Goal: Information Seeking & Learning: Learn about a topic

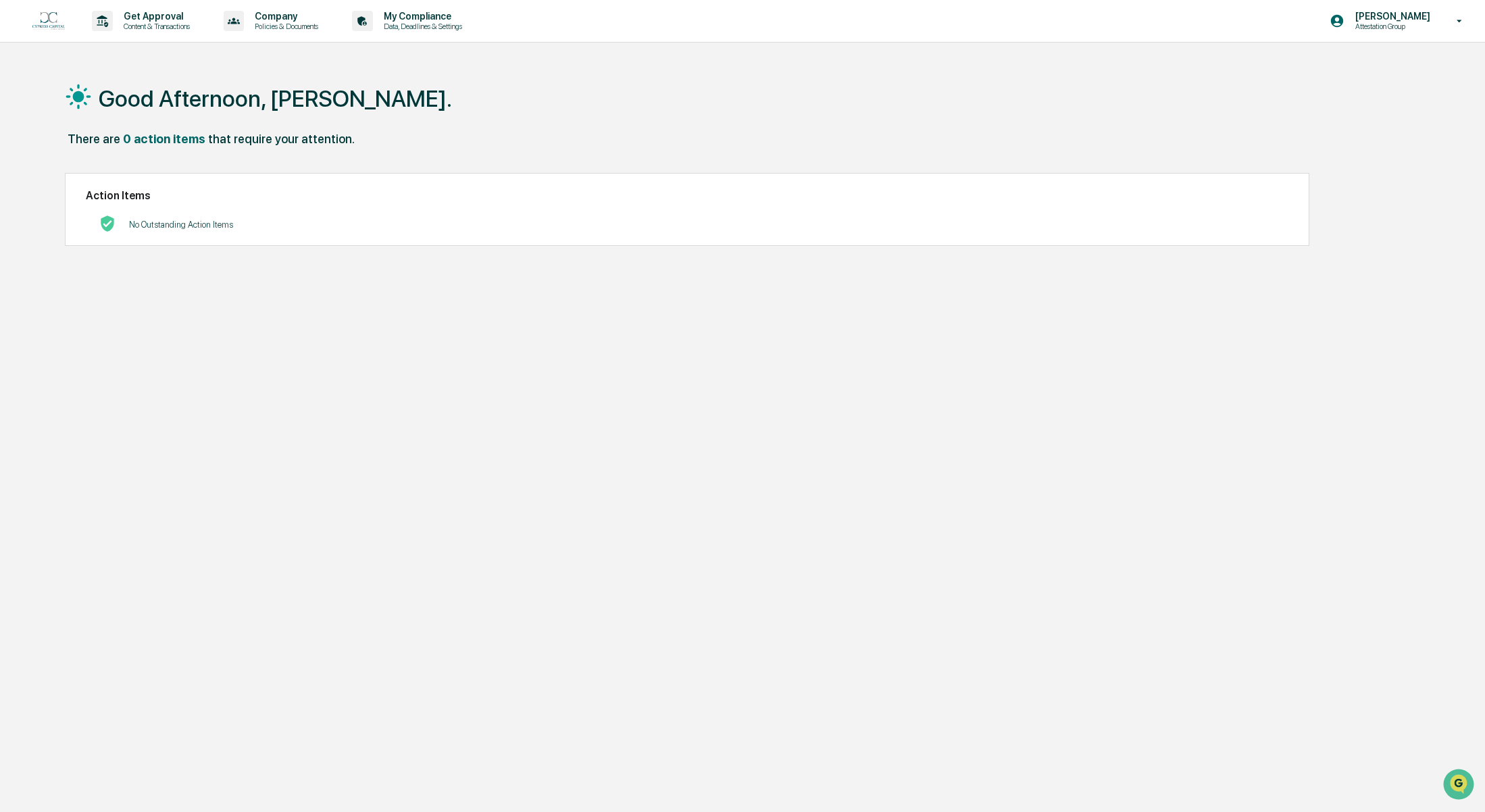
click at [1025, 322] on div "Good Afternoon, Kate. There are 0 action items that require your attention. Act…" at bounding box center [732, 470] width 1376 height 812
click at [37, 14] on img at bounding box center [49, 21] width 33 height 18
click at [166, 13] on p "Get Approval" at bounding box center [155, 16] width 84 height 11
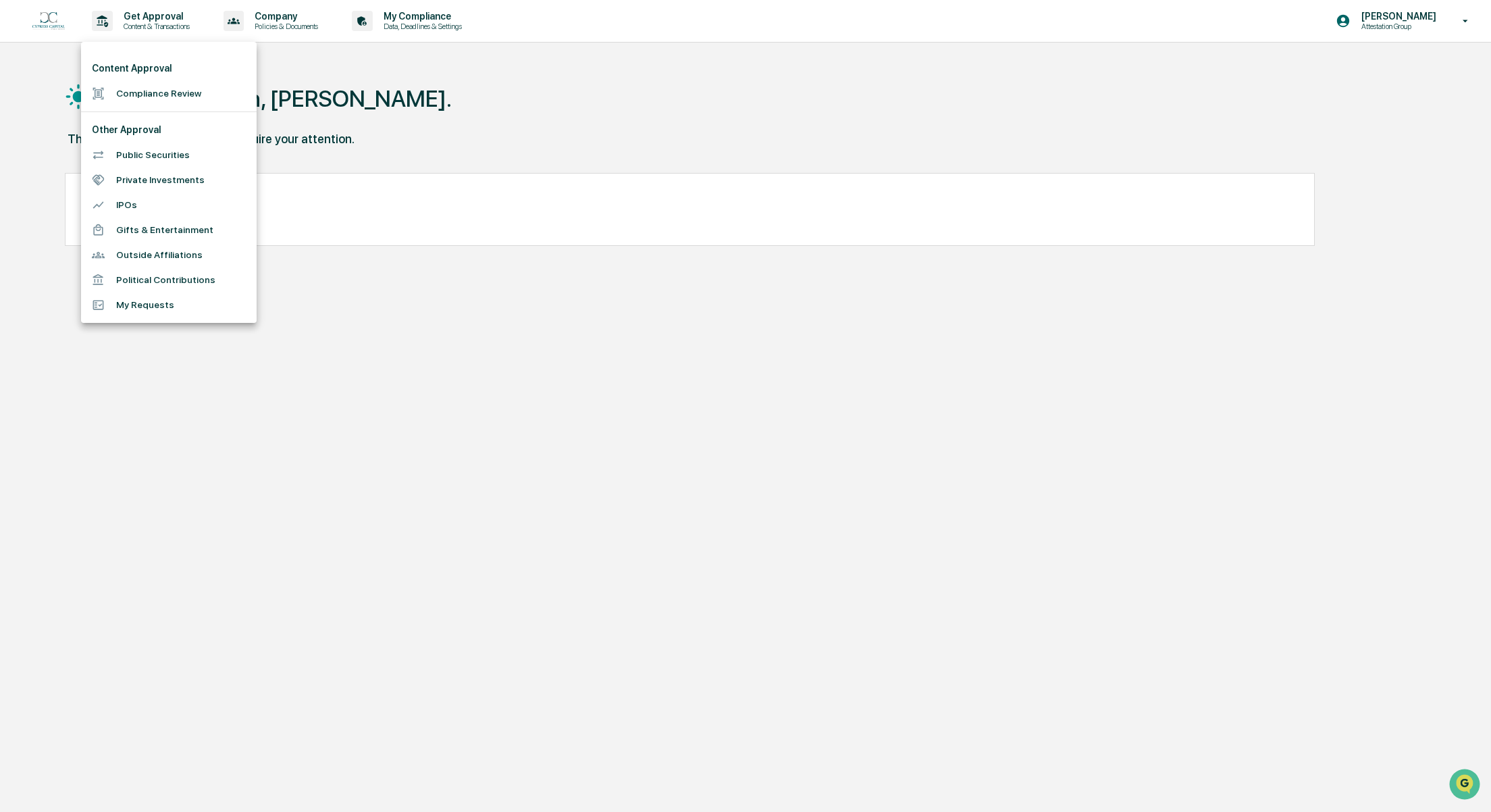
click at [267, 19] on div at bounding box center [745, 406] width 1491 height 812
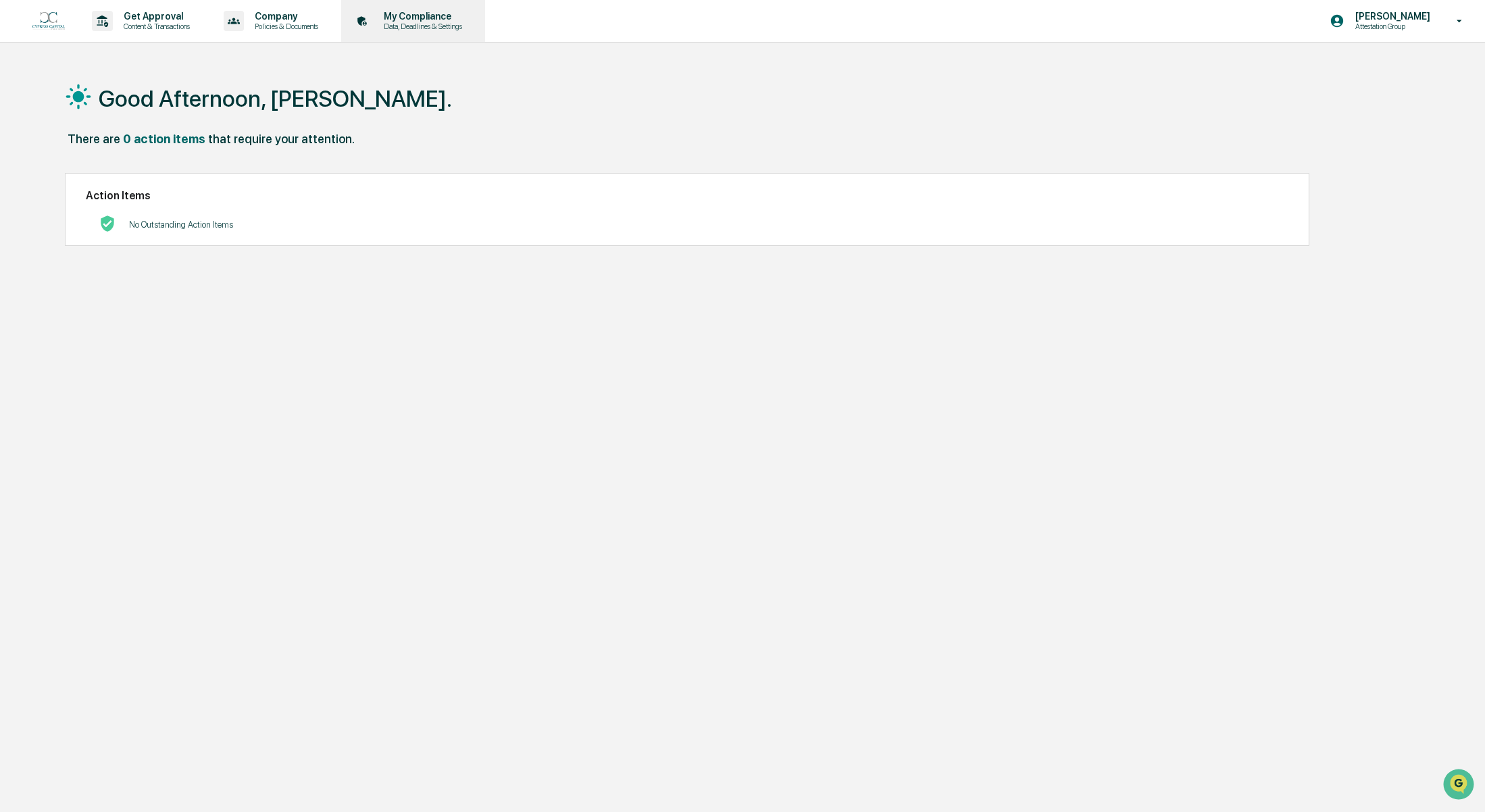
click at [412, 19] on p "My Compliance" at bounding box center [420, 16] width 96 height 11
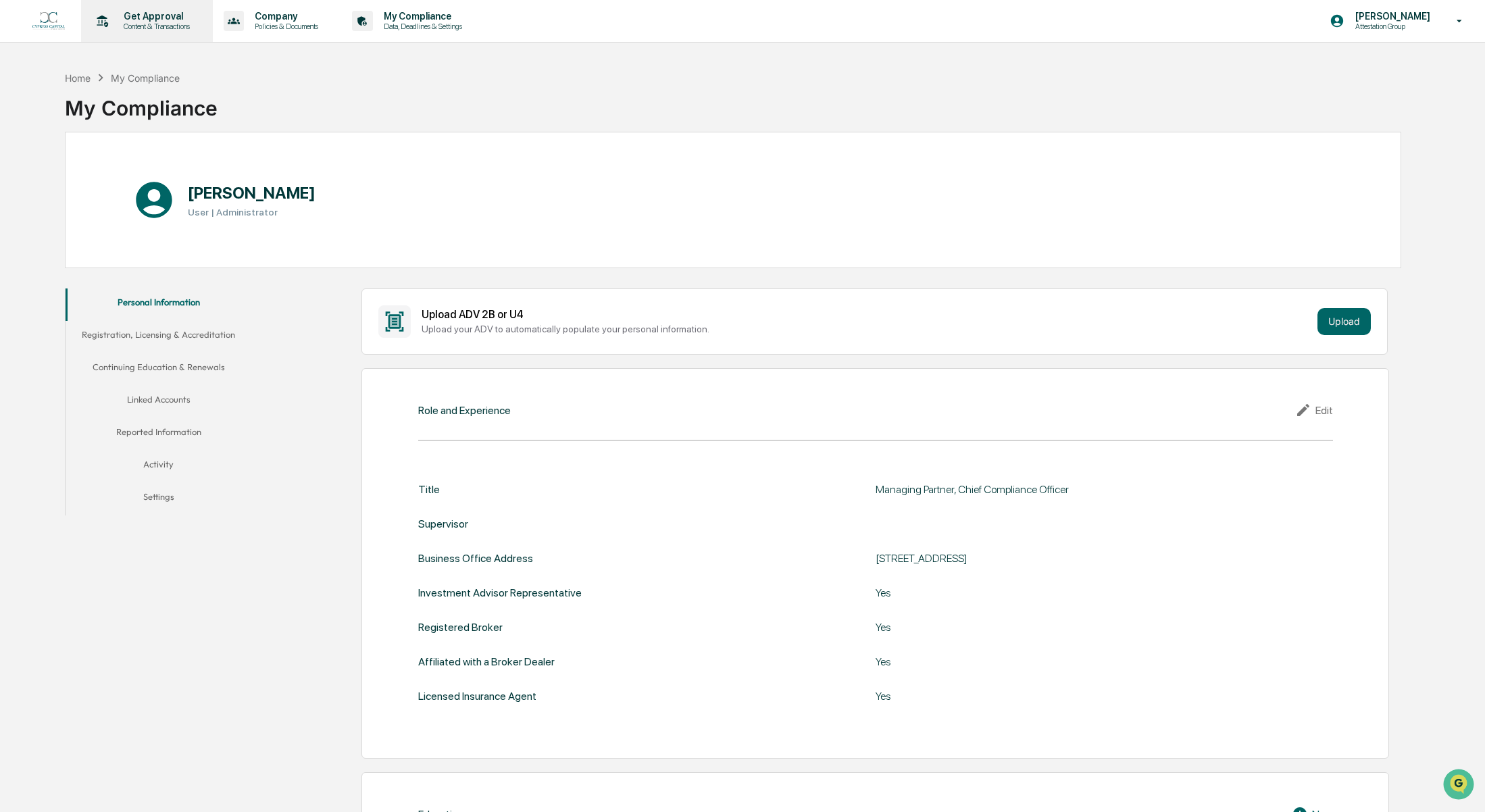
click at [152, 27] on p "Content & Transactions" at bounding box center [155, 27] width 84 height 10
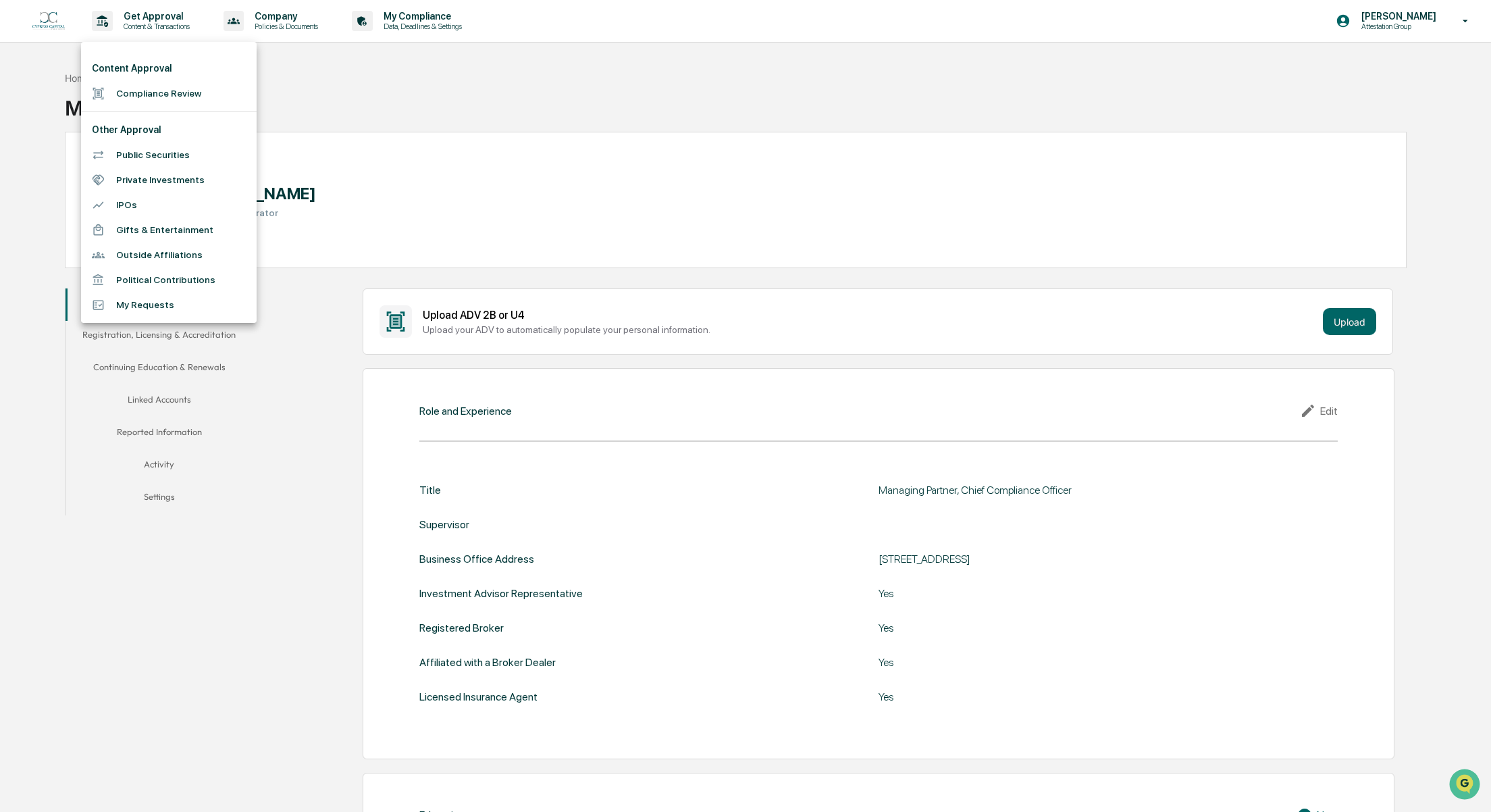
click at [277, 17] on div at bounding box center [745, 406] width 1491 height 812
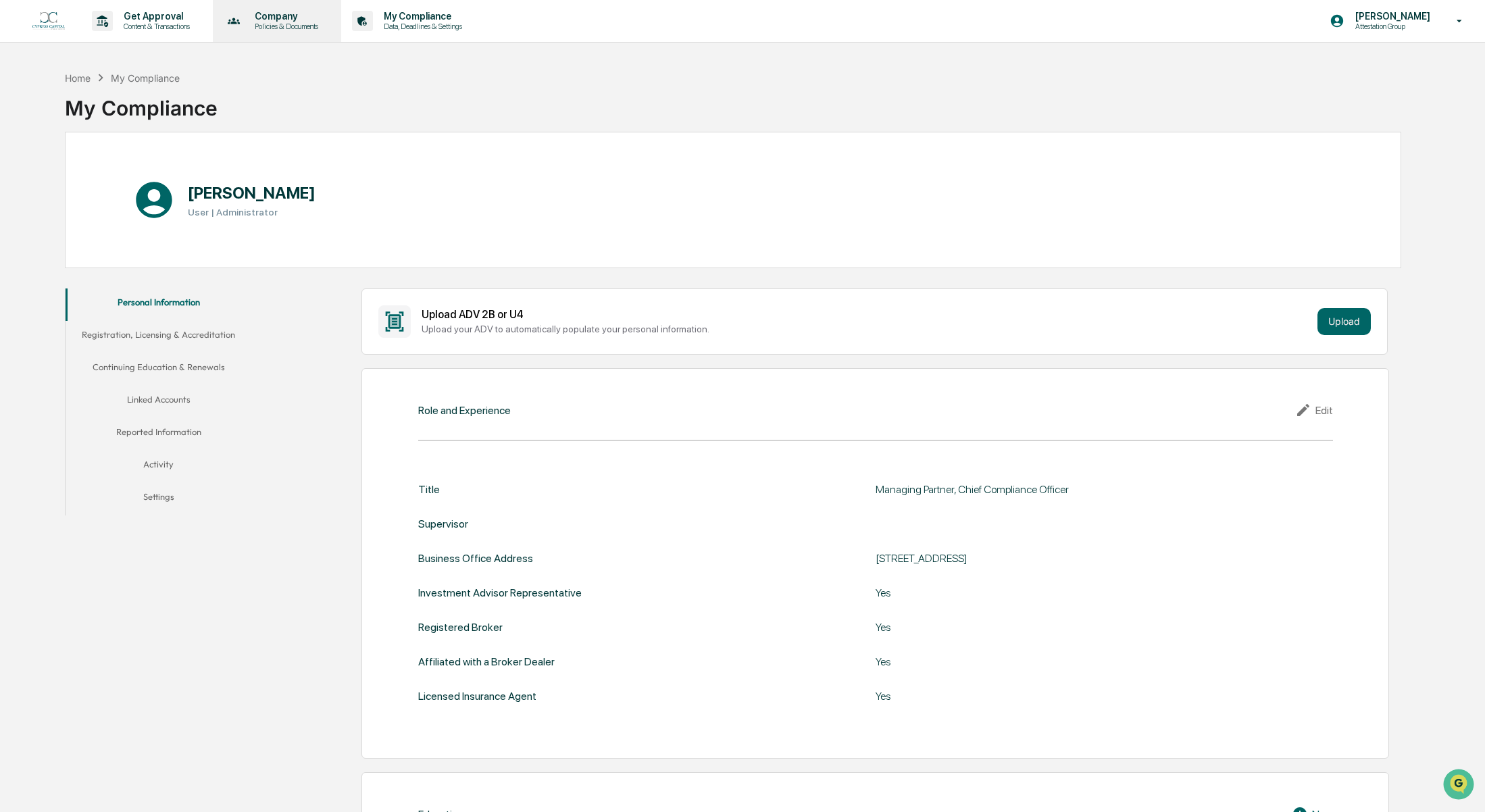
click at [305, 20] on p "Company" at bounding box center [284, 16] width 81 height 11
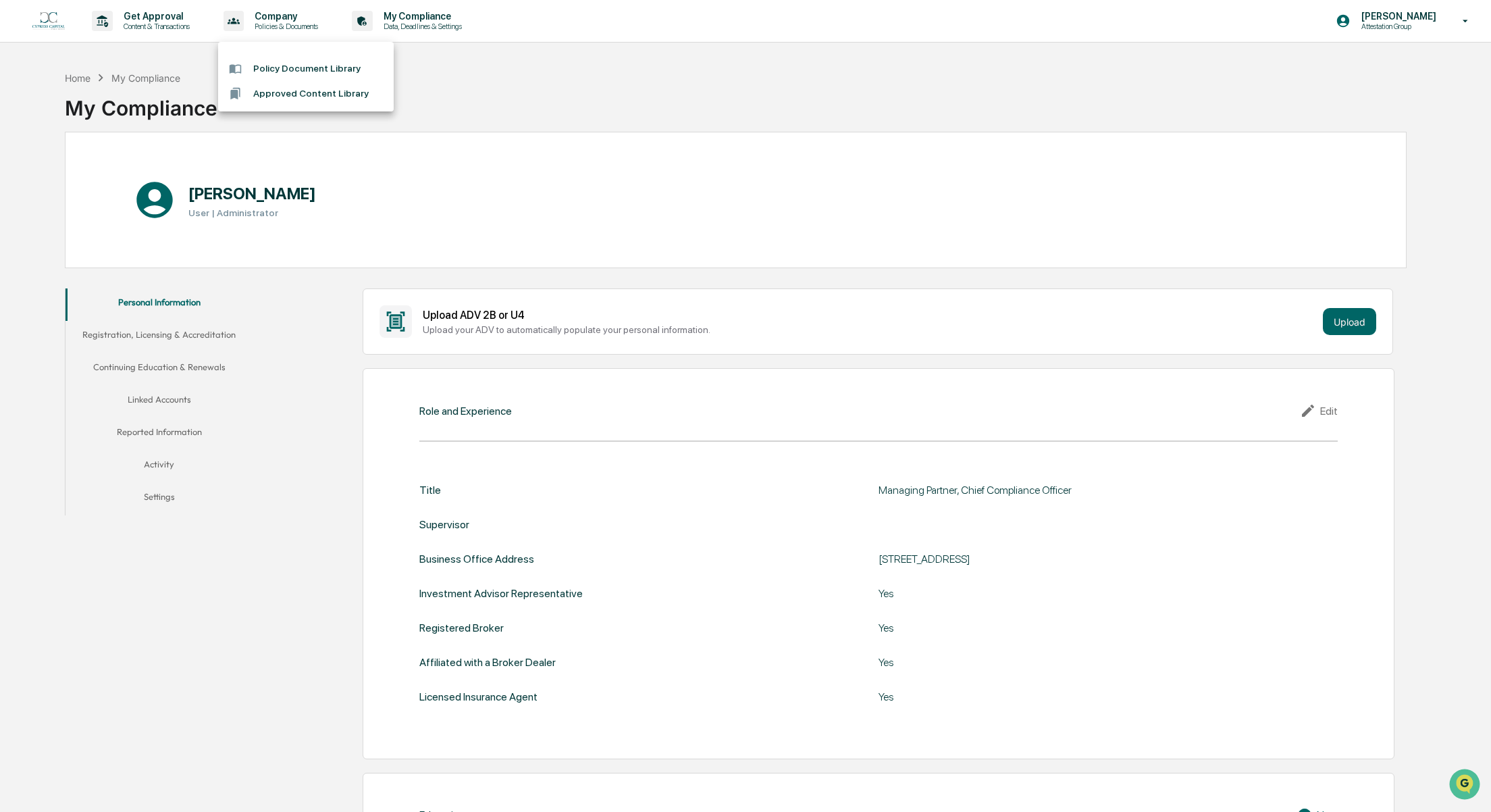
click at [303, 66] on li "Policy Document Library" at bounding box center [305, 68] width 175 height 25
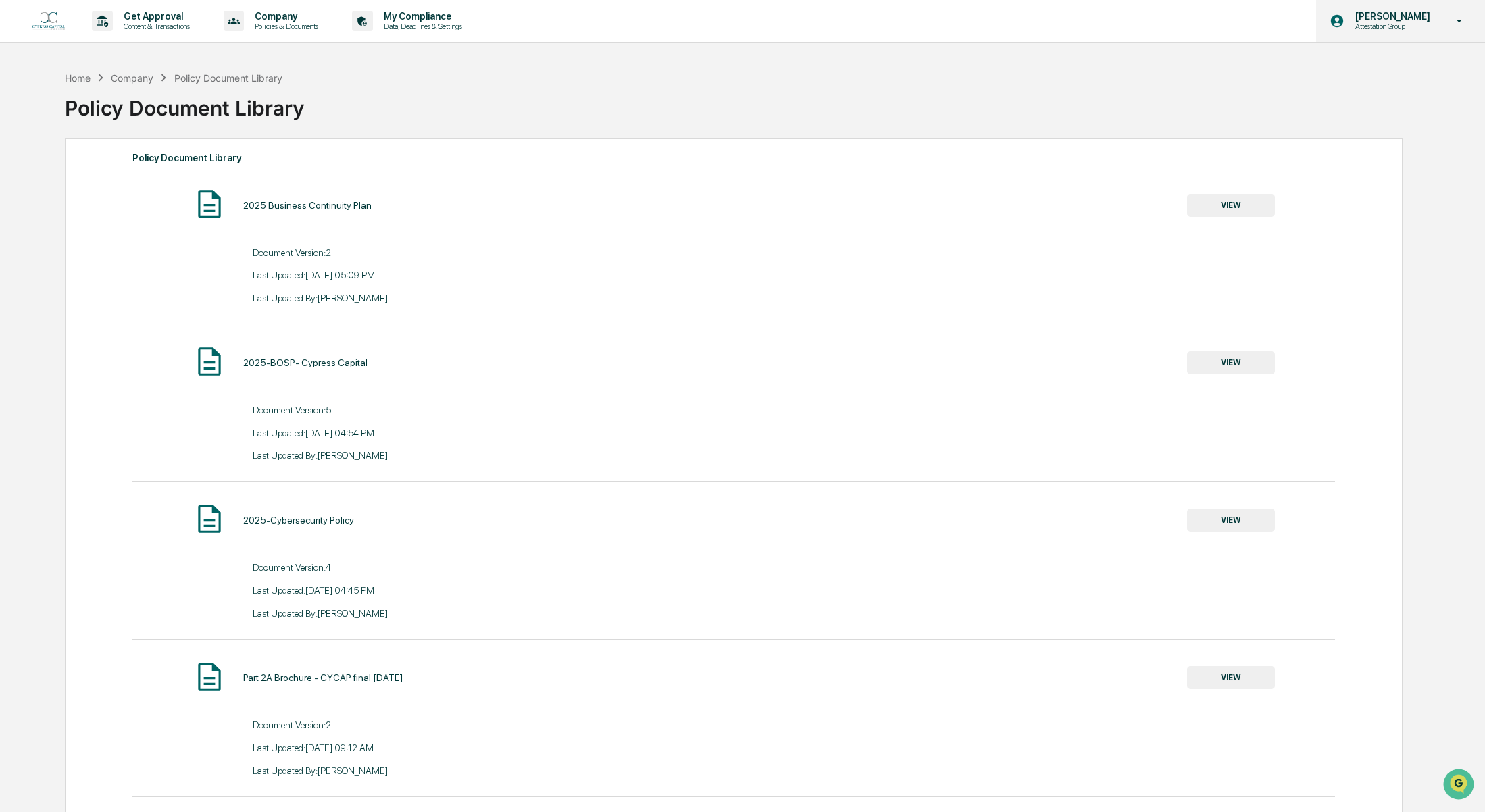
click at [1452, 20] on icon at bounding box center [1459, 21] width 24 height 13
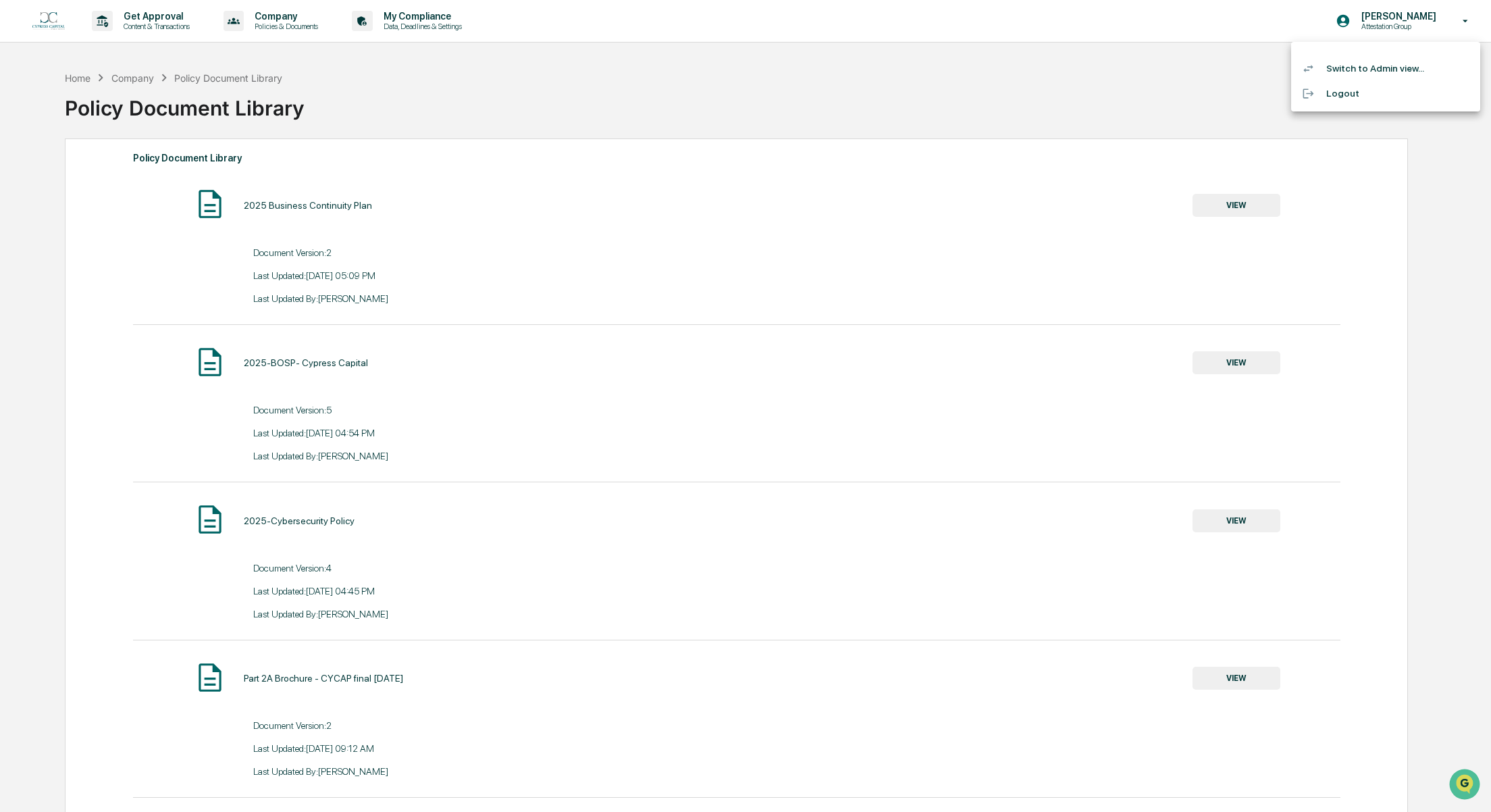
click at [1346, 66] on li "Switch to Admin view..." at bounding box center [1386, 68] width 189 height 25
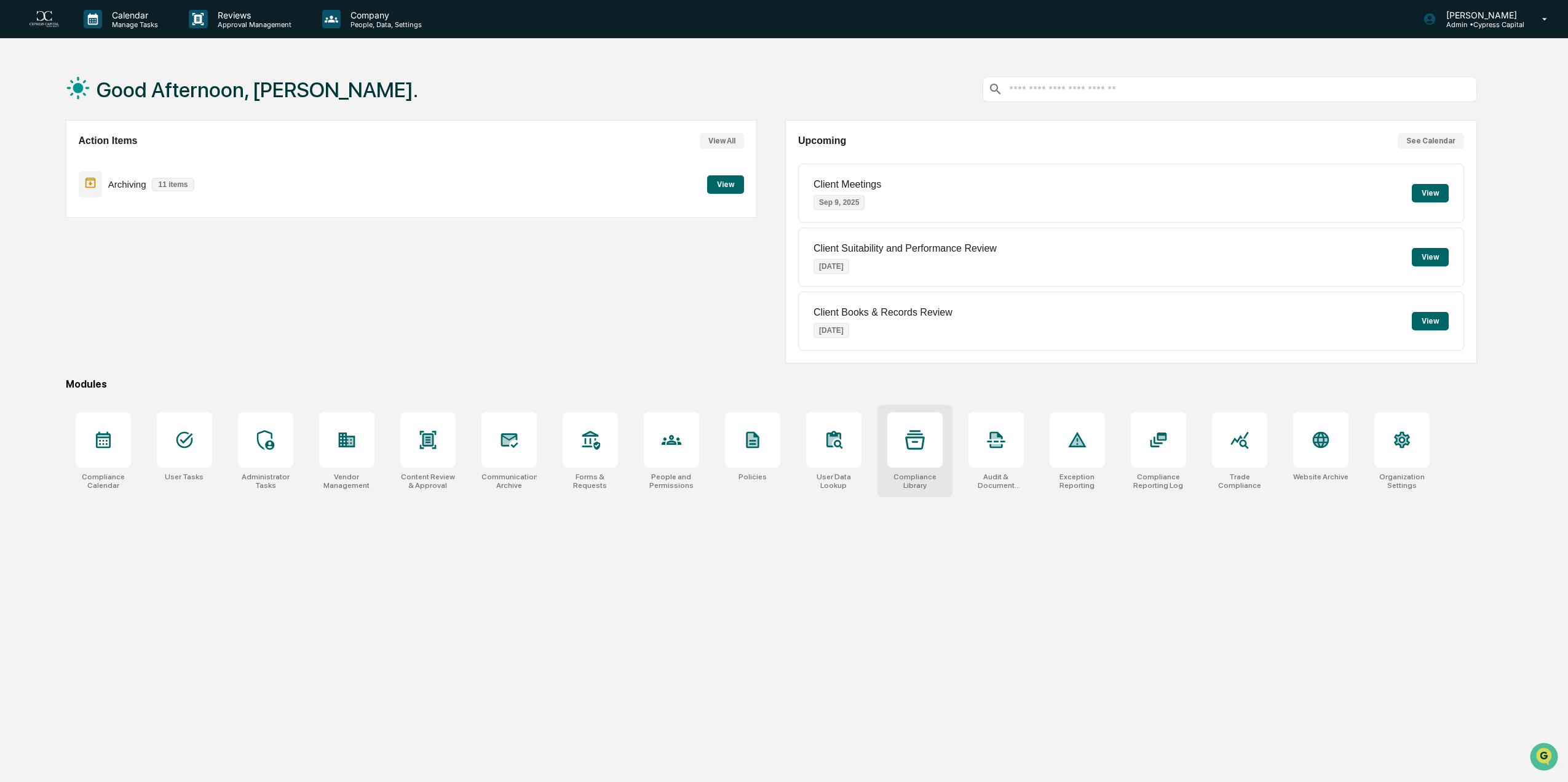
click at [917, 449] on div at bounding box center [914, 439] width 55 height 55
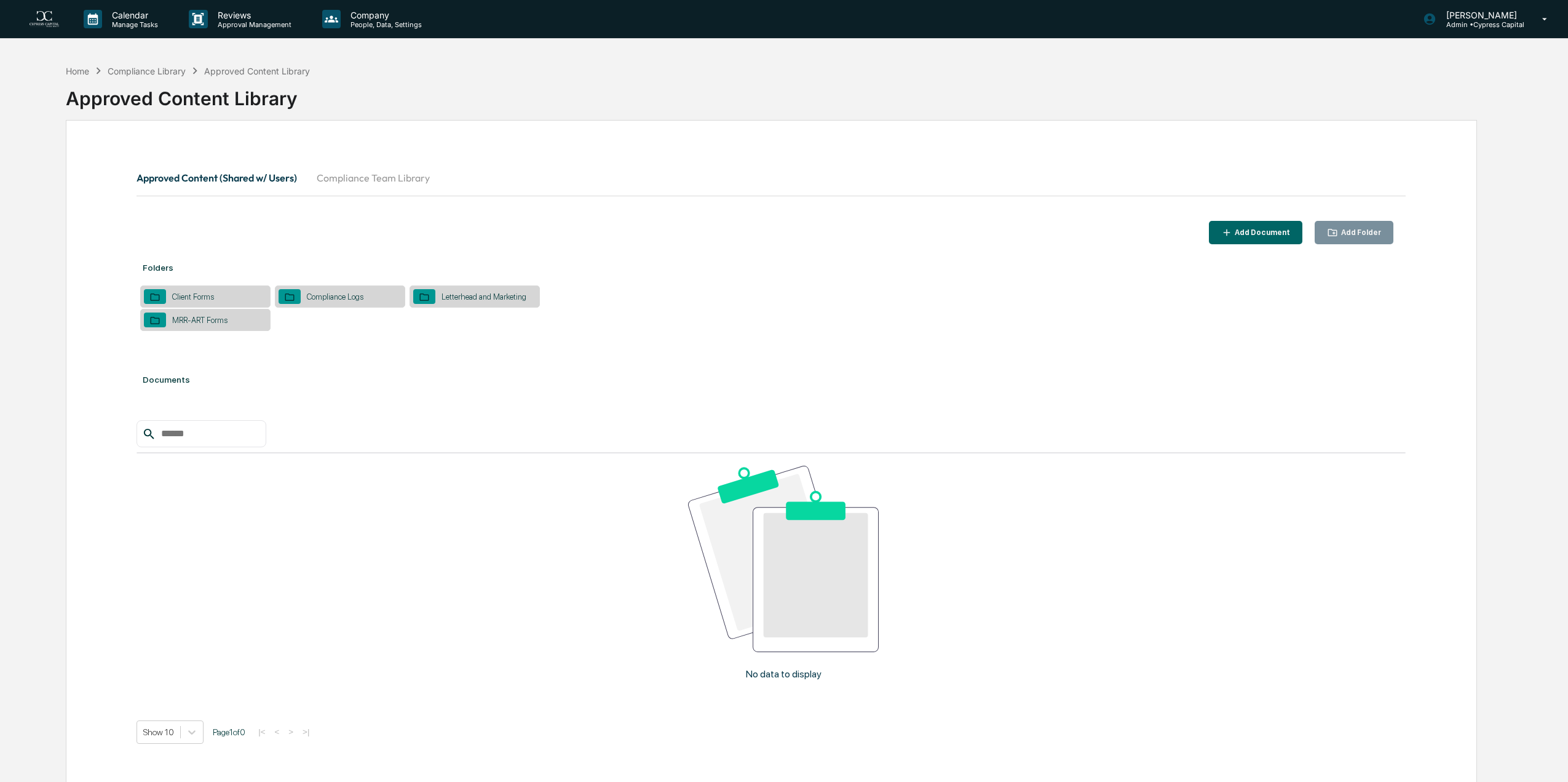
click at [388, 175] on button "Compliance Team Library" at bounding box center [372, 178] width 133 height 30
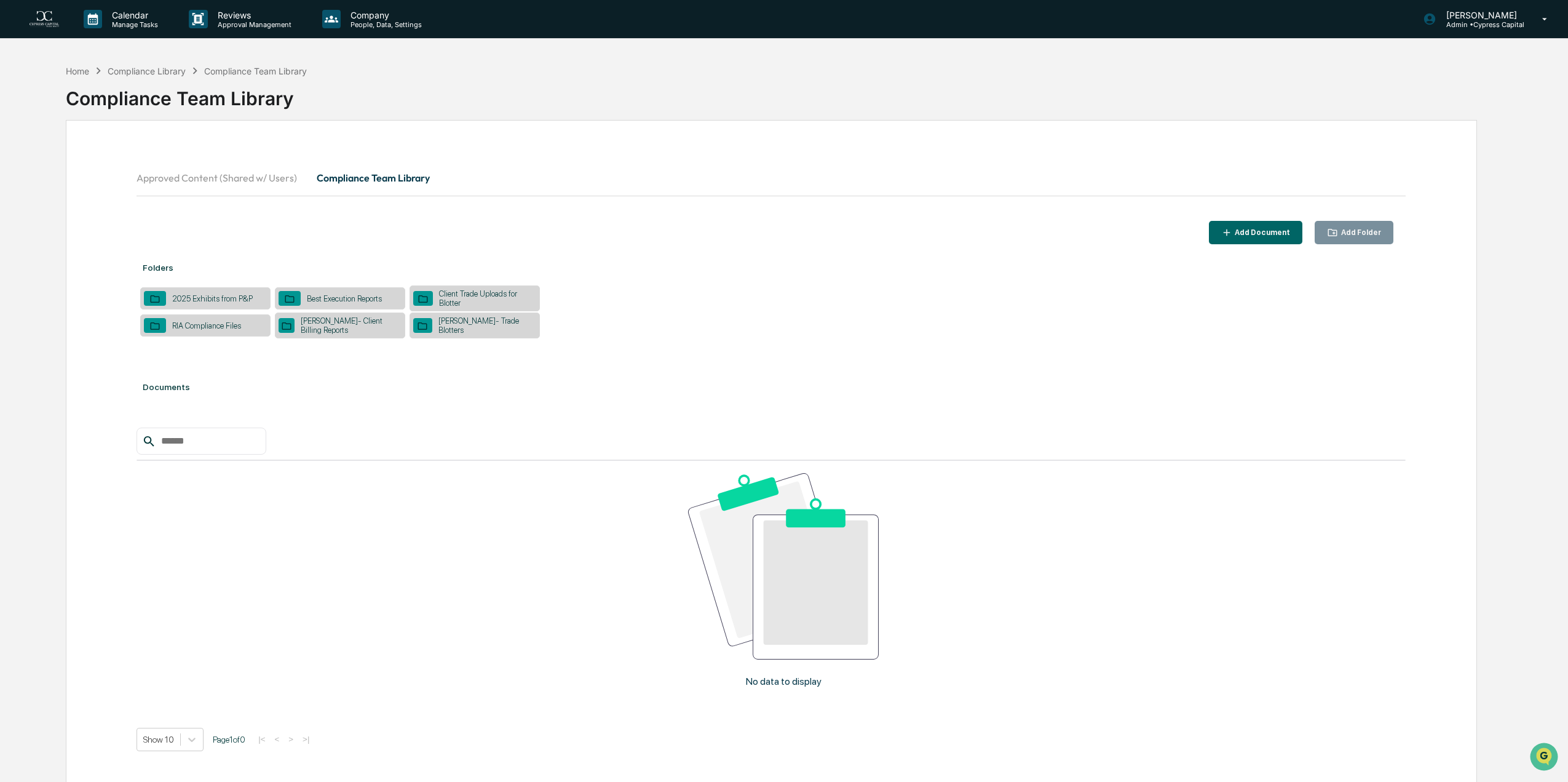
click at [366, 326] on div "[PERSON_NAME]- Client Billing Reports" at bounding box center [348, 325] width 107 height 18
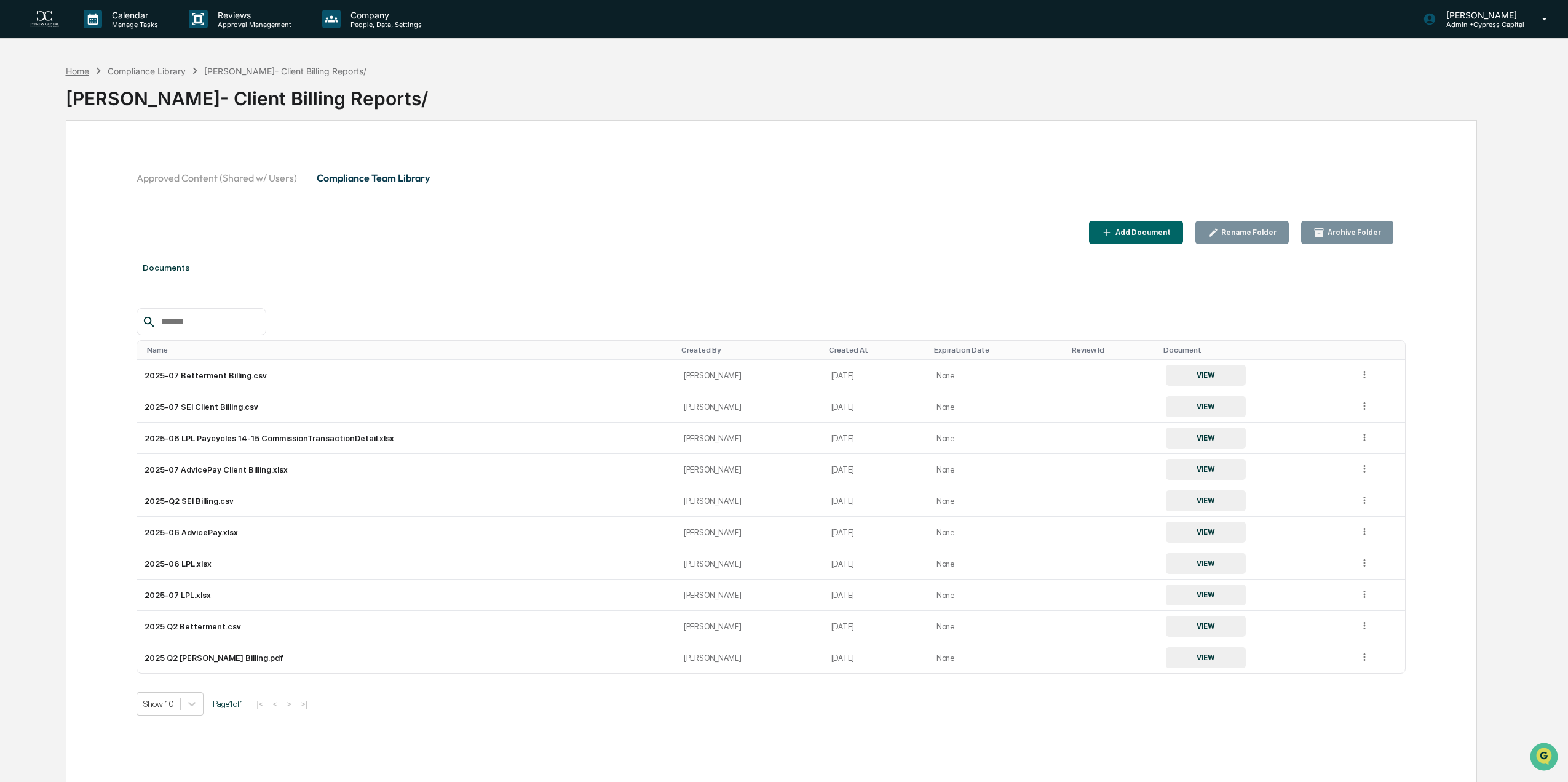
click at [74, 68] on div "Home" at bounding box center [78, 71] width 23 height 11
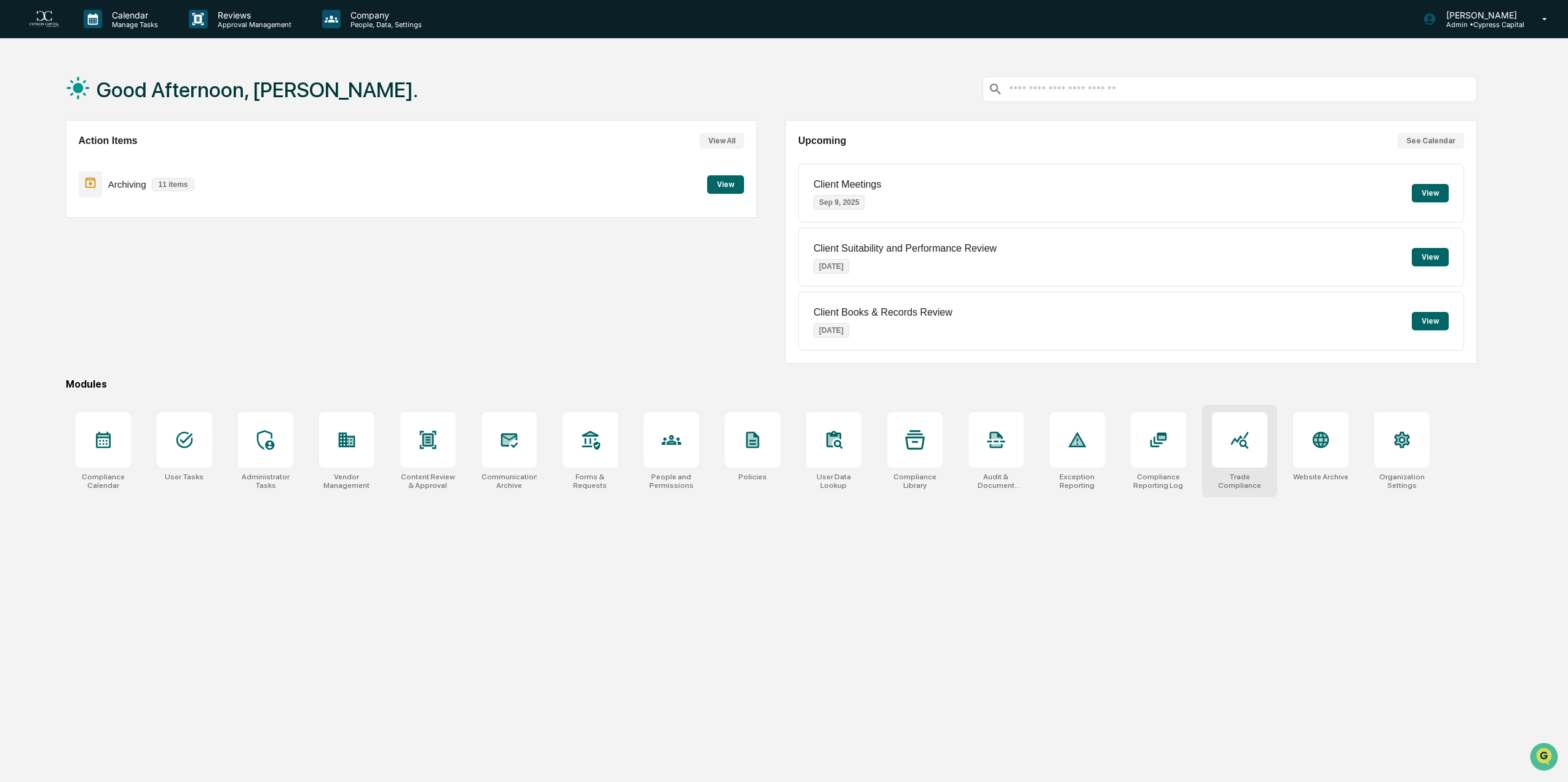
click at [1248, 457] on div at bounding box center [1239, 439] width 55 height 55
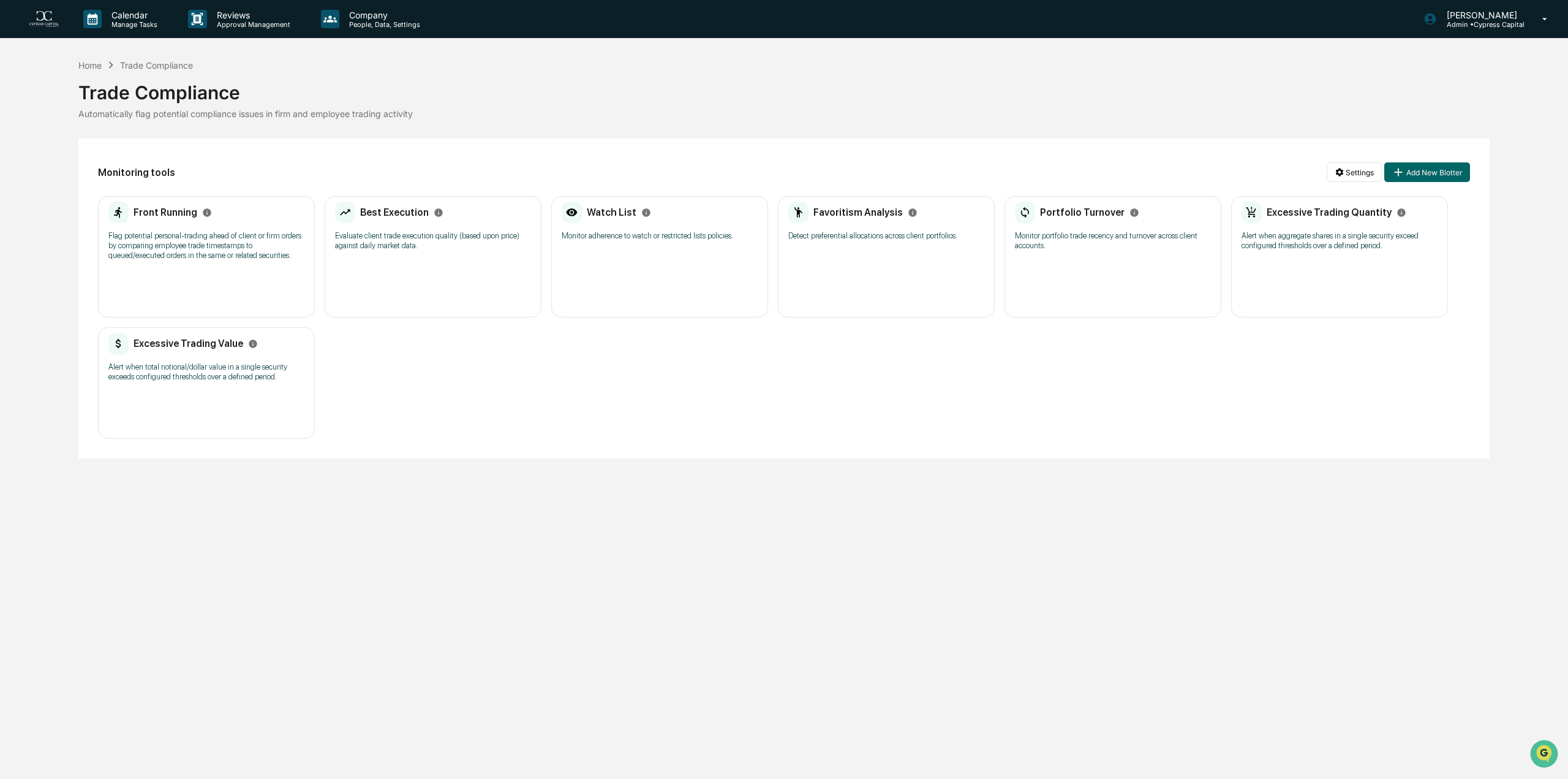
click at [234, 243] on p "Flag potential personal-trading ahead of client or firm orders by comparing emp…" at bounding box center [207, 245] width 196 height 30
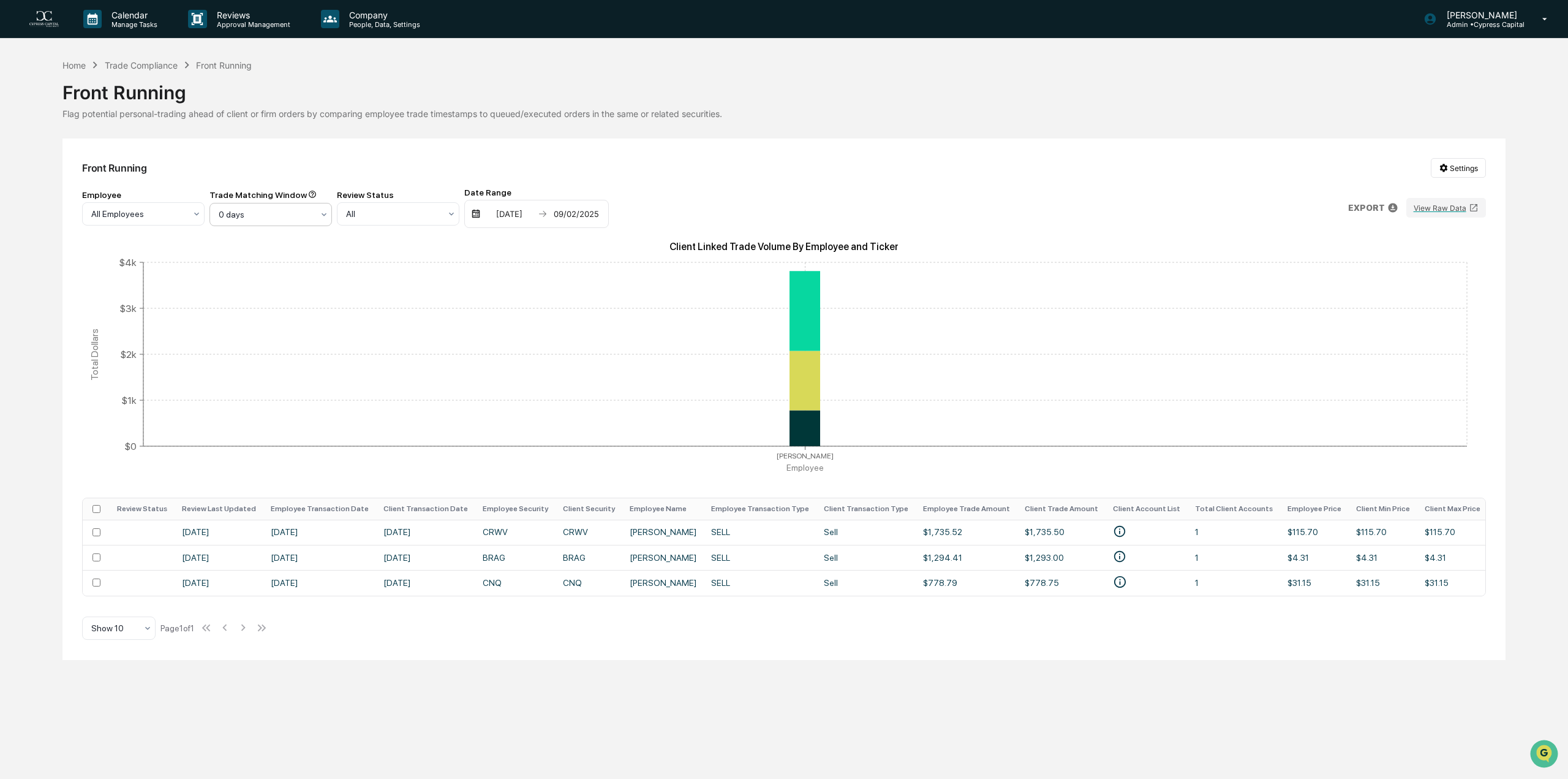
click at [191, 214] on div "0 days" at bounding box center [138, 213] width 107 height 17
click at [267, 252] on div "5 days" at bounding box center [270, 243] width 121 height 24
click at [186, 211] on div at bounding box center [138, 214] width 94 height 13
click at [273, 265] on div "3 days" at bounding box center [270, 268] width 121 height 24
click at [268, 211] on div at bounding box center [265, 215] width 94 height 13
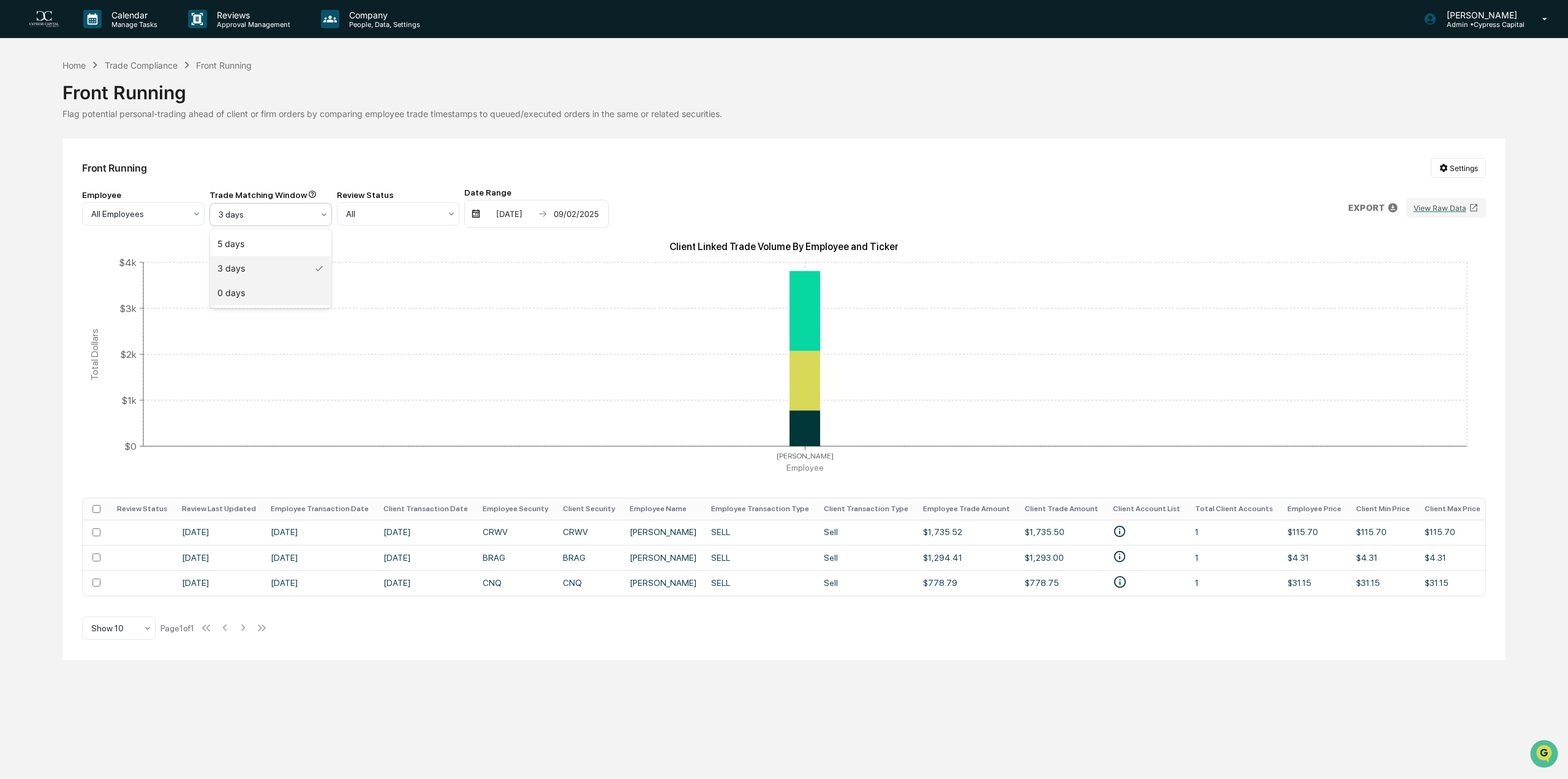
click at [262, 292] on div "0 days" at bounding box center [270, 292] width 121 height 24
click at [82, 65] on div "Home" at bounding box center [75, 66] width 23 height 11
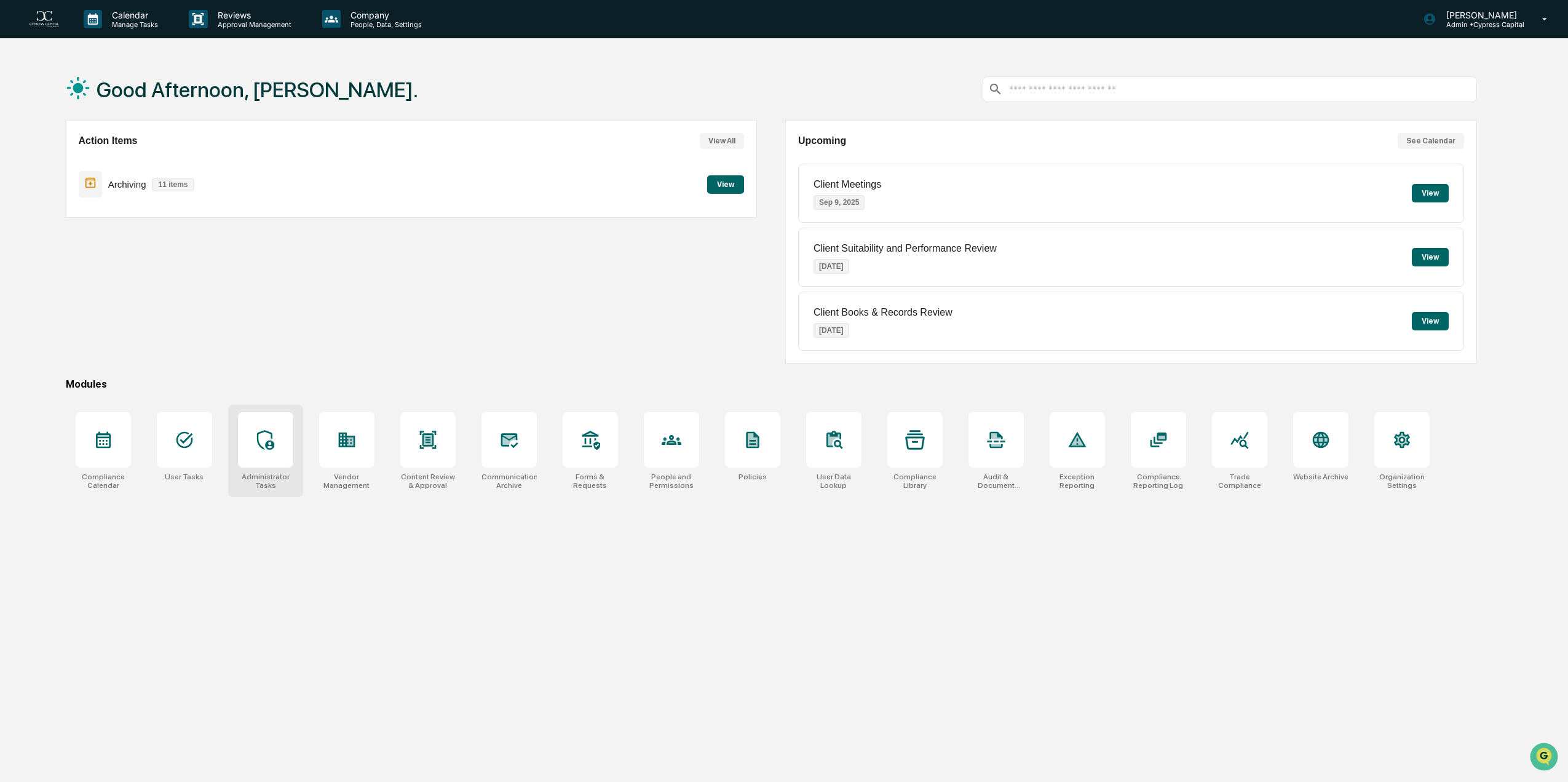
click at [271, 447] on icon at bounding box center [264, 440] width 17 height 20
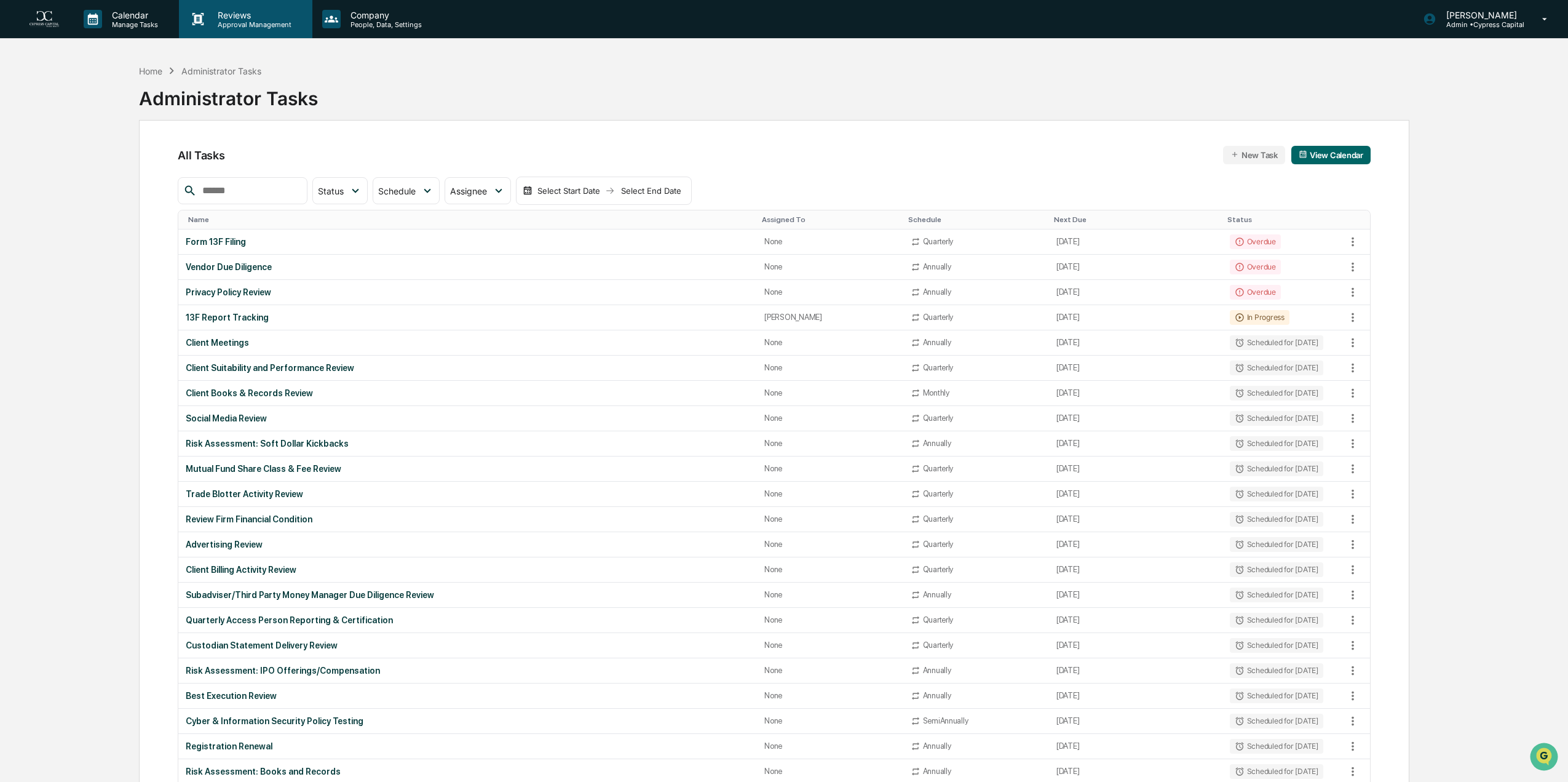
click at [230, 20] on p "Approval Management" at bounding box center [252, 24] width 90 height 9
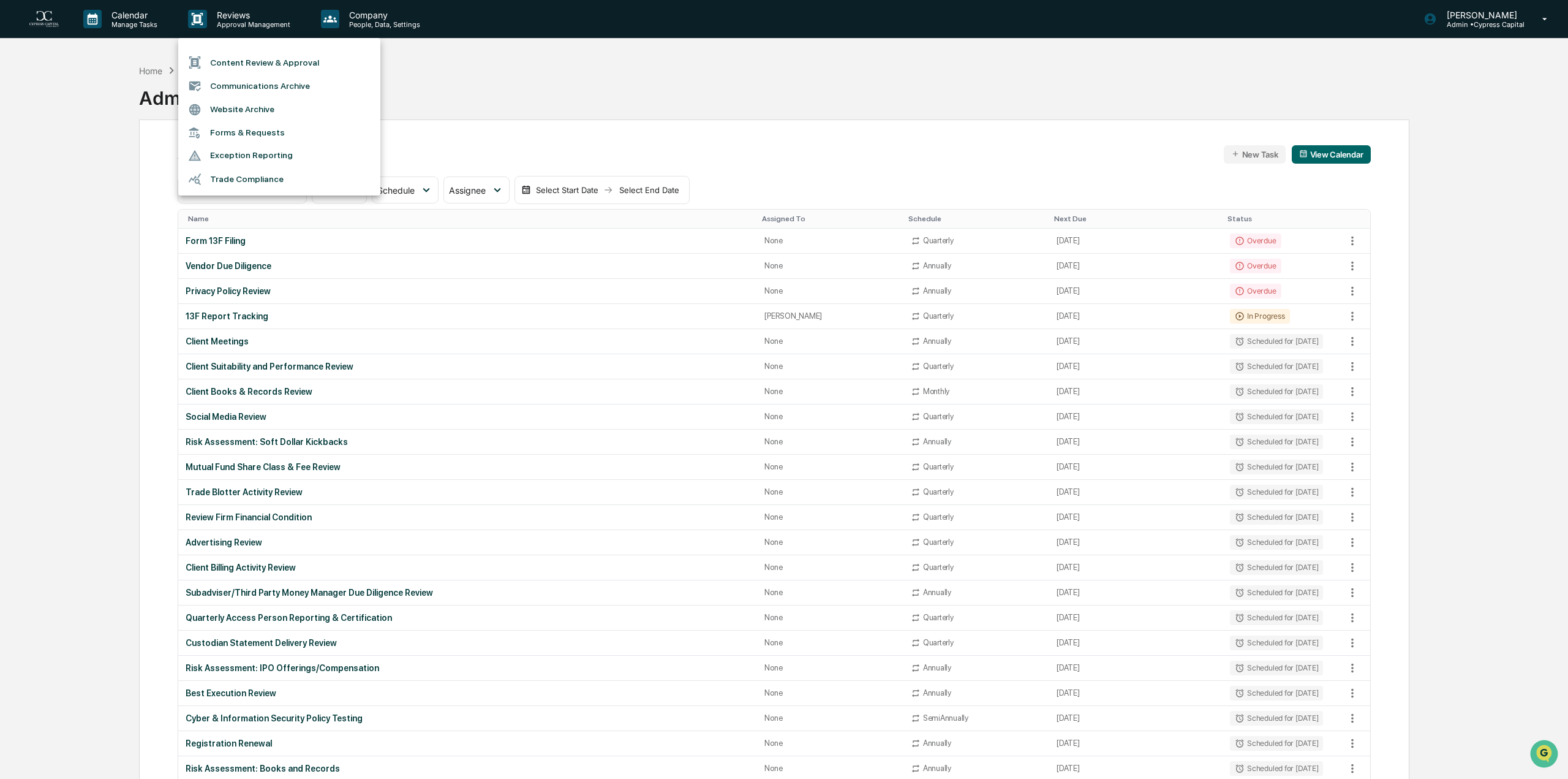
click at [422, 89] on div at bounding box center [784, 389] width 1568 height 779
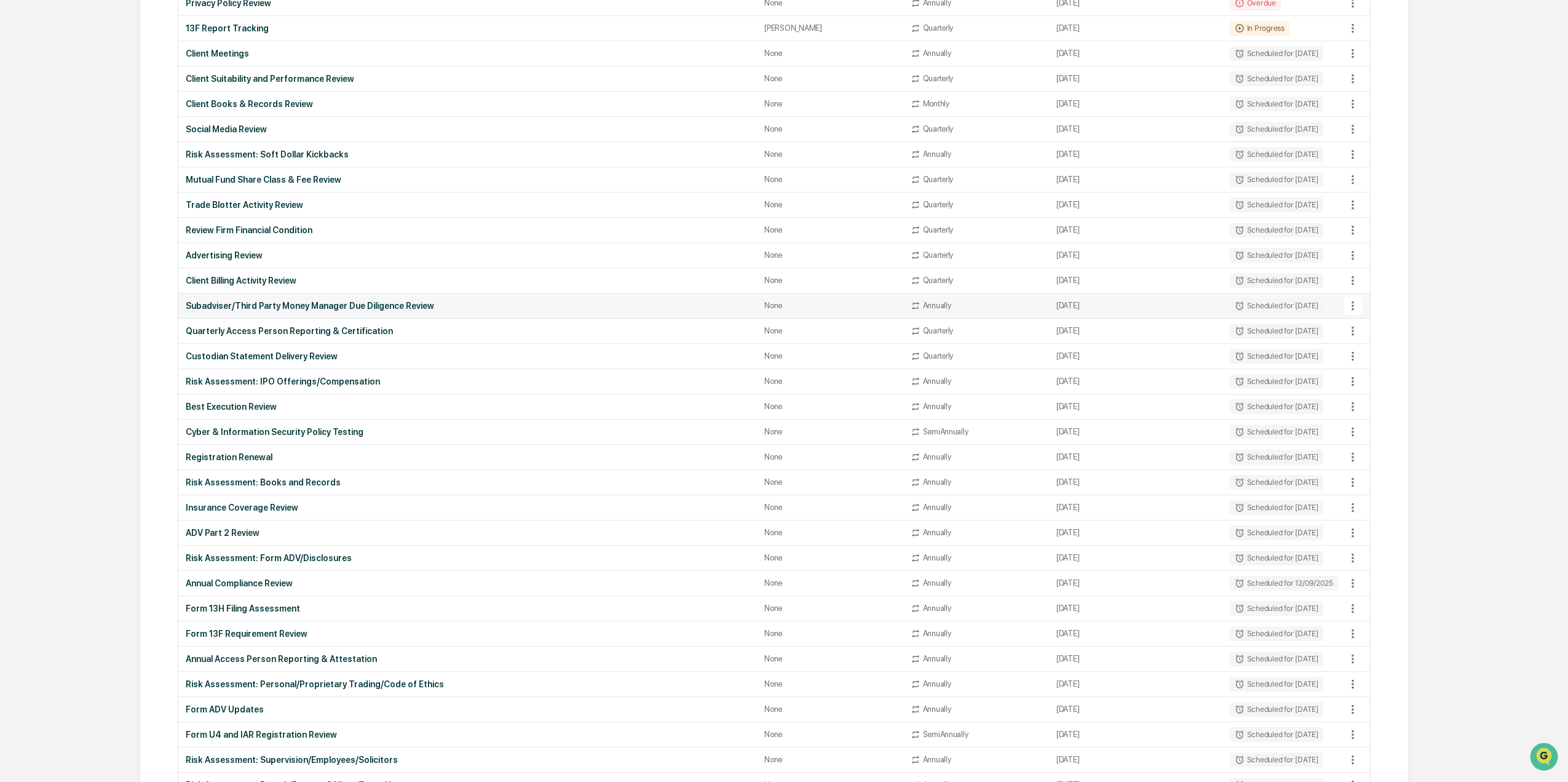
scroll to position [369, 0]
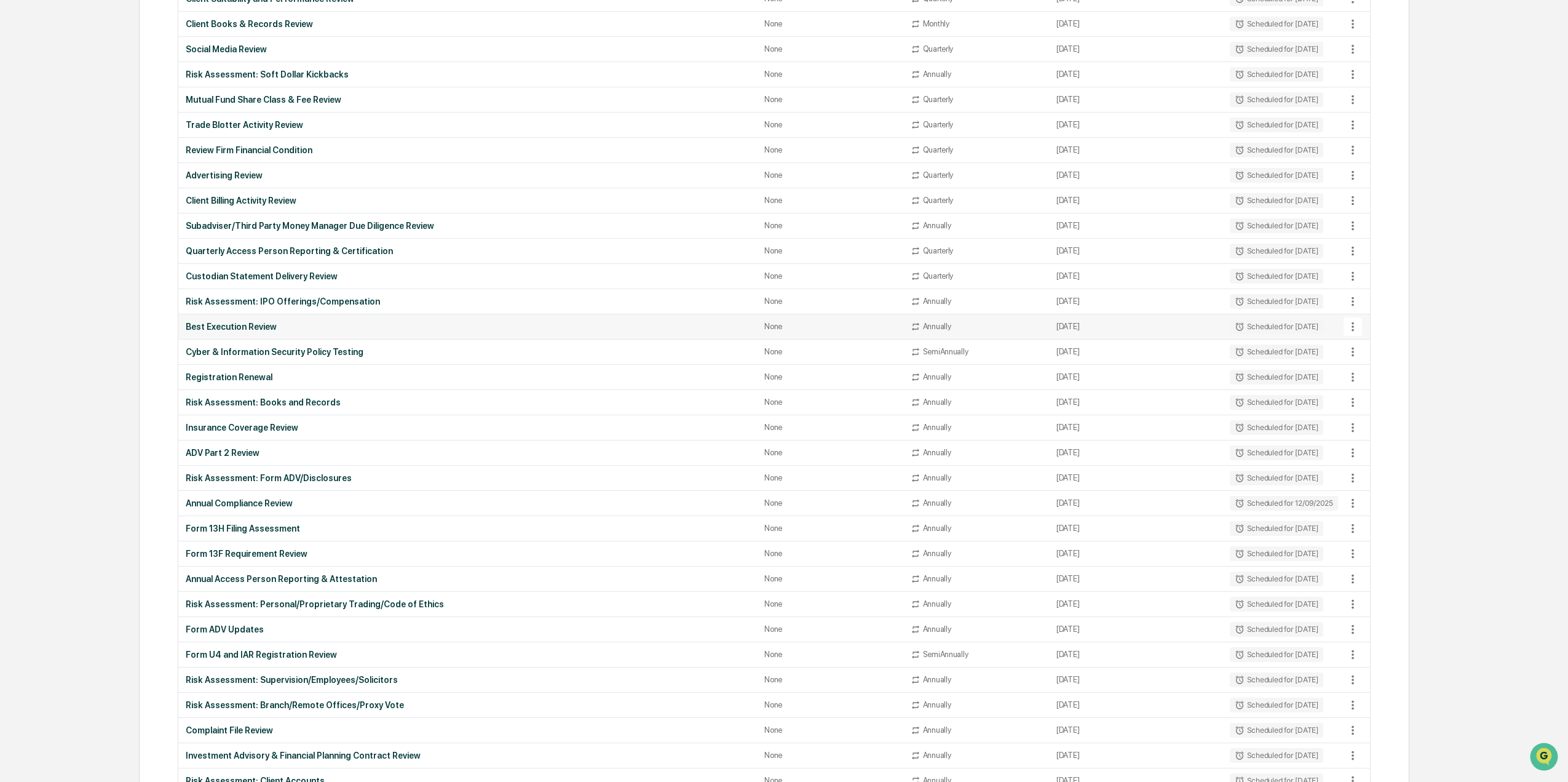
click at [226, 323] on div "Best Execution Review" at bounding box center [467, 327] width 564 height 10
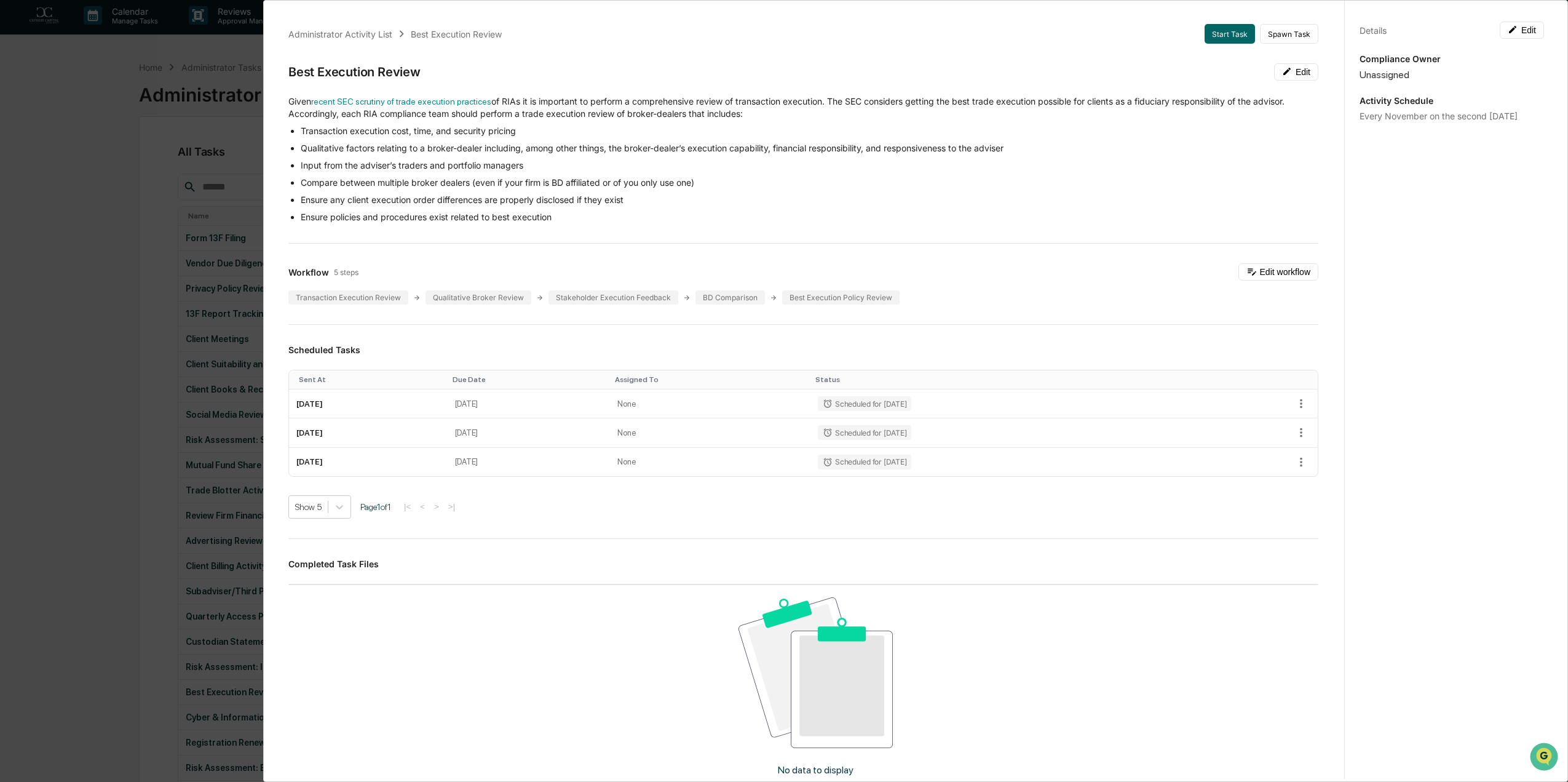
scroll to position [0, 0]
click at [92, 142] on div "Administrator Activity List Best Execution Review Start Task Spawn Task Best Ex…" at bounding box center [784, 391] width 1568 height 782
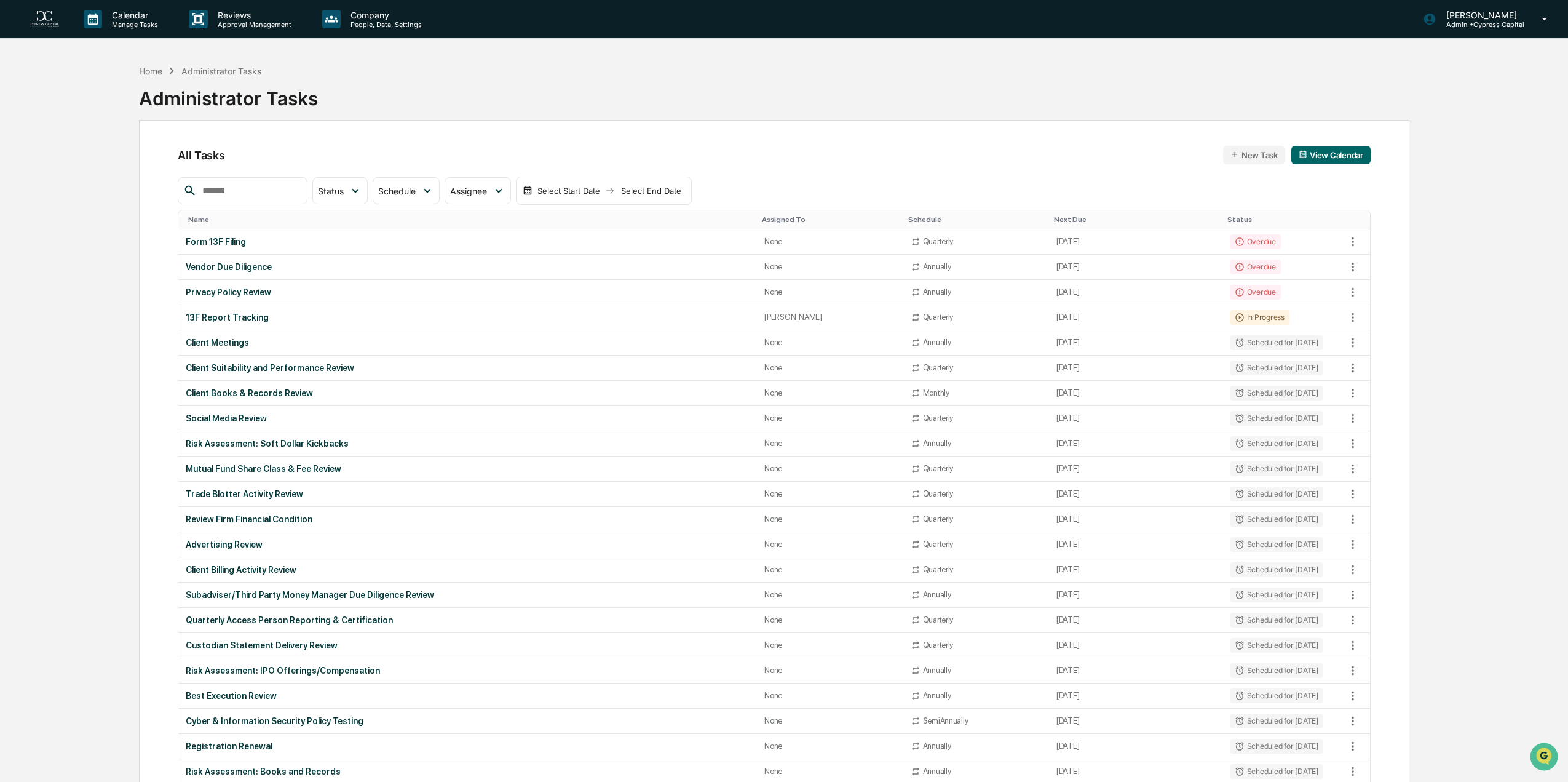
click at [44, 23] on img at bounding box center [44, 19] width 30 height 16
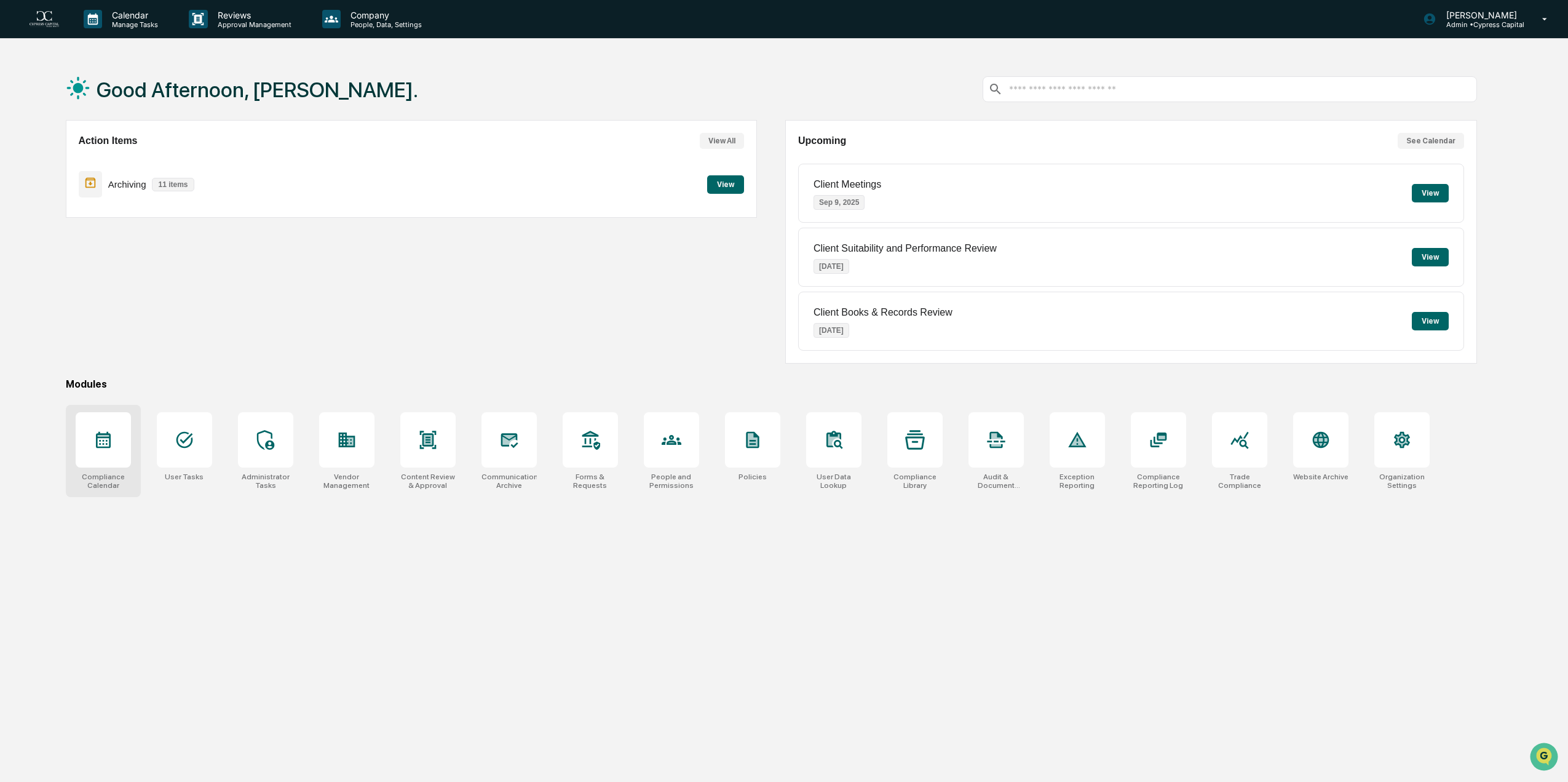
click at [96, 447] on icon at bounding box center [104, 440] width 20 height 20
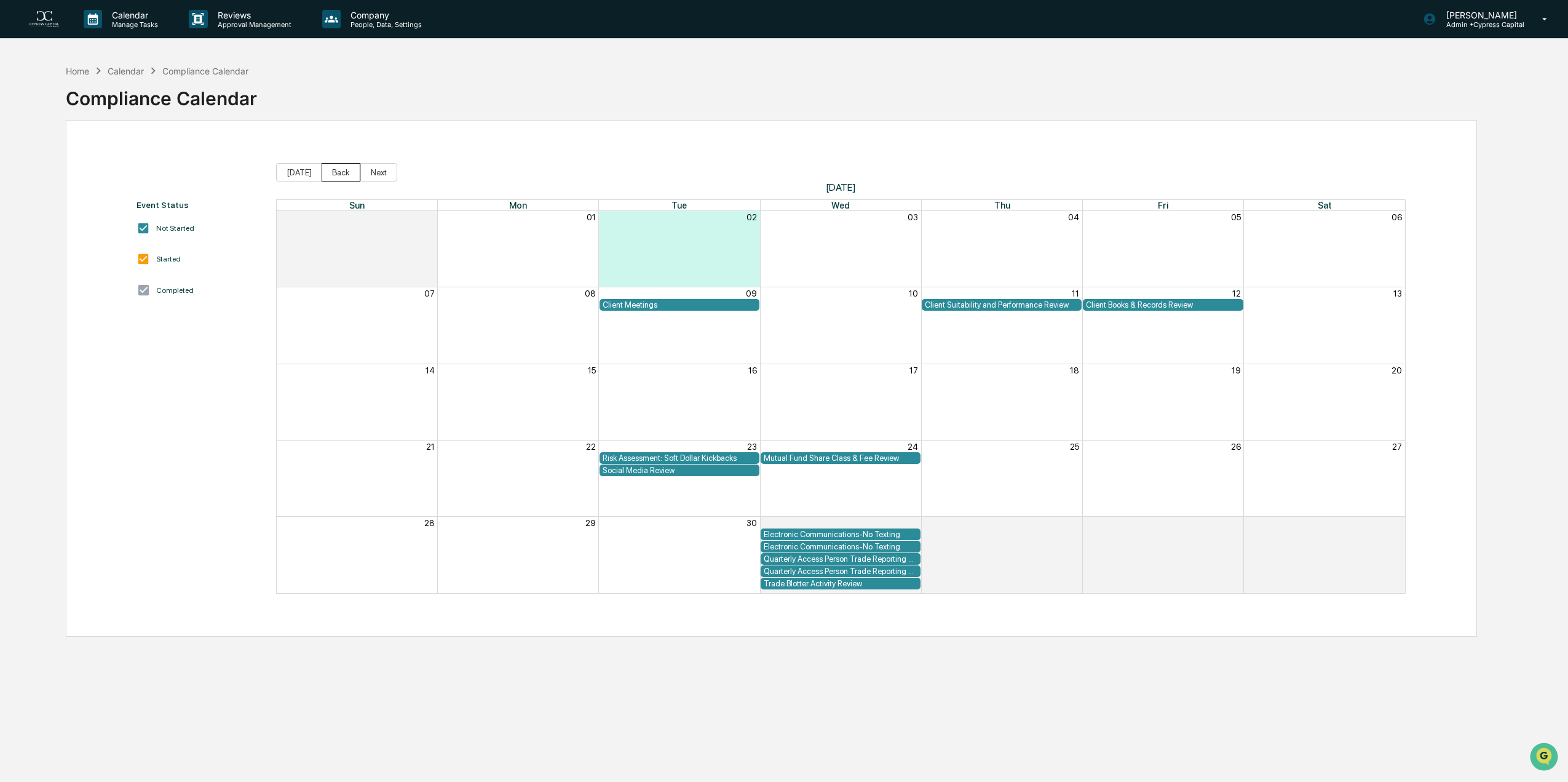
click at [332, 171] on button "Back" at bounding box center [341, 172] width 39 height 18
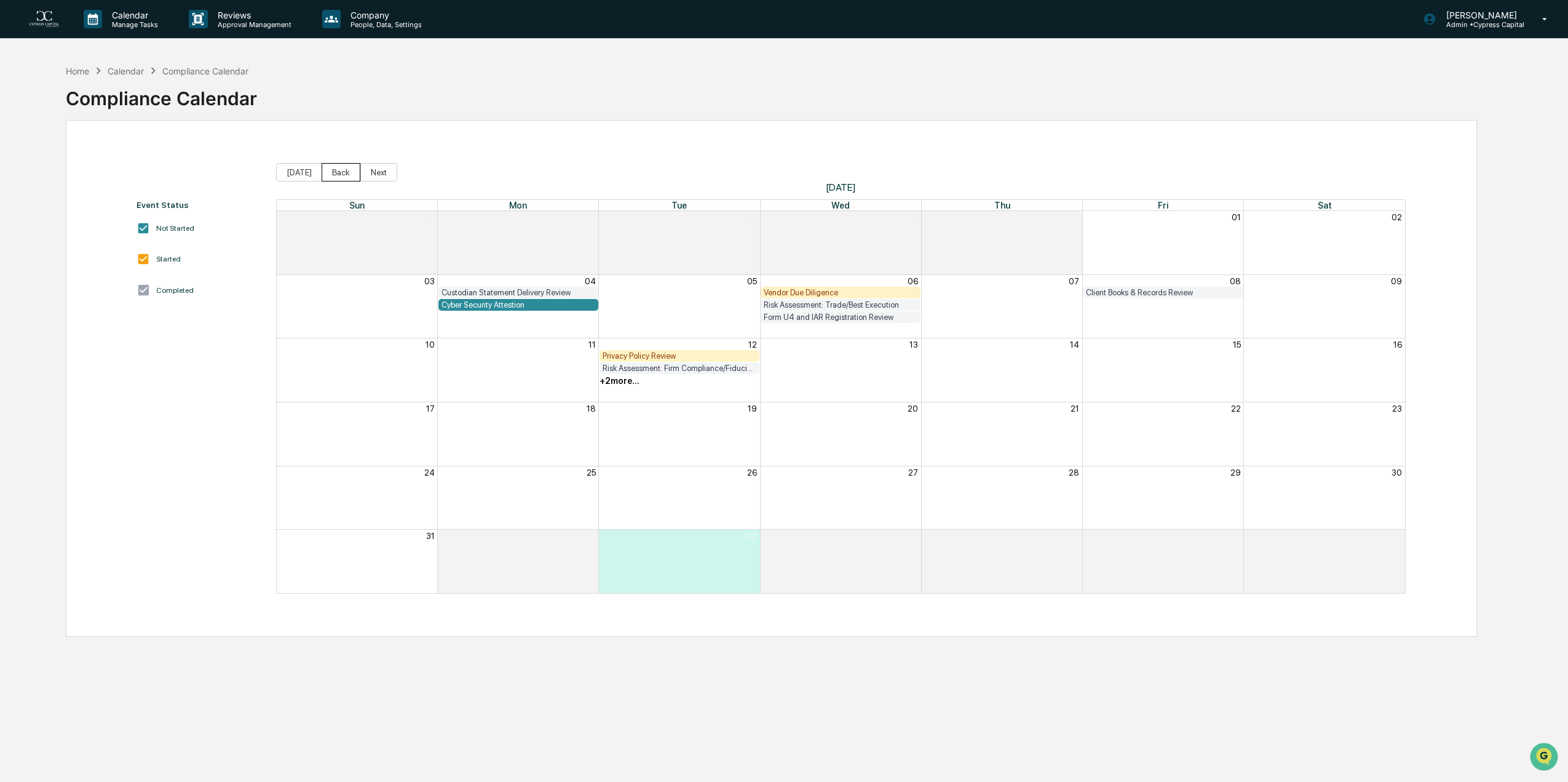
click at [332, 171] on button "Back" at bounding box center [341, 172] width 39 height 18
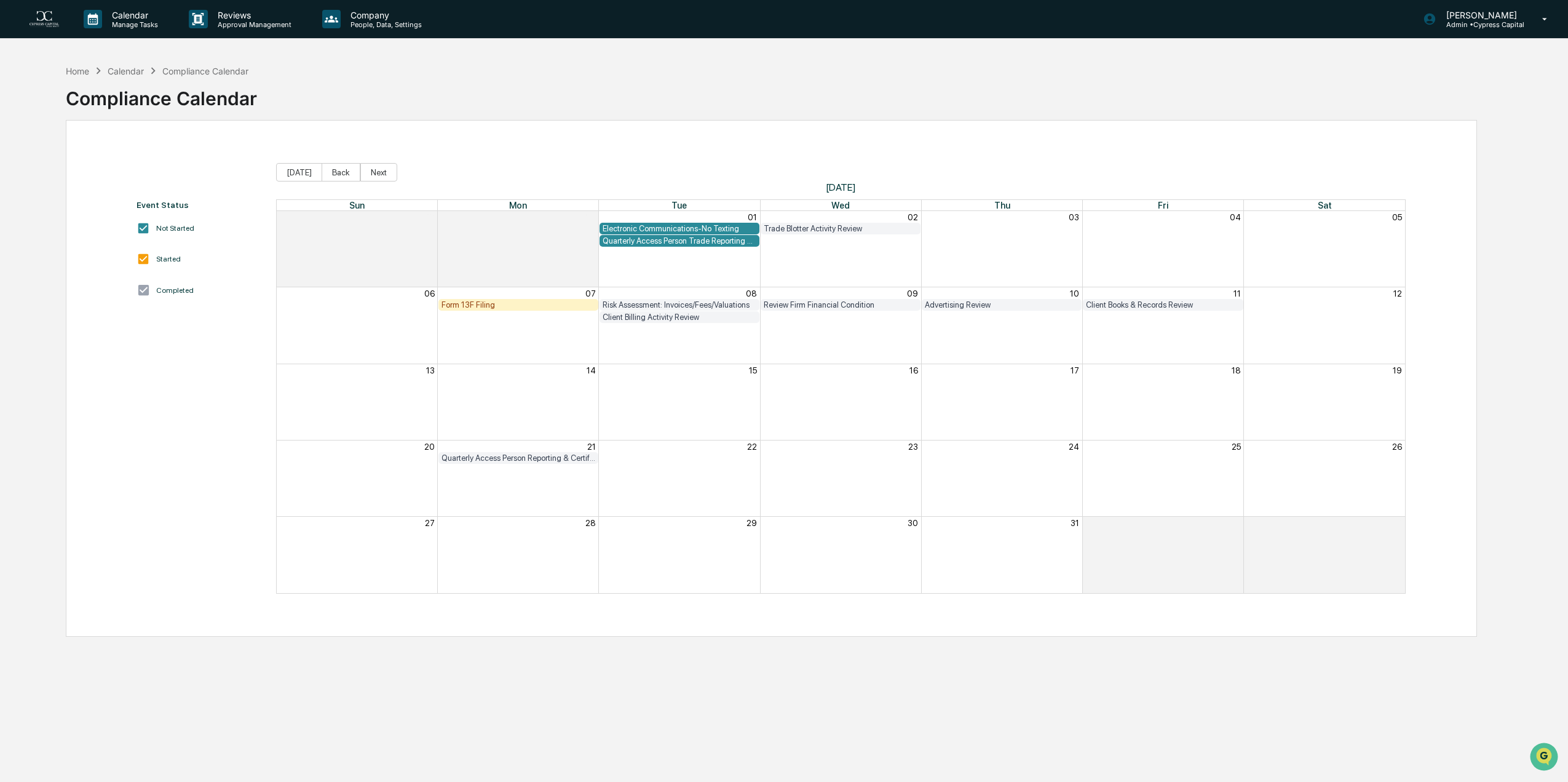
click at [496, 455] on div "Quarterly Access Person Reporting & Certification" at bounding box center [518, 457] width 153 height 9
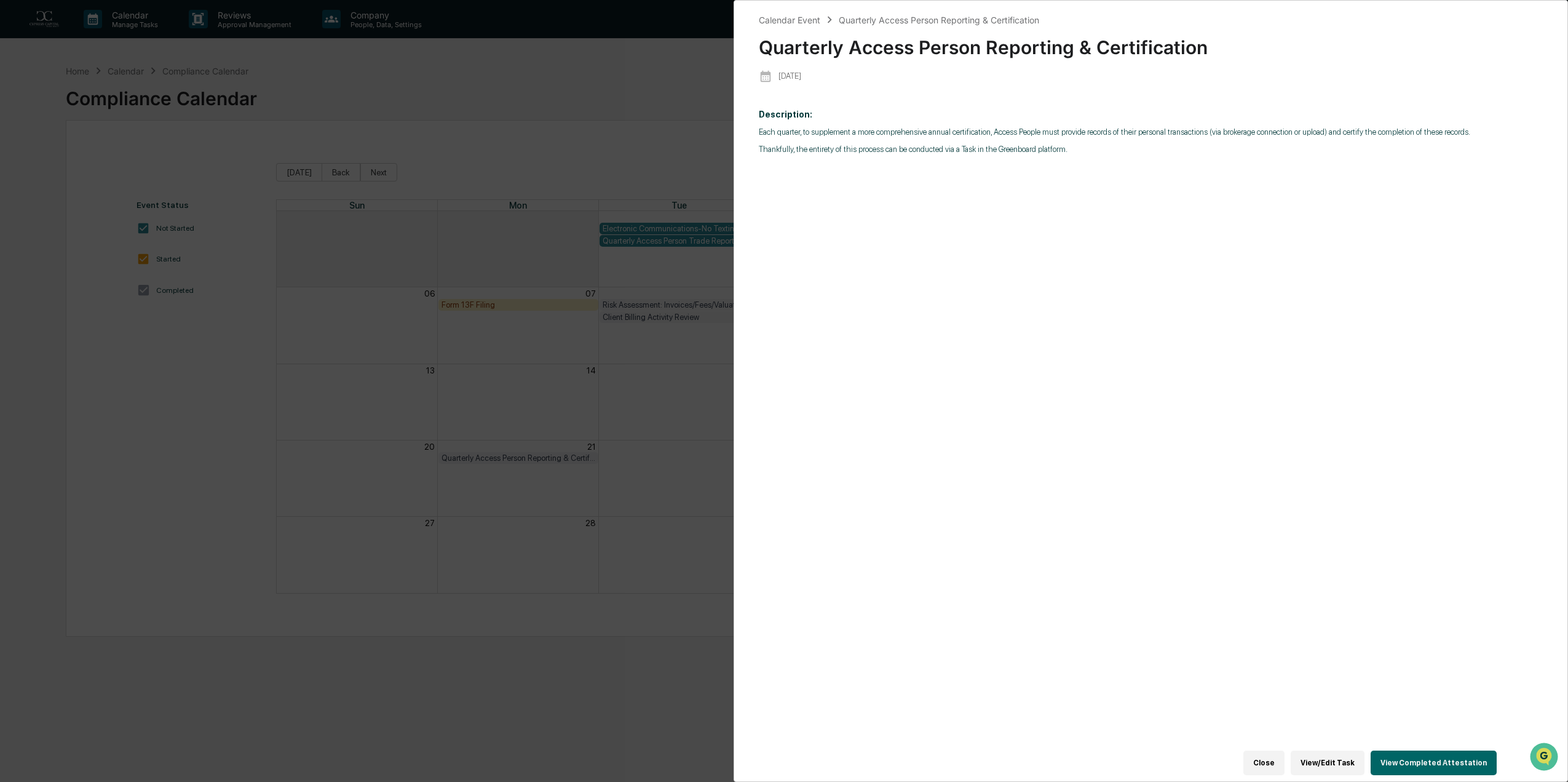
click at [1415, 762] on button "View Completed Attestation" at bounding box center [1434, 762] width 126 height 24
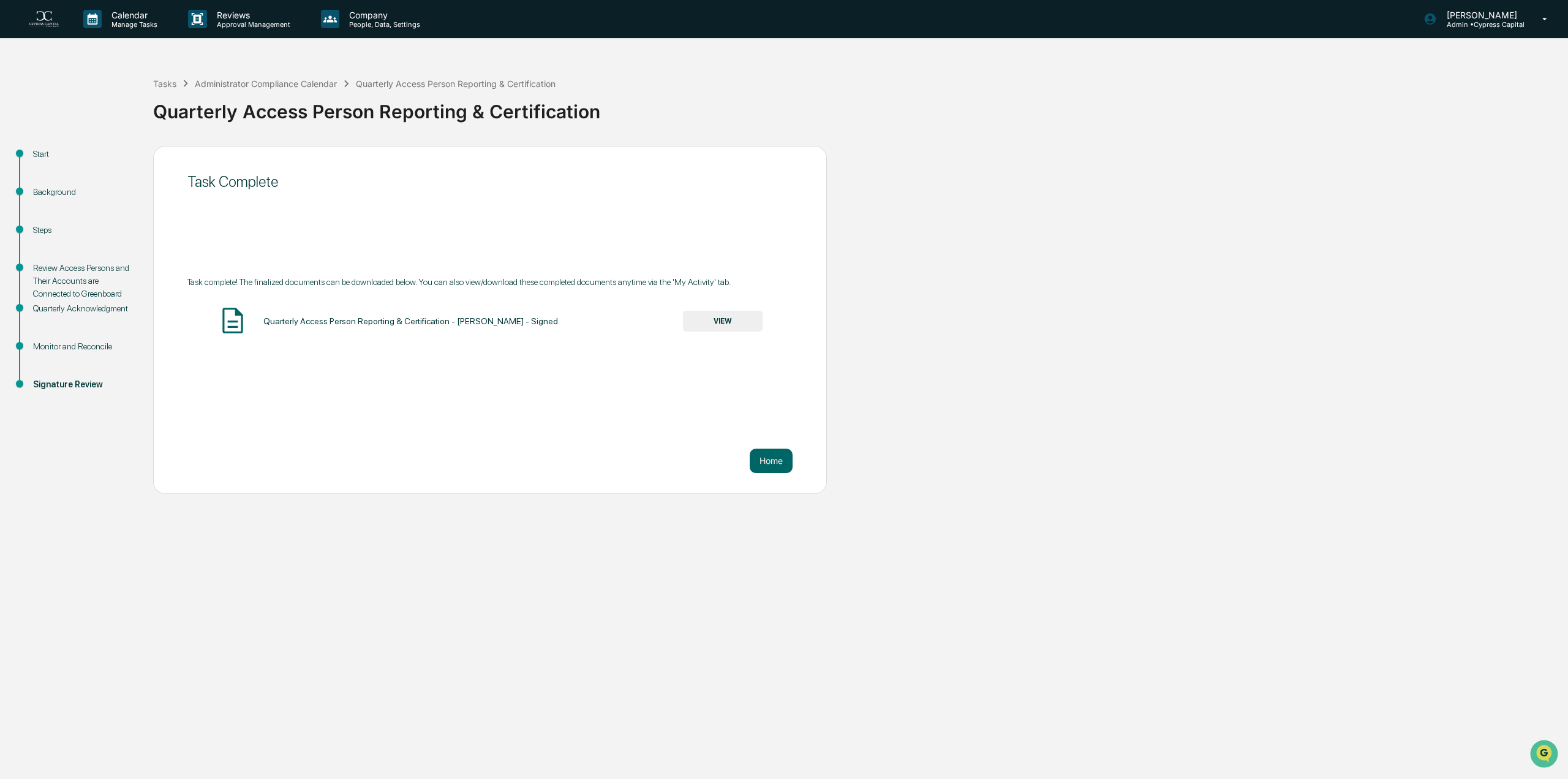
click at [34, 236] on div "Steps" at bounding box center [84, 244] width 120 height 38
click at [36, 231] on div "Steps" at bounding box center [84, 230] width 101 height 13
click at [49, 231] on div "Steps" at bounding box center [84, 230] width 101 height 13
click at [77, 302] on div "Review Access Persons and Their Accounts are Connected to Greenboard" at bounding box center [84, 283] width 120 height 40
click at [277, 86] on div "Administrator Compliance Calendar" at bounding box center [266, 84] width 142 height 11
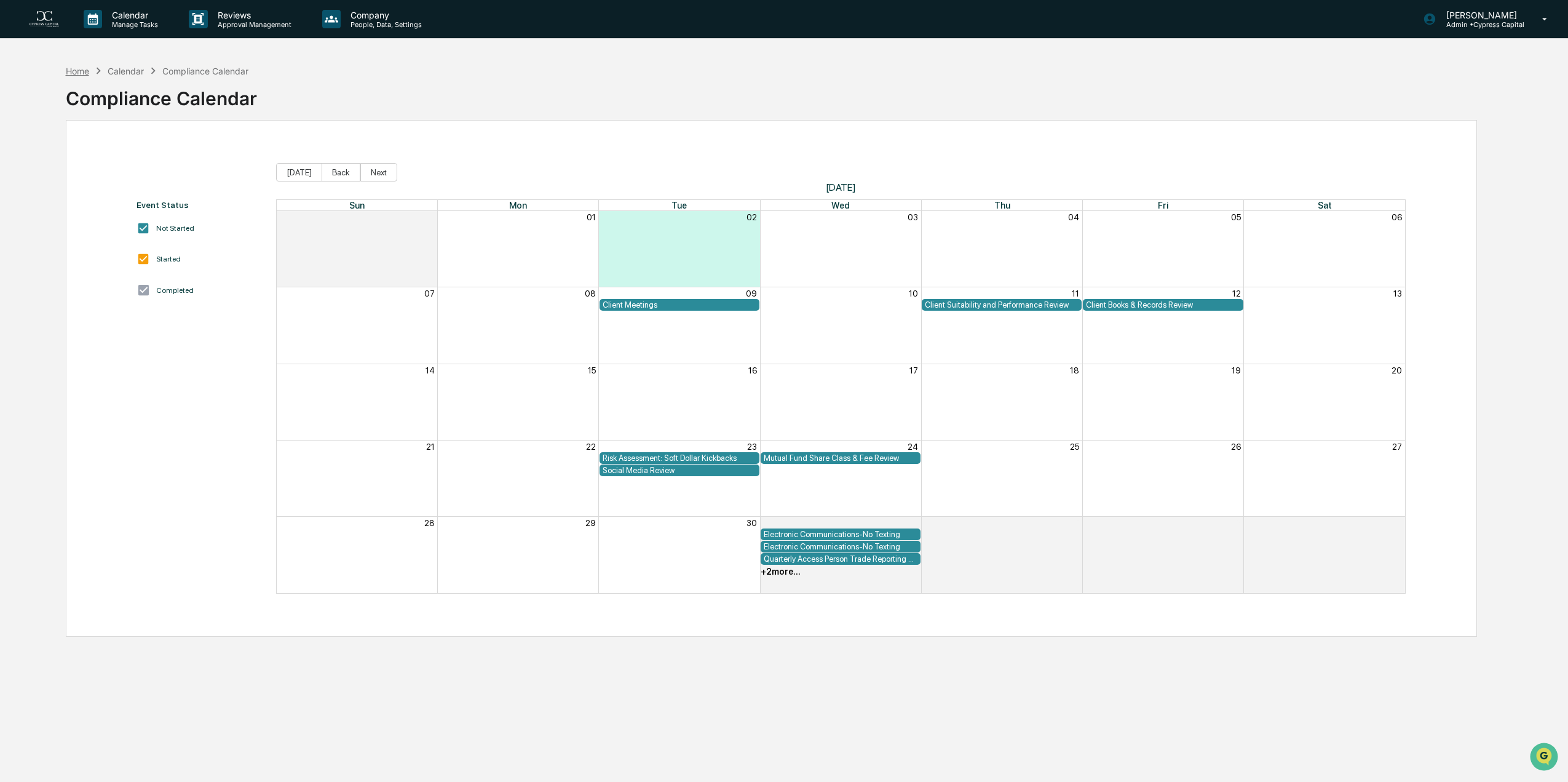
click at [75, 69] on div "Home" at bounding box center [78, 71] width 23 height 11
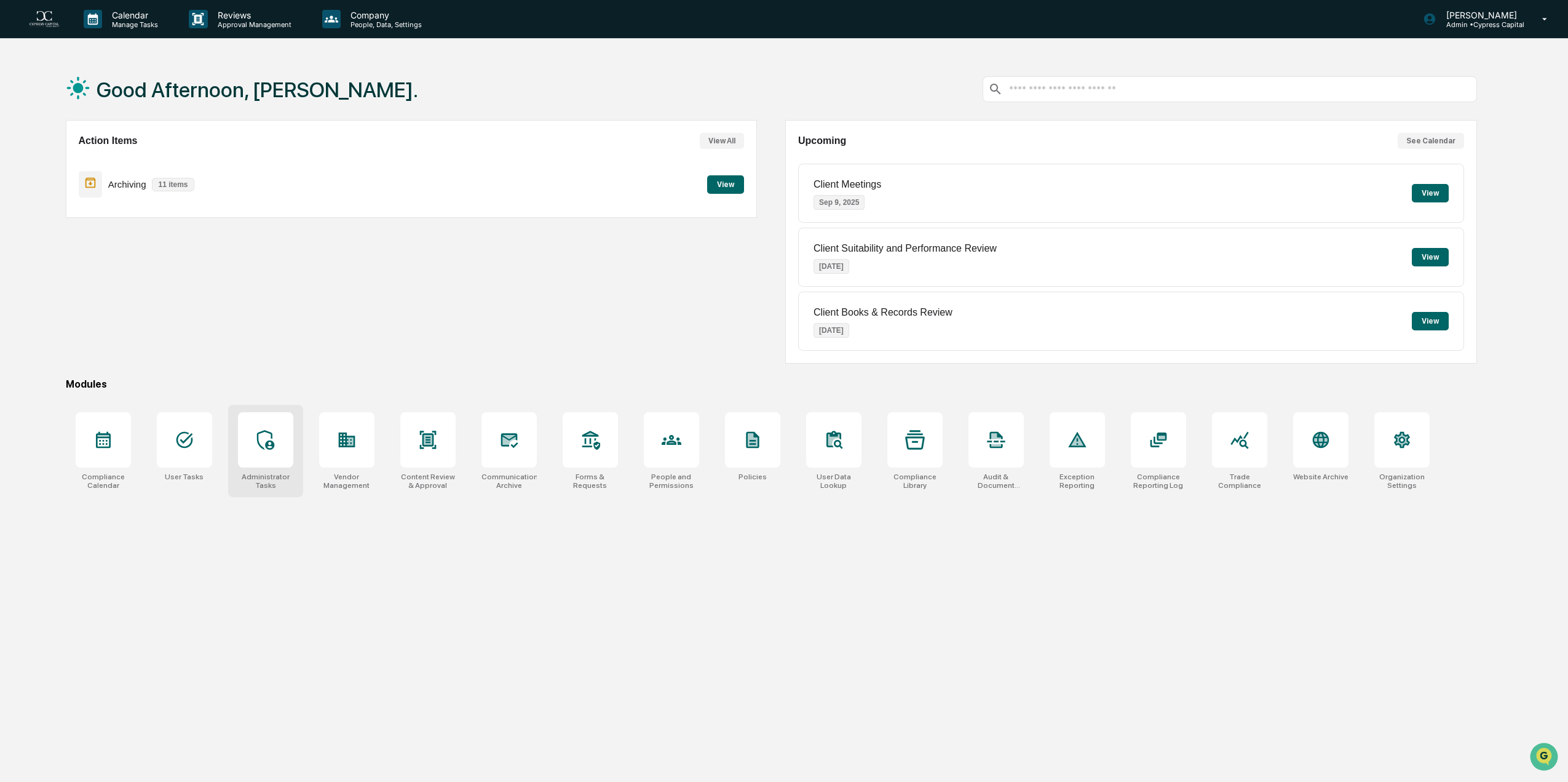
click at [273, 444] on icon at bounding box center [264, 440] width 17 height 20
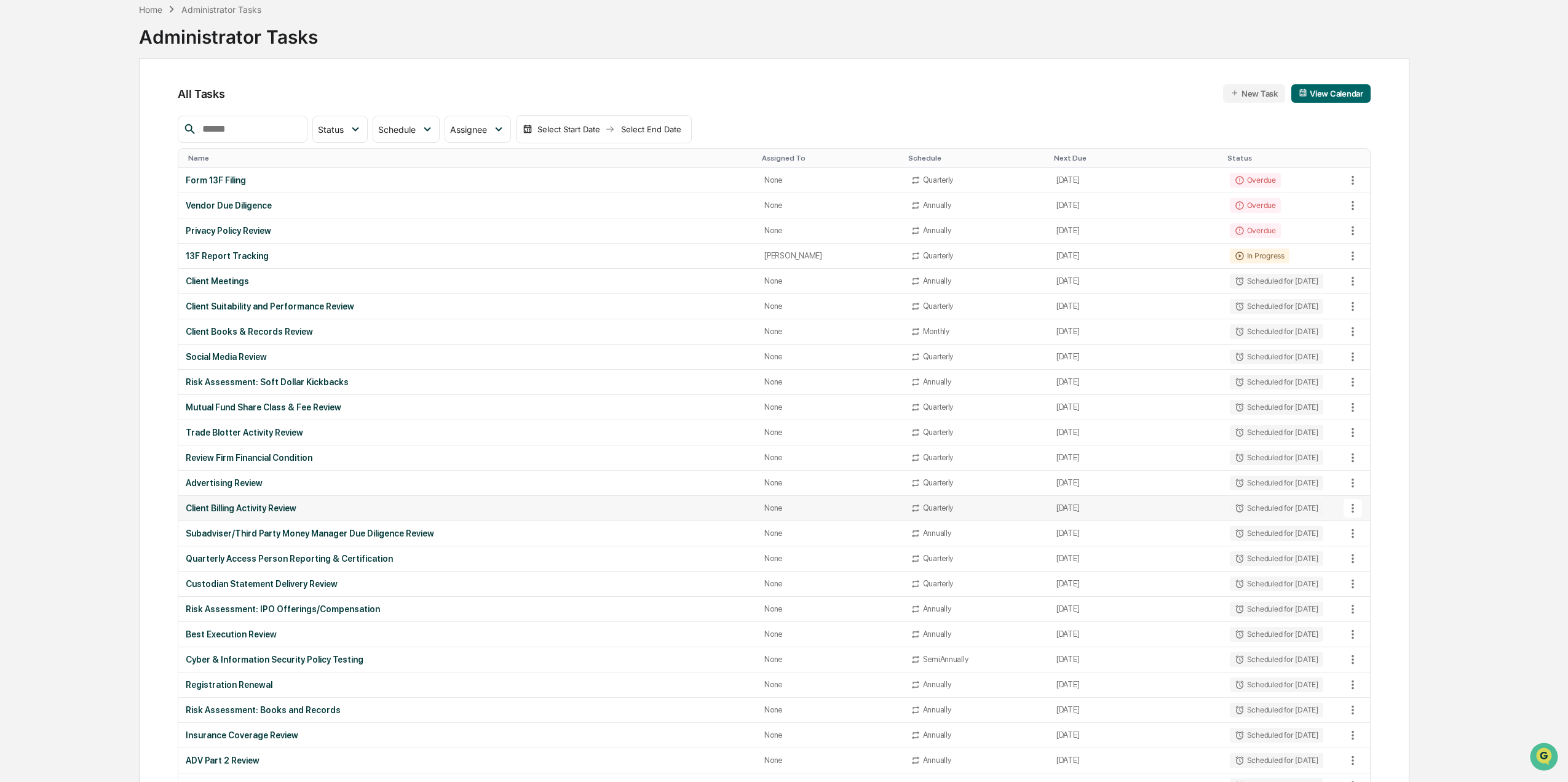
scroll to position [123, 0]
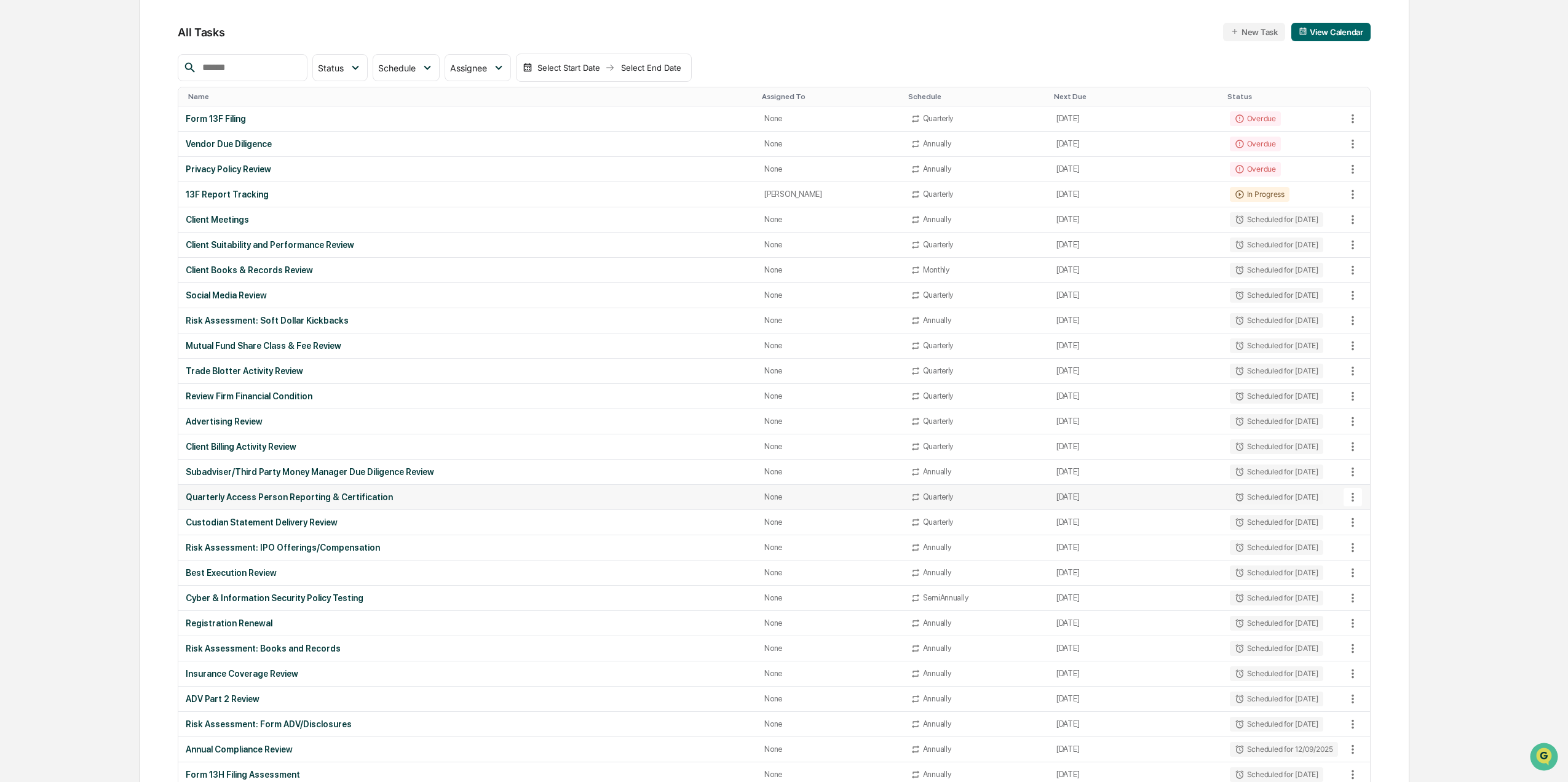
click at [250, 493] on div "Quarterly Access Person Reporting & Certification" at bounding box center [467, 496] width 564 height 10
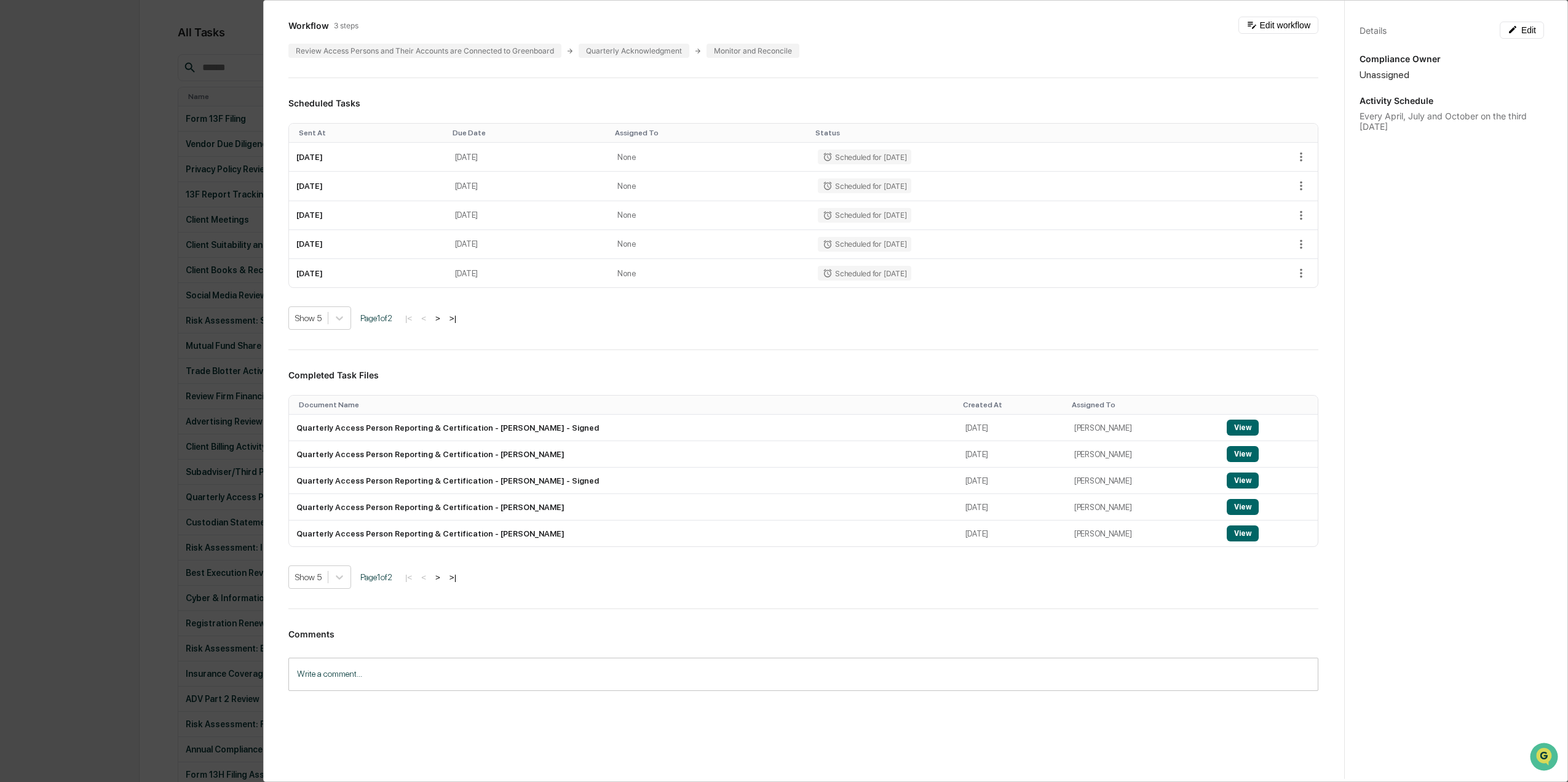
scroll to position [90, 0]
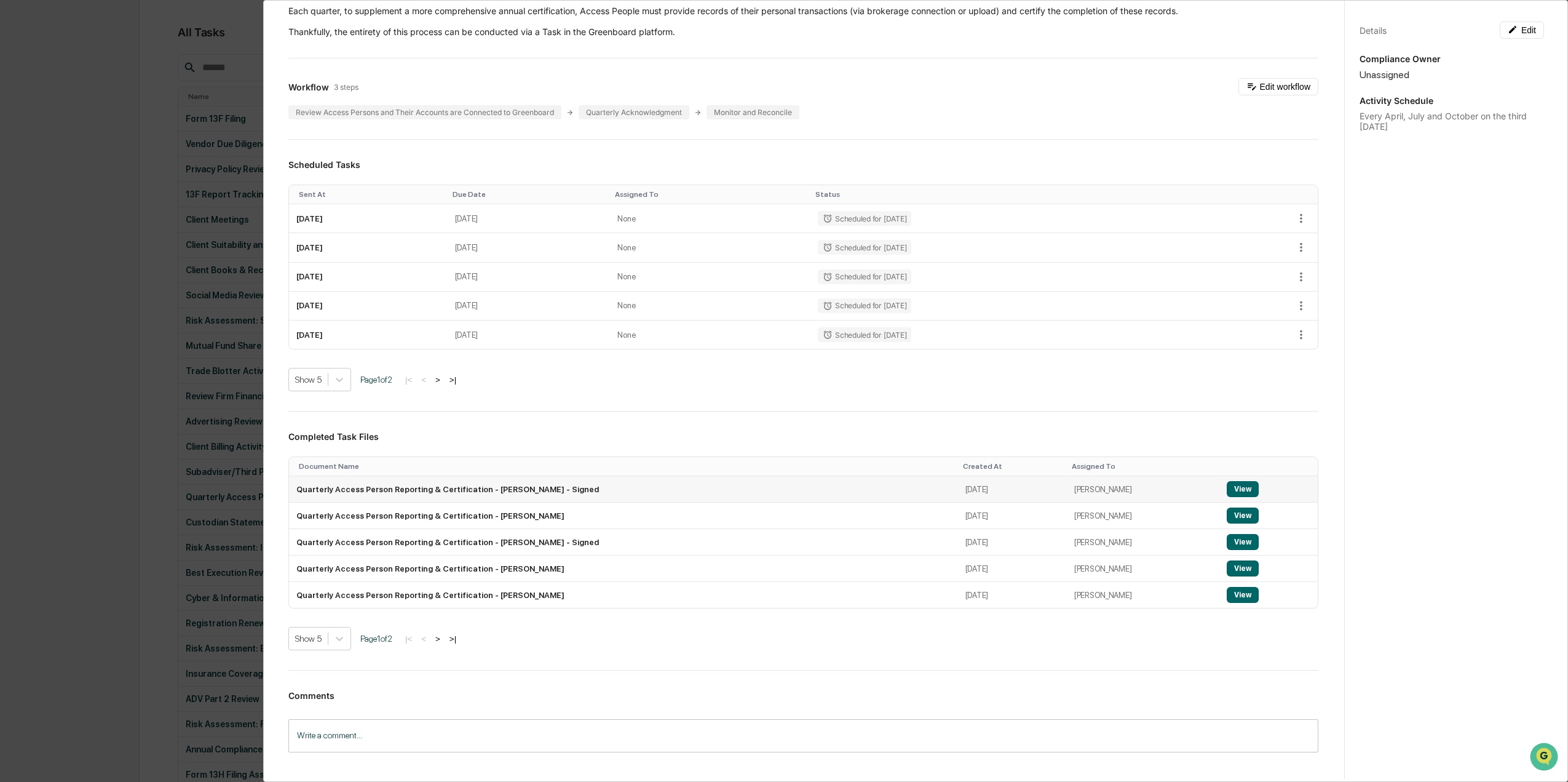
click at [1226, 485] on button "View" at bounding box center [1242, 489] width 32 height 16
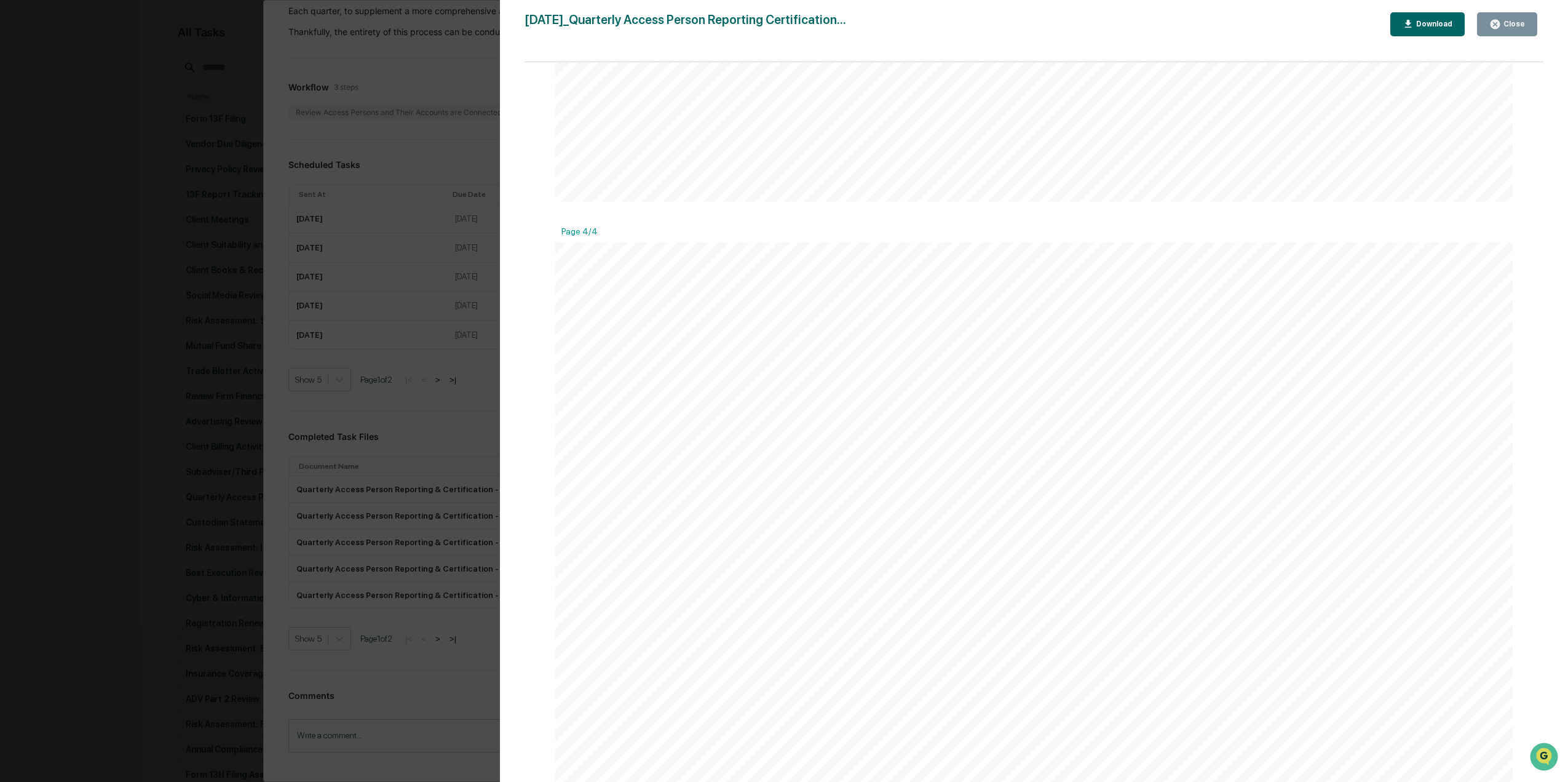
scroll to position [4059, 0]
click at [1512, 26] on div "Close" at bounding box center [1512, 24] width 24 height 9
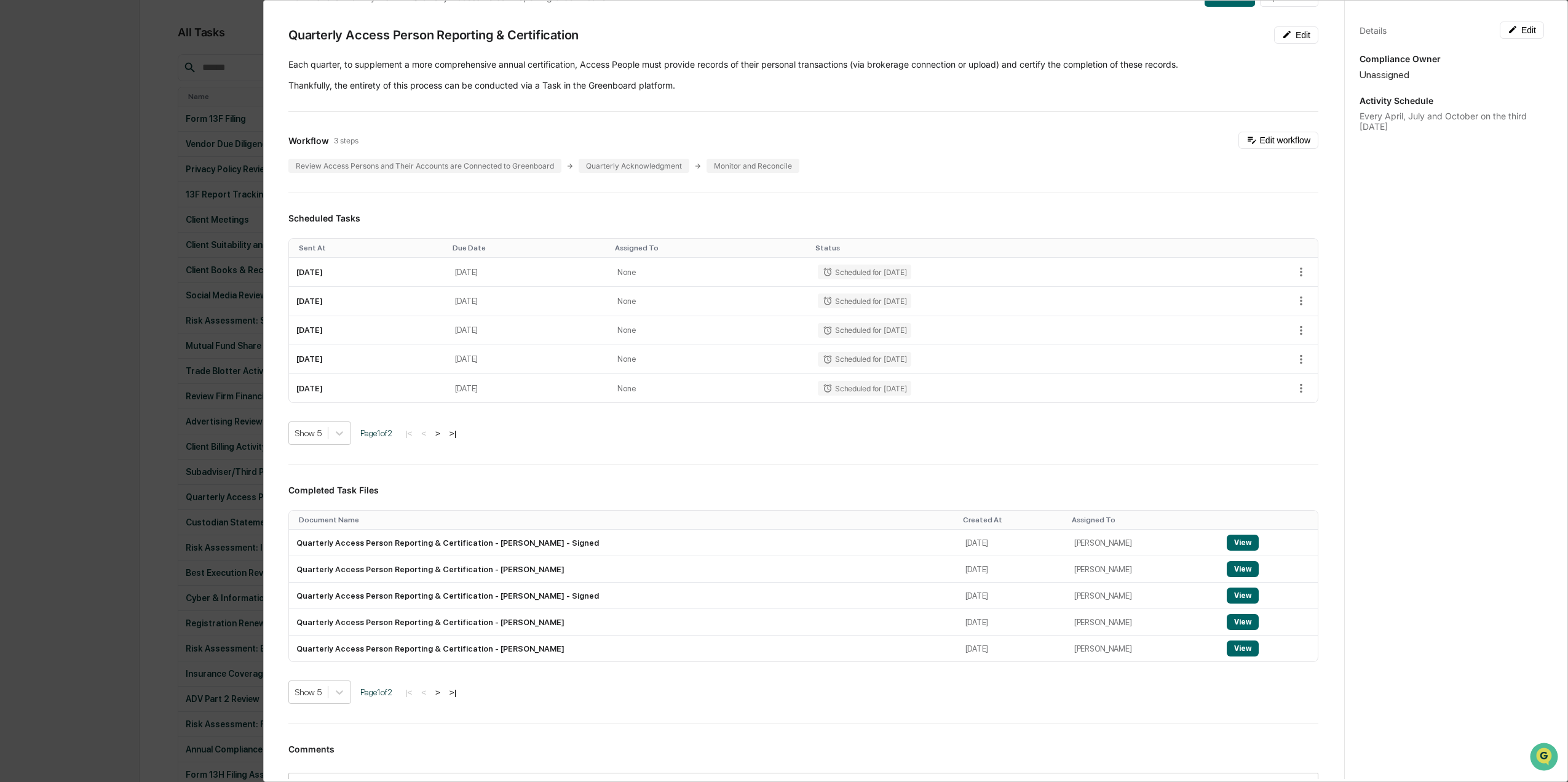
scroll to position [0, 0]
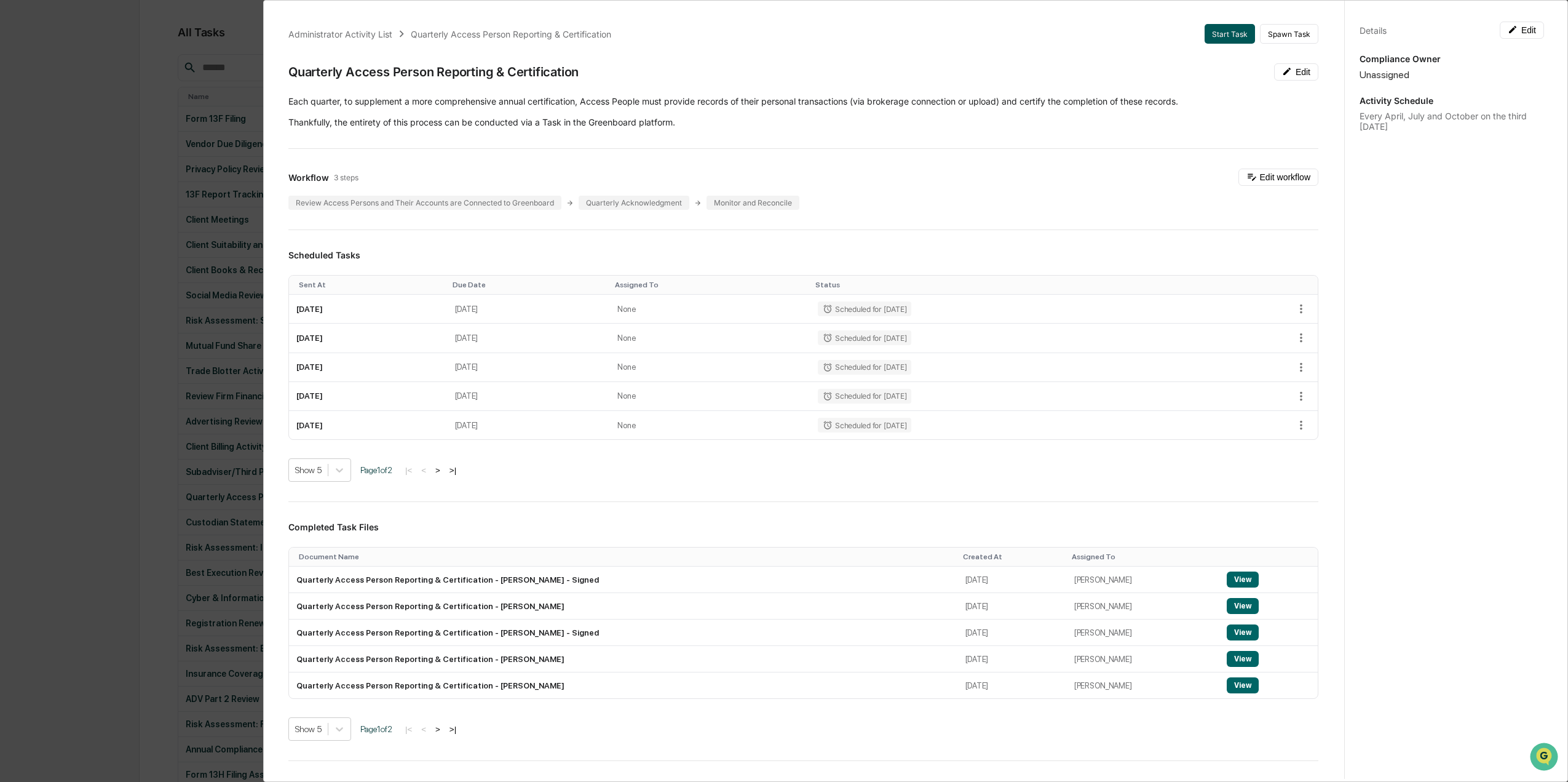
click at [1205, 36] on button "Start Task" at bounding box center [1230, 34] width 50 height 20
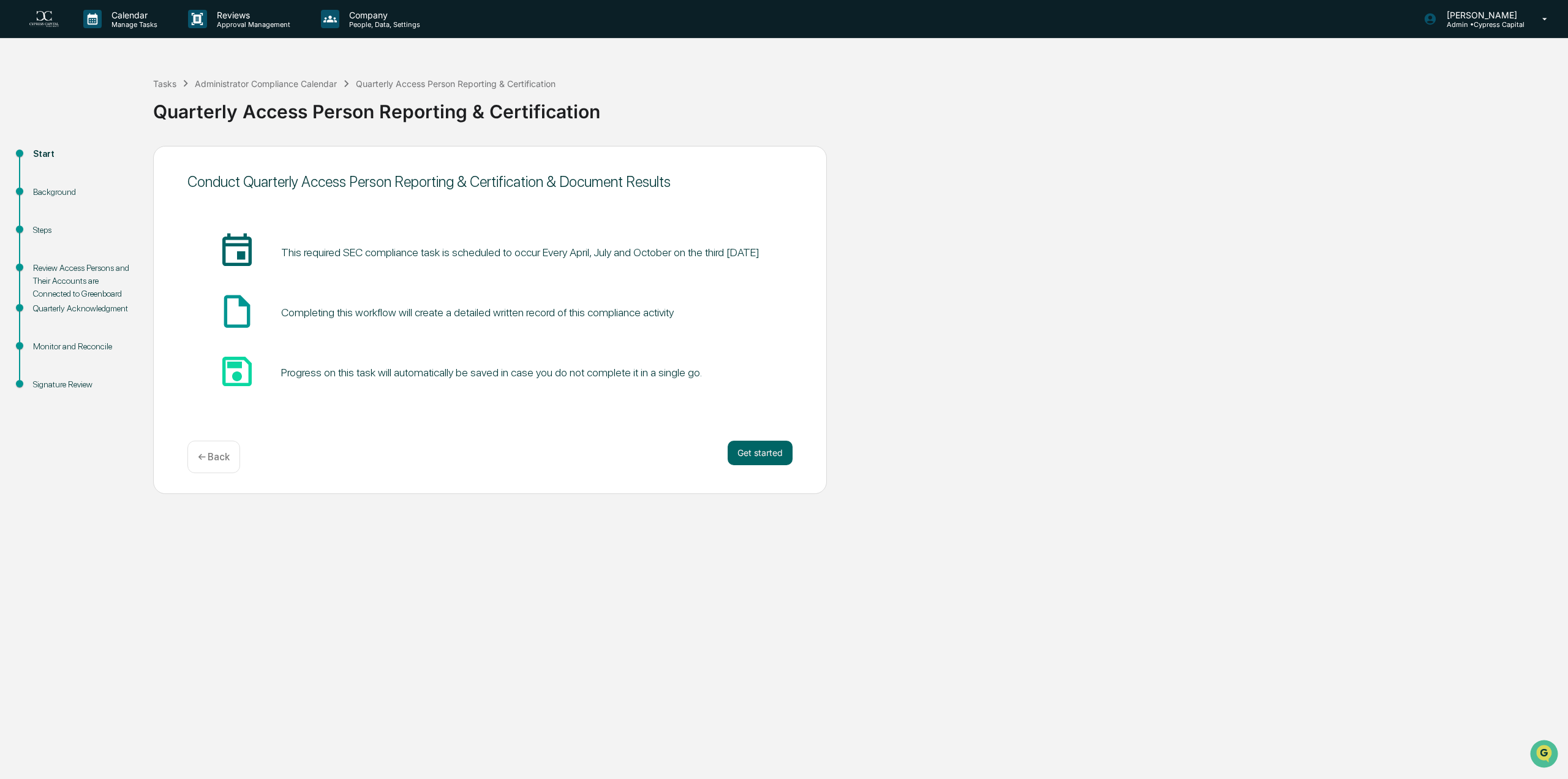
click at [47, 196] on div "Background" at bounding box center [84, 192] width 101 height 13
click at [761, 450] on button "Get started" at bounding box center [760, 452] width 65 height 24
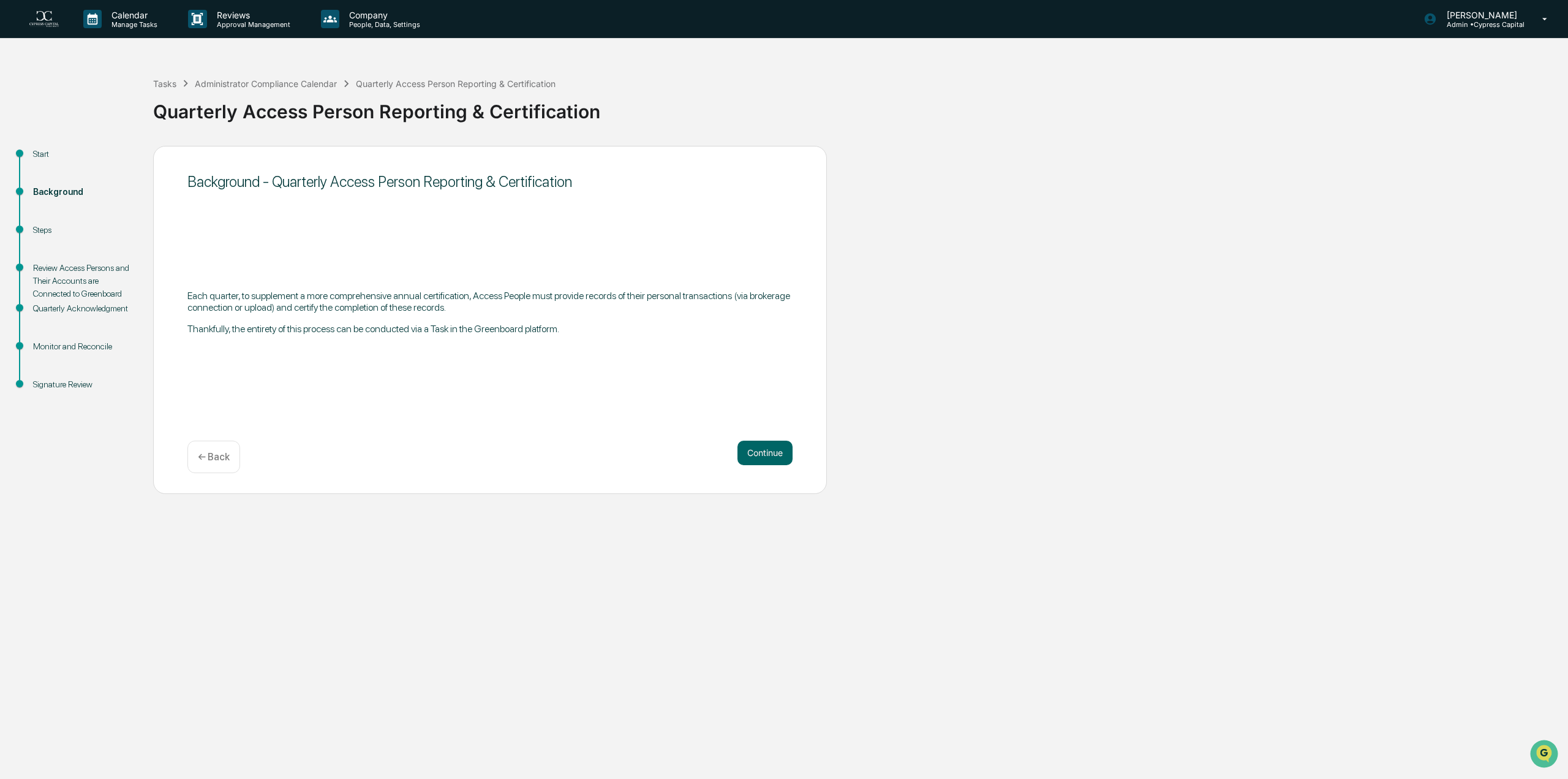
click at [761, 450] on button "Continue" at bounding box center [765, 452] width 55 height 24
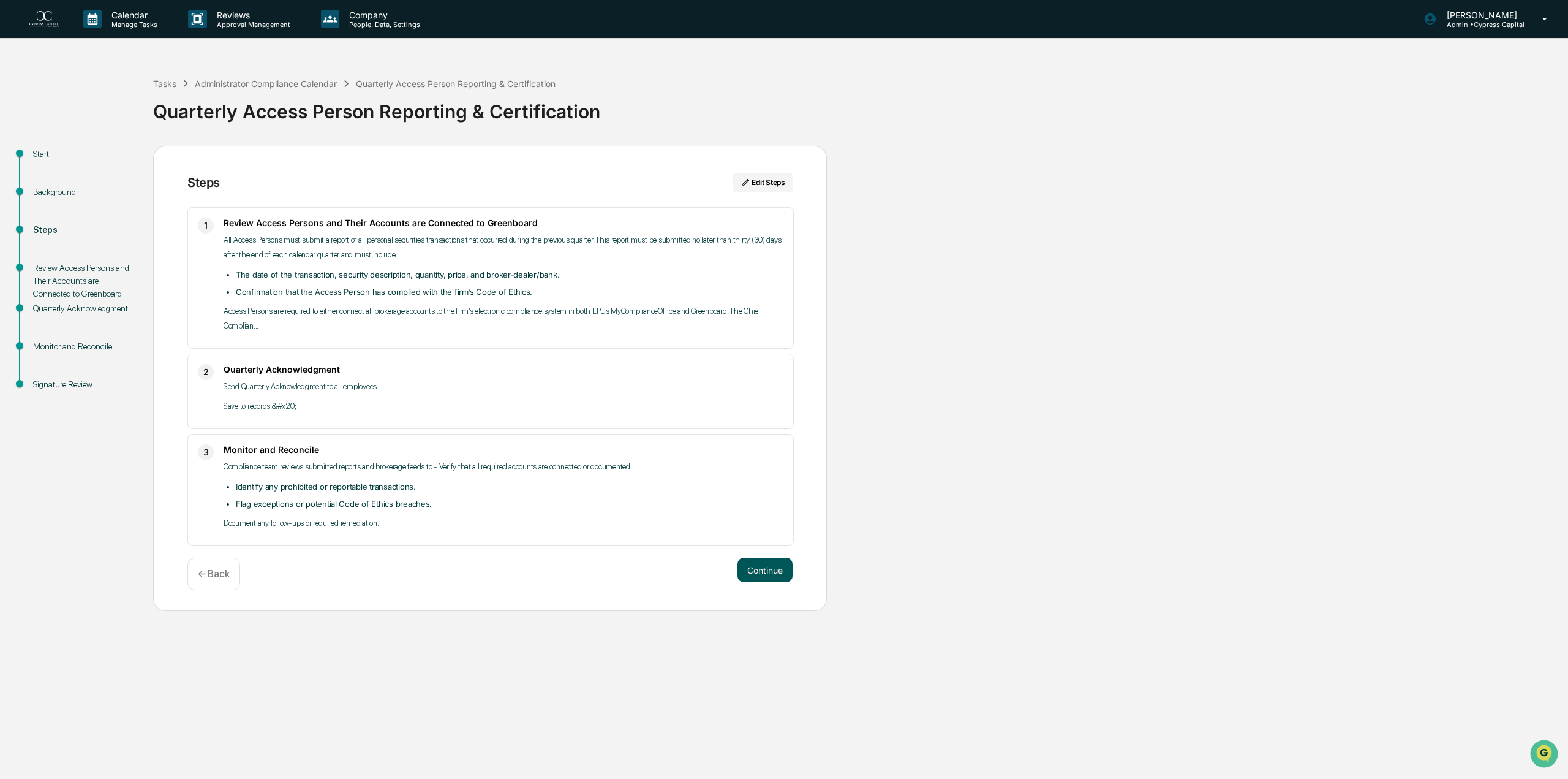
click at [773, 564] on button "Continue" at bounding box center [765, 569] width 55 height 24
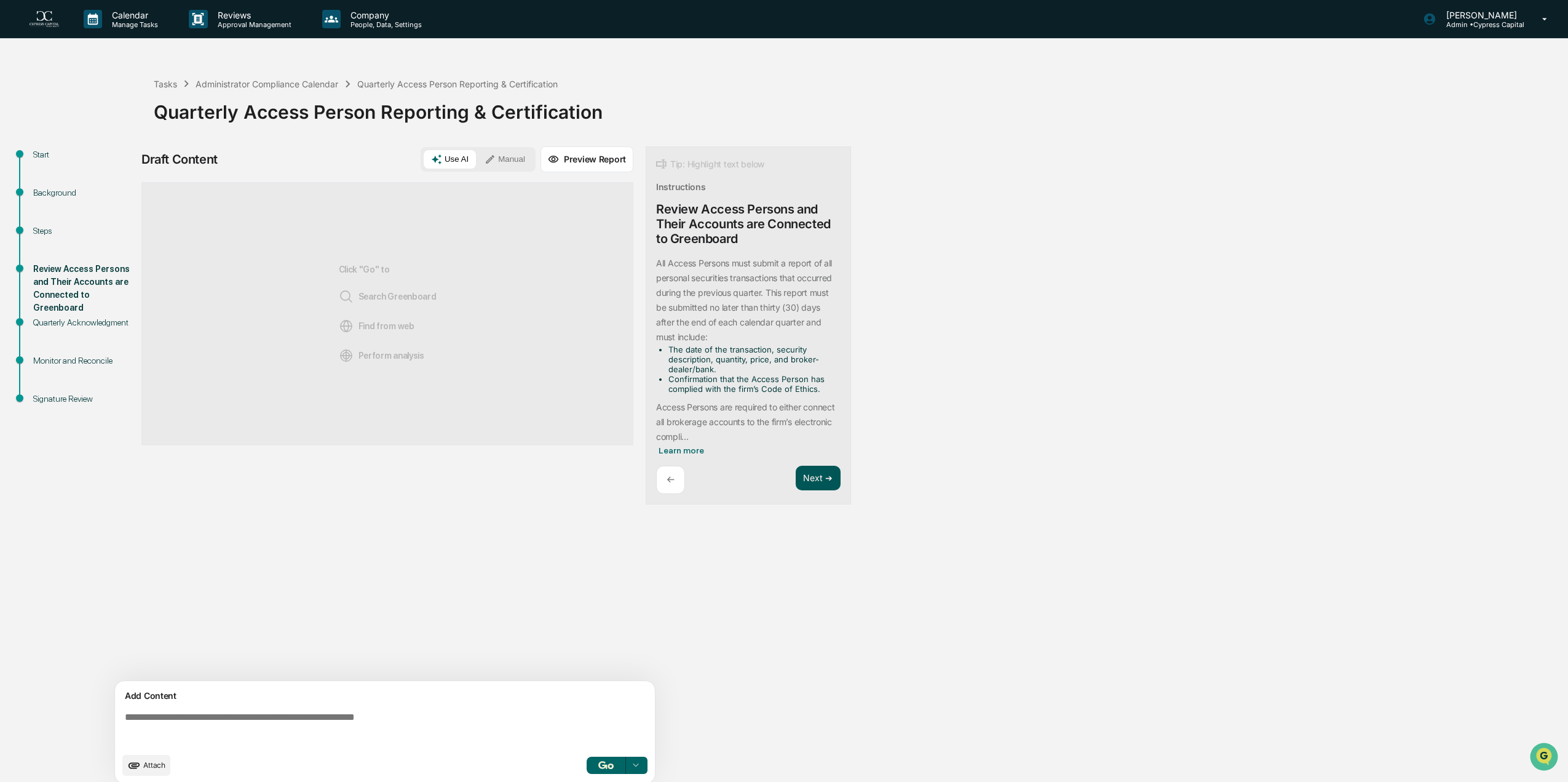
click at [814, 474] on button "Next ➔" at bounding box center [818, 478] width 45 height 25
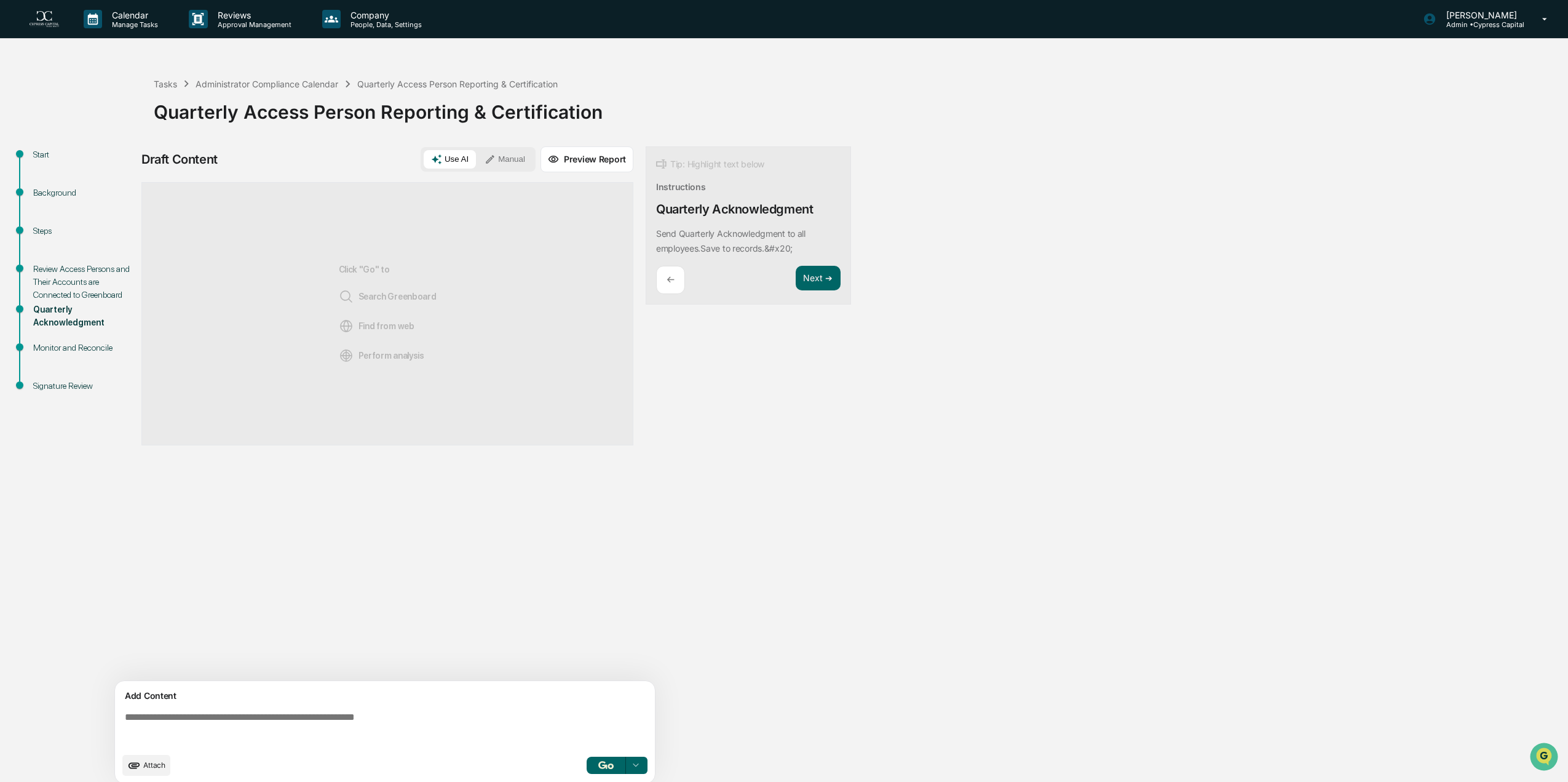
click at [43, 317] on div "Quarterly Acknowledgment" at bounding box center [84, 316] width 101 height 26
click at [673, 279] on p "←" at bounding box center [670, 279] width 8 height 12
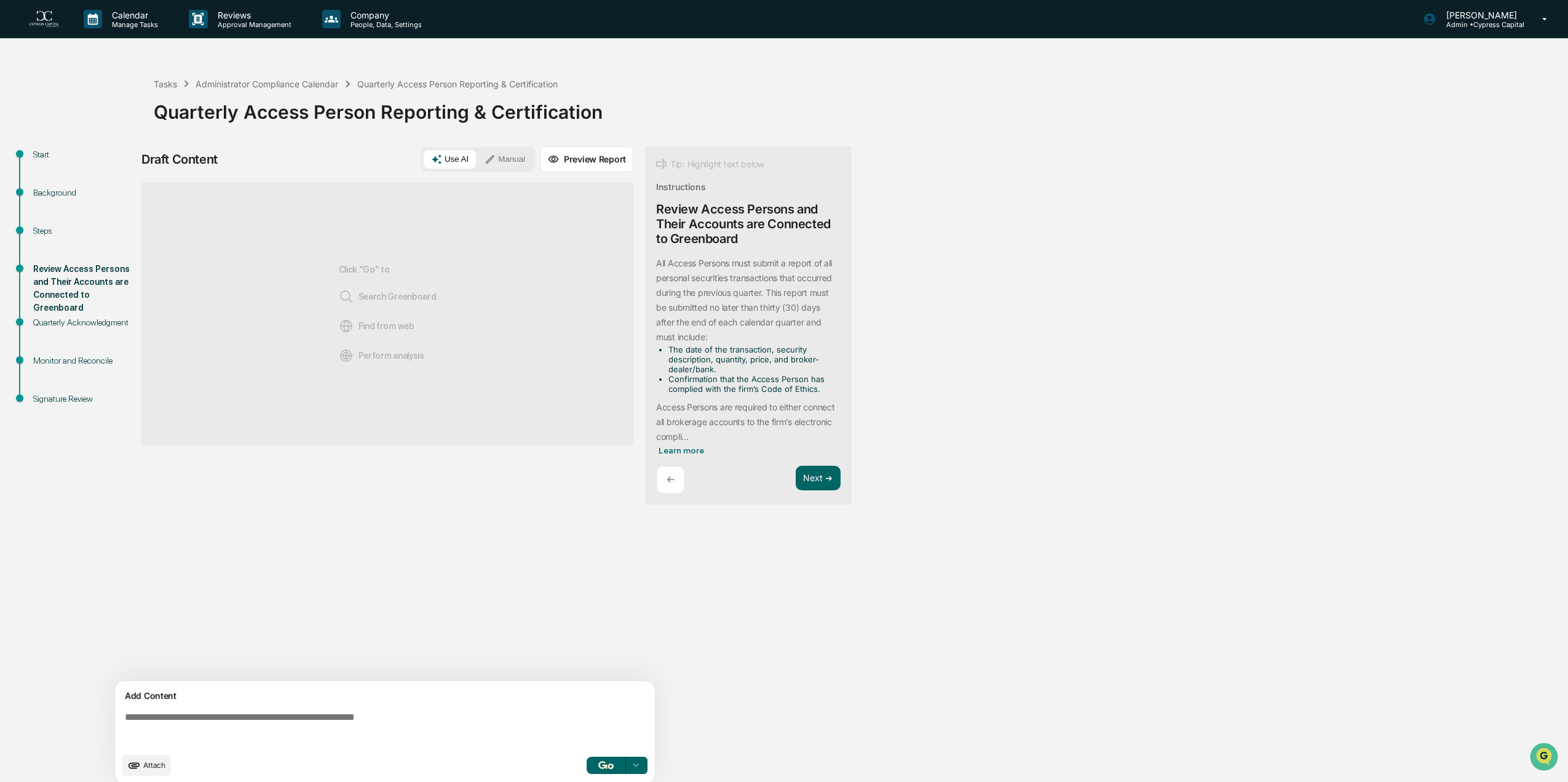
click at [40, 227] on div "Steps" at bounding box center [84, 231] width 101 height 13
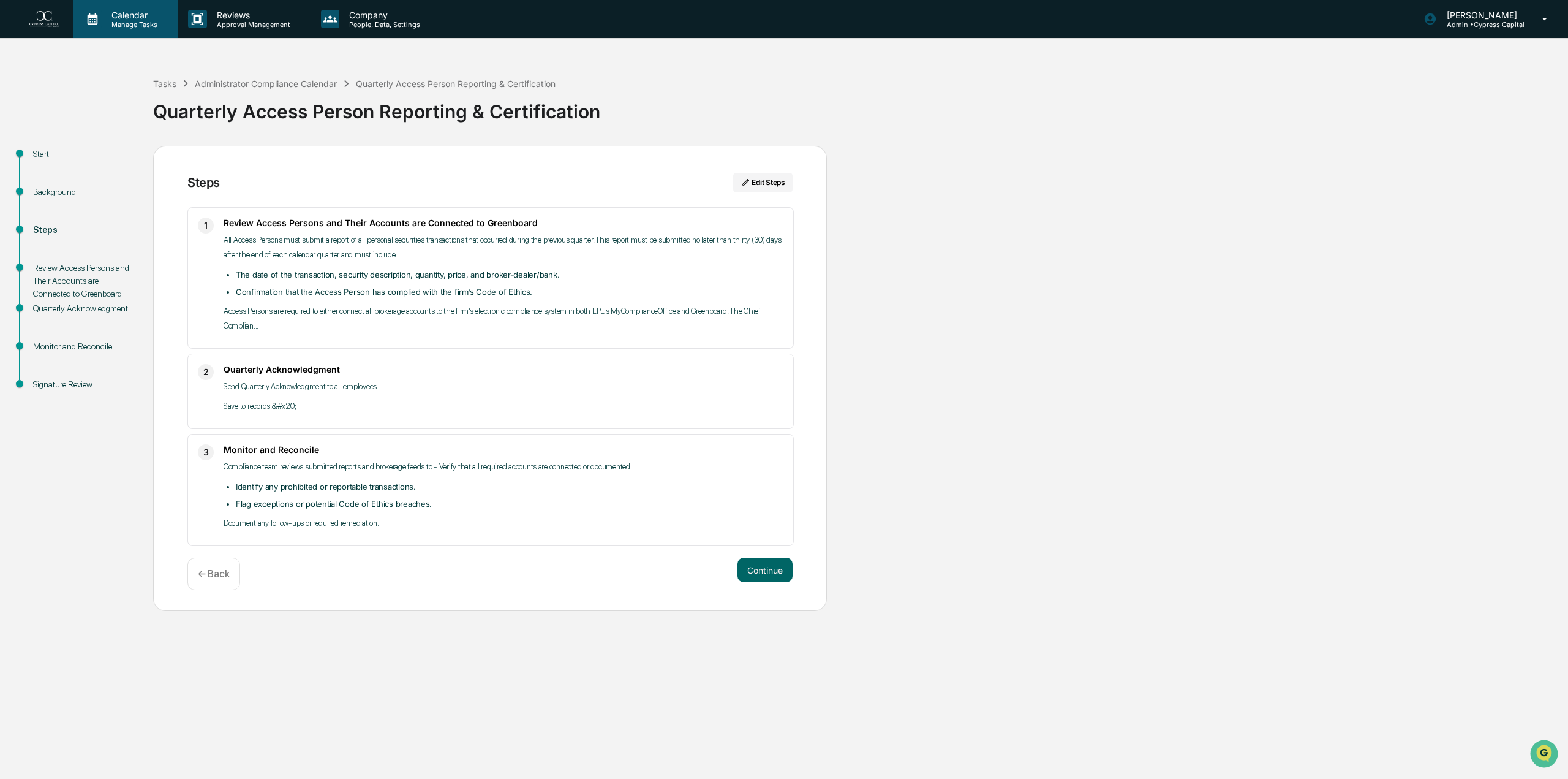
click at [123, 20] on p "Manage Tasks" at bounding box center [132, 24] width 62 height 9
click at [38, 18] on div at bounding box center [784, 389] width 1568 height 779
click at [38, 18] on img at bounding box center [44, 19] width 30 height 16
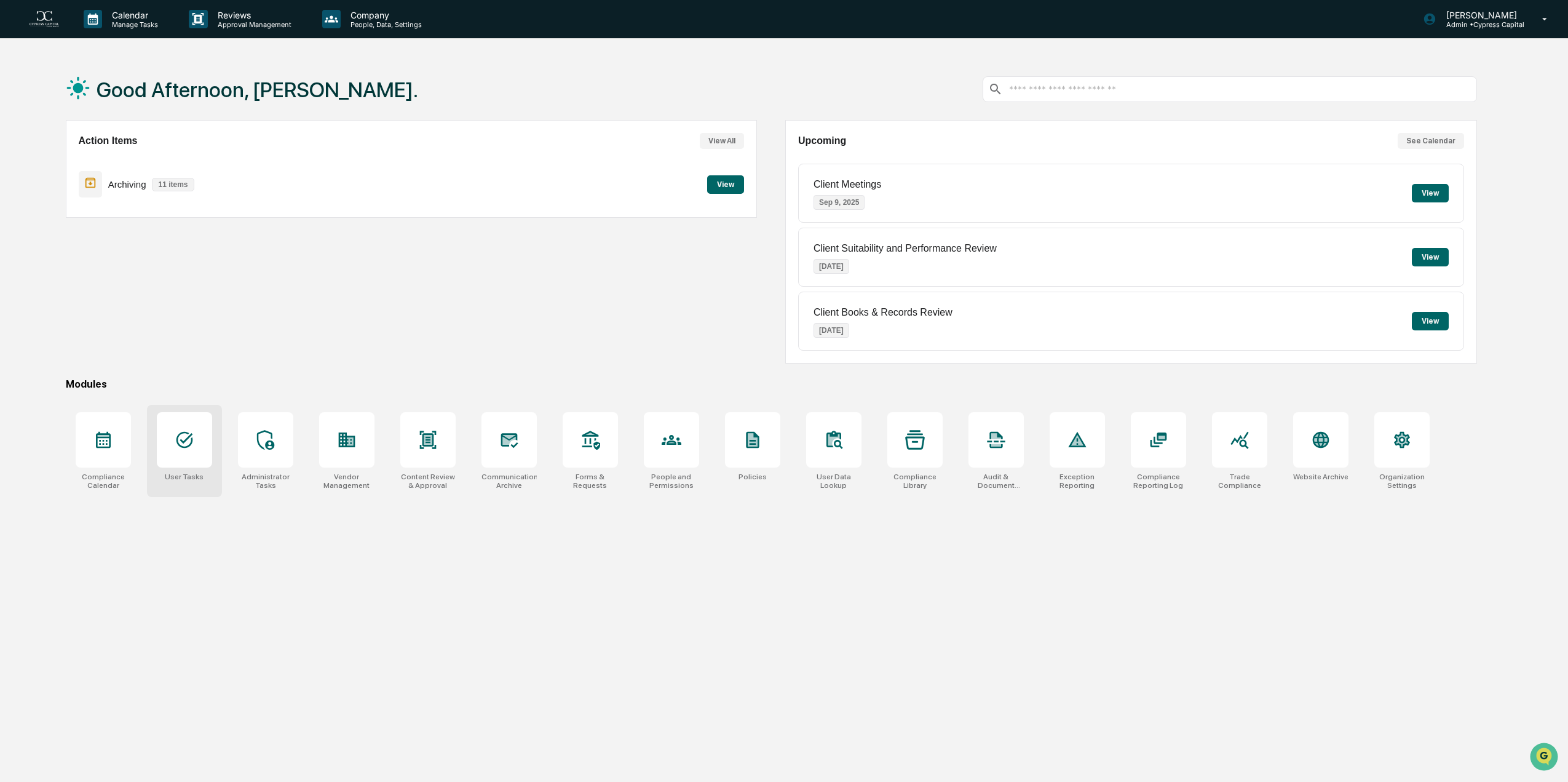
click at [197, 449] on div at bounding box center [184, 439] width 55 height 55
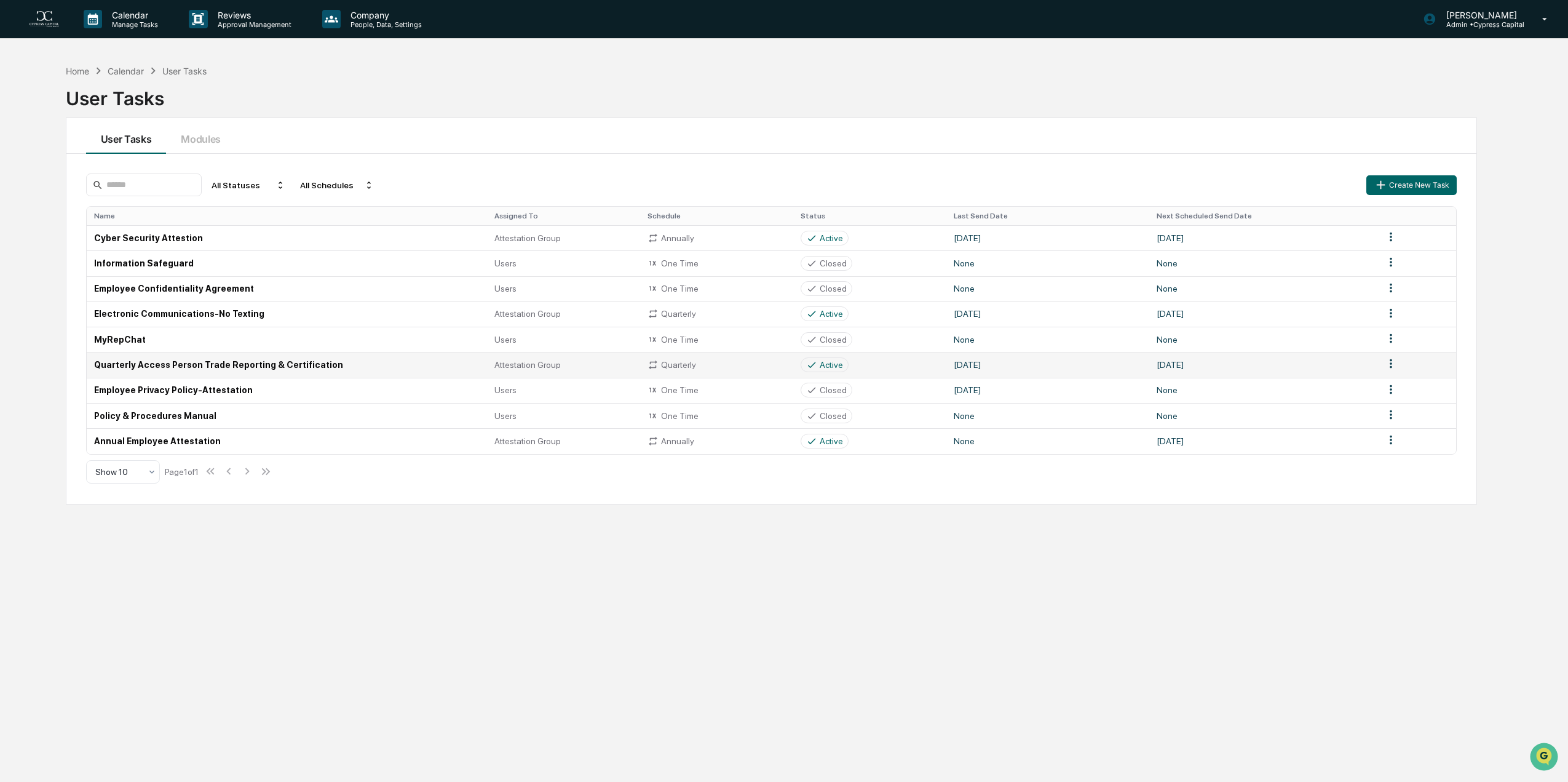
click at [165, 362] on td "Quarterly Access Person Trade Reporting & Certification" at bounding box center [287, 364] width 400 height 25
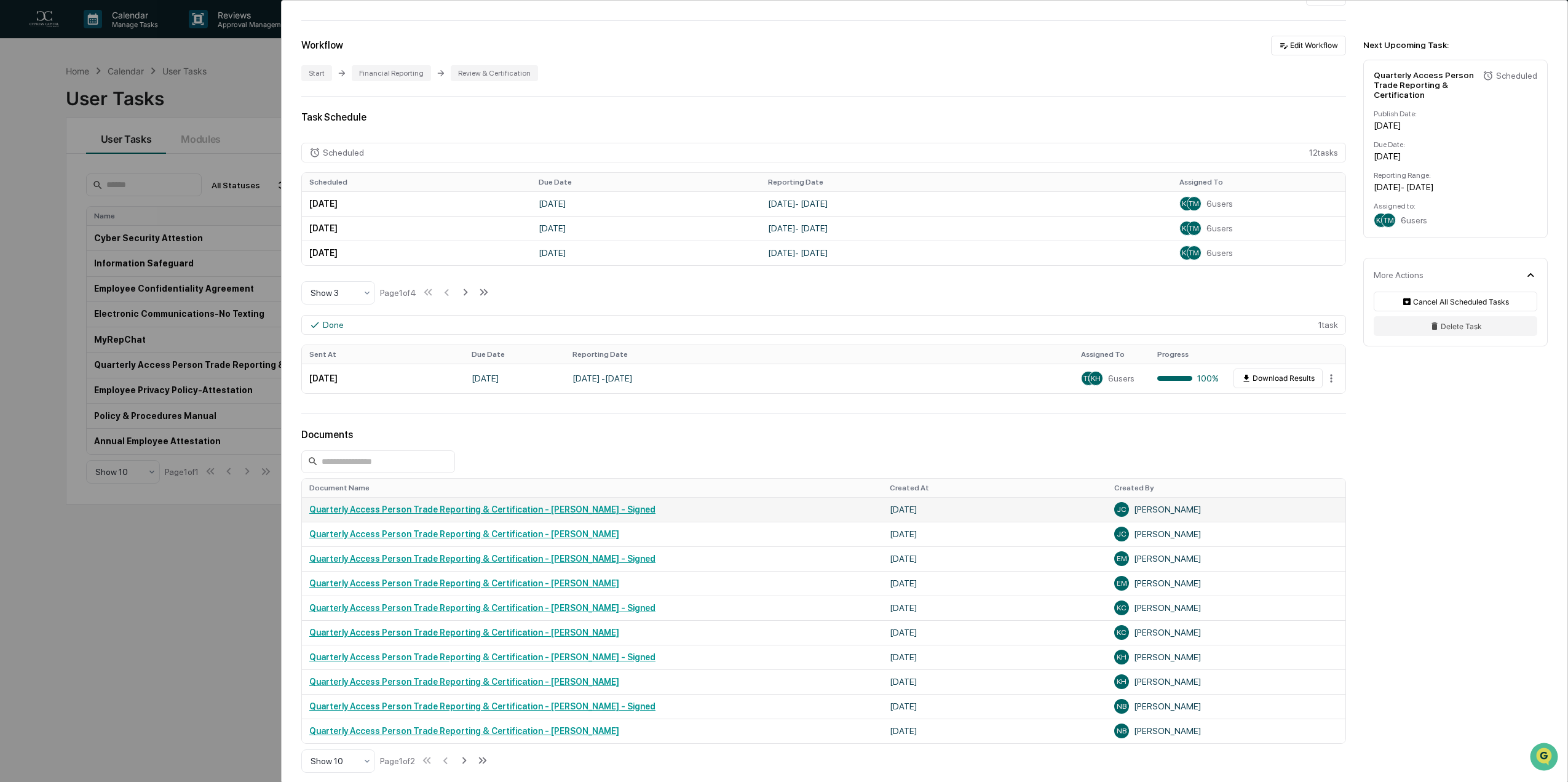
scroll to position [246, 0]
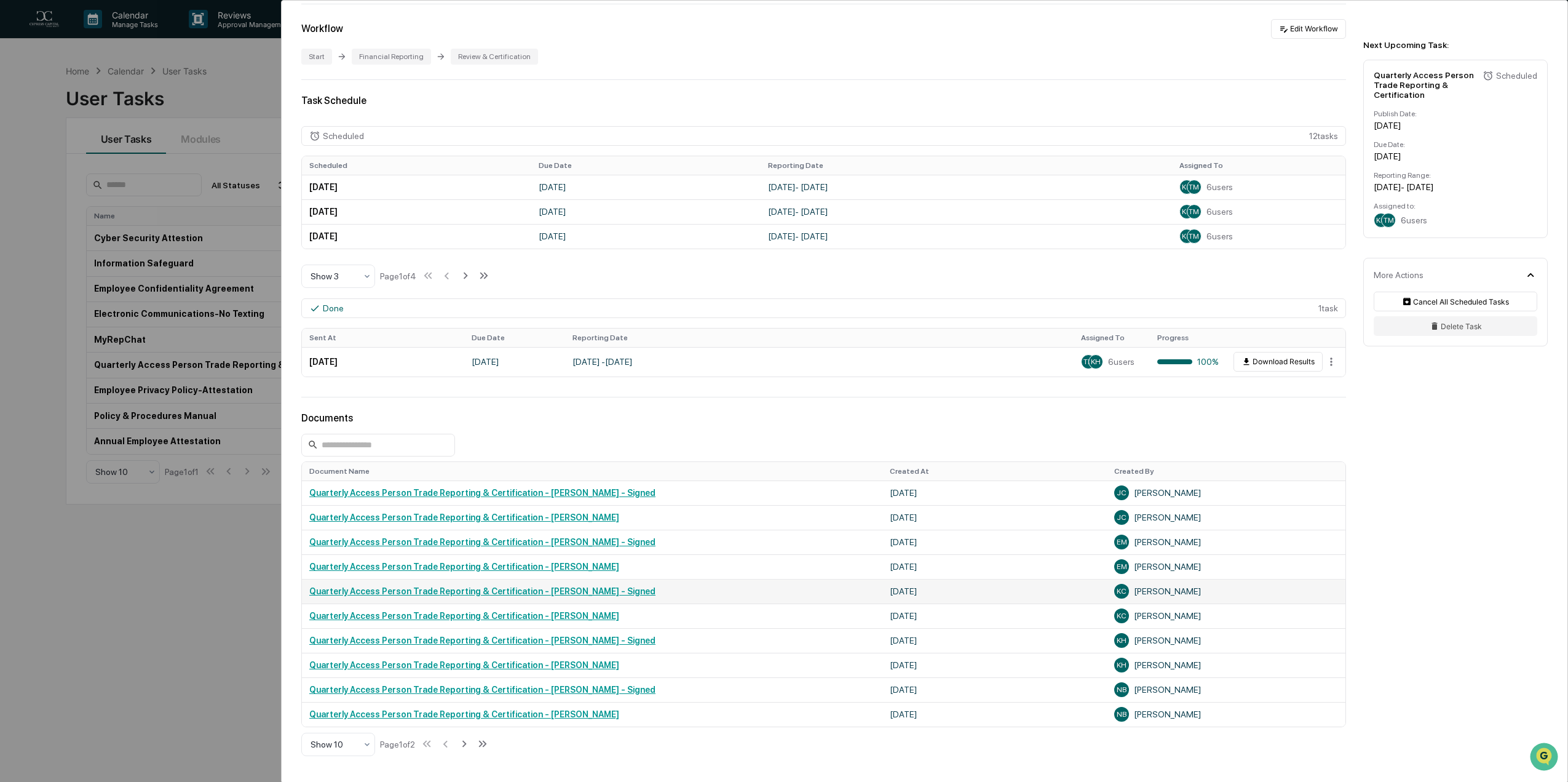
click at [491, 592] on link "Quarterly Access Person Trade Reporting & Certification - Kate Clark - Signed" at bounding box center [482, 591] width 346 height 10
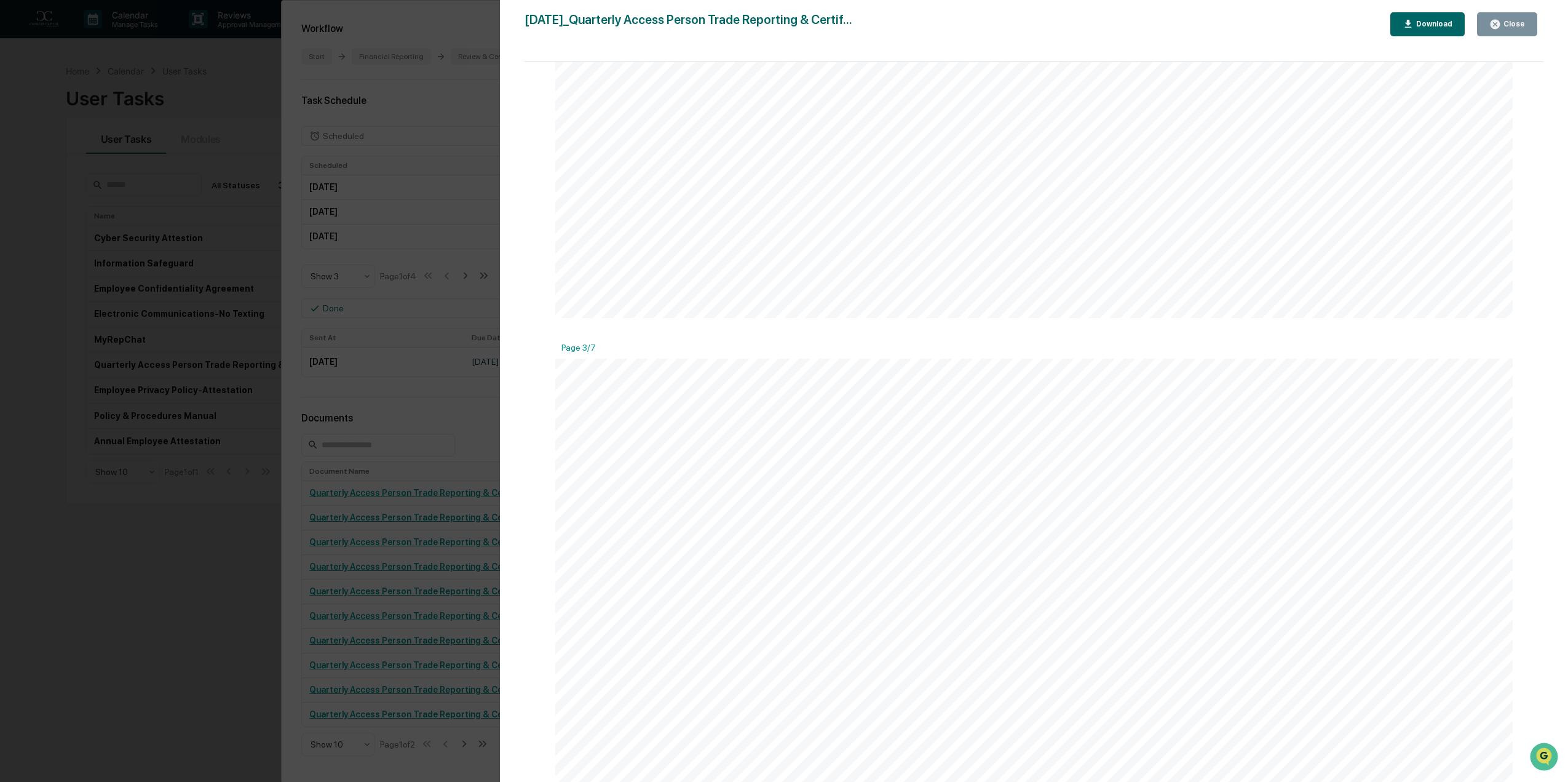
scroll to position [2337, 0]
click at [1508, 24] on div "Close" at bounding box center [1512, 24] width 24 height 9
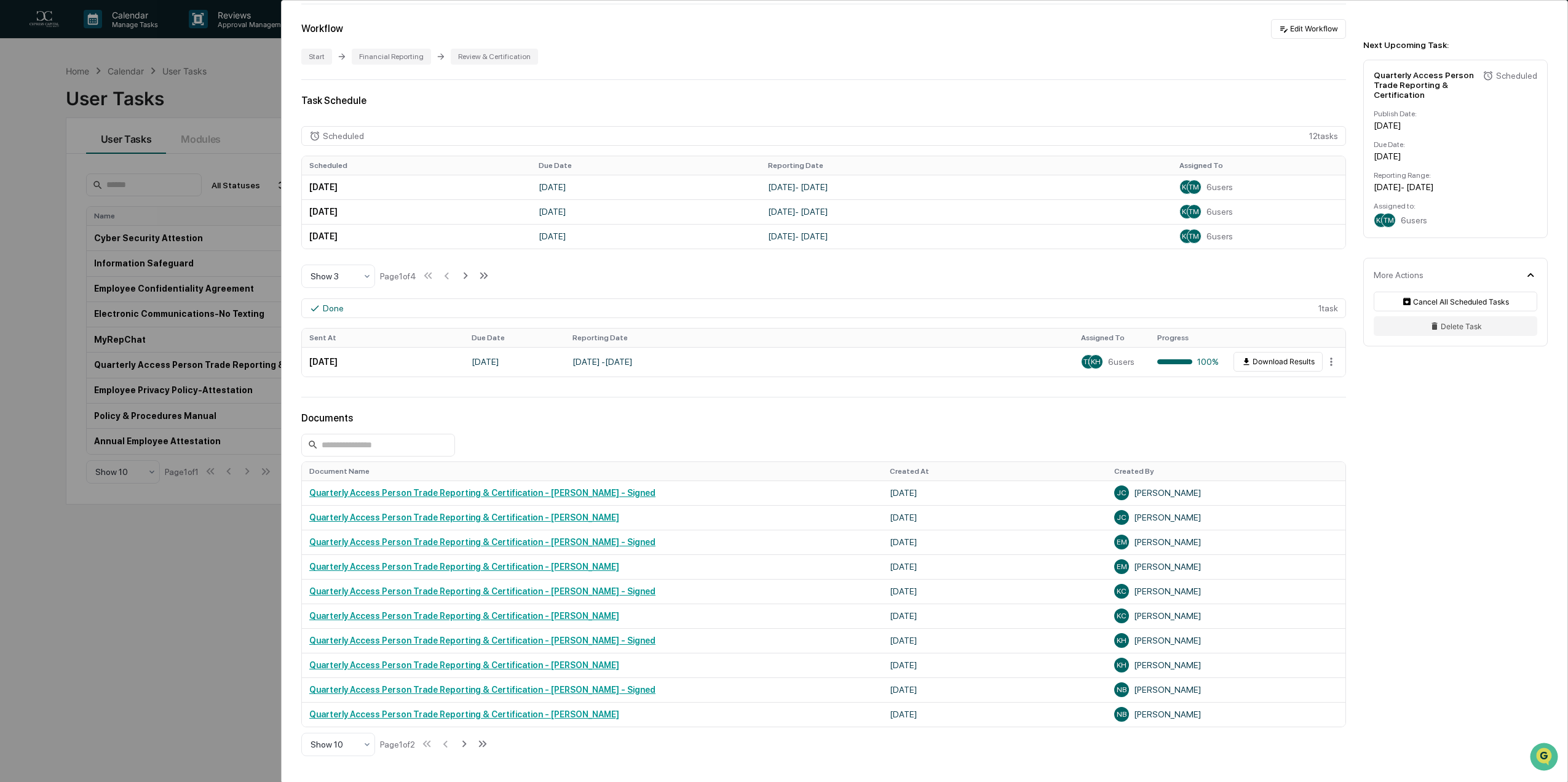
click at [217, 575] on div "User Tasks Quarterly Access Person Trade Reporting & Certification Quarterly Ac…" at bounding box center [784, 391] width 1568 height 782
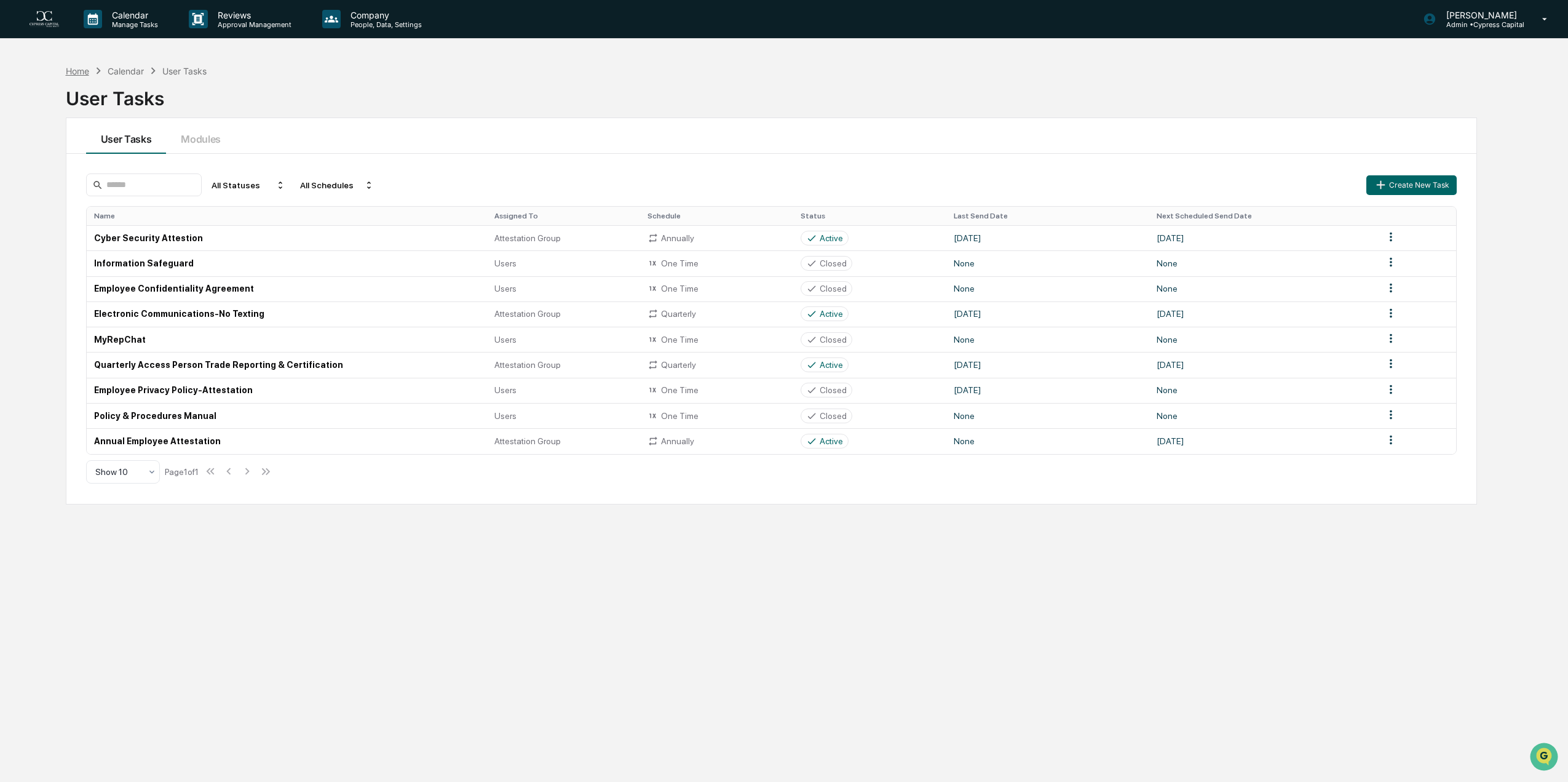
click at [80, 70] on div "Home" at bounding box center [78, 71] width 23 height 11
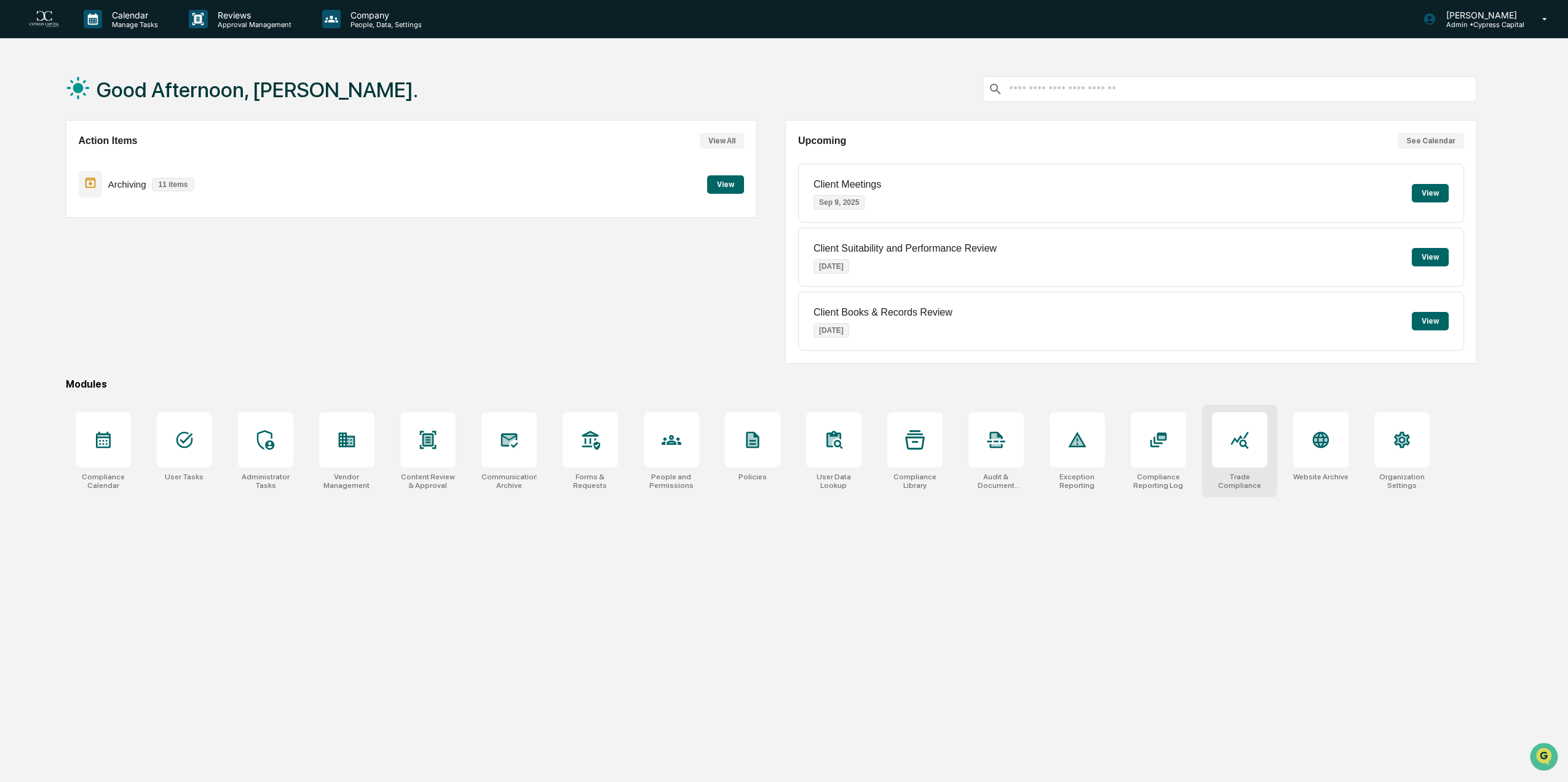
click at [1243, 437] on icon at bounding box center [1240, 440] width 20 height 20
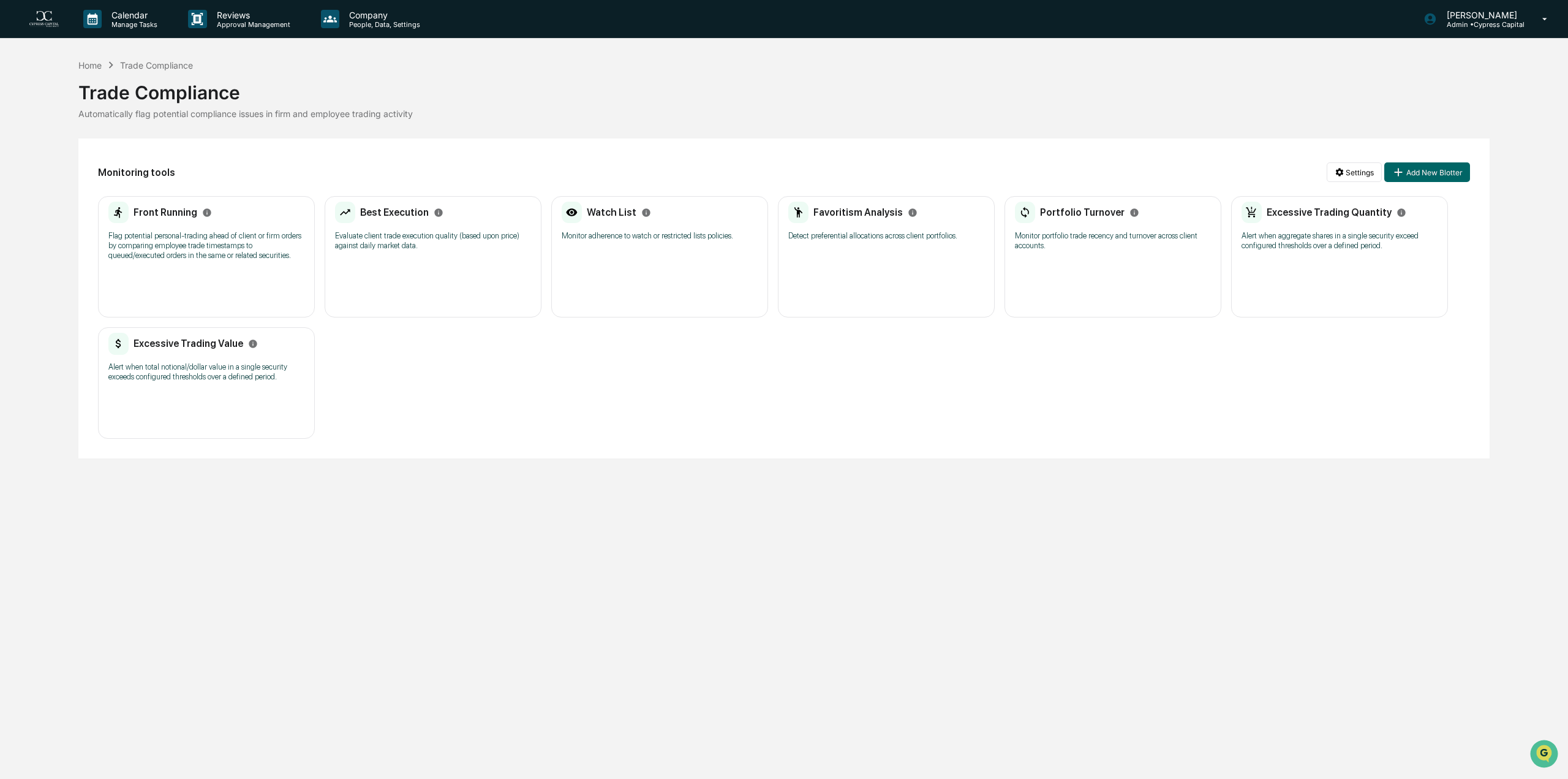
click at [386, 278] on div "Best Execution Evaluate client trade execution quality (based upon price) again…" at bounding box center [432, 256] width 217 height 121
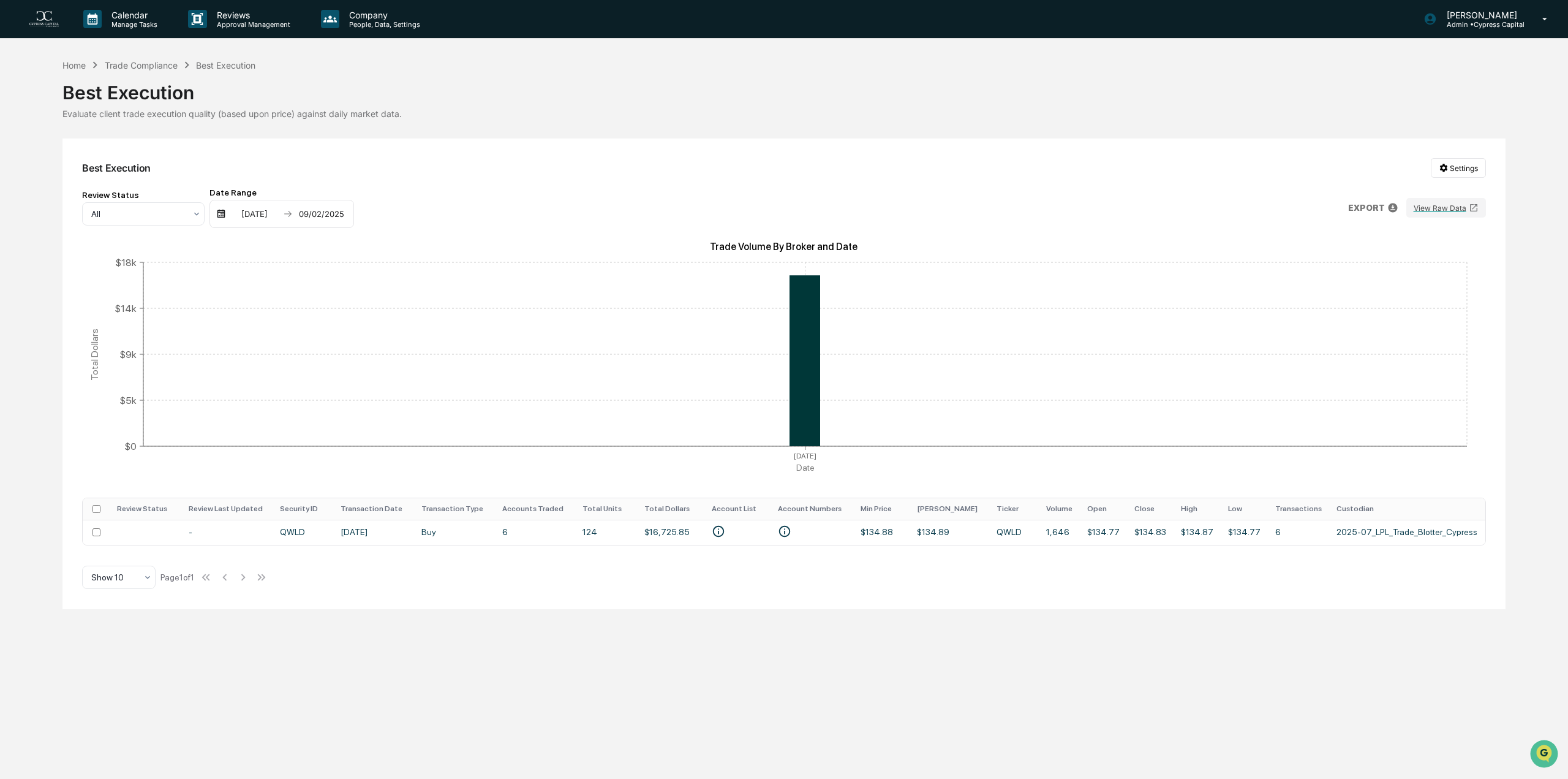
click at [280, 214] on div "[DATE]" at bounding box center [254, 213] width 52 height 10
click at [272, 236] on div "[DATE]" at bounding box center [258, 237] width 29 height 13
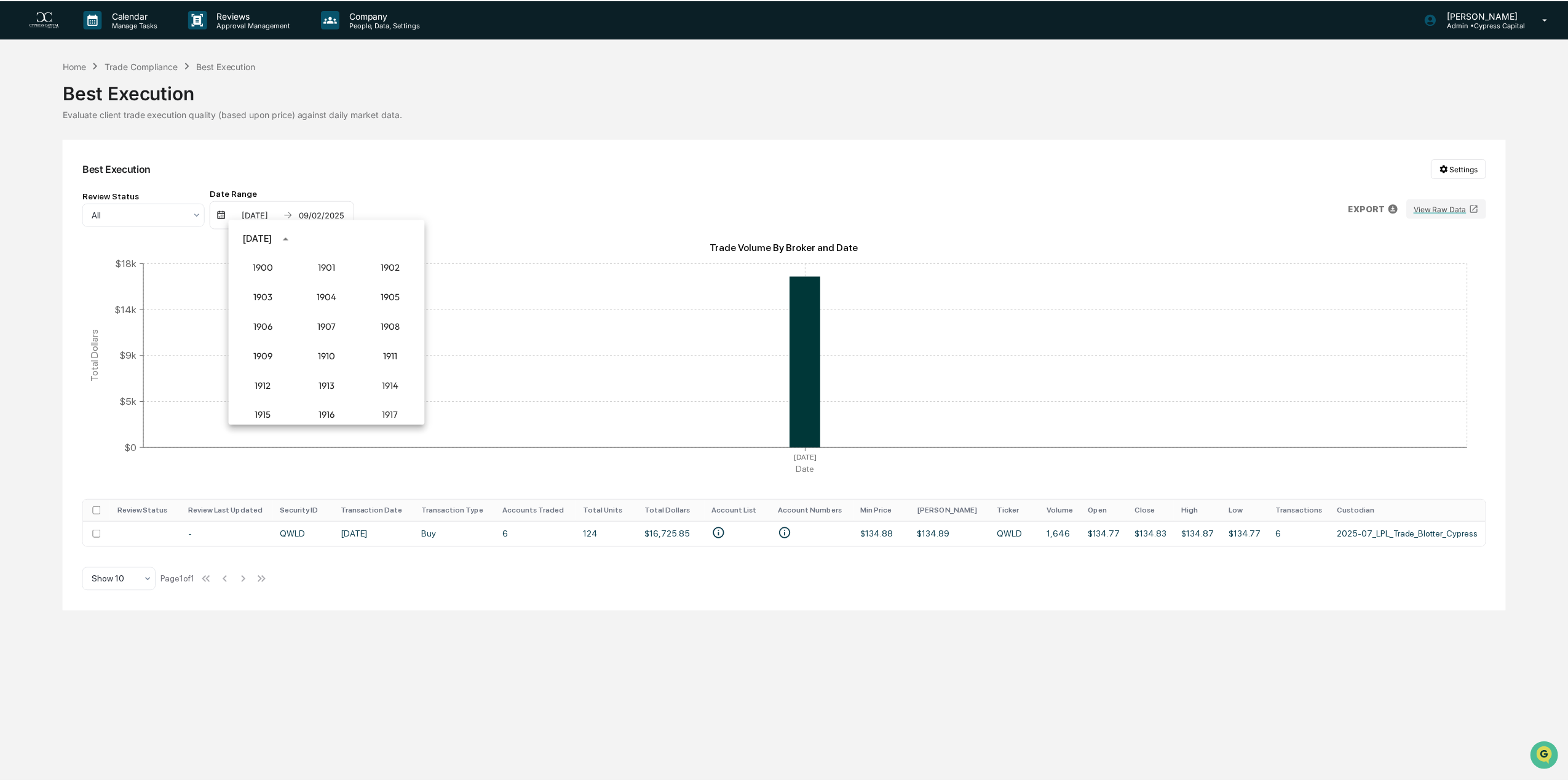
scroll to position [1139, 0]
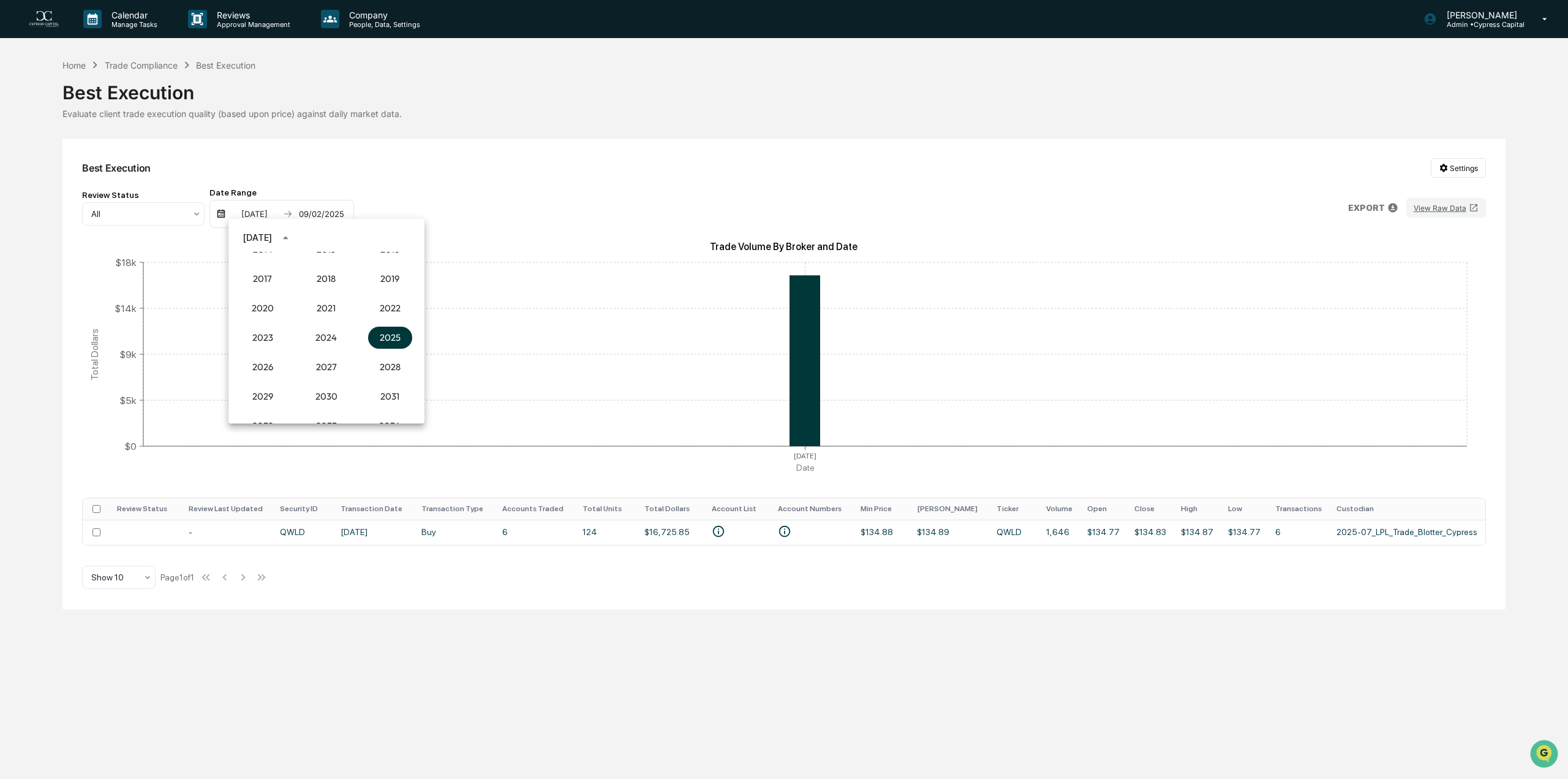
click at [376, 328] on button "2025" at bounding box center [390, 337] width 44 height 22
click at [394, 301] on button "Jun" at bounding box center [390, 299] width 44 height 22
click at [403, 241] on icon "Next month" at bounding box center [405, 237] width 13 height 13
click at [350, 383] on button "31" at bounding box center [350, 381] width 22 height 22
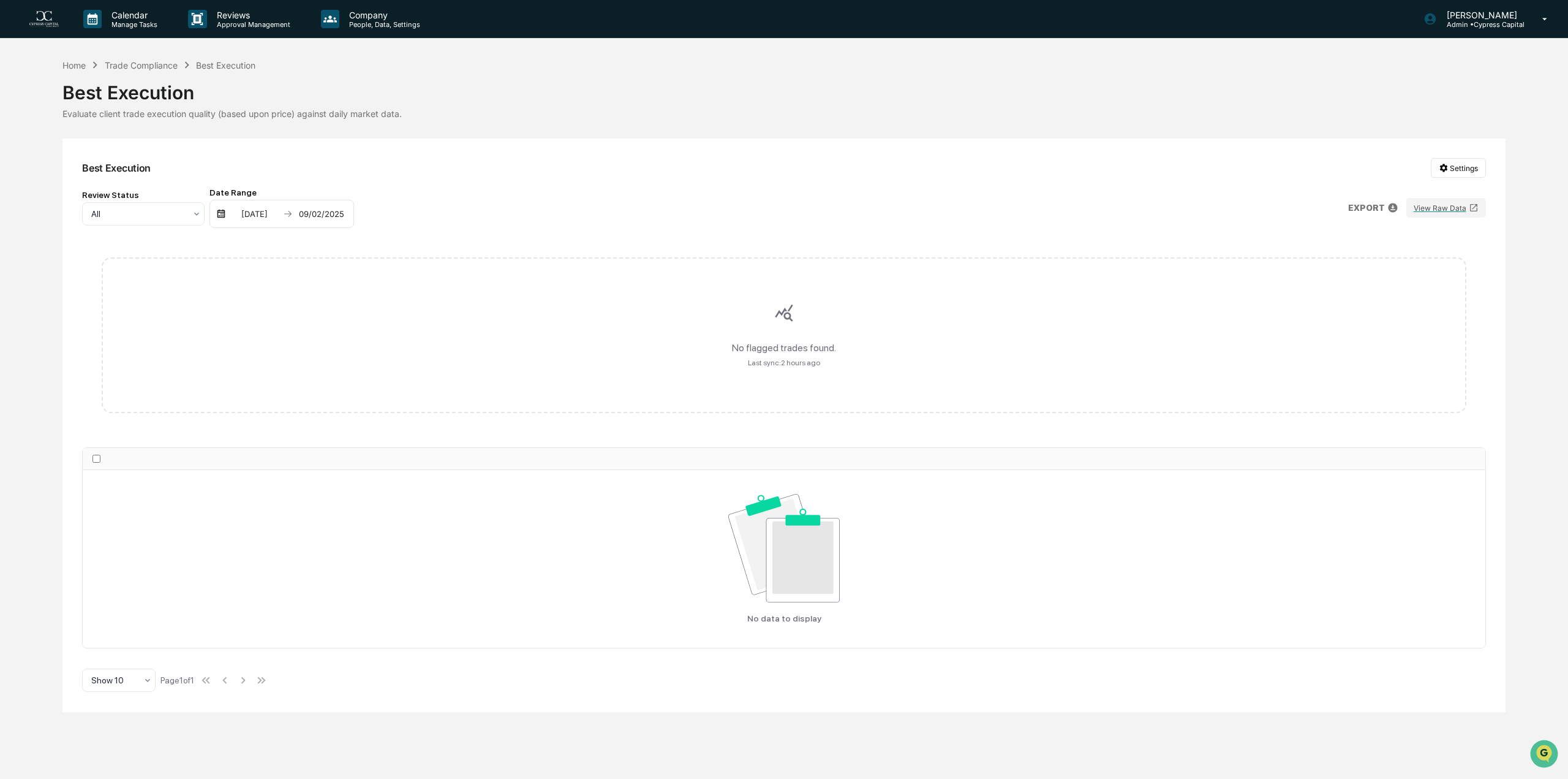
click at [297, 220] on div "07/31/2025 09/02/2025" at bounding box center [281, 213] width 145 height 28
click at [218, 217] on img at bounding box center [221, 213] width 10 height 10
click at [247, 217] on div "07/31/2025" at bounding box center [254, 213] width 52 height 10
click at [376, 237] on icon "Previous month" at bounding box center [381, 237] width 13 height 13
click at [252, 288] on button "1" at bounding box center [252, 288] width 22 height 22
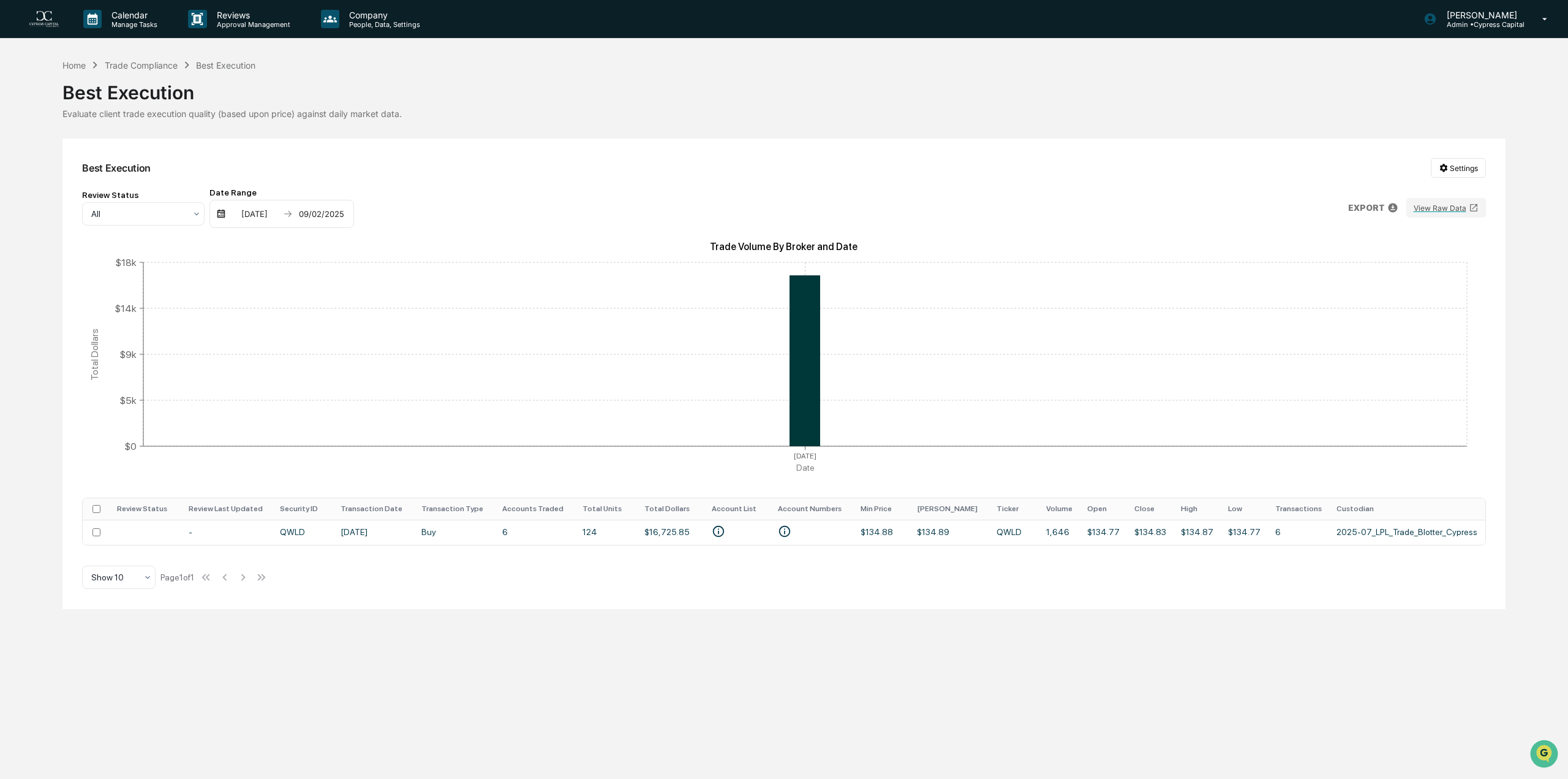
click at [326, 215] on div "09/02/2025" at bounding box center [322, 213] width 52 height 10
click at [448, 238] on icon "Previous month" at bounding box center [448, 237] width 13 height 13
click at [448, 237] on icon "Previous month" at bounding box center [448, 237] width 13 height 13
click at [417, 380] on button "31" at bounding box center [418, 381] width 22 height 22
click at [1459, 169] on html "Calendar Manage Tasks Reviews Approval Management Company People, Data, Setting…" at bounding box center [784, 389] width 1568 height 779
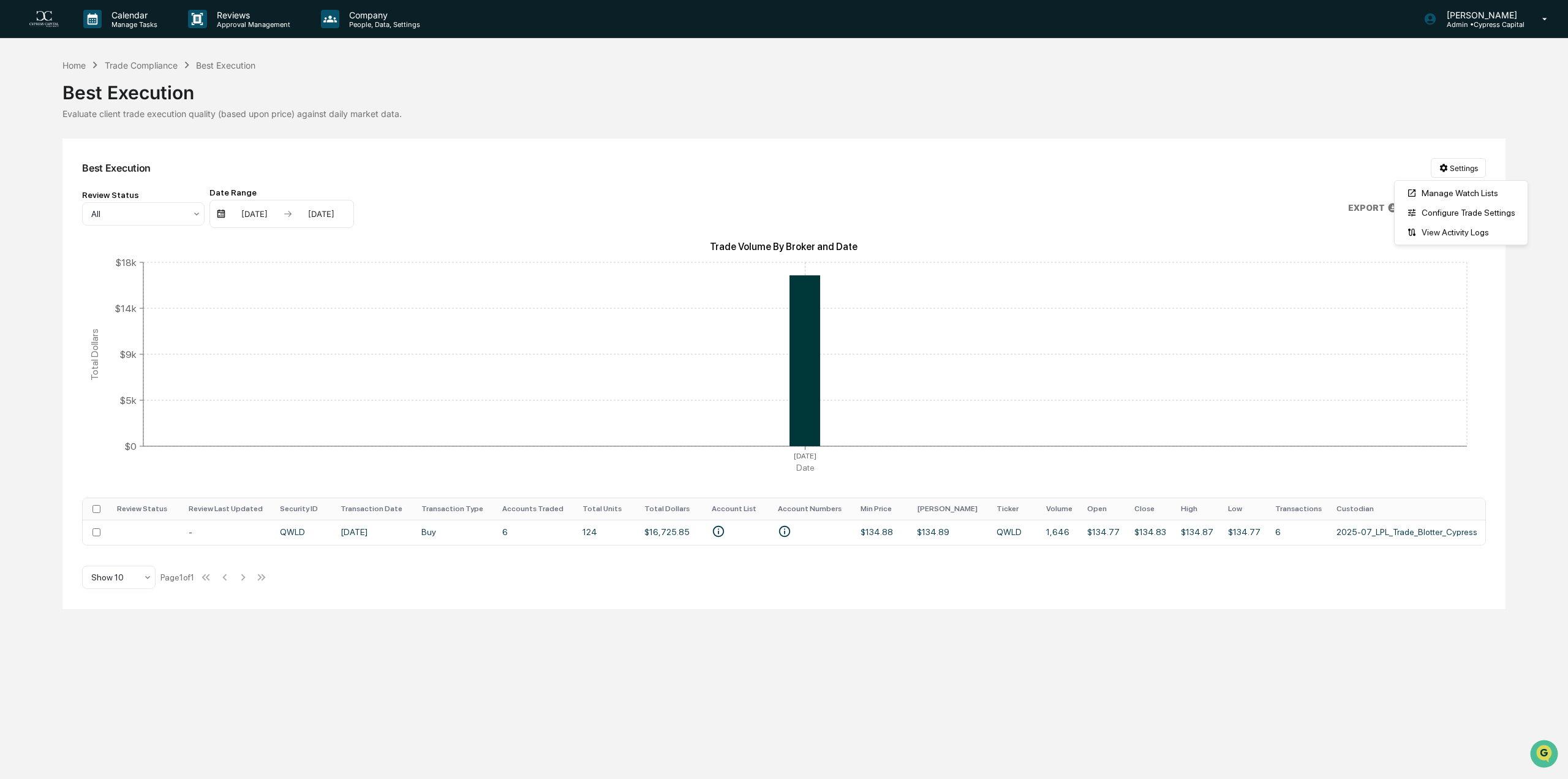
click at [1262, 174] on html "Calendar Manage Tasks Reviews Approval Management Company People, Data, Setting…" at bounding box center [784, 389] width 1568 height 779
click at [1383, 530] on td "2025-07_LPL_Trade_Blotter_Cypress" at bounding box center [1406, 532] width 155 height 25
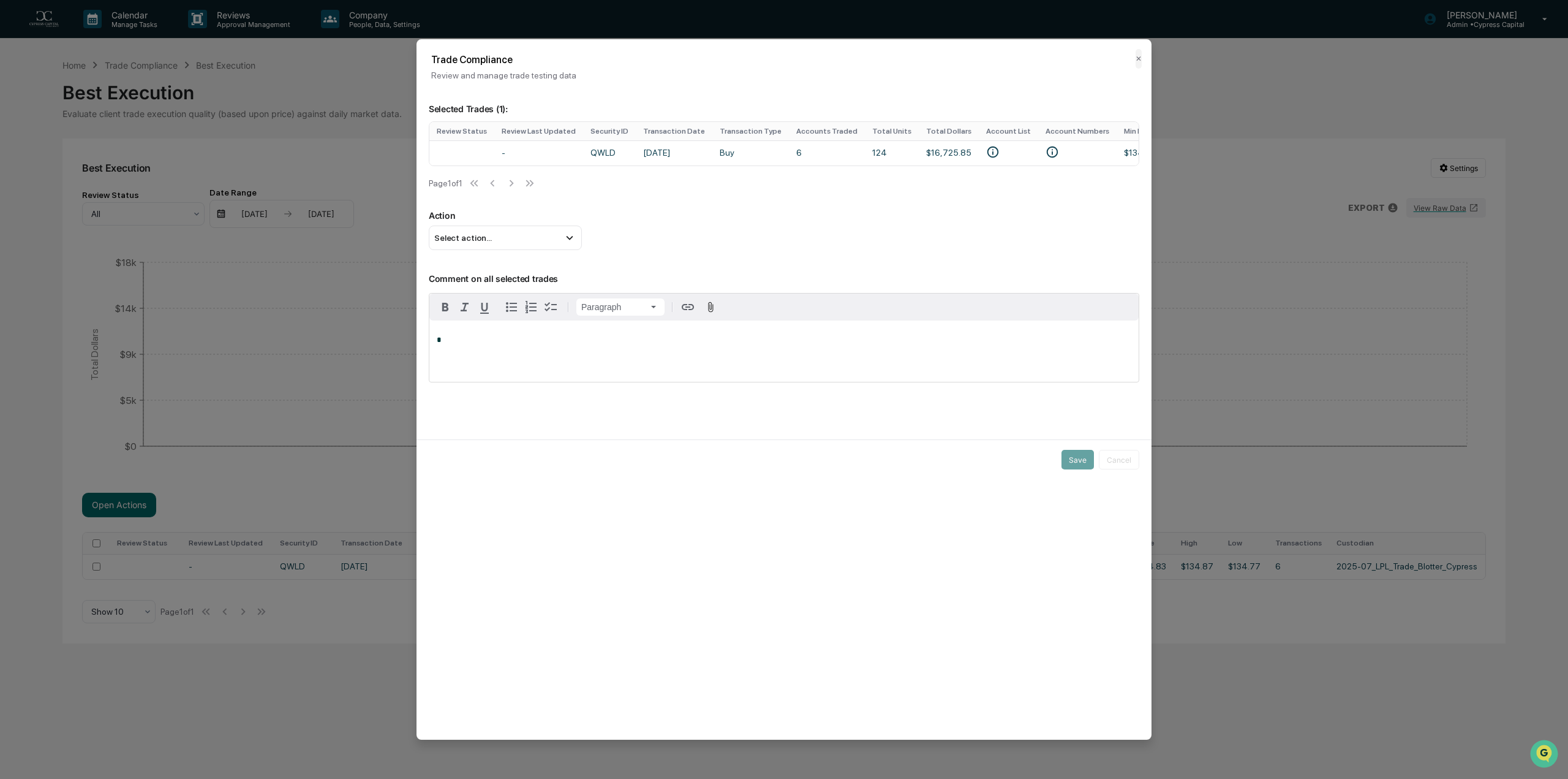
click at [1140, 59] on button "✕" at bounding box center [1138, 59] width 6 height 20
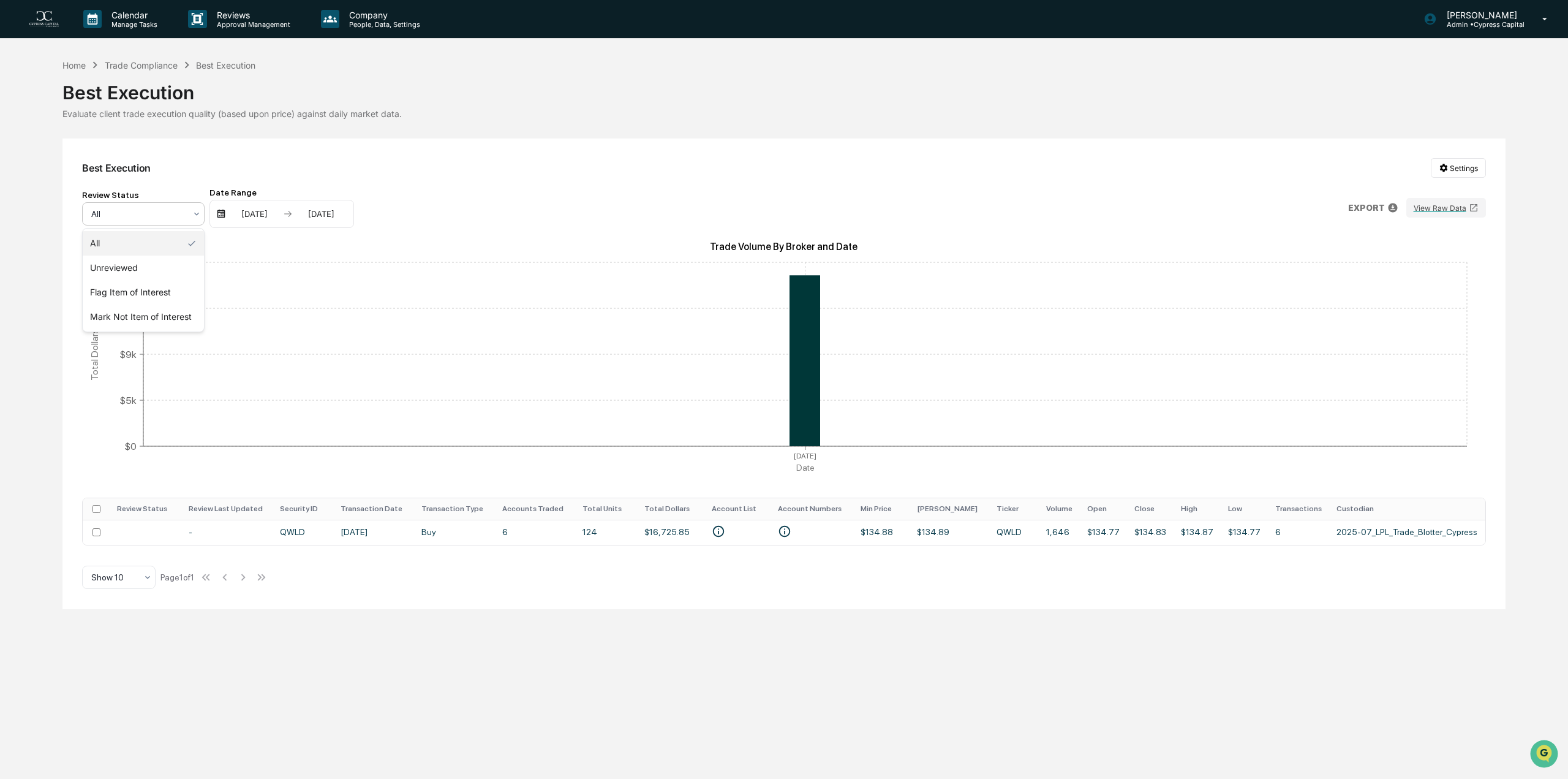
click at [126, 216] on div at bounding box center [138, 214] width 94 height 13
click at [125, 292] on div "Flag Item of Interest" at bounding box center [143, 292] width 121 height 24
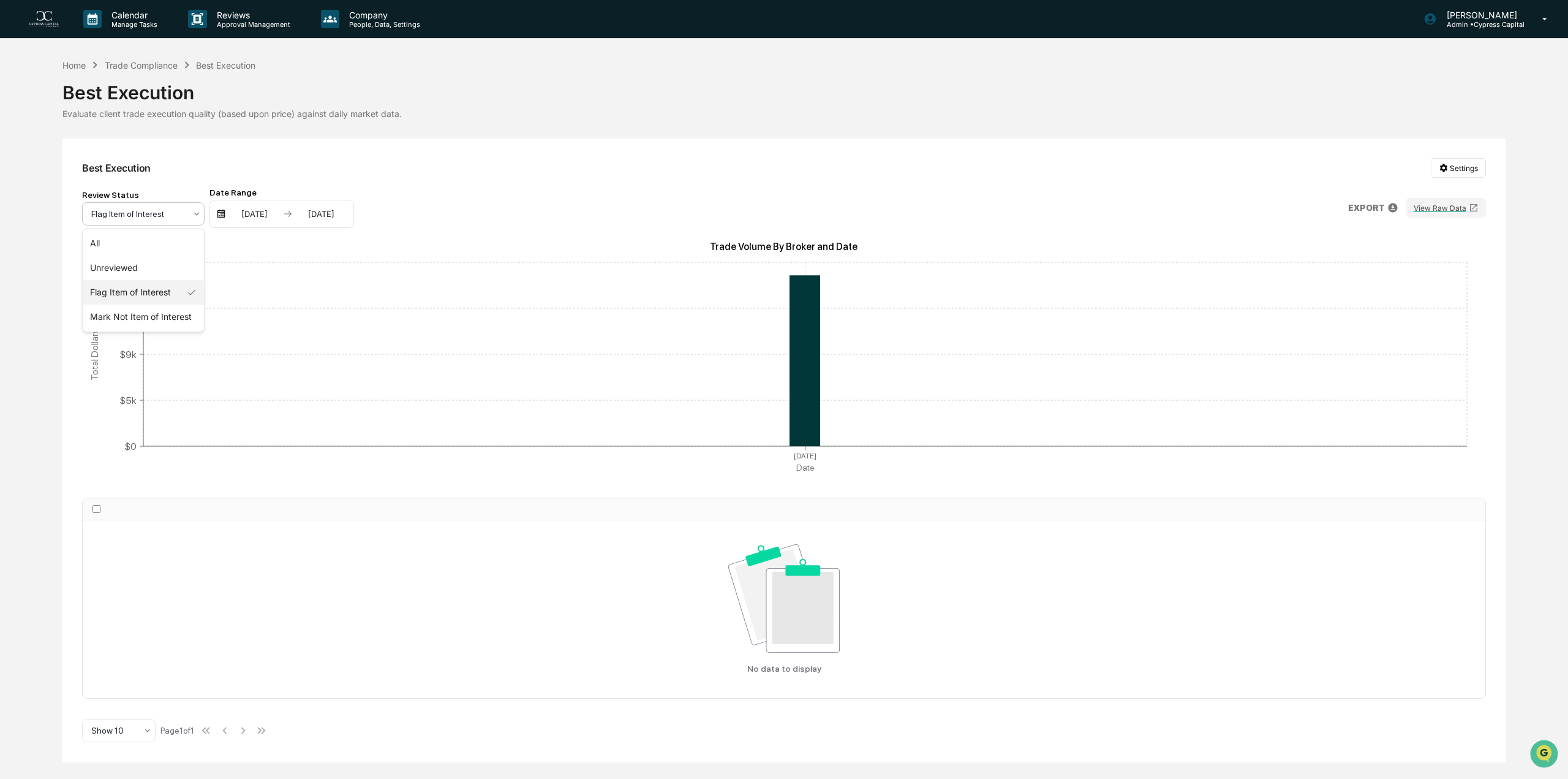
click at [152, 215] on div at bounding box center [138, 214] width 94 height 13
click at [141, 249] on div "All" at bounding box center [143, 243] width 121 height 24
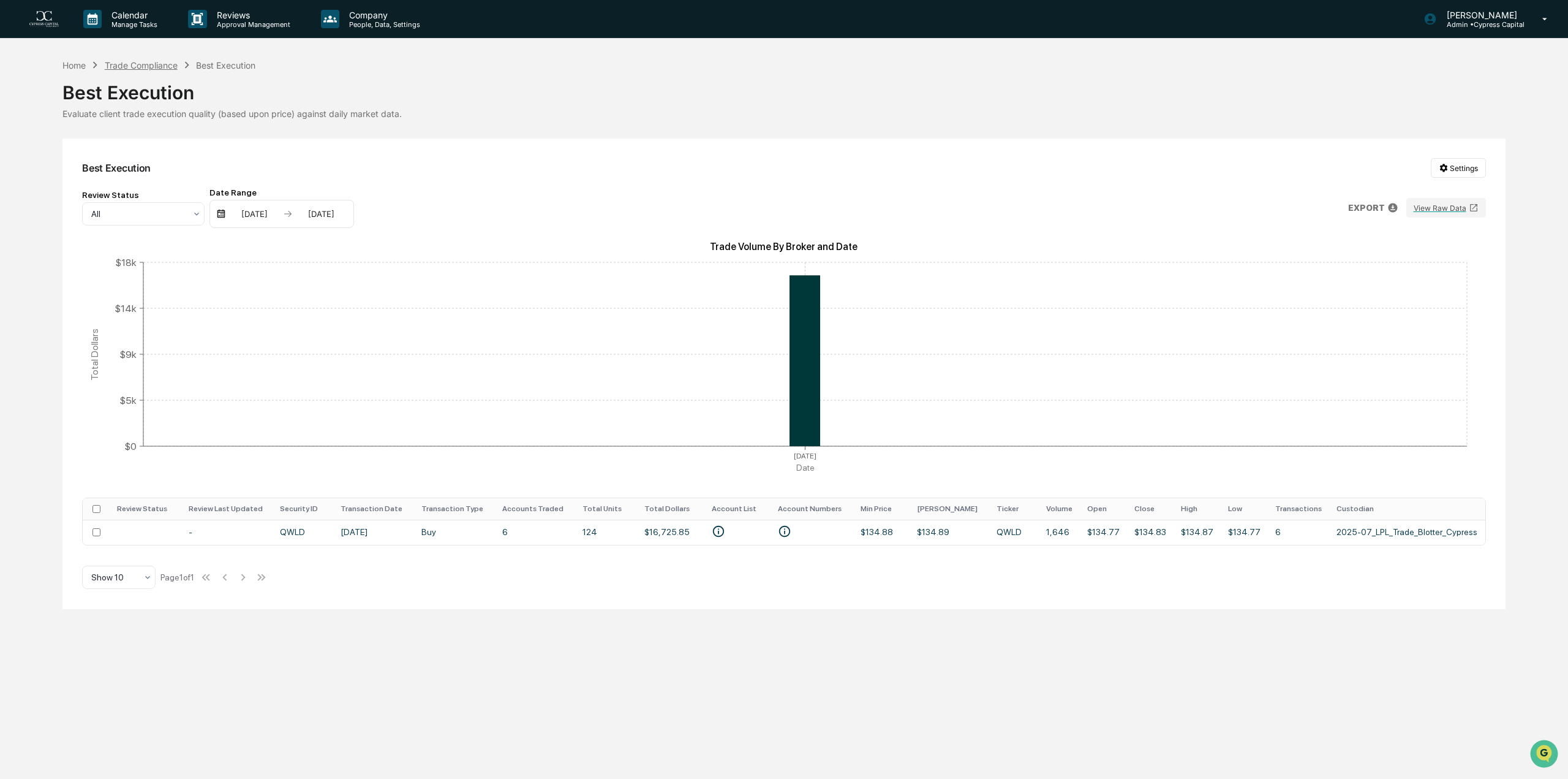
click at [150, 66] on div "Trade Compliance" at bounding box center [141, 66] width 73 height 11
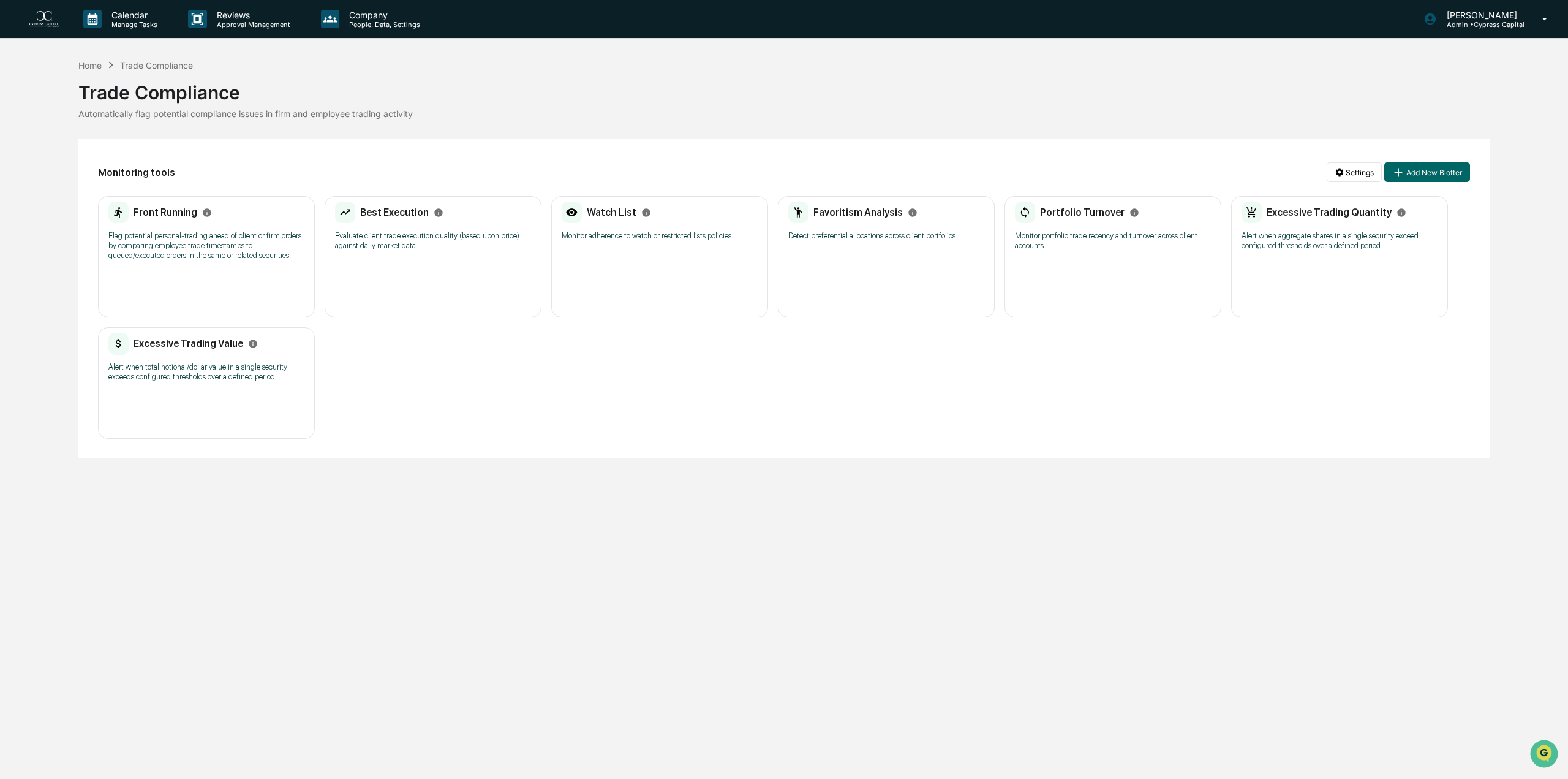
click at [610, 242] on div "Watch List Monitor adherence to watch or restricted lists policies." at bounding box center [660, 225] width 196 height 47
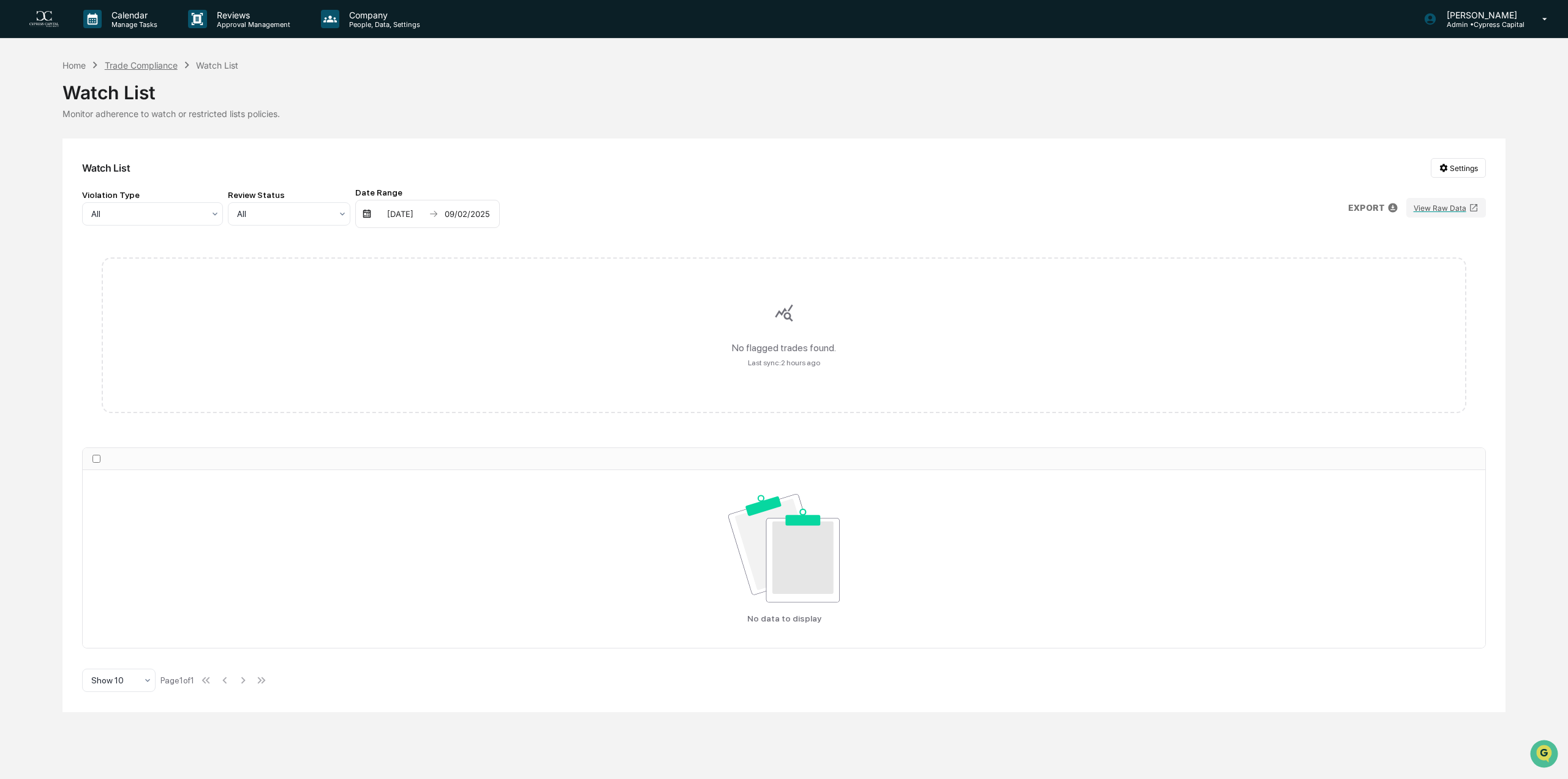
click at [142, 63] on div "Trade Compliance" at bounding box center [141, 66] width 73 height 11
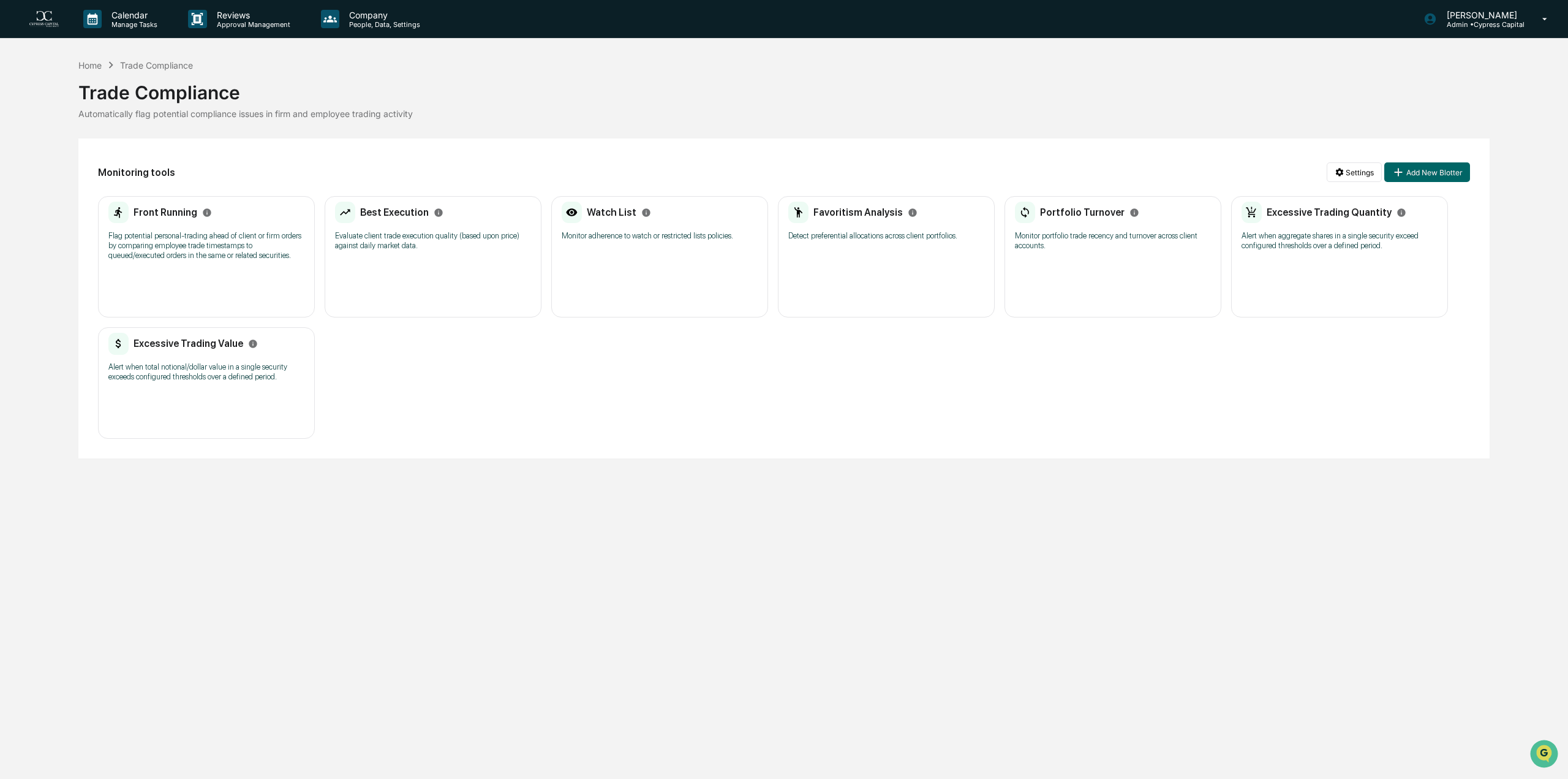
click at [663, 275] on div "Watch List Monitor adherence to watch or restricted lists policies. No entries" at bounding box center [660, 256] width 217 height 121
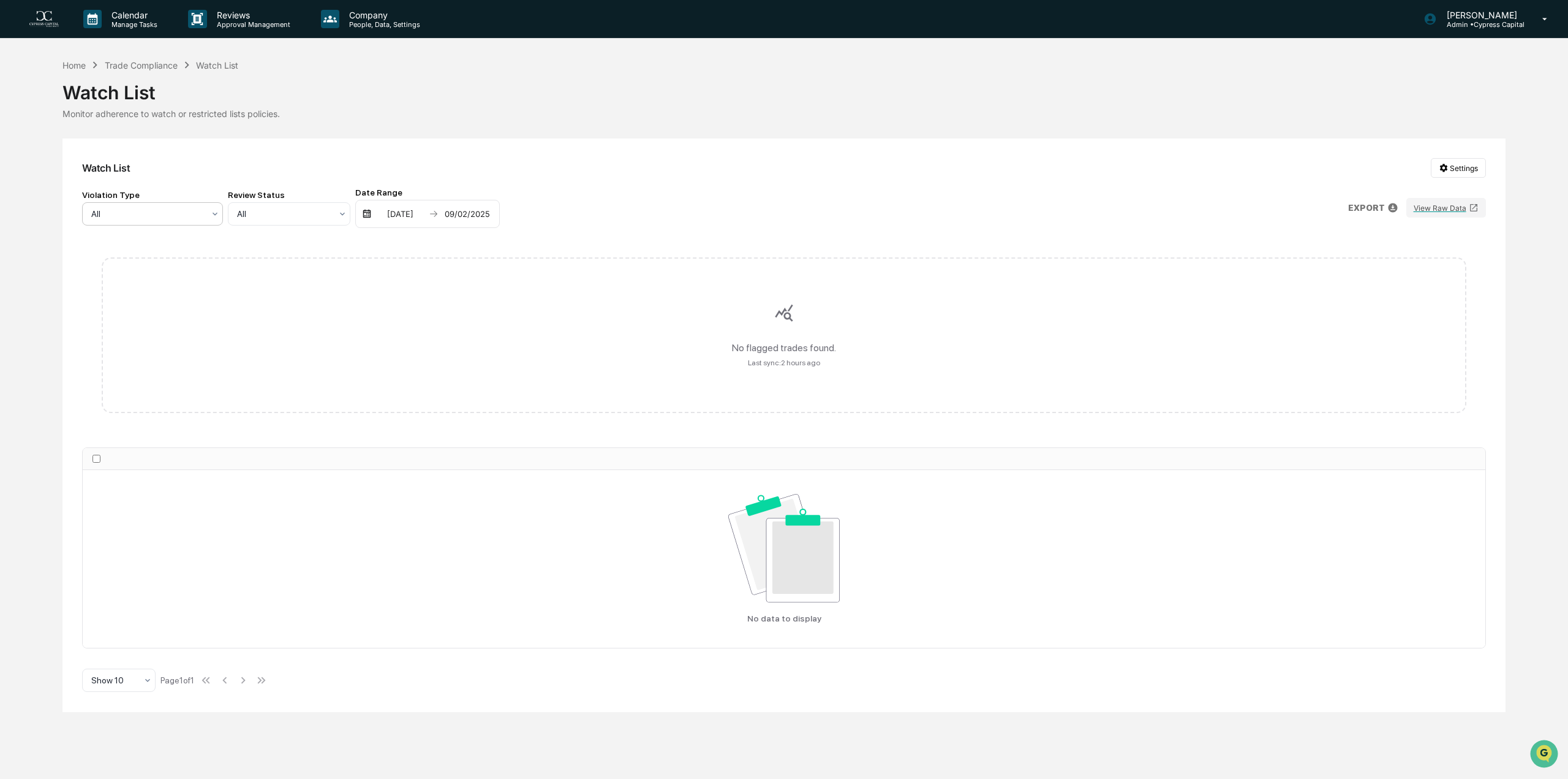
click at [174, 218] on div at bounding box center [147, 214] width 112 height 13
click at [262, 219] on div at bounding box center [284, 214] width 94 height 13
click at [455, 151] on div "Watch List Settings Violation Type All Review Status 4 results available. Use U…" at bounding box center [784, 424] width 1443 height 572
click at [136, 69] on div "Trade Compliance" at bounding box center [141, 66] width 73 height 11
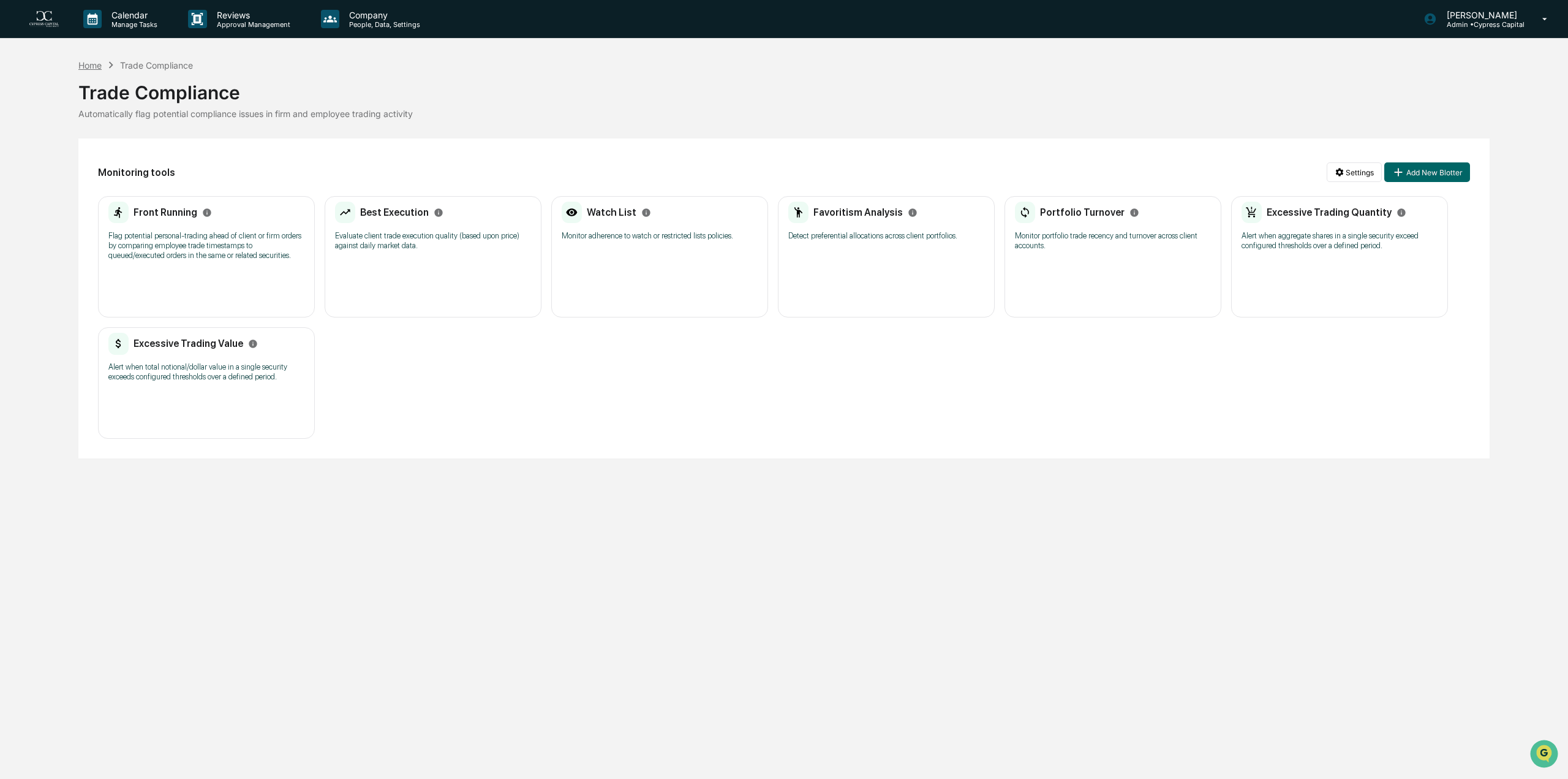
click at [88, 62] on div "Home" at bounding box center [90, 66] width 23 height 11
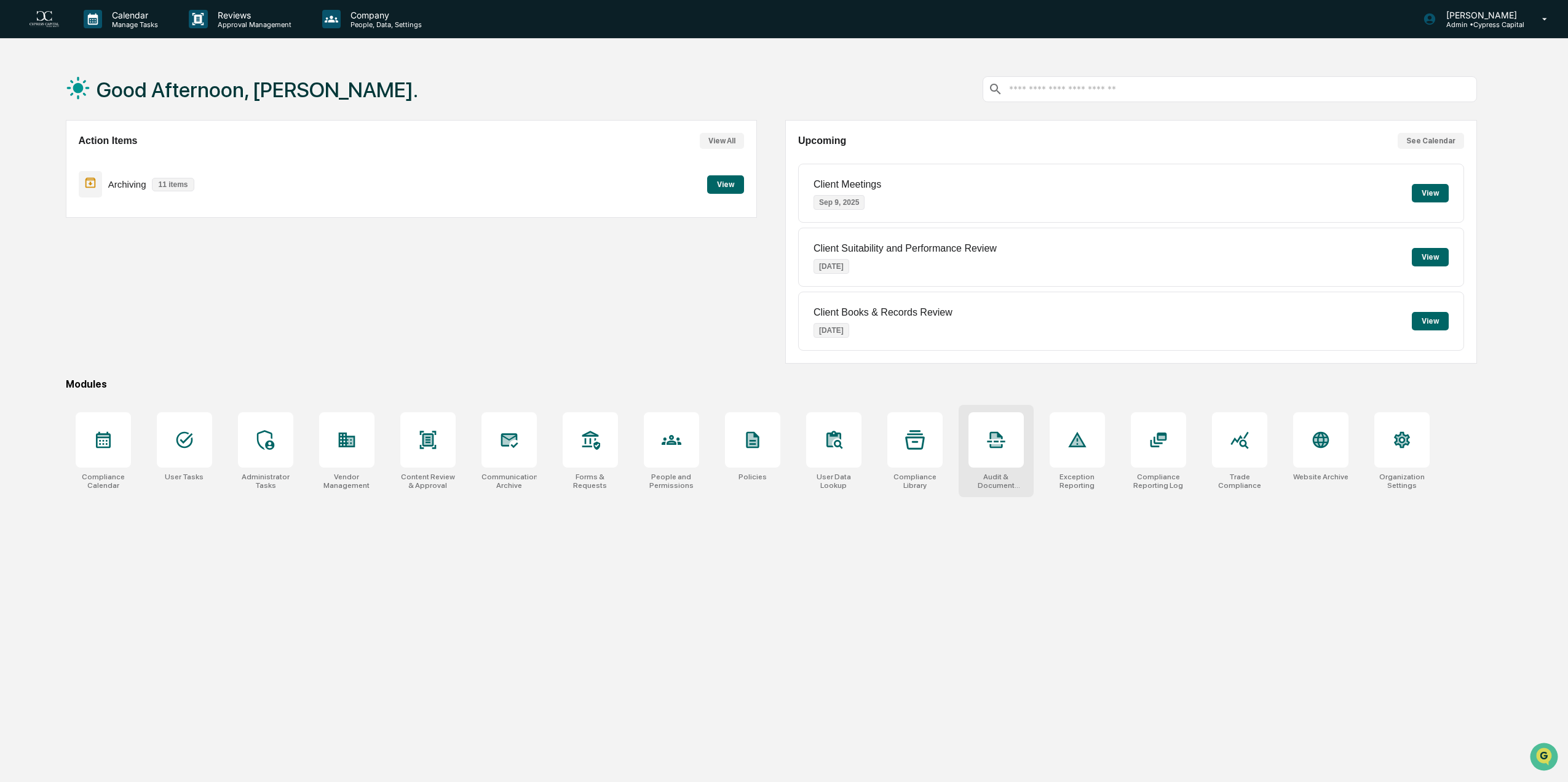
click at [984, 449] on div at bounding box center [995, 439] width 55 height 55
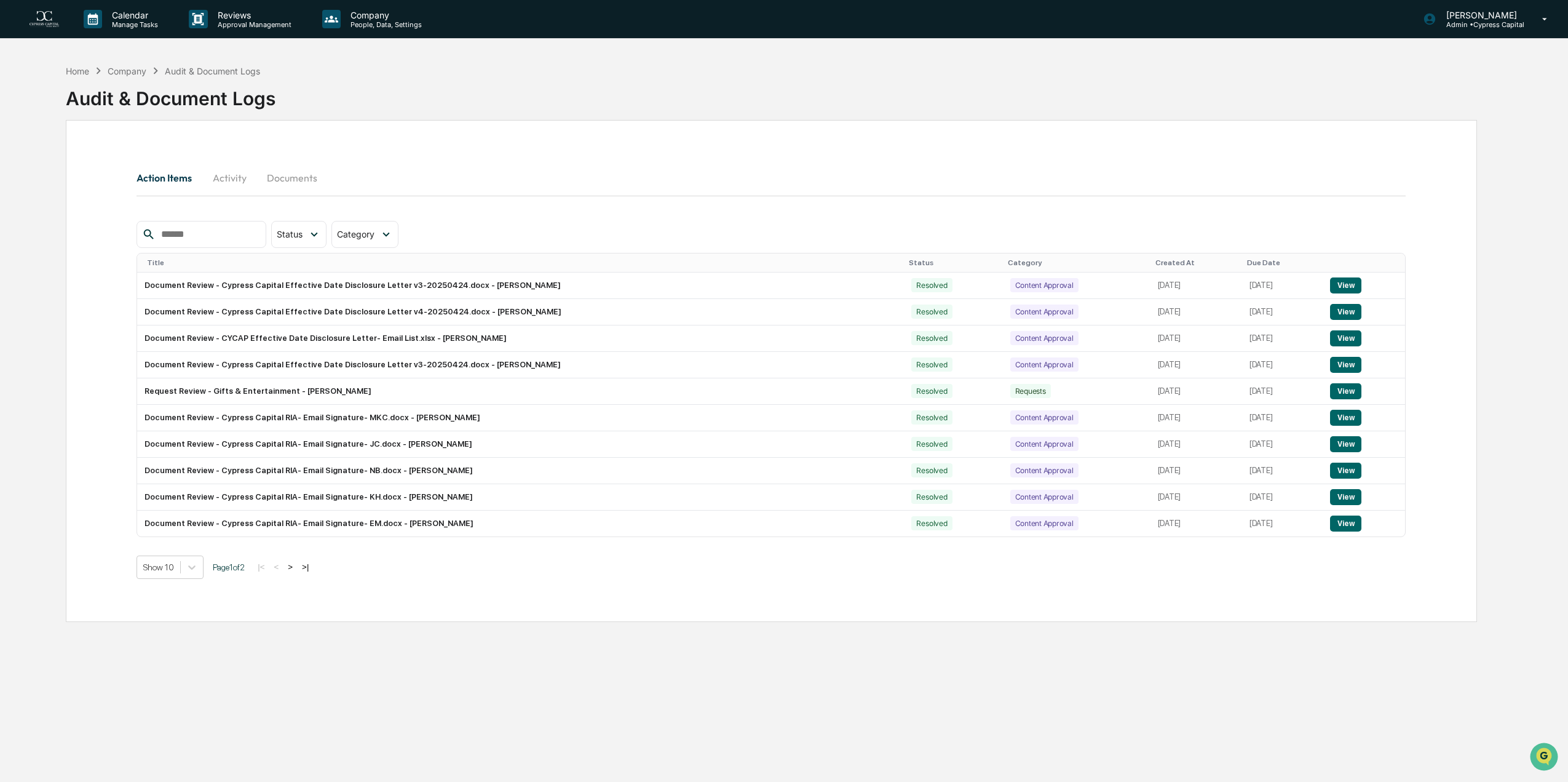
click at [86, 76] on div "Home Company Audit & Document Logs" at bounding box center [163, 70] width 195 height 14
click at [78, 72] on div "Home" at bounding box center [78, 71] width 23 height 11
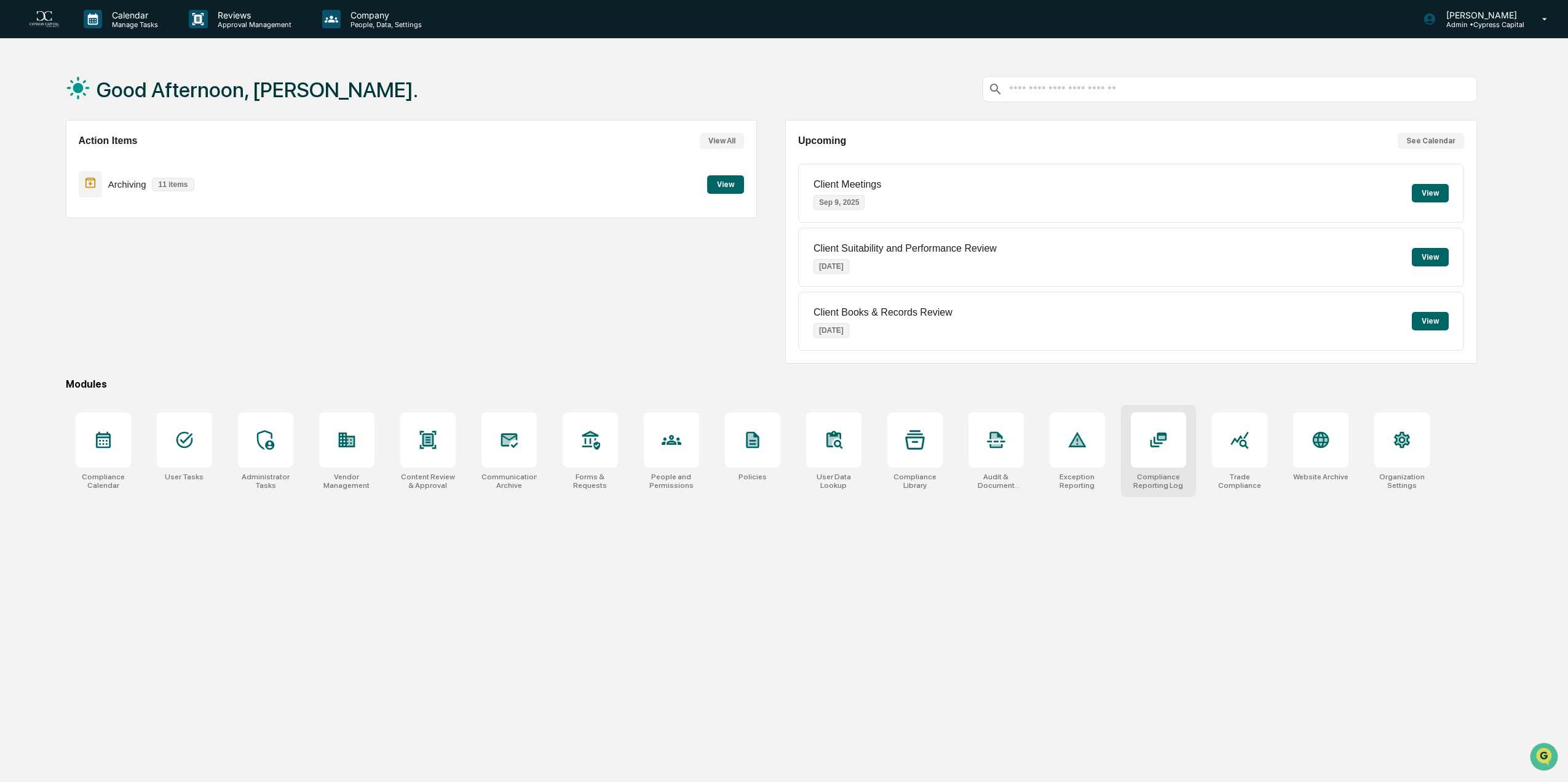
click at [1168, 453] on div at bounding box center [1158, 439] width 55 height 55
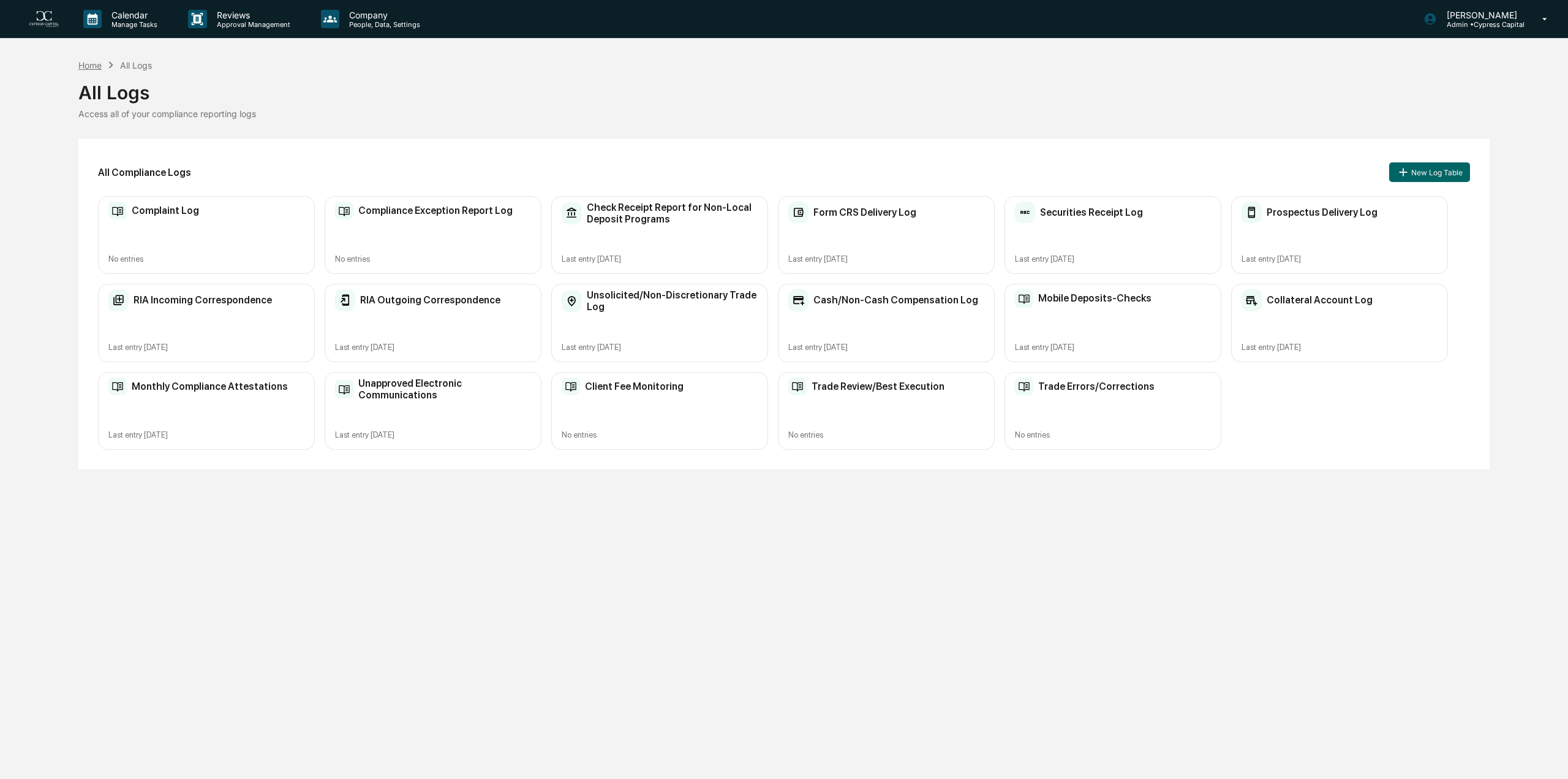
click at [90, 66] on div "Home" at bounding box center [90, 66] width 23 height 11
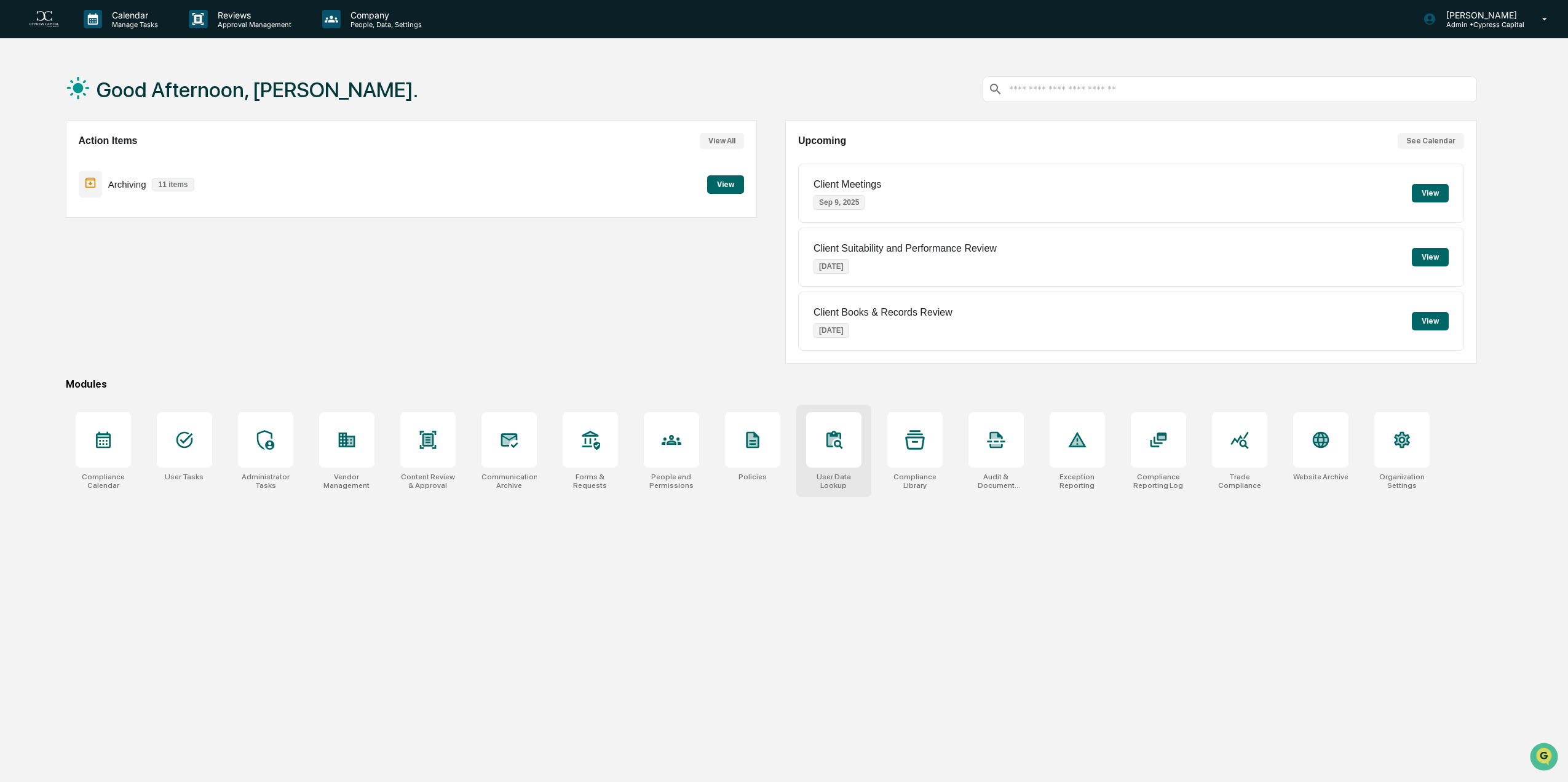
click at [849, 454] on div at bounding box center [833, 439] width 55 height 55
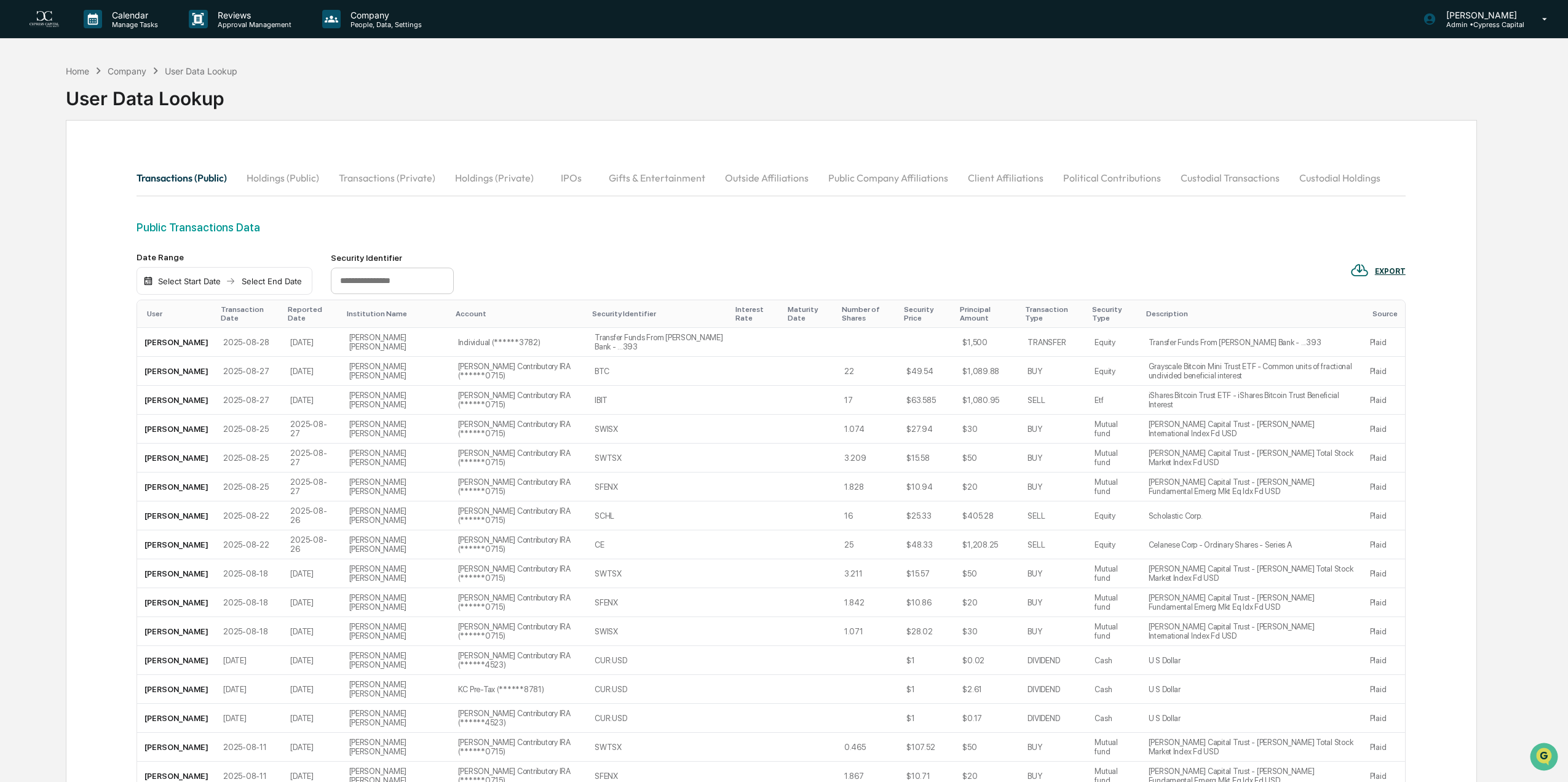
click at [165, 280] on div "Select Start Date" at bounding box center [188, 281] width 68 height 10
click at [165, 280] on div at bounding box center [786, 391] width 1573 height 782
click at [185, 281] on div "Select Start Date" at bounding box center [188, 281] width 68 height 10
click at [313, 303] on icon "Previous month" at bounding box center [308, 305] width 14 height 14
click at [312, 308] on icon "Previous month" at bounding box center [308, 305] width 14 height 14
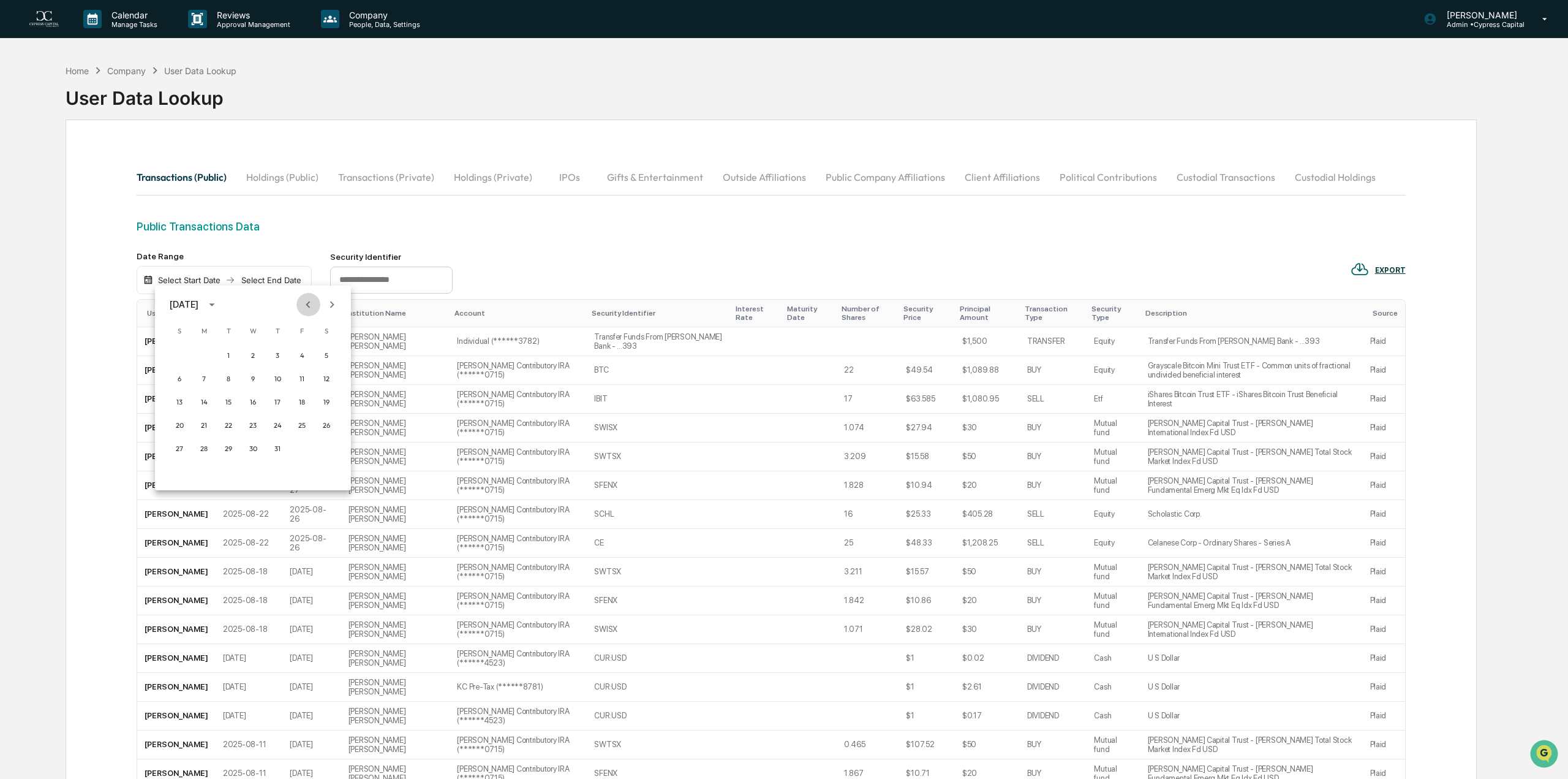
click at [307, 301] on icon "Previous month" at bounding box center [307, 304] width 13 height 13
click at [176, 355] on button "1" at bounding box center [179, 355] width 22 height 22
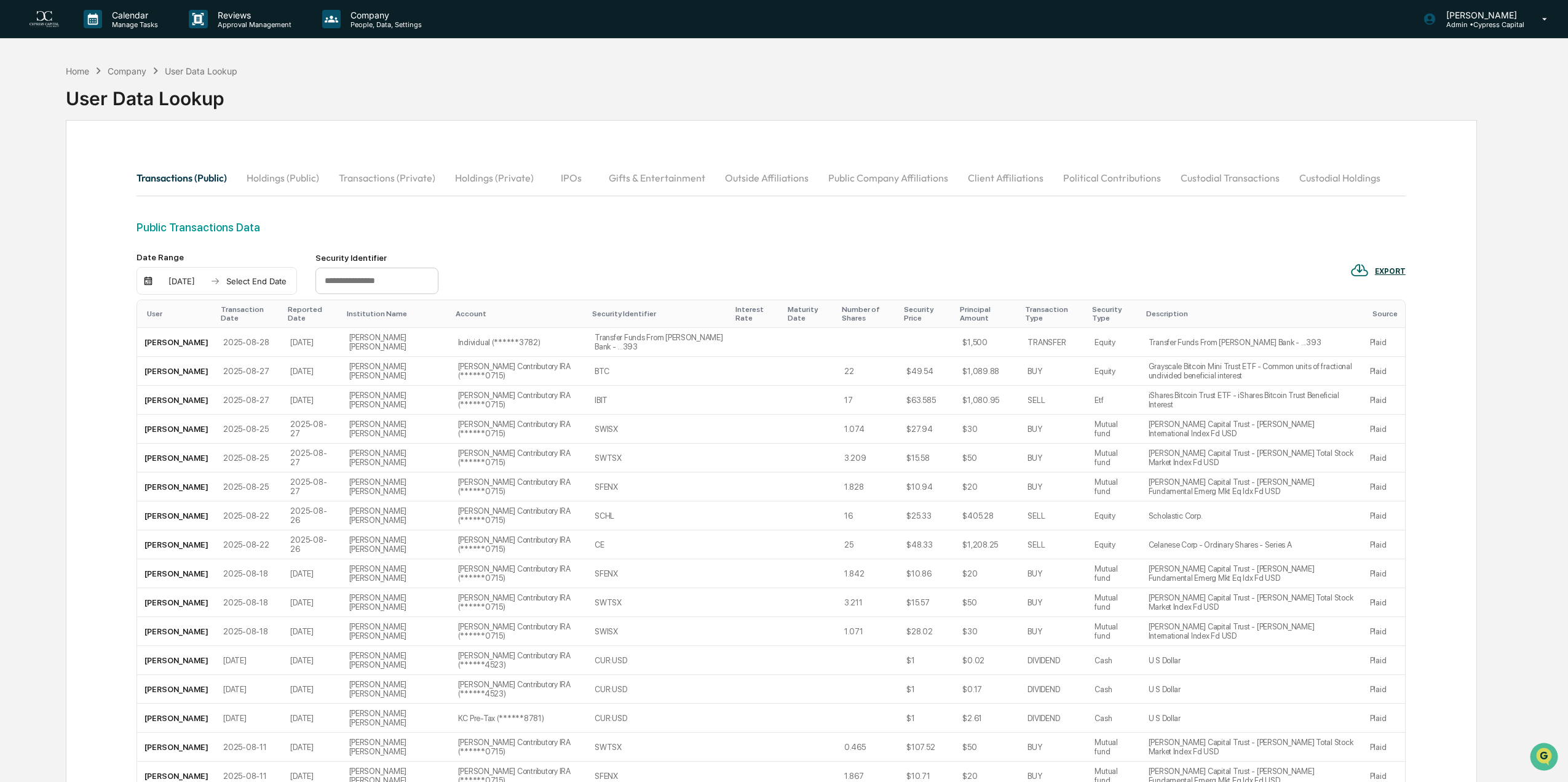
click at [258, 281] on div "Select End Date" at bounding box center [256, 281] width 68 height 10
click at [377, 304] on icon "Previous month" at bounding box center [376, 305] width 14 height 14
click at [341, 451] on button "31" at bounding box center [345, 450] width 23 height 23
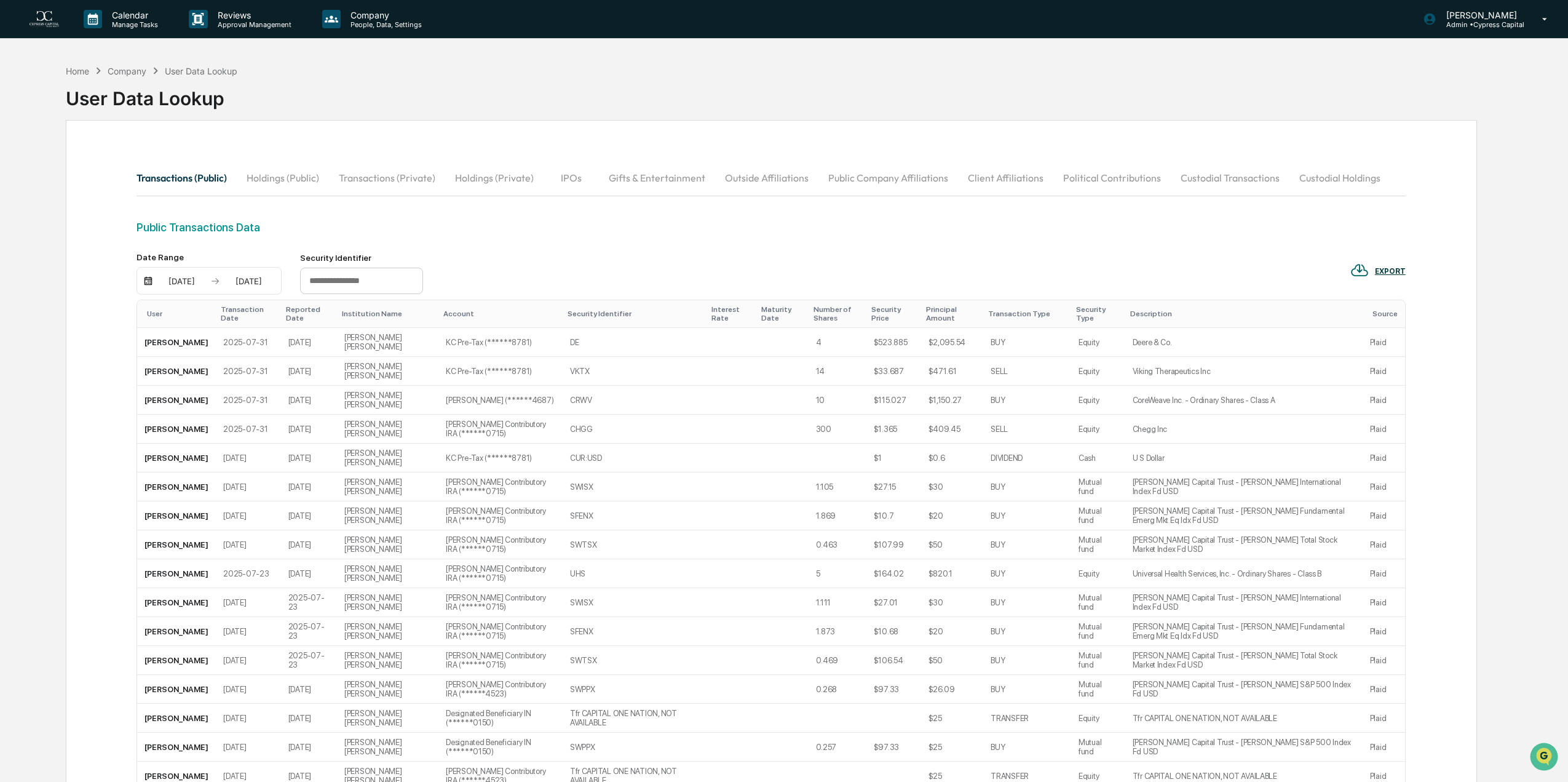
click at [1224, 175] on button "Custodial Transactions" at bounding box center [1230, 178] width 119 height 30
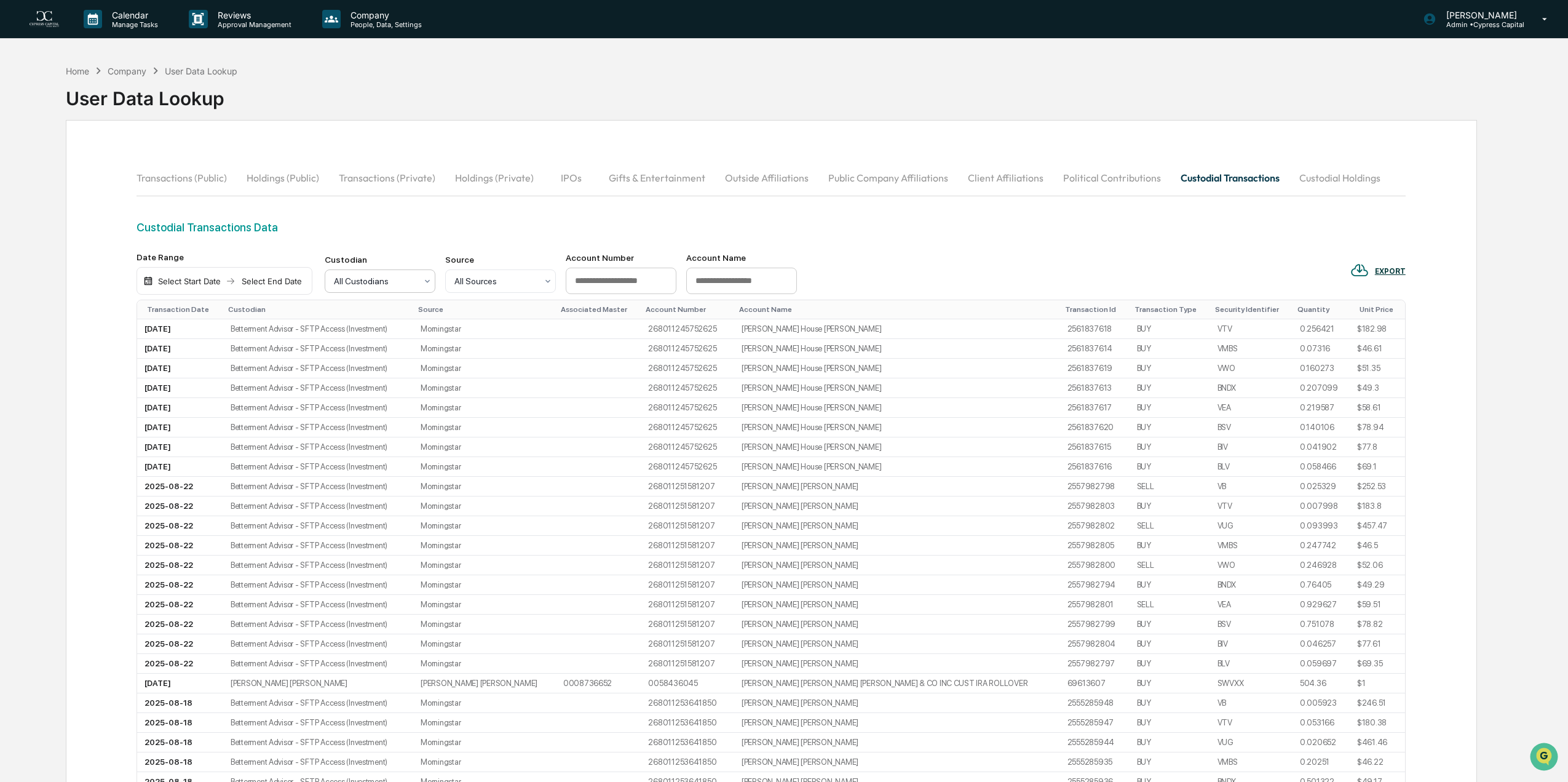
click at [371, 287] on div at bounding box center [374, 281] width 82 height 13
click at [390, 223] on div "Custodial Transactions Data" at bounding box center [770, 227] width 1269 height 13
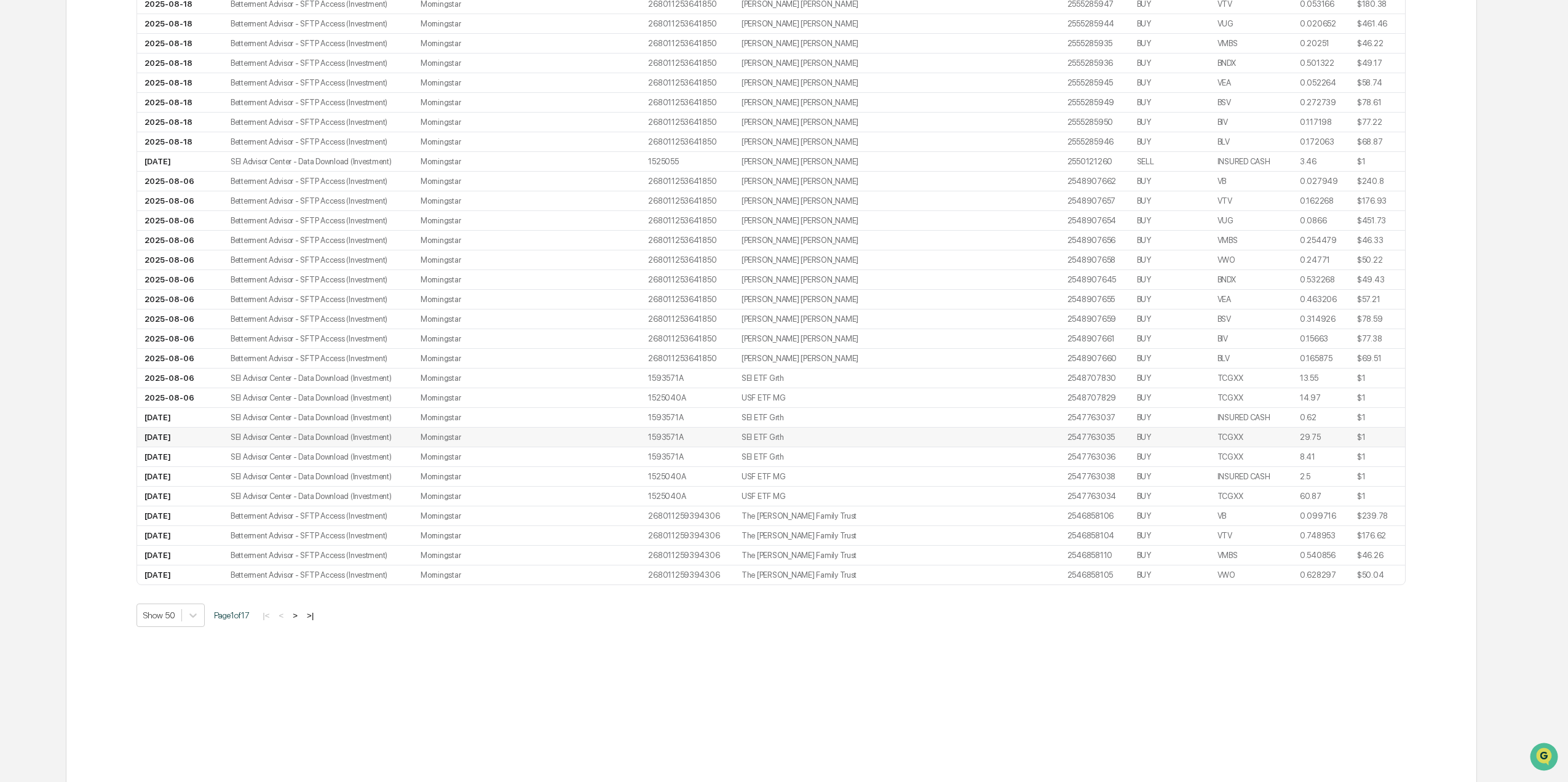
scroll to position [753, 0]
click at [300, 602] on button ">" at bounding box center [295, 600] width 13 height 11
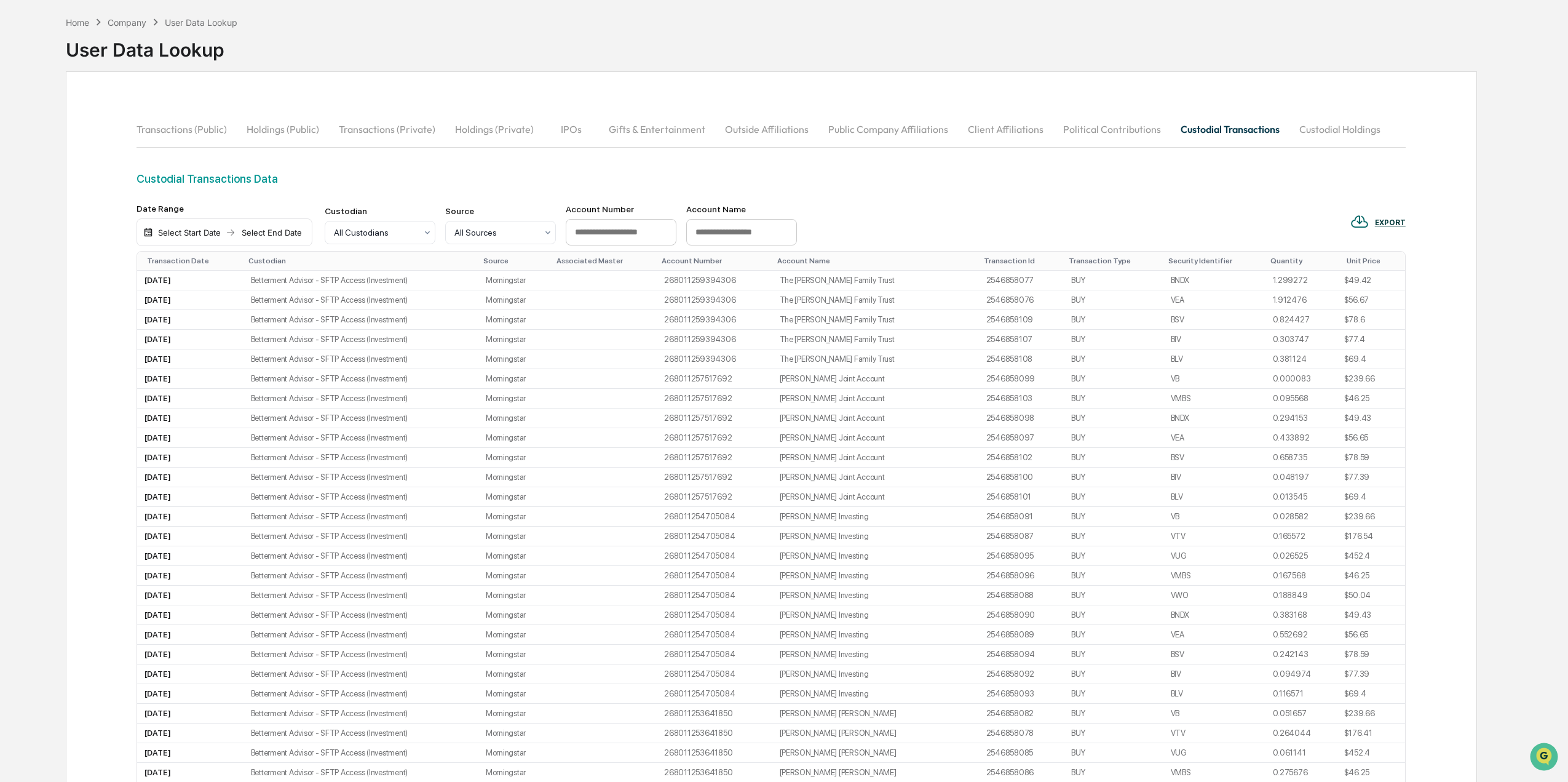
scroll to position [0, 0]
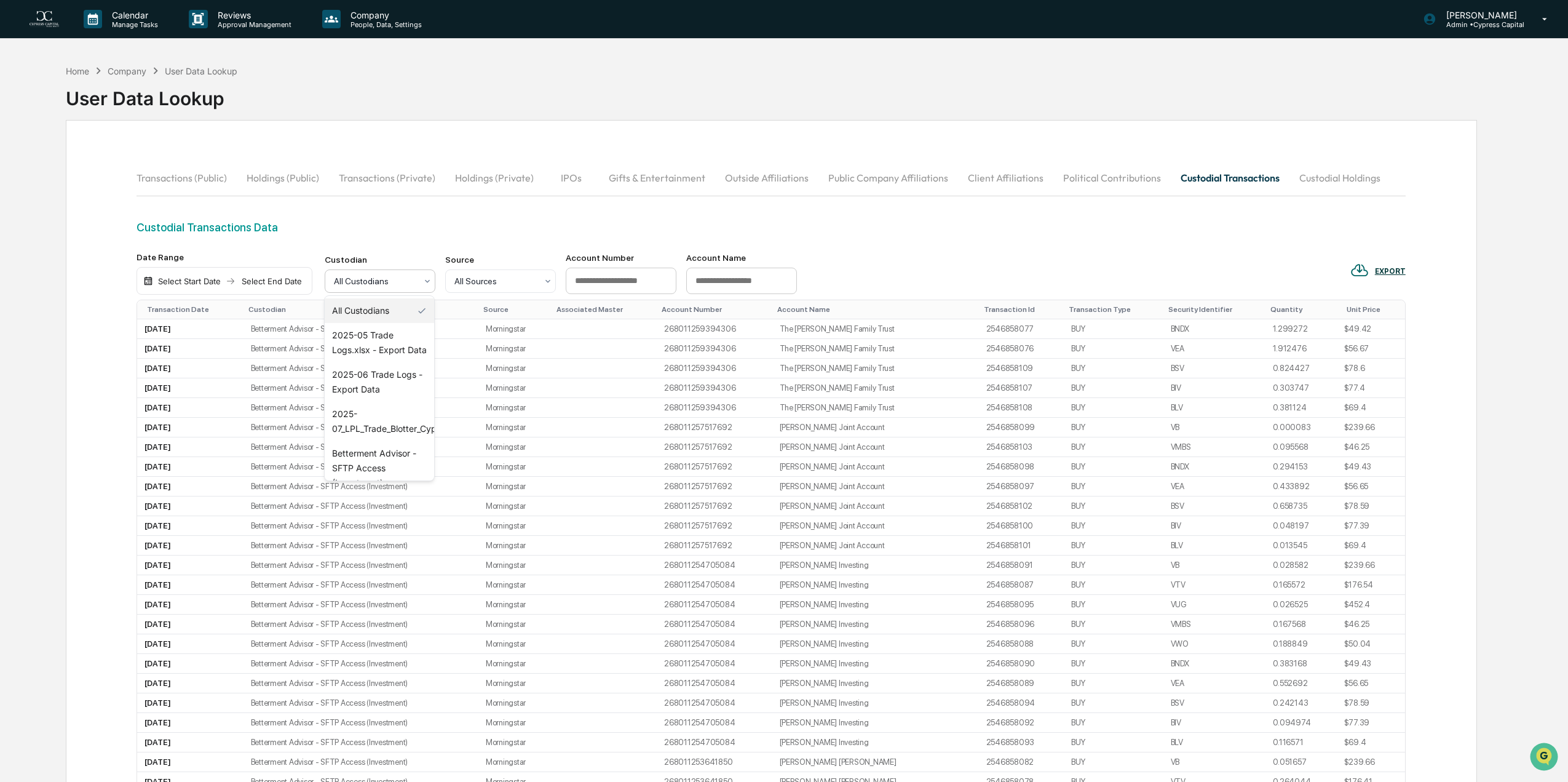
click at [379, 286] on div at bounding box center [374, 281] width 82 height 13
click at [371, 351] on div "2025-05 Trade Logs.xlsx - Export Data" at bounding box center [379, 343] width 109 height 40
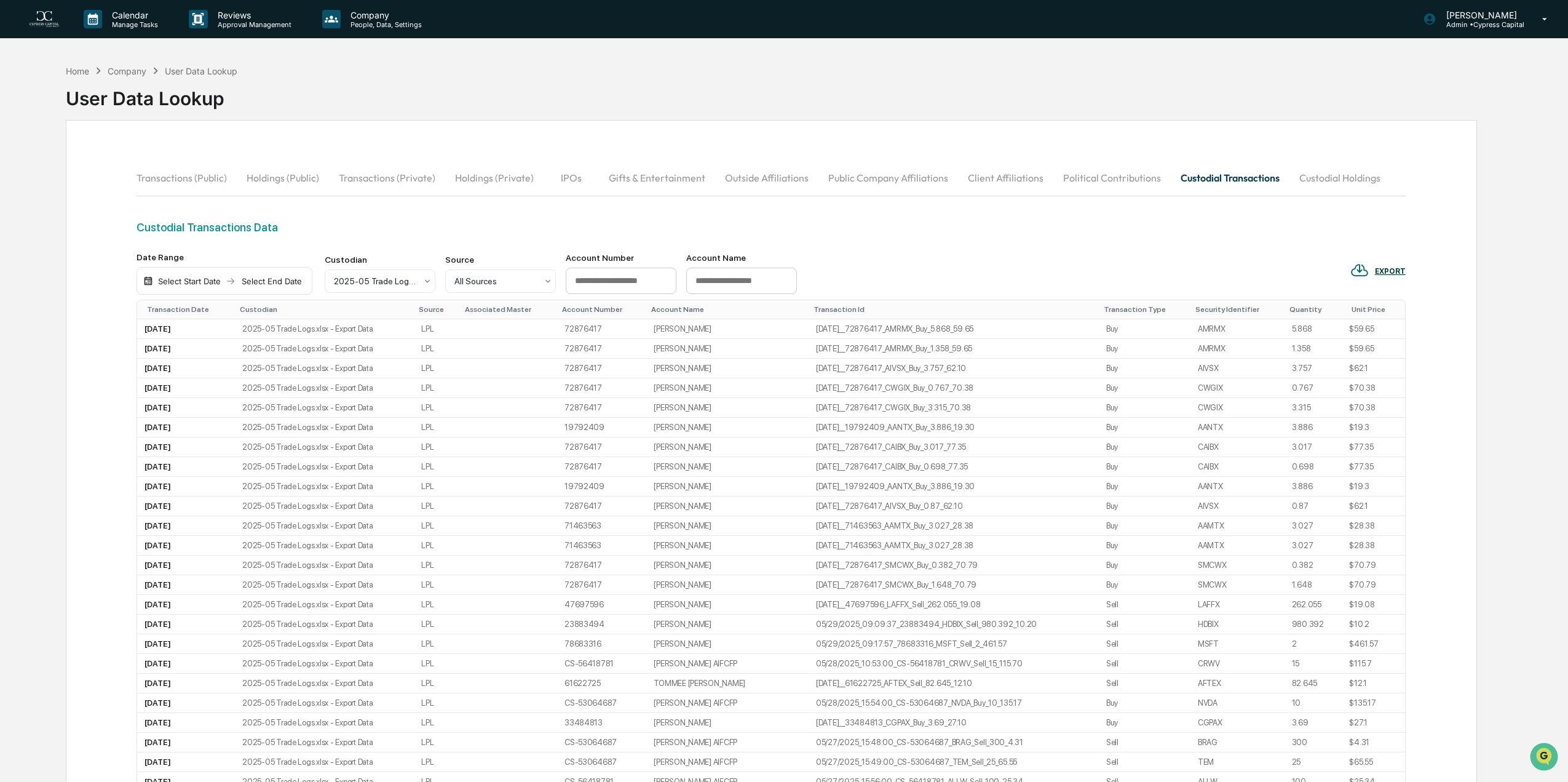
drag, startPoint x: 77, startPoint y: 67, endPoint x: 9, endPoint y: 142, distance: 101.2
click at [5, 138] on div "Home Company User Data Lookup User Data Lookup Transactions (Public) Holdings (…" at bounding box center [784, 668] width 1568 height 1220
drag, startPoint x: 78, startPoint y: 72, endPoint x: 55, endPoint y: 148, distance: 79.4
click at [55, 149] on div "Home Company User Data Lookup User Data Lookup Transactions (Public) Holdings (…" at bounding box center [771, 668] width 1448 height 1220
click at [417, 284] on div "2025-05 Trade Logs.xlsx - Export Data" at bounding box center [374, 281] width 95 height 17
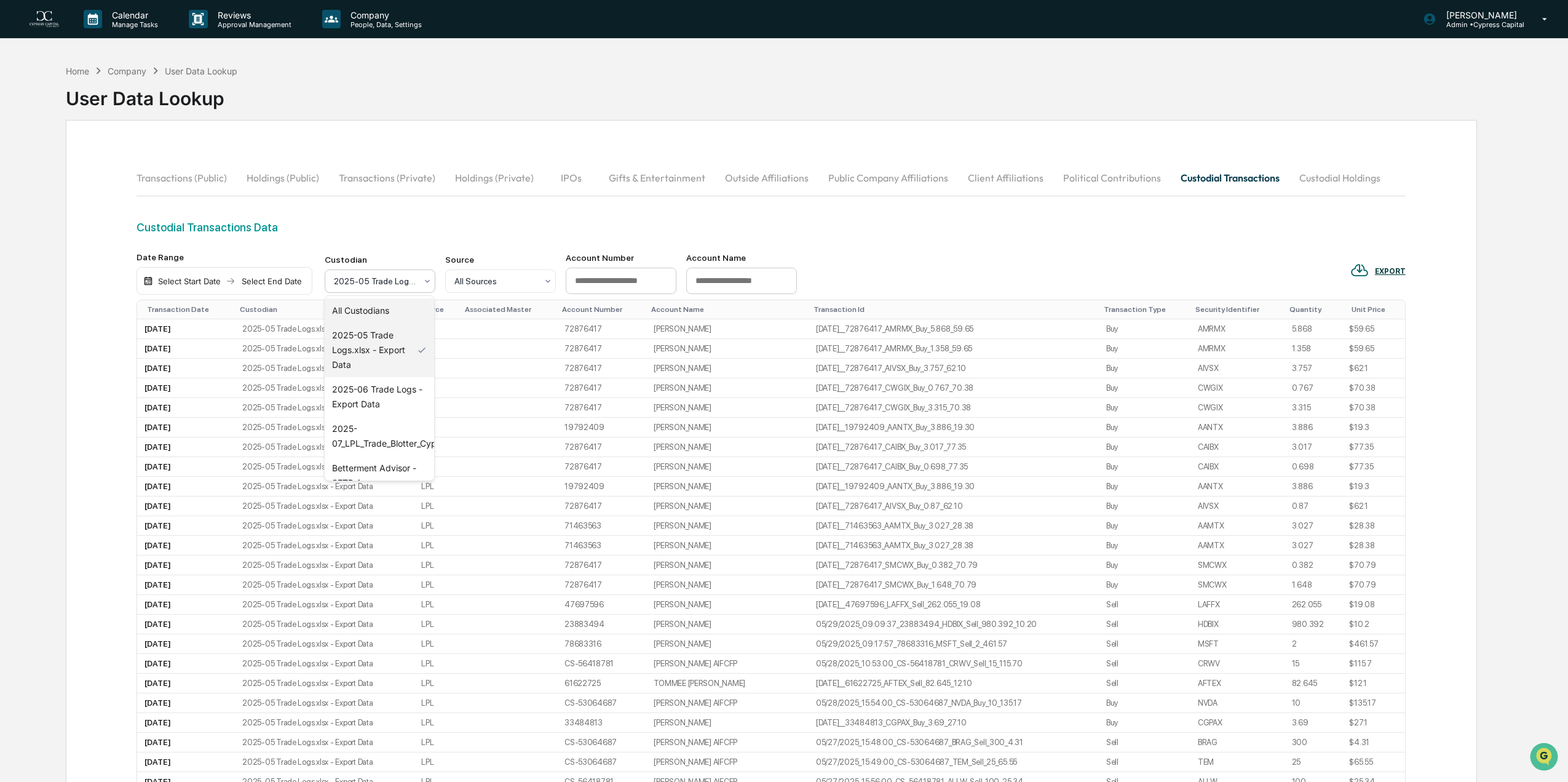
click at [356, 311] on div "All Custodians" at bounding box center [379, 310] width 109 height 24
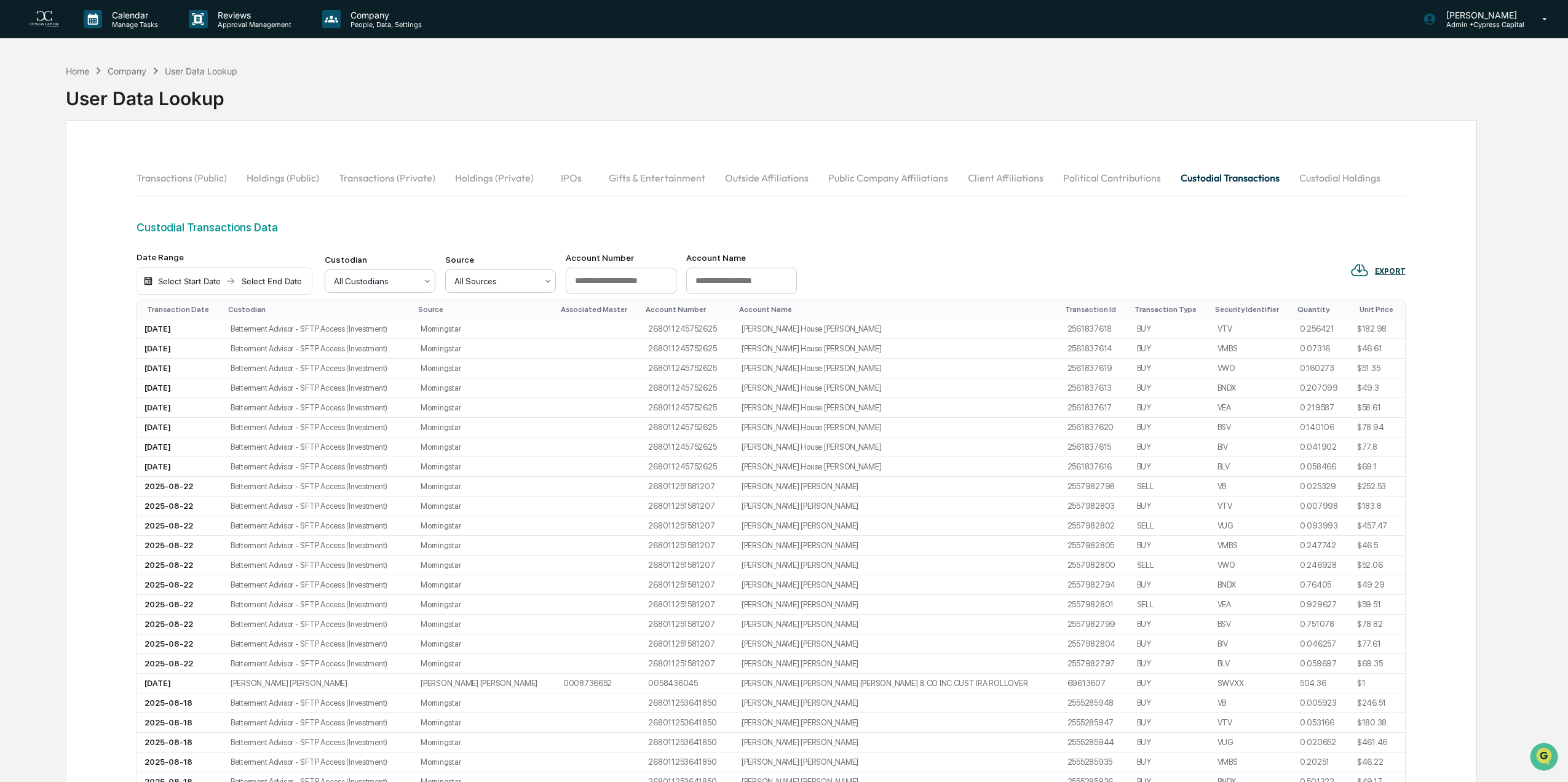
click at [473, 285] on div at bounding box center [495, 281] width 82 height 13
click at [467, 363] on div "LPL" at bounding box center [500, 374] width 109 height 24
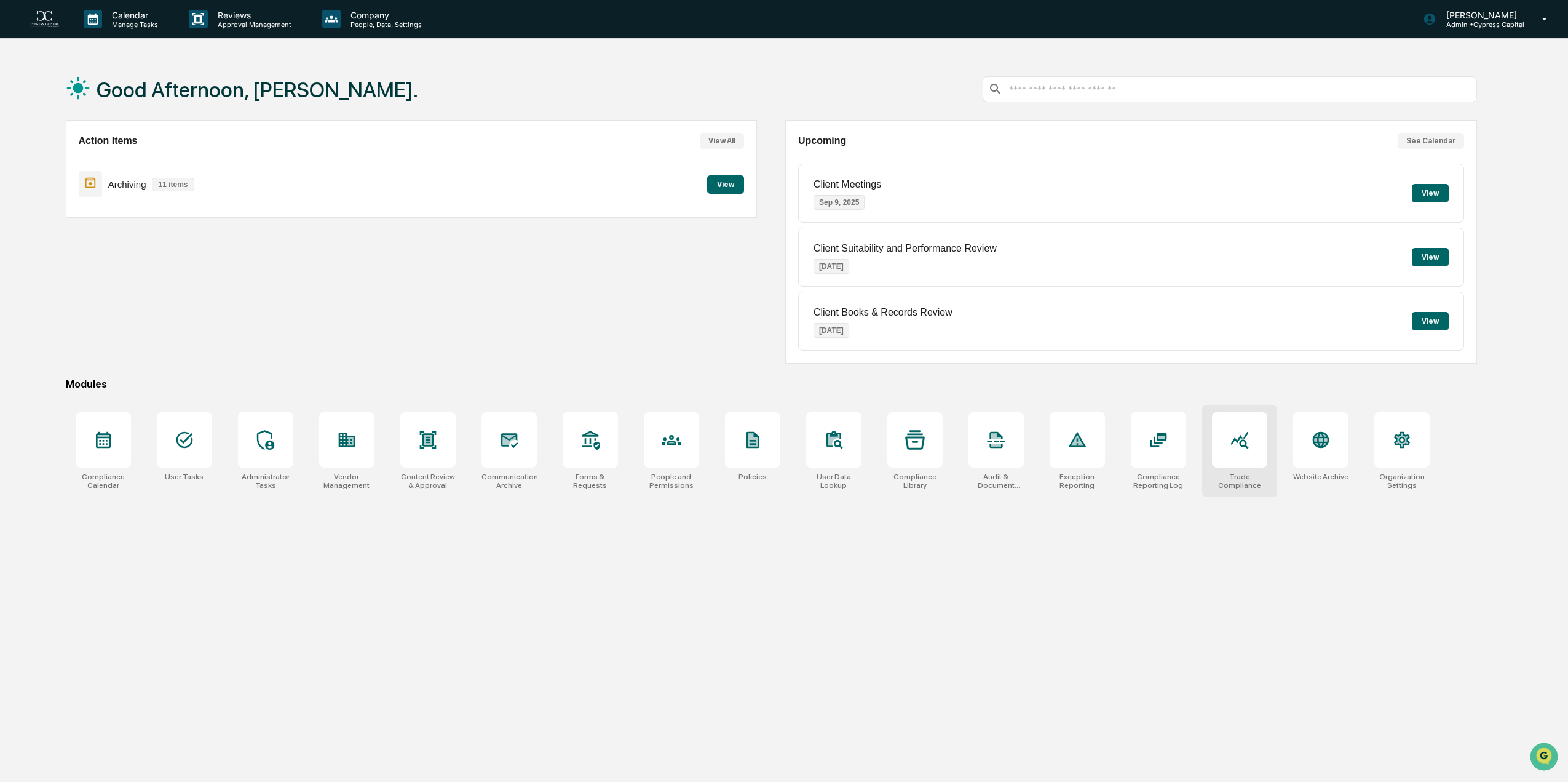
click at [1222, 442] on div at bounding box center [1239, 439] width 55 height 55
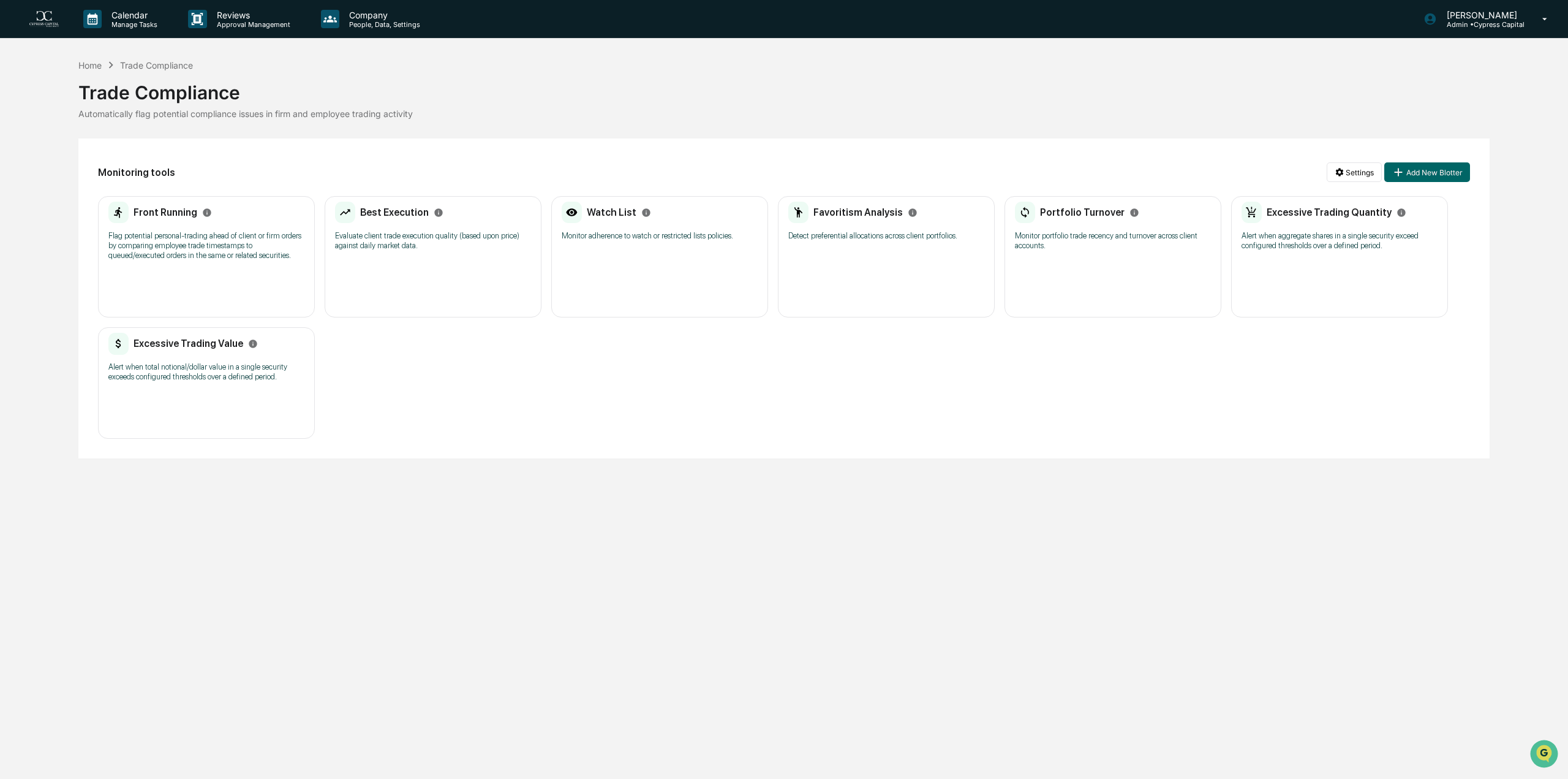
click at [500, 260] on div "Best Execution Evaluate client trade execution quality (based upon price) again…" at bounding box center [432, 256] width 217 height 121
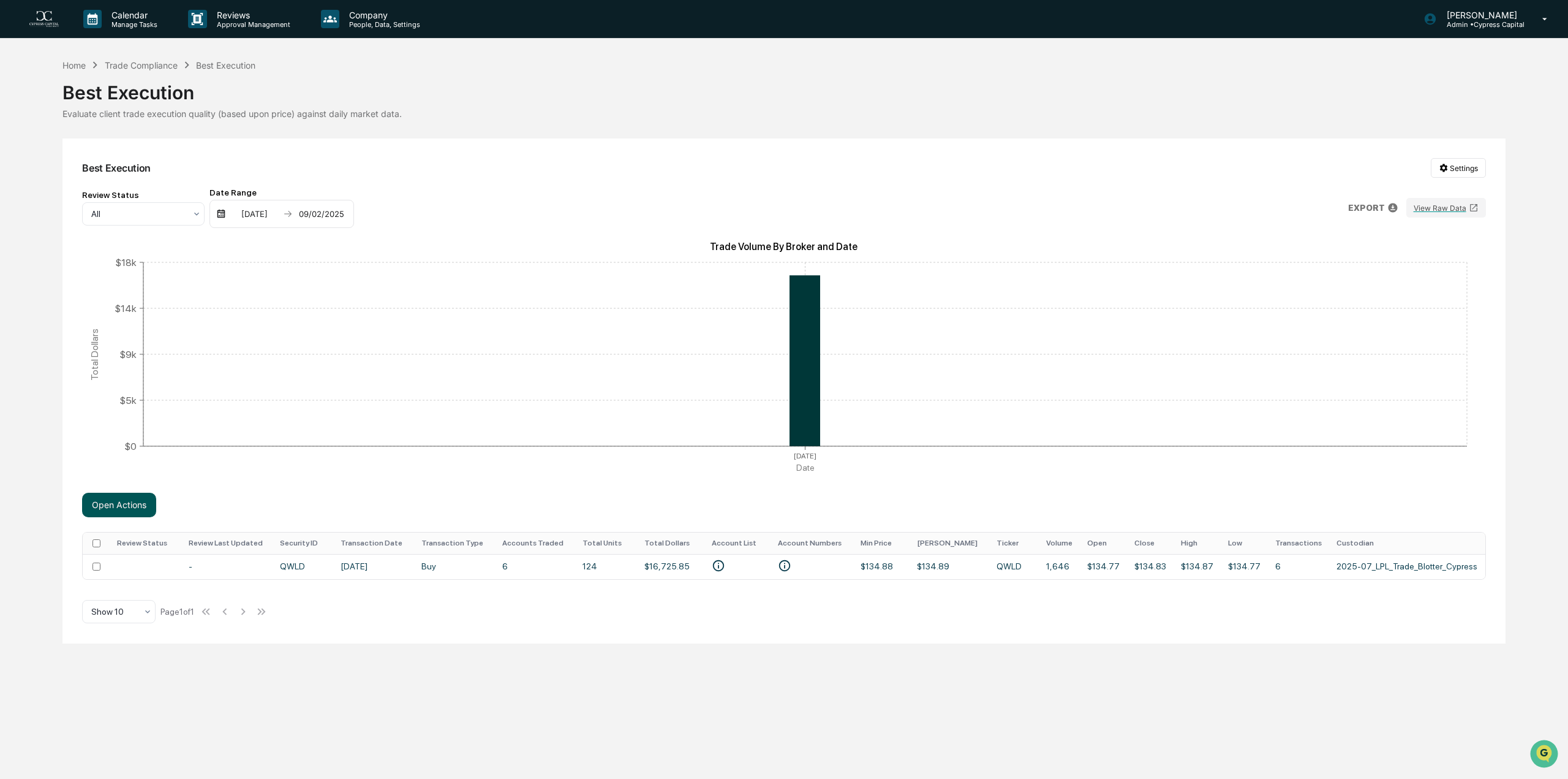
click at [119, 505] on button "Open Actions" at bounding box center [119, 504] width 74 height 24
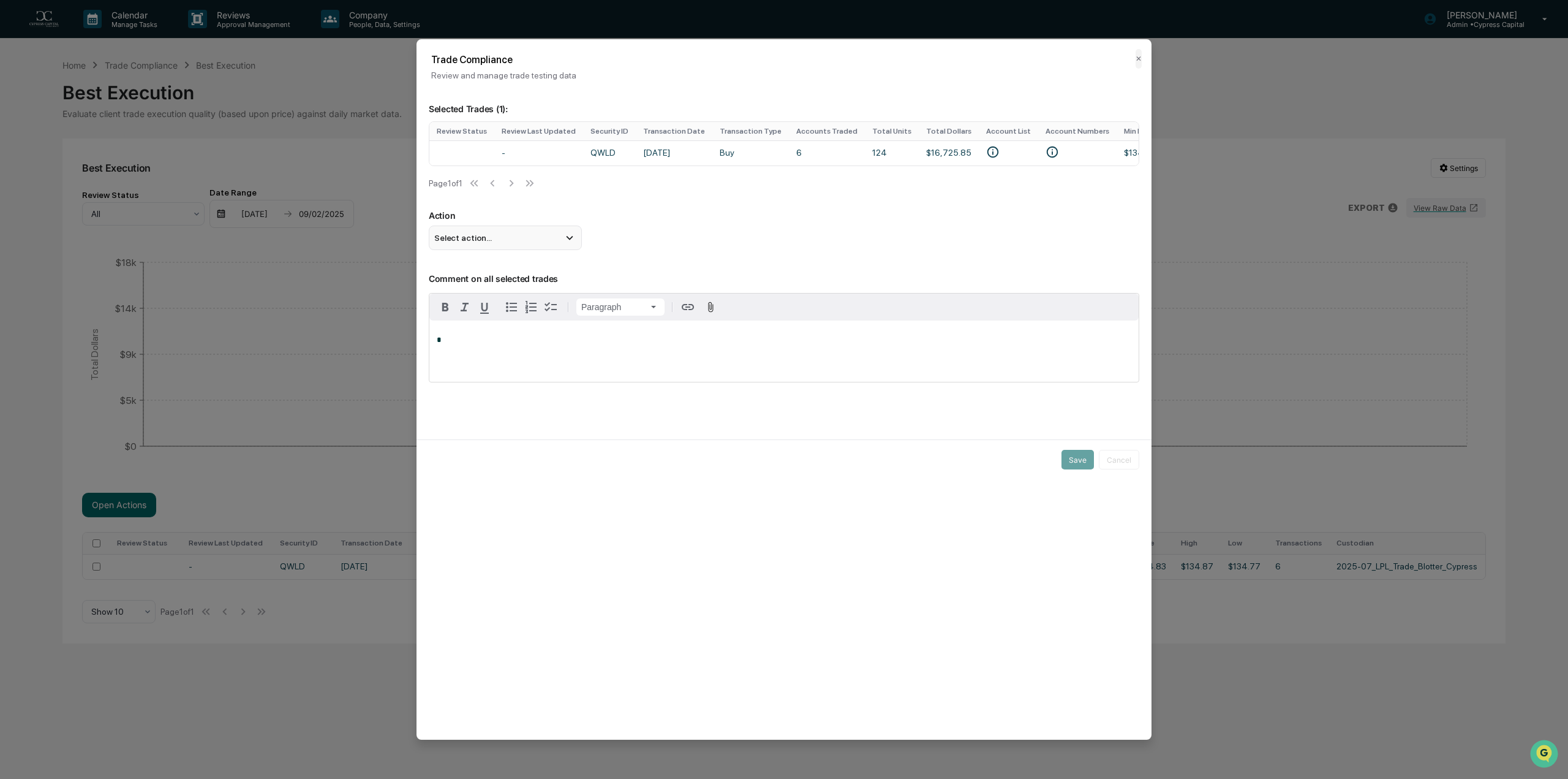
click at [567, 243] on icon at bounding box center [570, 237] width 13 height 13
click at [885, 250] on div "Action Select action... Flag Item of Interest Mark Not Item of Interest" at bounding box center [784, 230] width 711 height 40
click at [1140, 60] on button "✕" at bounding box center [1138, 59] width 6 height 20
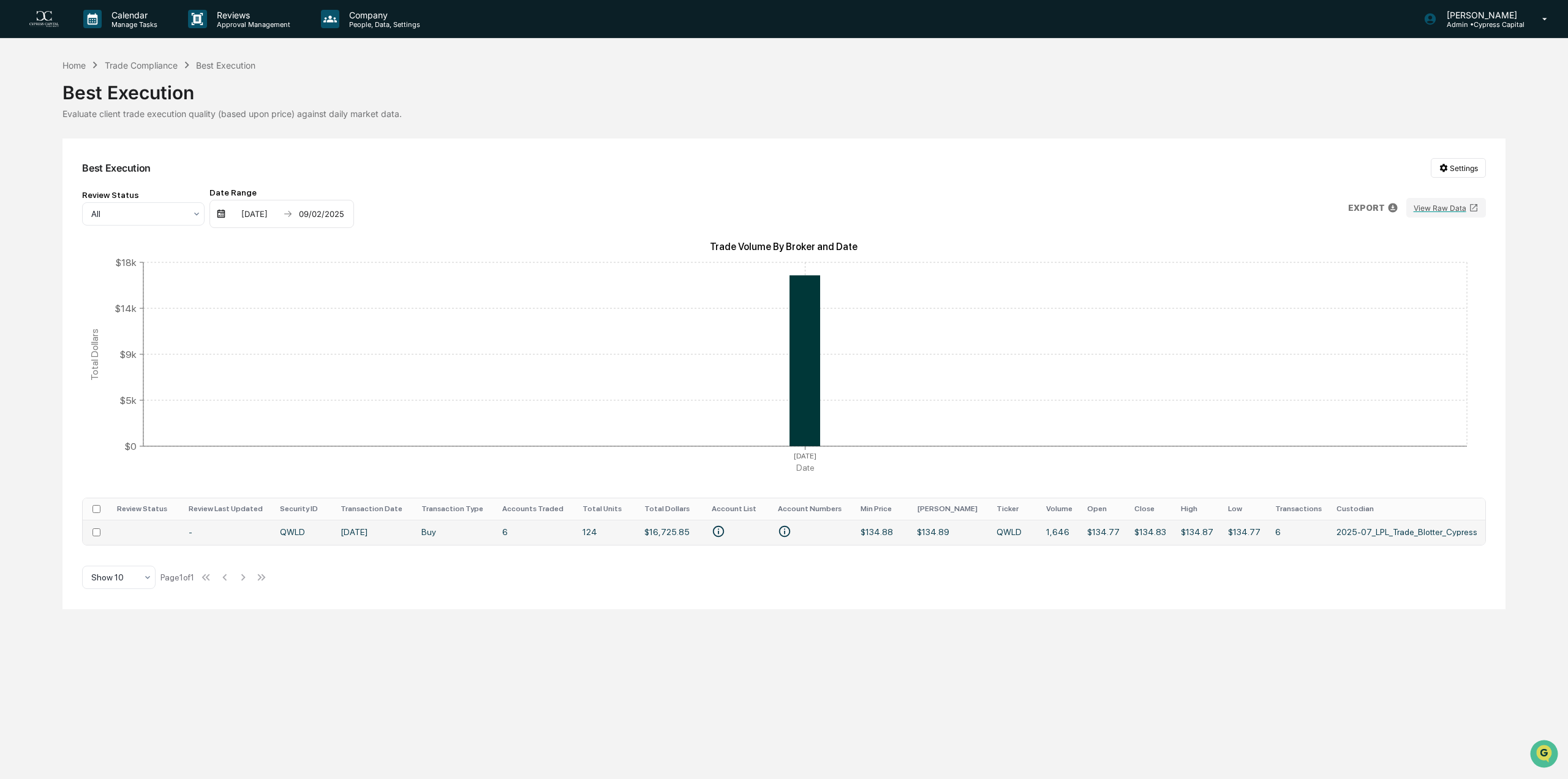
click at [1289, 532] on td "6" at bounding box center [1298, 532] width 61 height 25
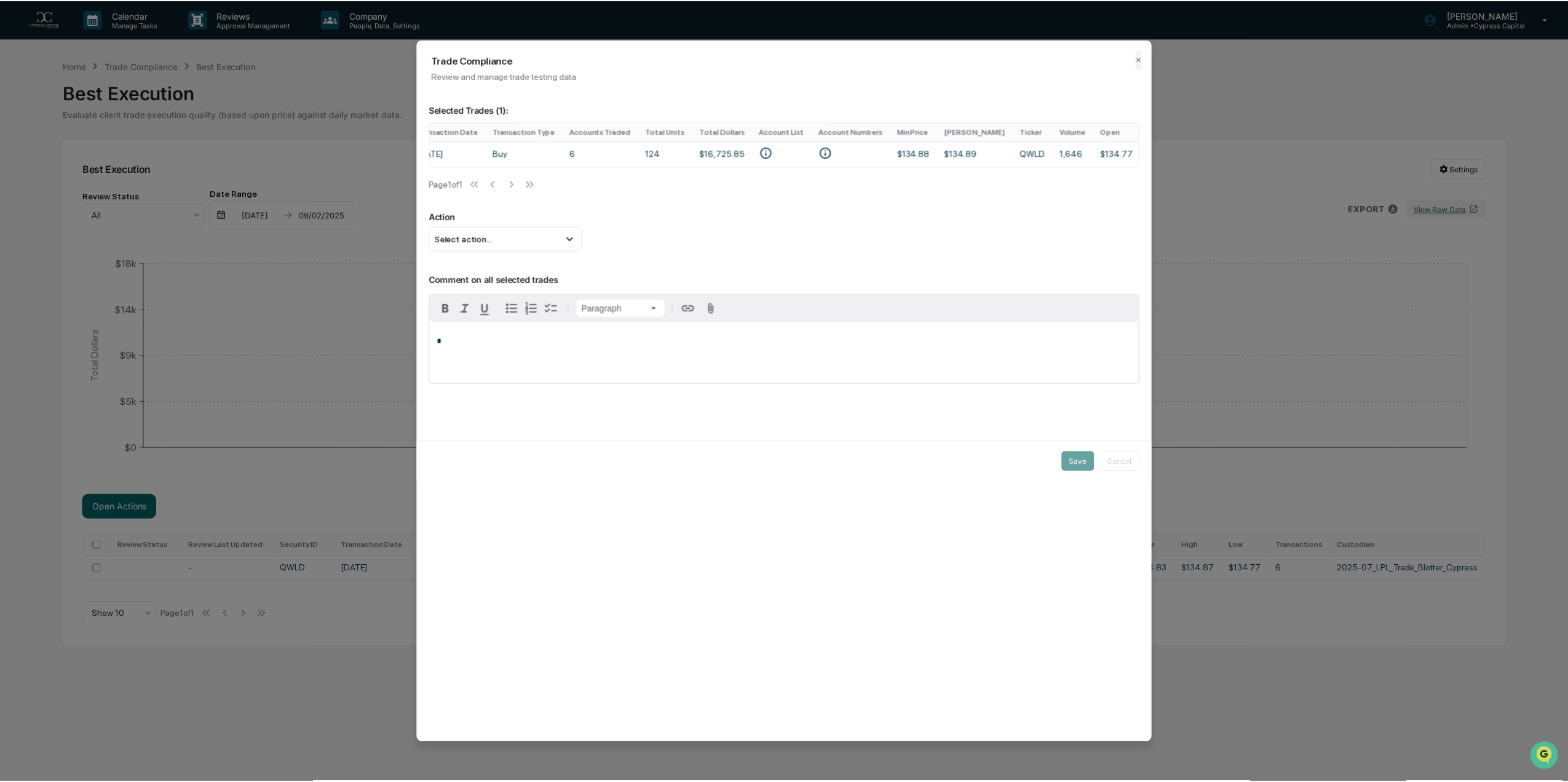
scroll to position [0, 489]
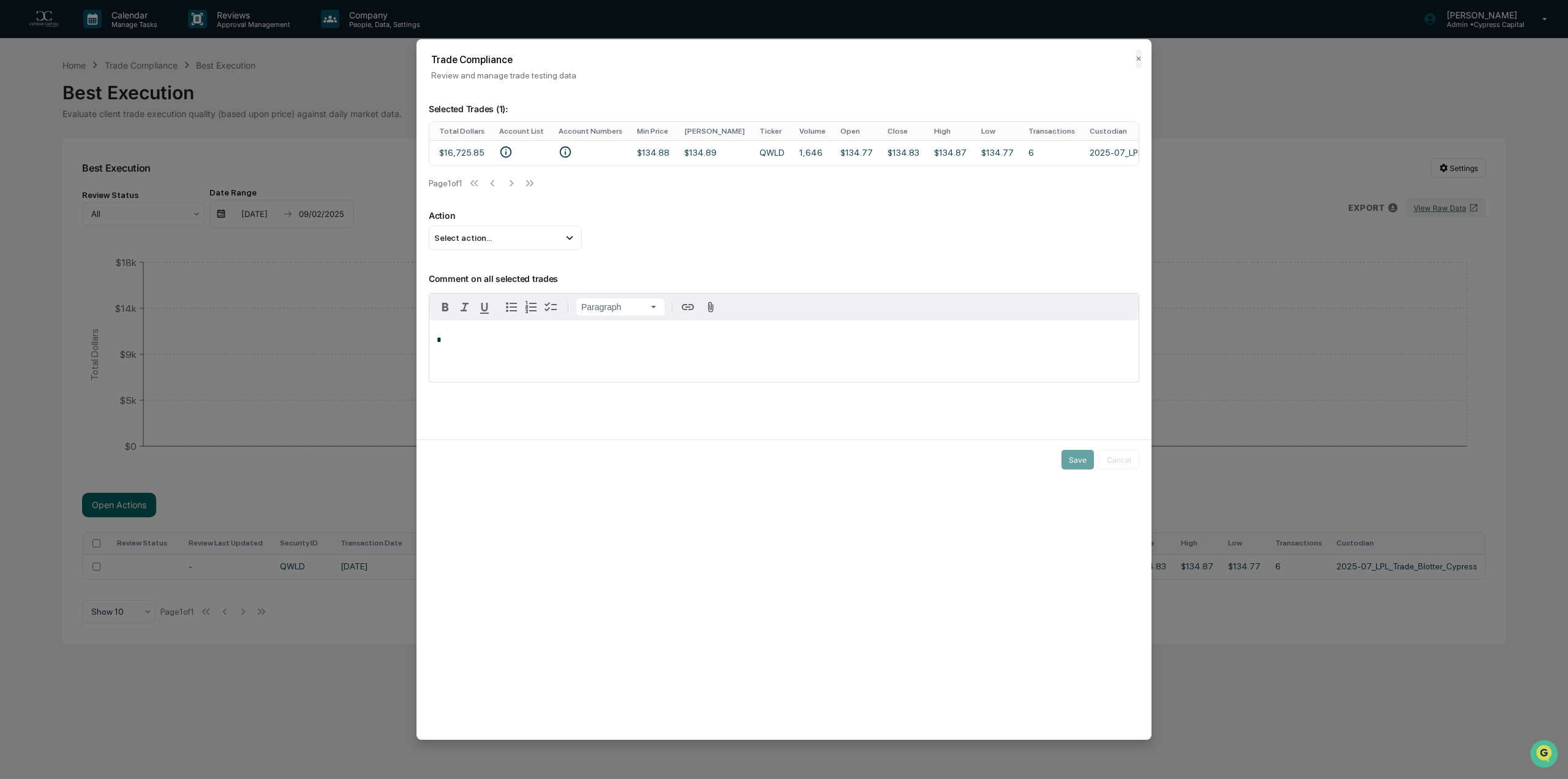
click at [1133, 54] on h2 "Trade Compliance" at bounding box center [784, 59] width 705 height 12
click at [1139, 62] on button "✕" at bounding box center [1138, 59] width 6 height 20
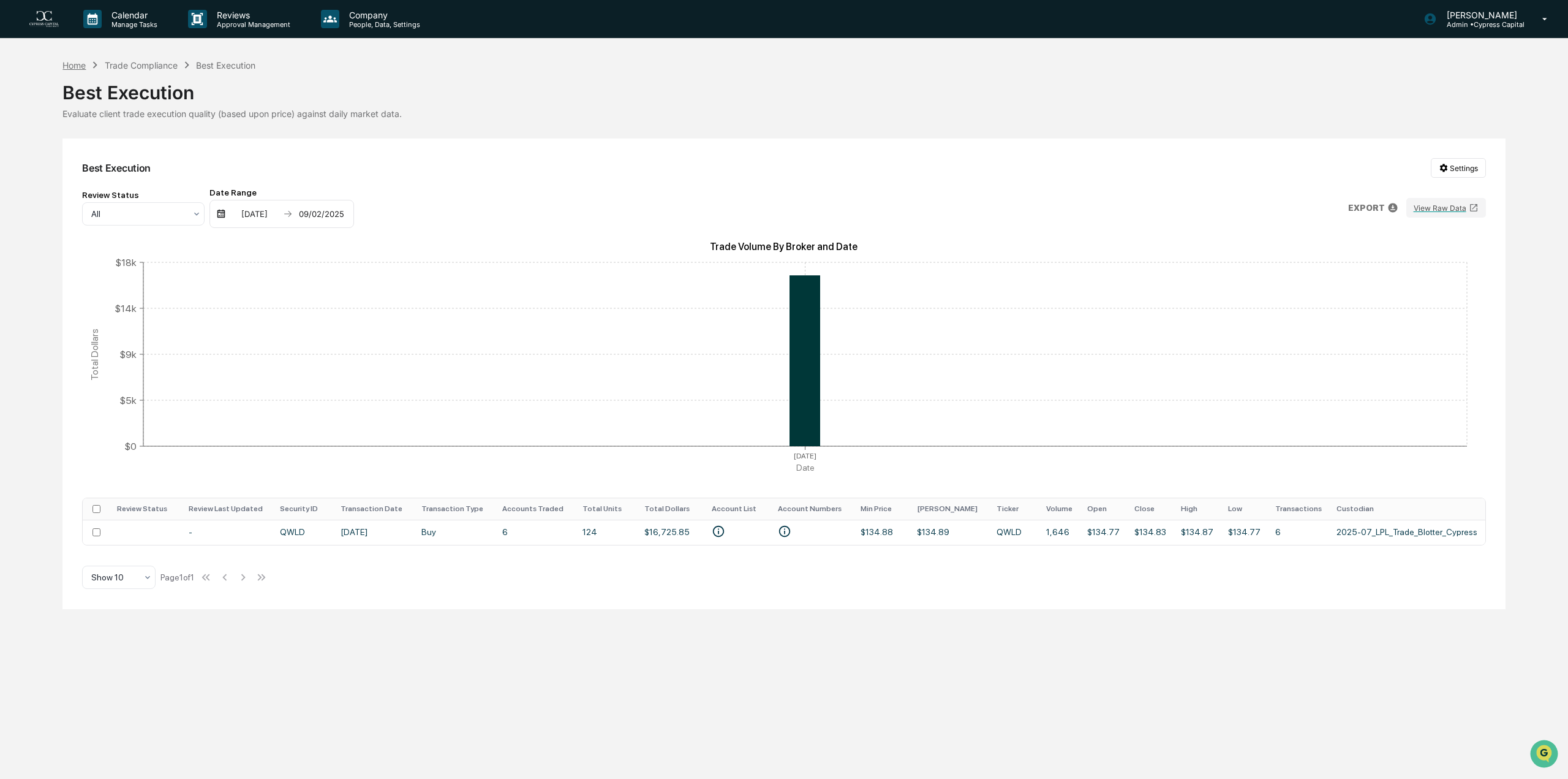
click at [76, 66] on div "Home" at bounding box center [75, 66] width 23 height 11
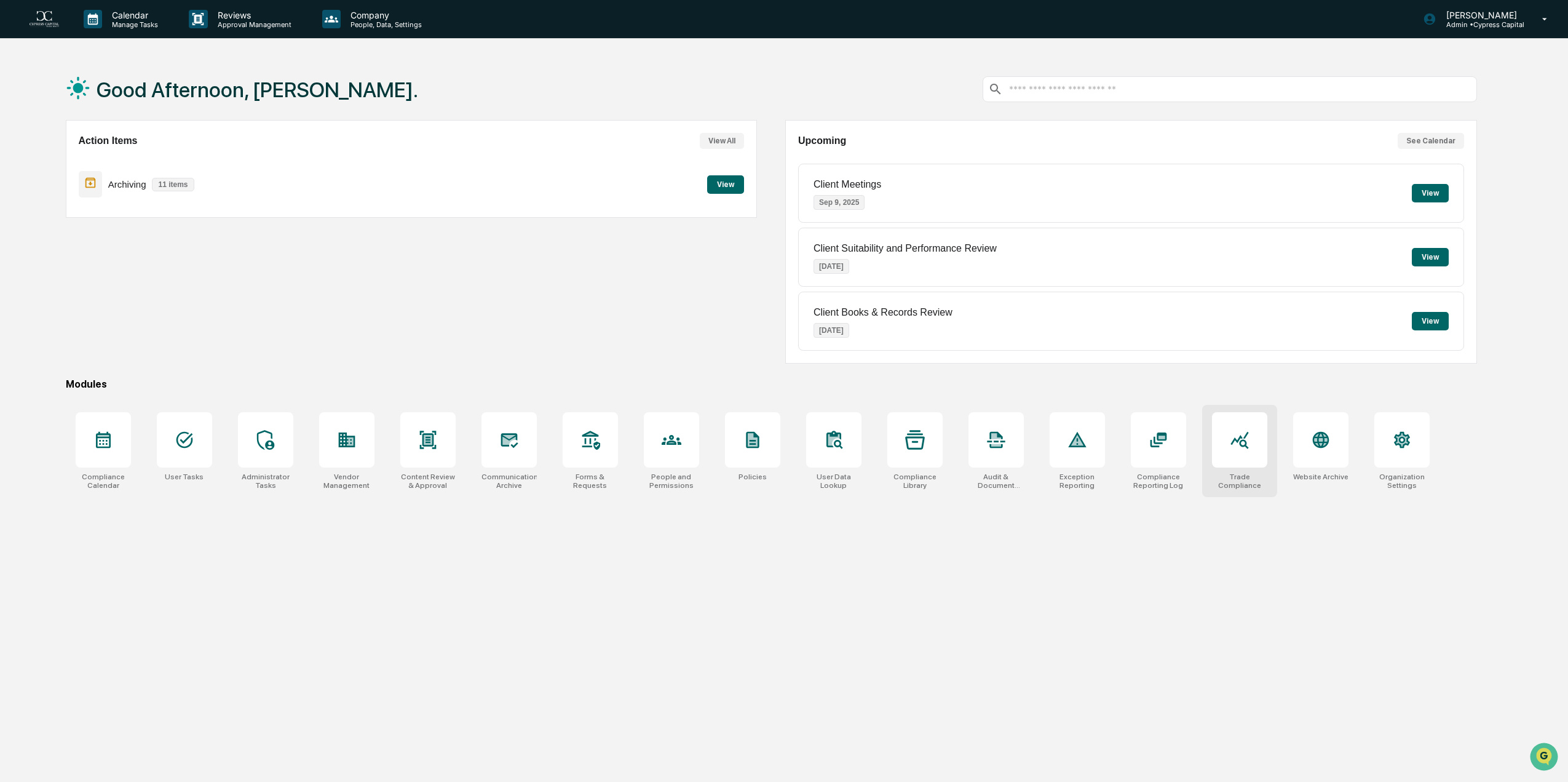
click at [1237, 459] on div at bounding box center [1239, 439] width 55 height 55
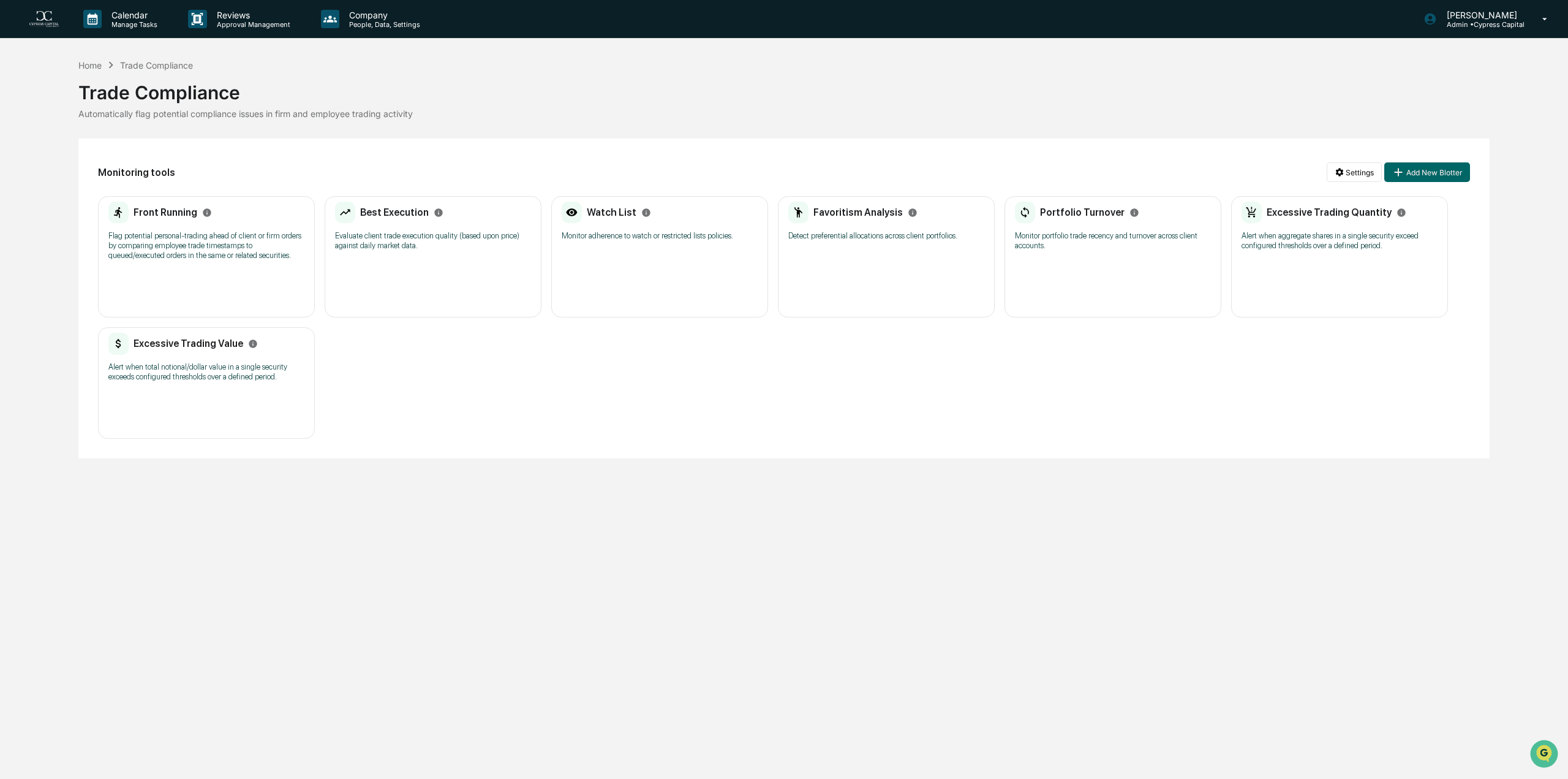
click at [188, 249] on p "Flag potential personal-trading ahead of client or firm orders by comparing emp…" at bounding box center [207, 245] width 196 height 30
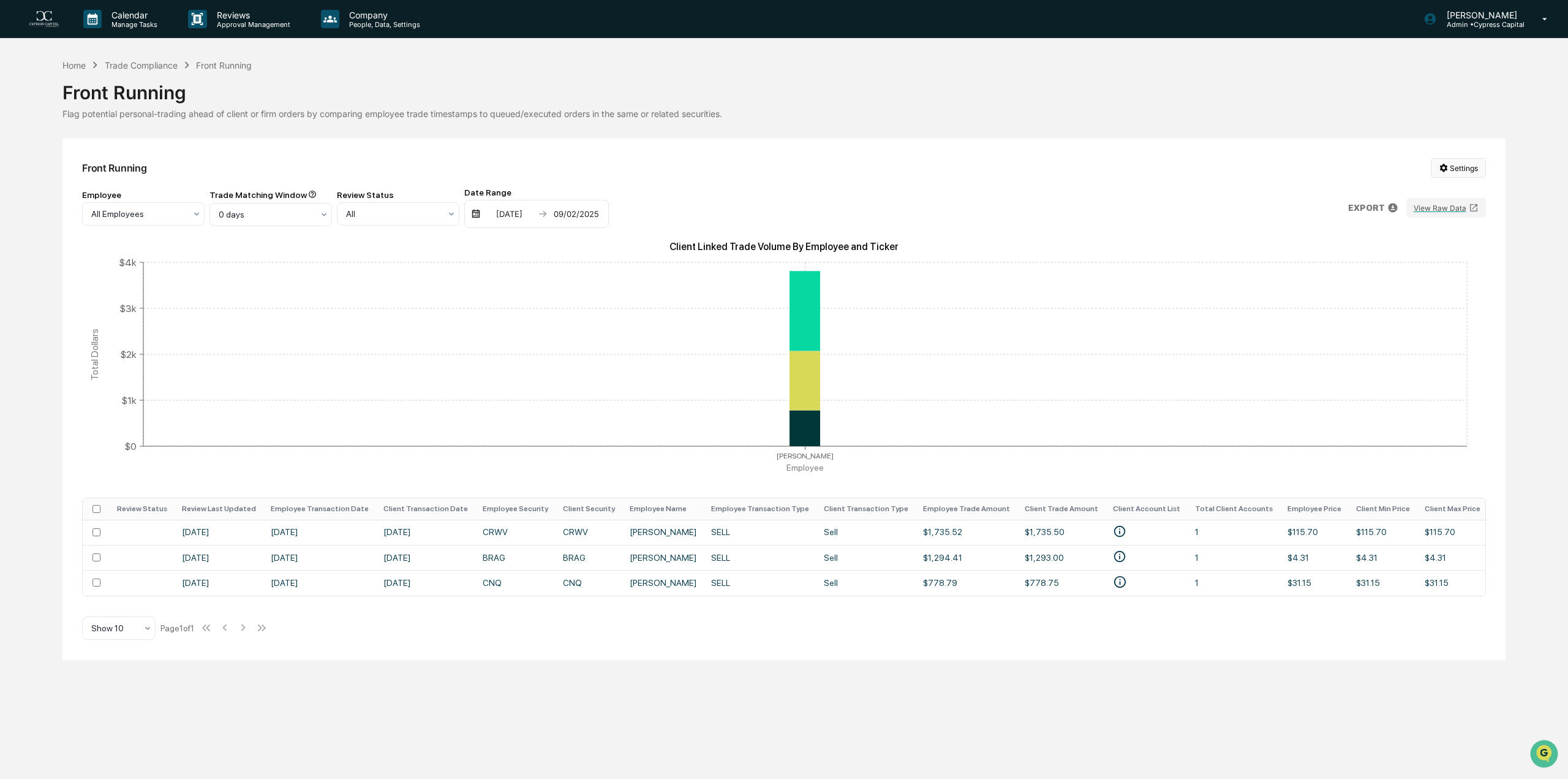
click at [1455, 171] on html "Calendar Manage Tasks Reviews Approval Management Company People, Data, Setting…" at bounding box center [784, 389] width 1568 height 779
click at [1301, 178] on html "Calendar Manage Tasks Reviews Approval Management Company People, Data, Setting…" at bounding box center [784, 389] width 1568 height 779
click at [990, 191] on div "Employee All Employees Trade Matching Window 0 days Review Status All Date Rang…" at bounding box center [784, 208] width 1404 height 40
click at [611, 605] on div "Front Running Settings Employee All Employees Trade Matching Window 0 days Revi…" at bounding box center [784, 399] width 1443 height 521
click at [1113, 530] on icon "• CLARK AIFCFP" at bounding box center [1120, 531] width 13 height 13
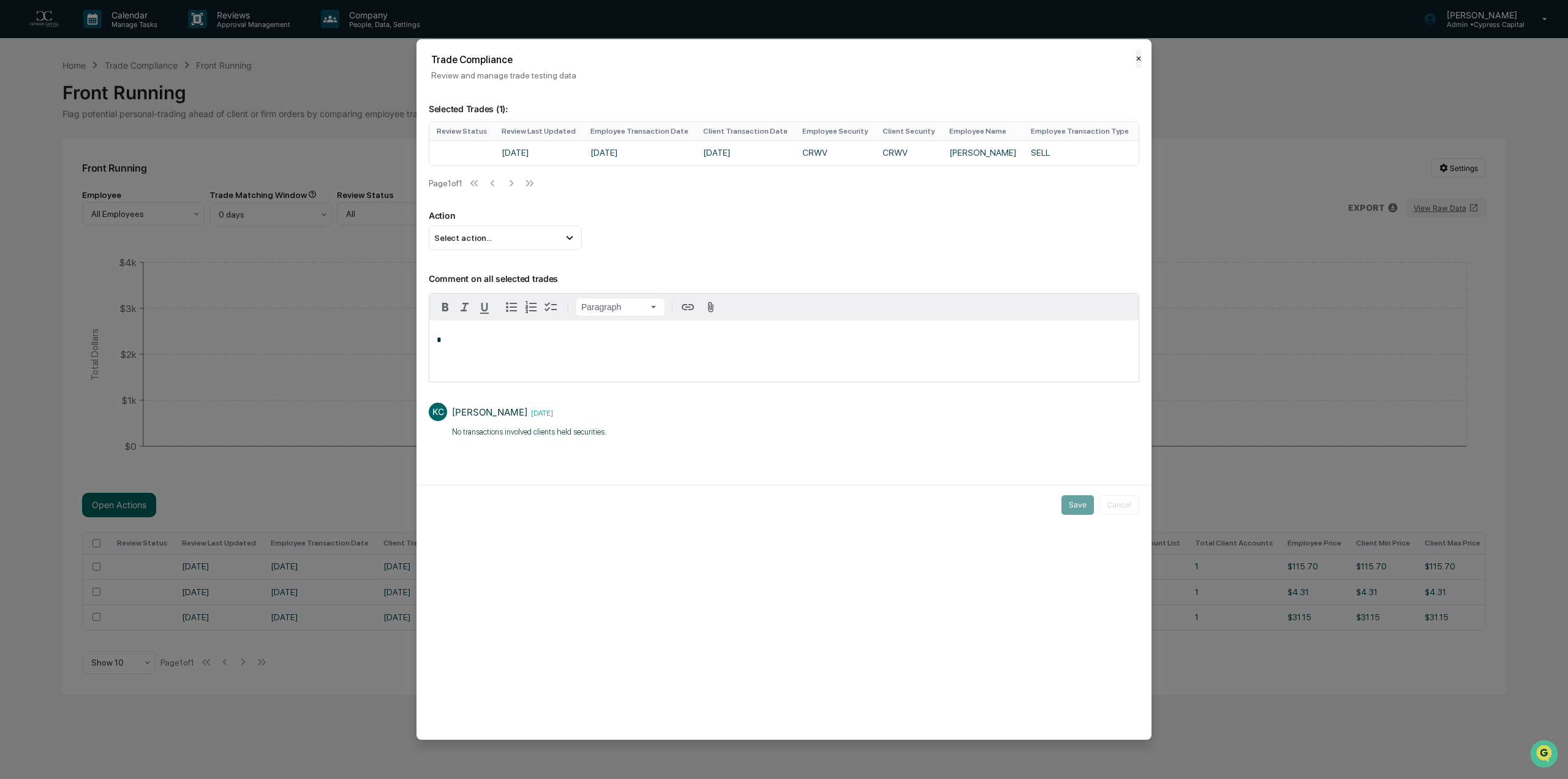
click at [1137, 59] on button "✕" at bounding box center [1138, 59] width 6 height 20
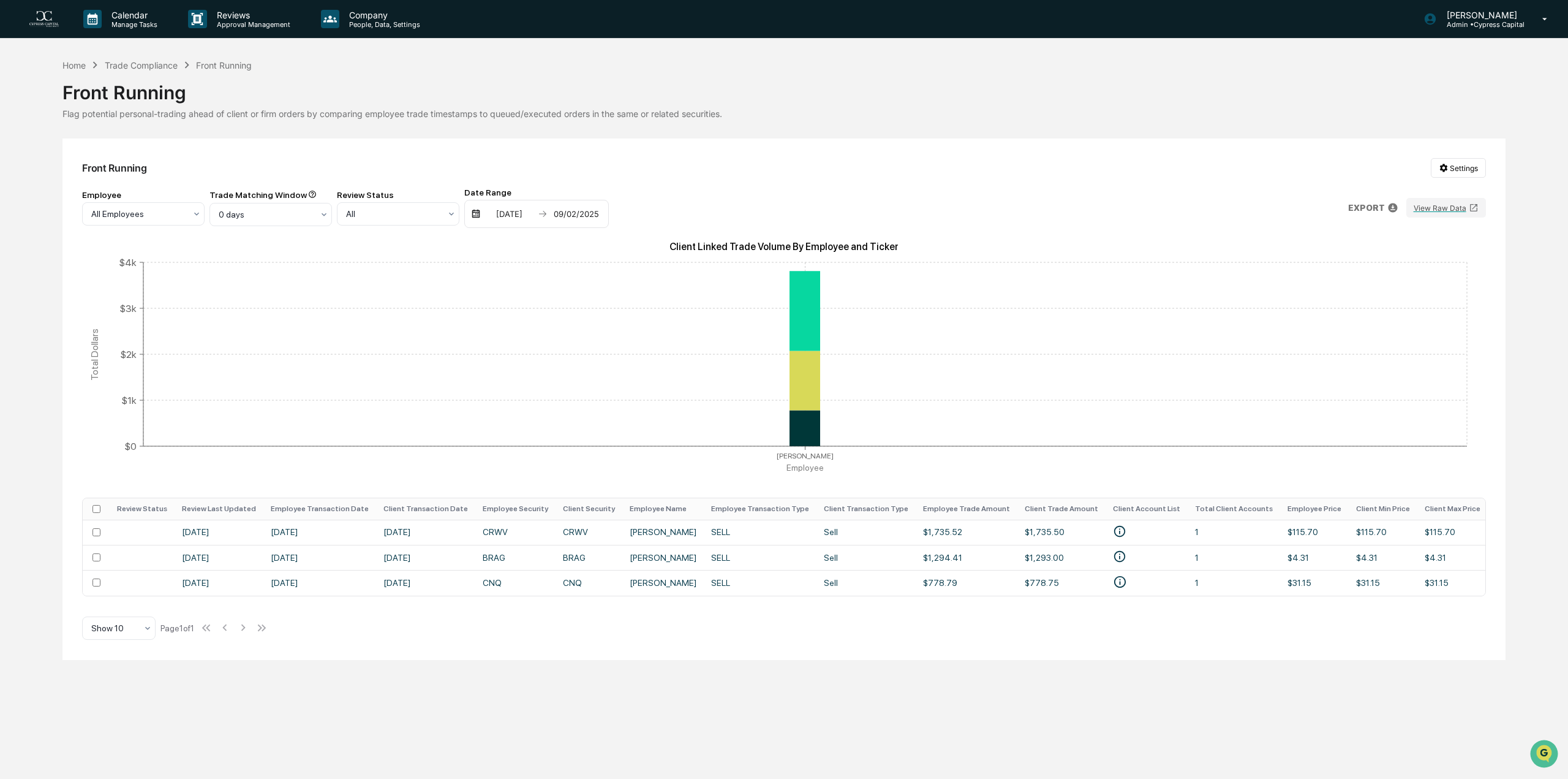
click at [920, 478] on icon "Client Linked Trade Volume By Employee and Ticker Kate Clark Employee $0 $1k $2…" at bounding box center [784, 360] width 1404 height 245
click at [72, 66] on div "Home" at bounding box center [75, 66] width 23 height 11
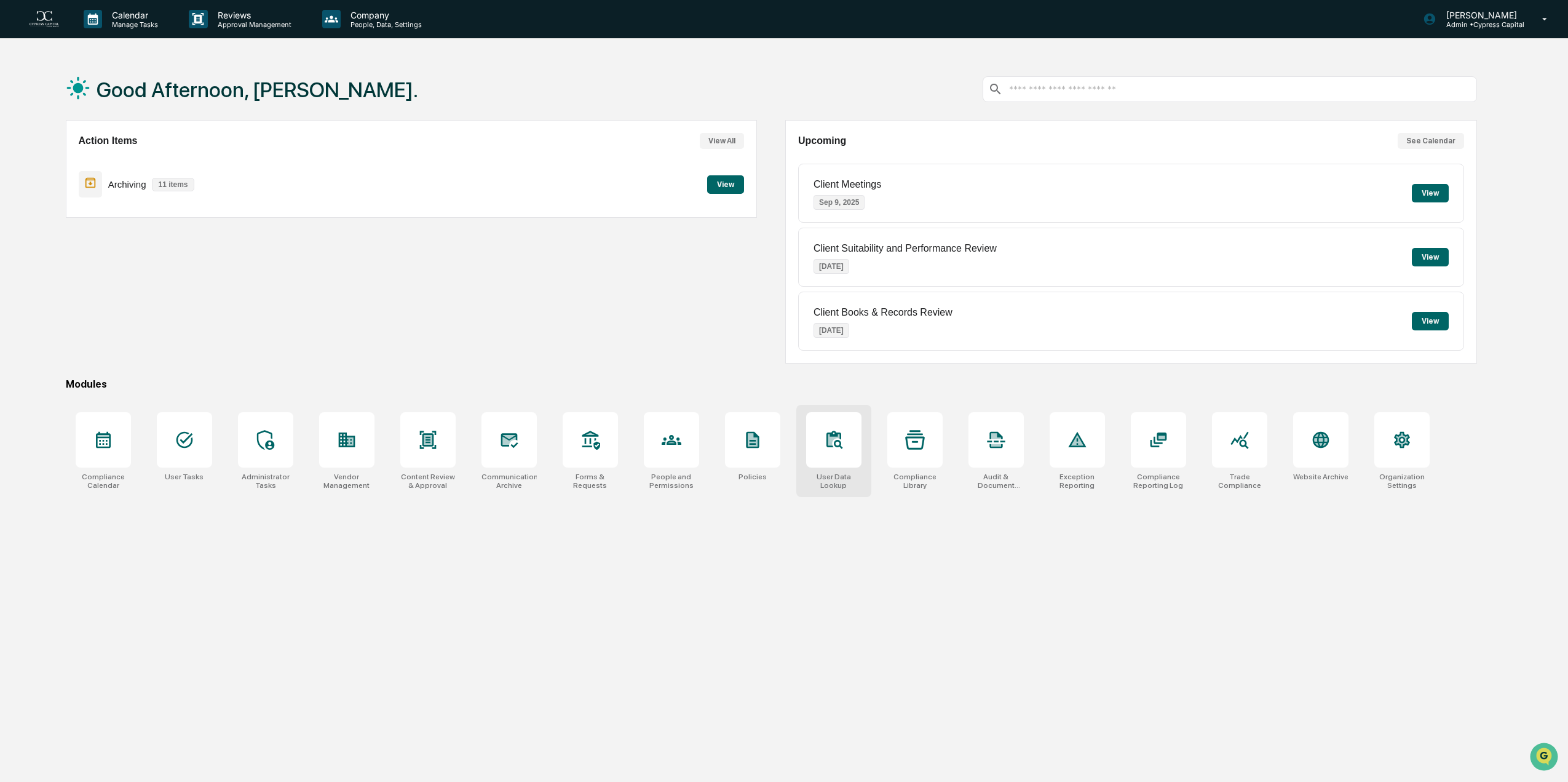
click at [824, 457] on div at bounding box center [833, 439] width 55 height 55
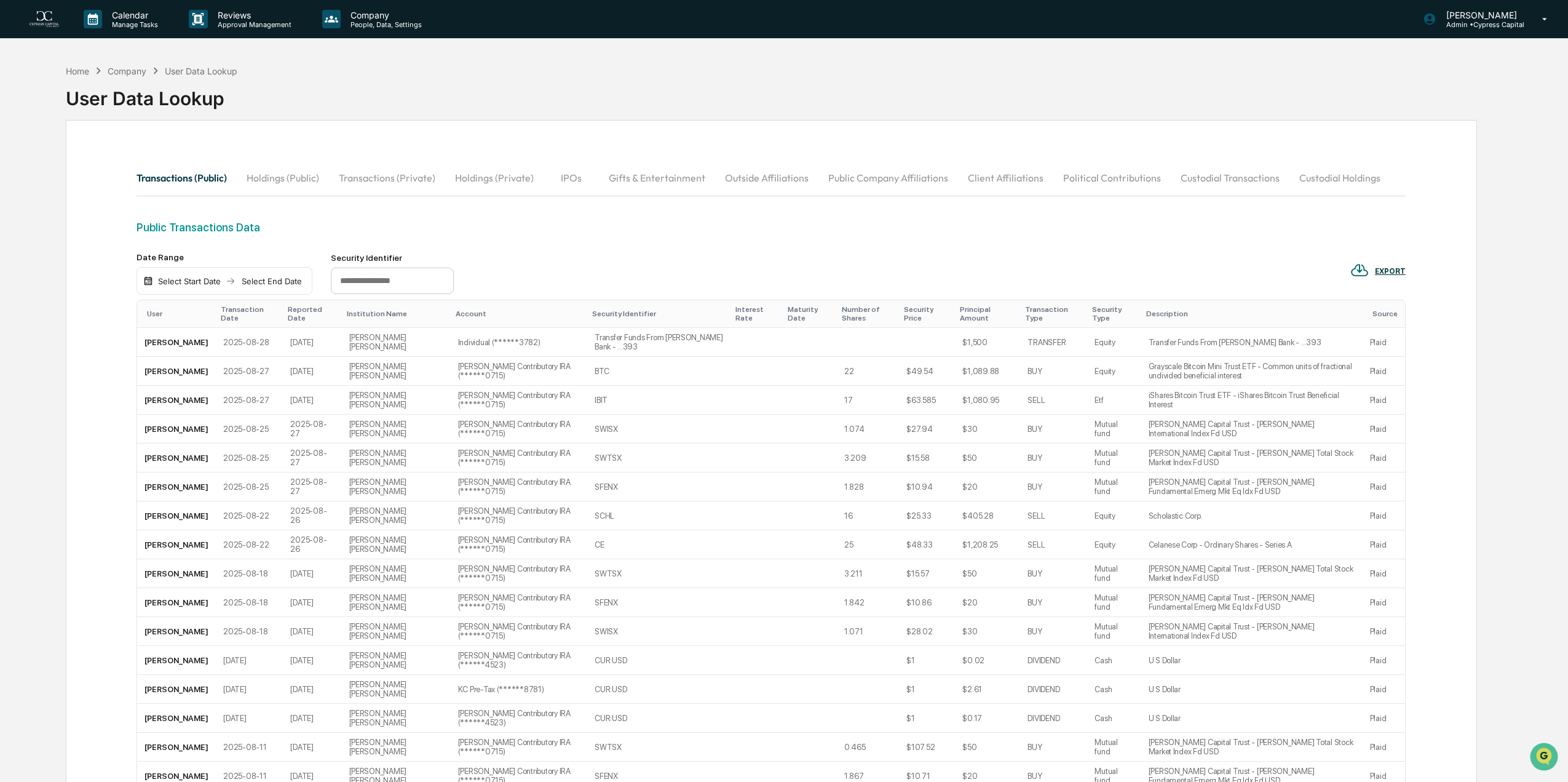
click at [280, 179] on button "Holdings (Public)" at bounding box center [282, 178] width 92 height 30
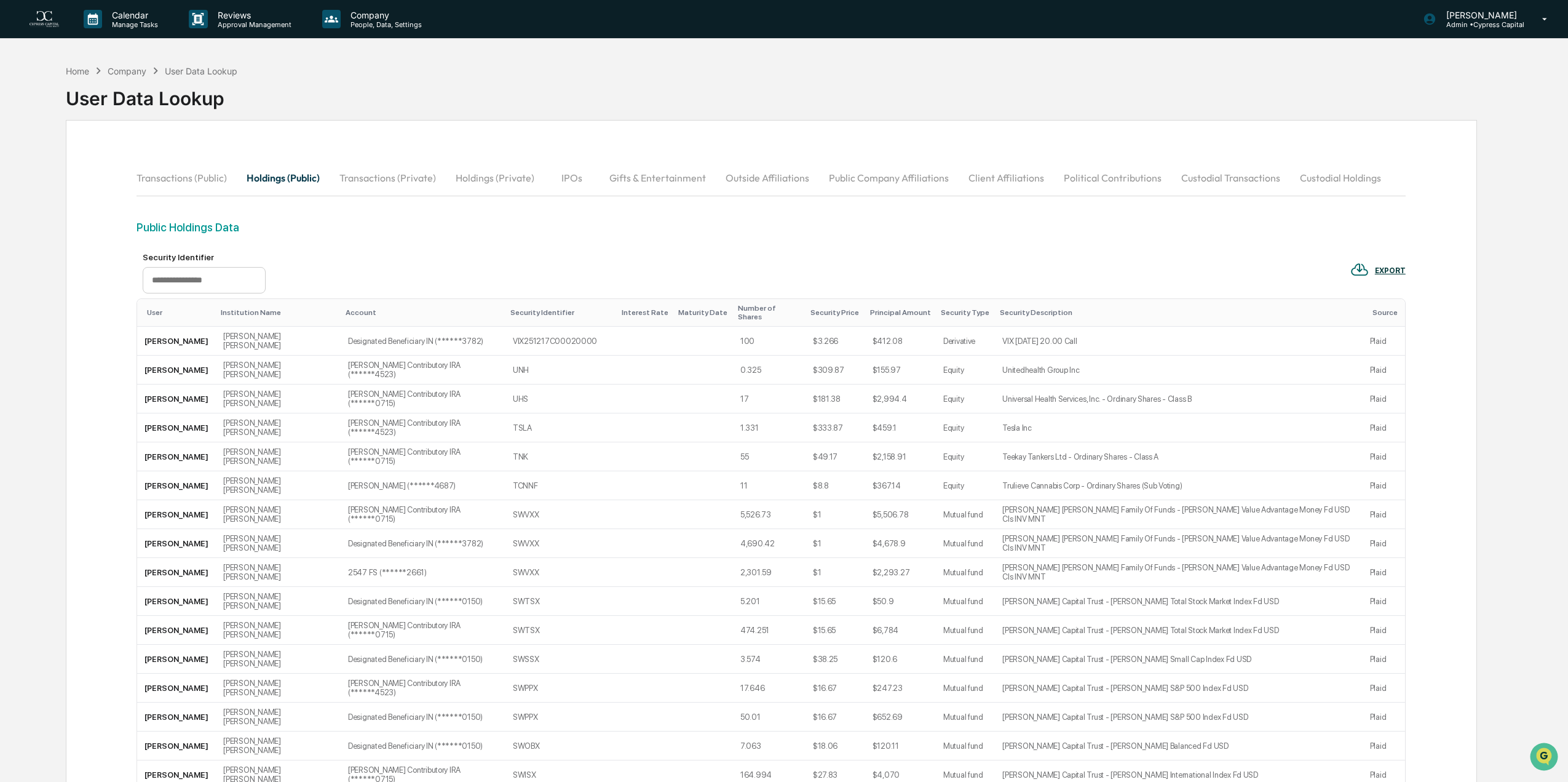
click at [1218, 169] on button "Custodial Transactions" at bounding box center [1231, 178] width 119 height 30
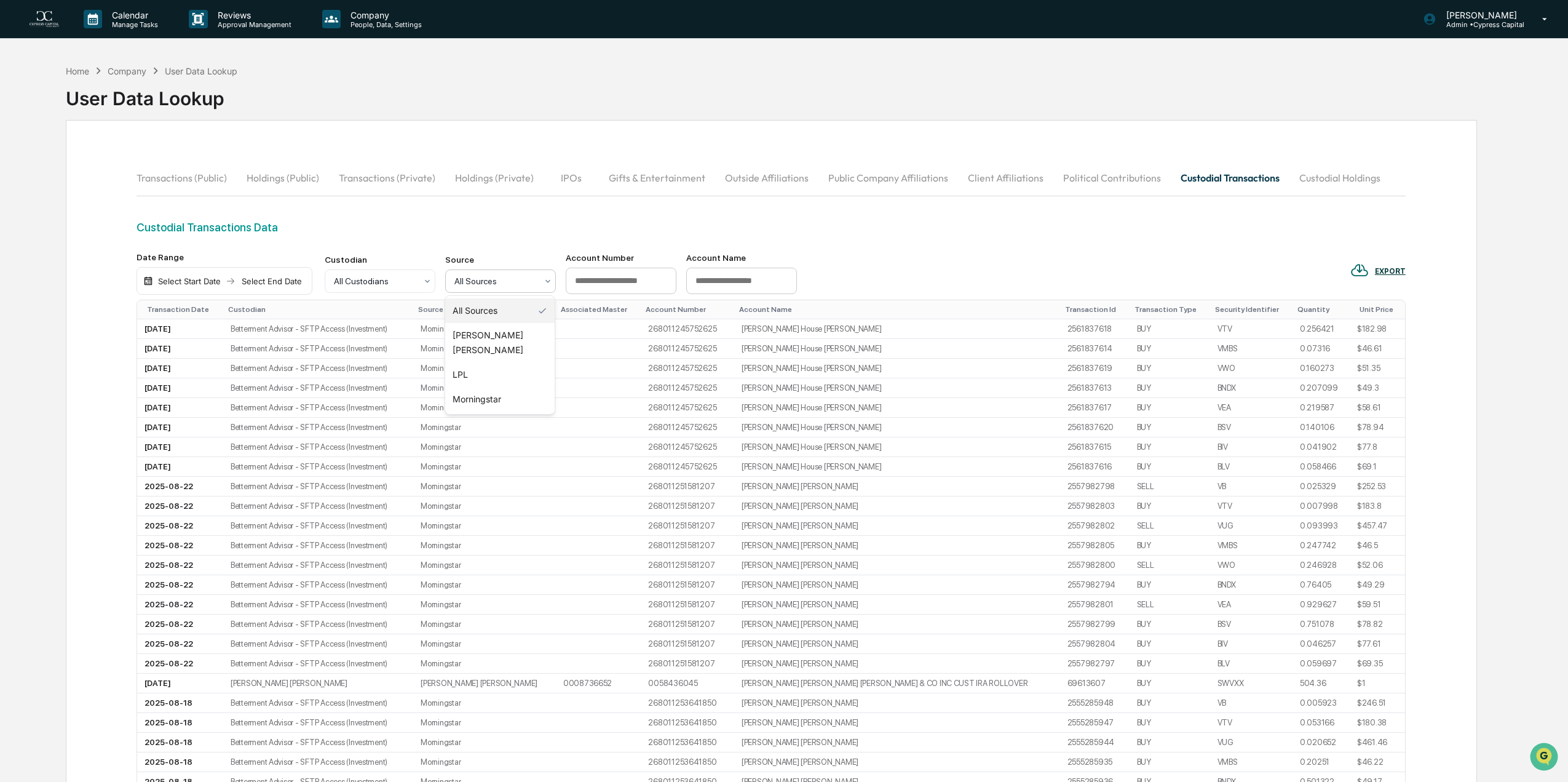
click at [515, 282] on div at bounding box center [495, 281] width 82 height 13
click at [498, 225] on div "Custodial Transactions Data" at bounding box center [770, 227] width 1269 height 13
click at [955, 241] on div "Custodial Transactions Data" at bounding box center [770, 236] width 1269 height 32
click at [472, 230] on div "Custodial Transactions Data" at bounding box center [770, 227] width 1269 height 13
click at [72, 69] on div "Home" at bounding box center [78, 71] width 23 height 11
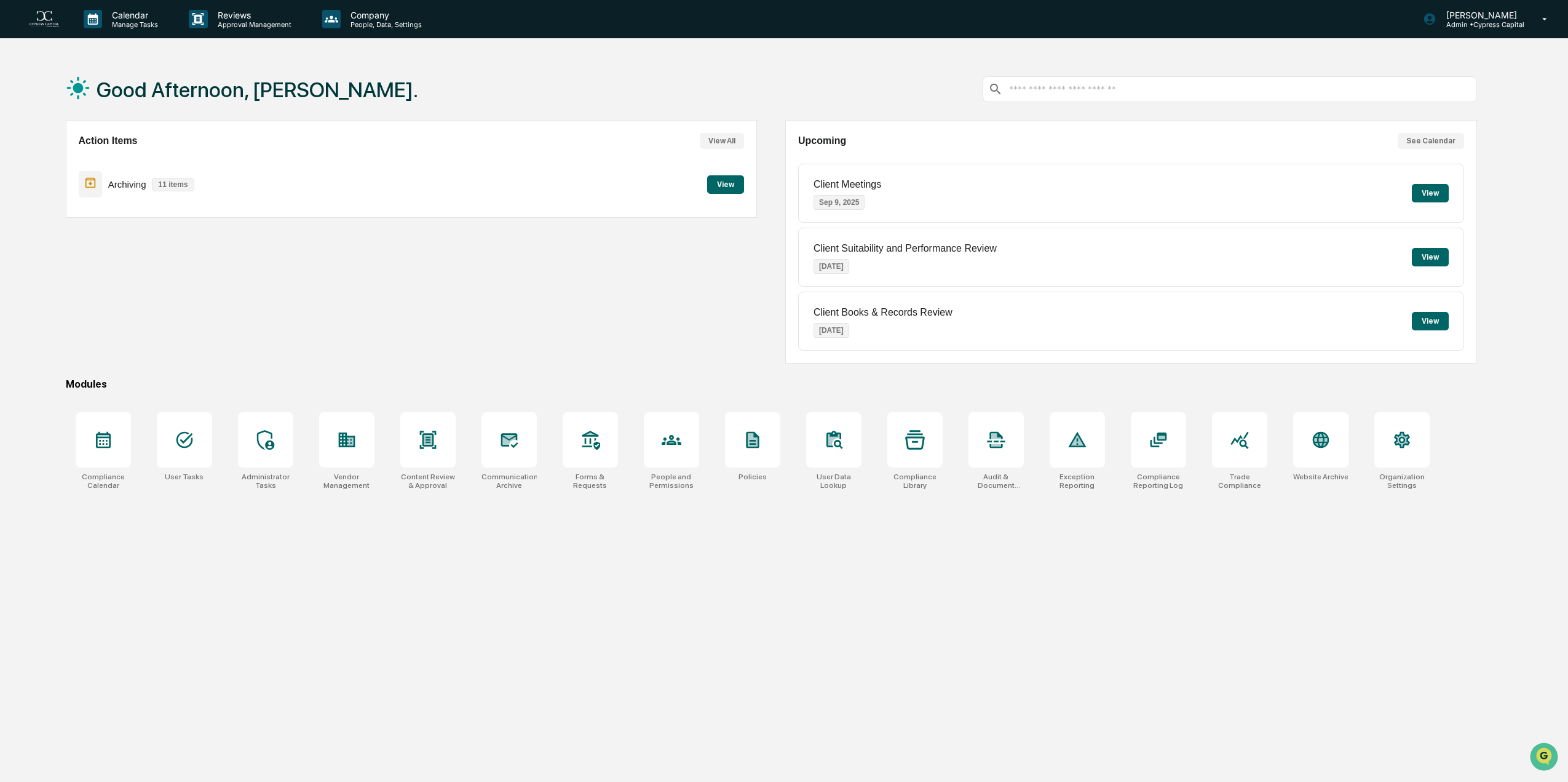
click at [362, 282] on div "Action Items View All Archiving 11 items View" at bounding box center [411, 242] width 692 height 244
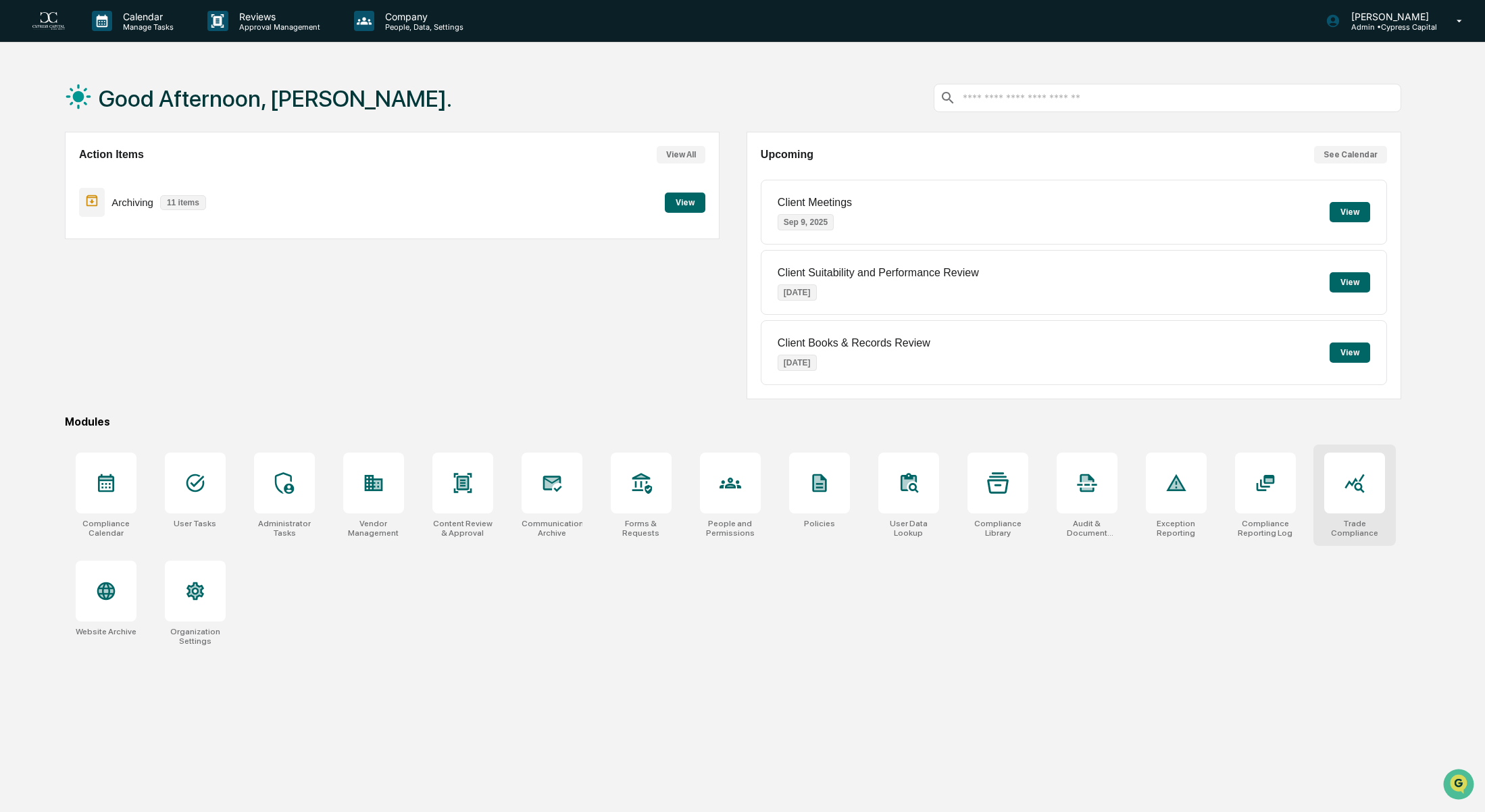
click at [1333, 487] on div at bounding box center [1353, 482] width 60 height 60
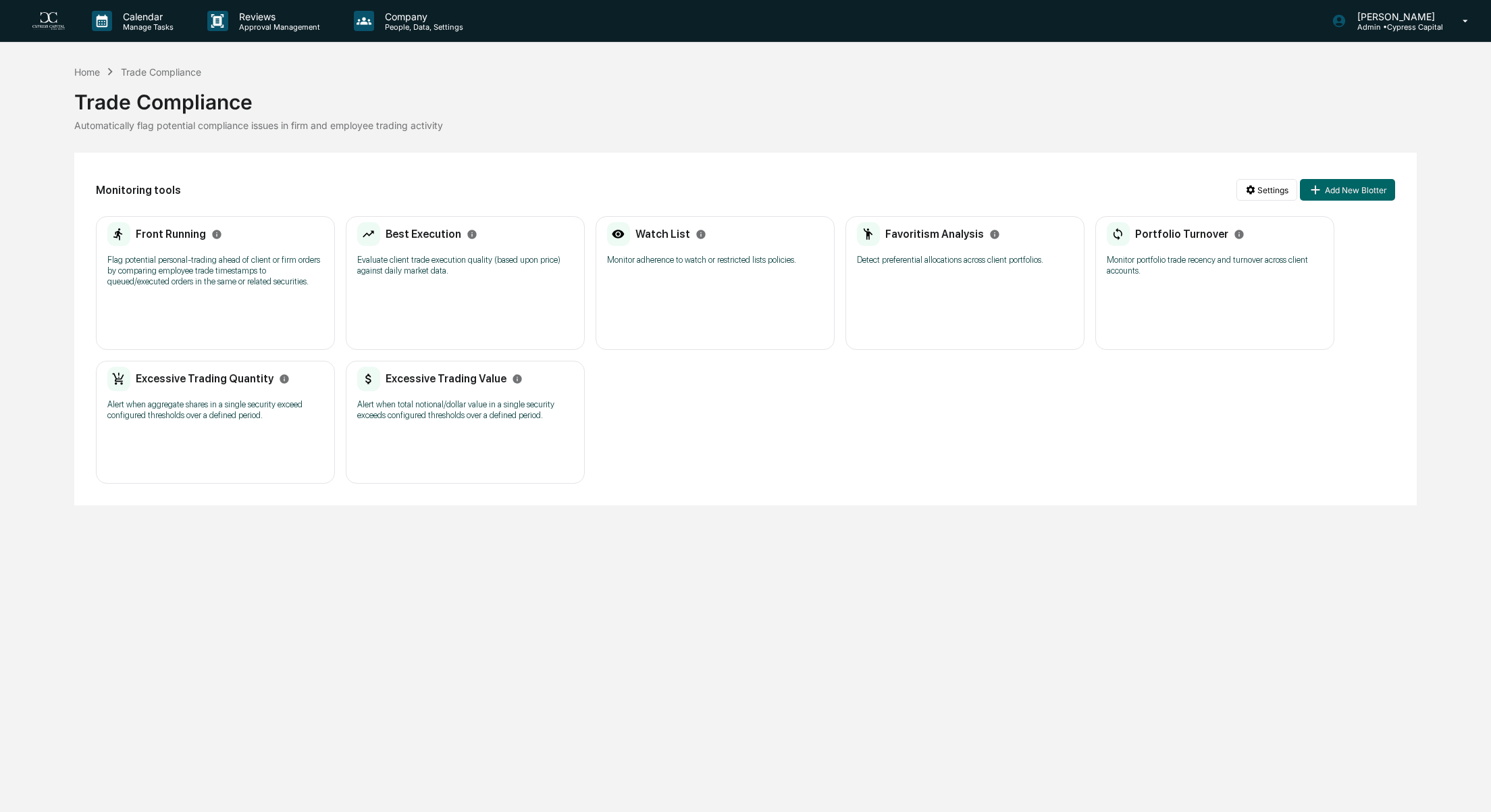
click at [159, 279] on p "Flag potential personal-trading ahead of client or firm orders by comparing emp…" at bounding box center [215, 270] width 216 height 33
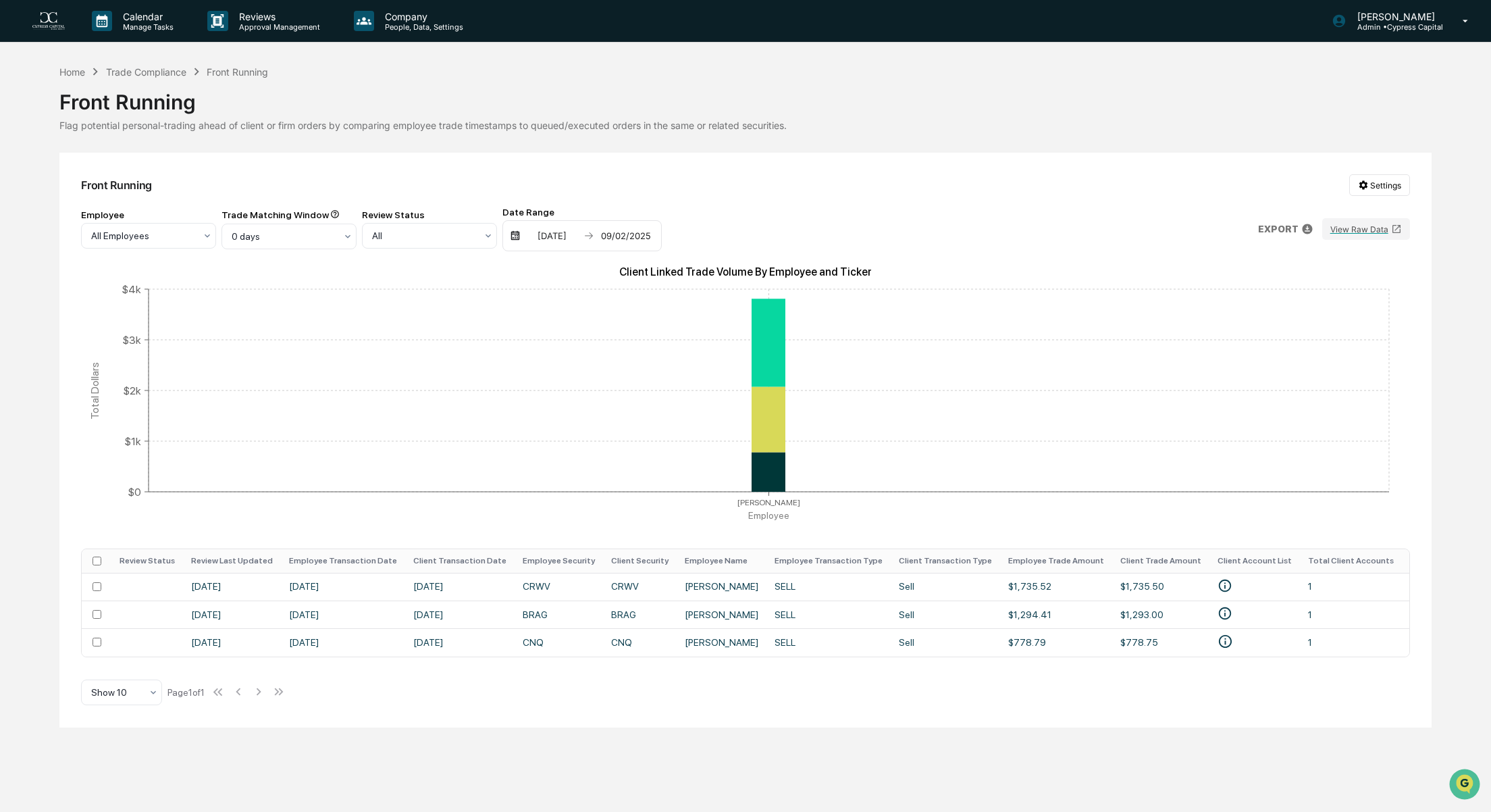
click at [163, 62] on div "Calendar Manage Tasks Reviews Approval Management Company People, Data, Setting…" at bounding box center [745, 406] width 1491 height 812
click at [161, 67] on div "Trade Compliance" at bounding box center [146, 72] width 80 height 12
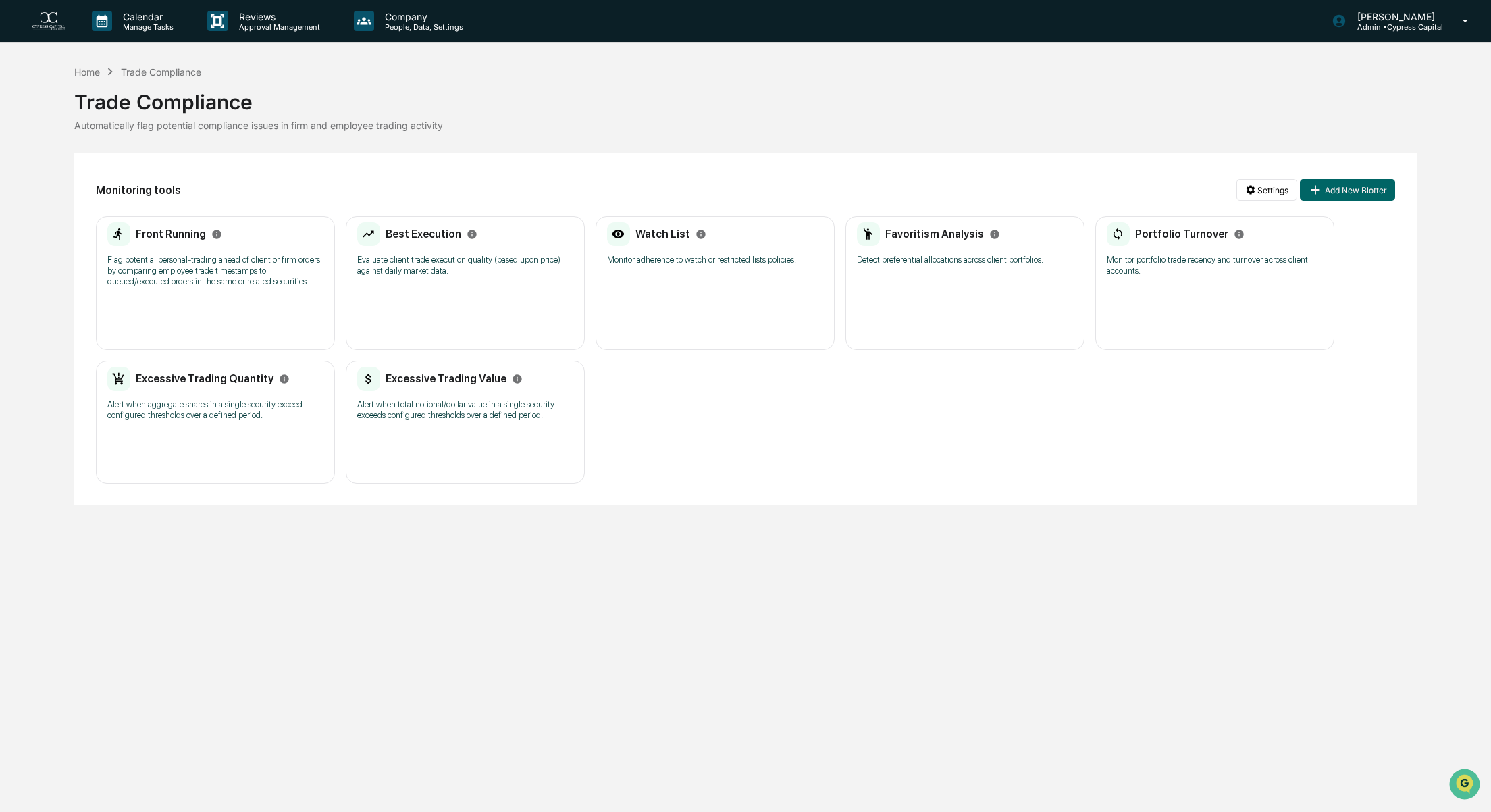
click at [465, 259] on p "Evaluate client trade execution quality (based upon price) against daily market…" at bounding box center [466, 265] width 216 height 22
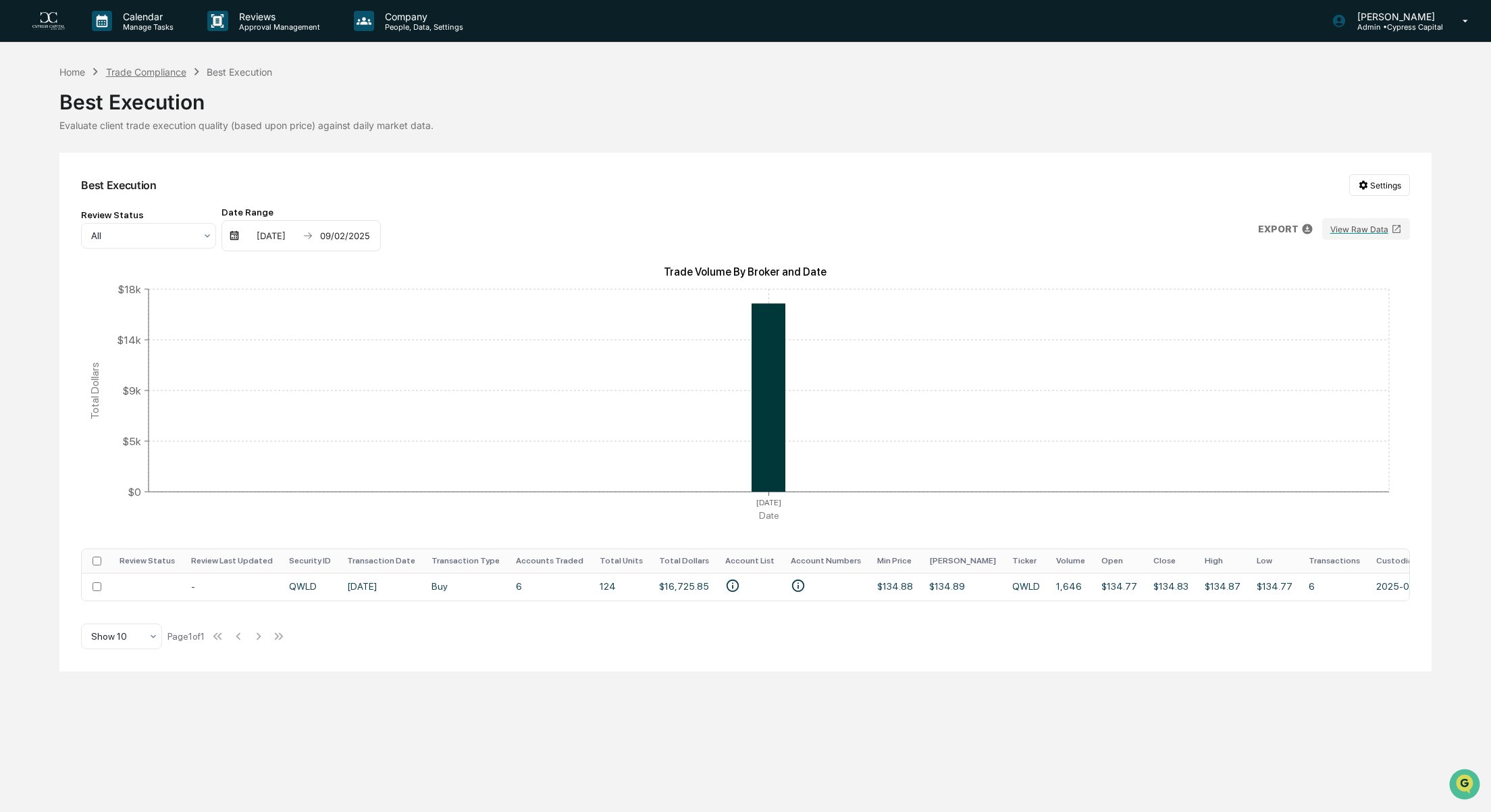
click at [133, 66] on div "Trade Compliance" at bounding box center [146, 72] width 80 height 12
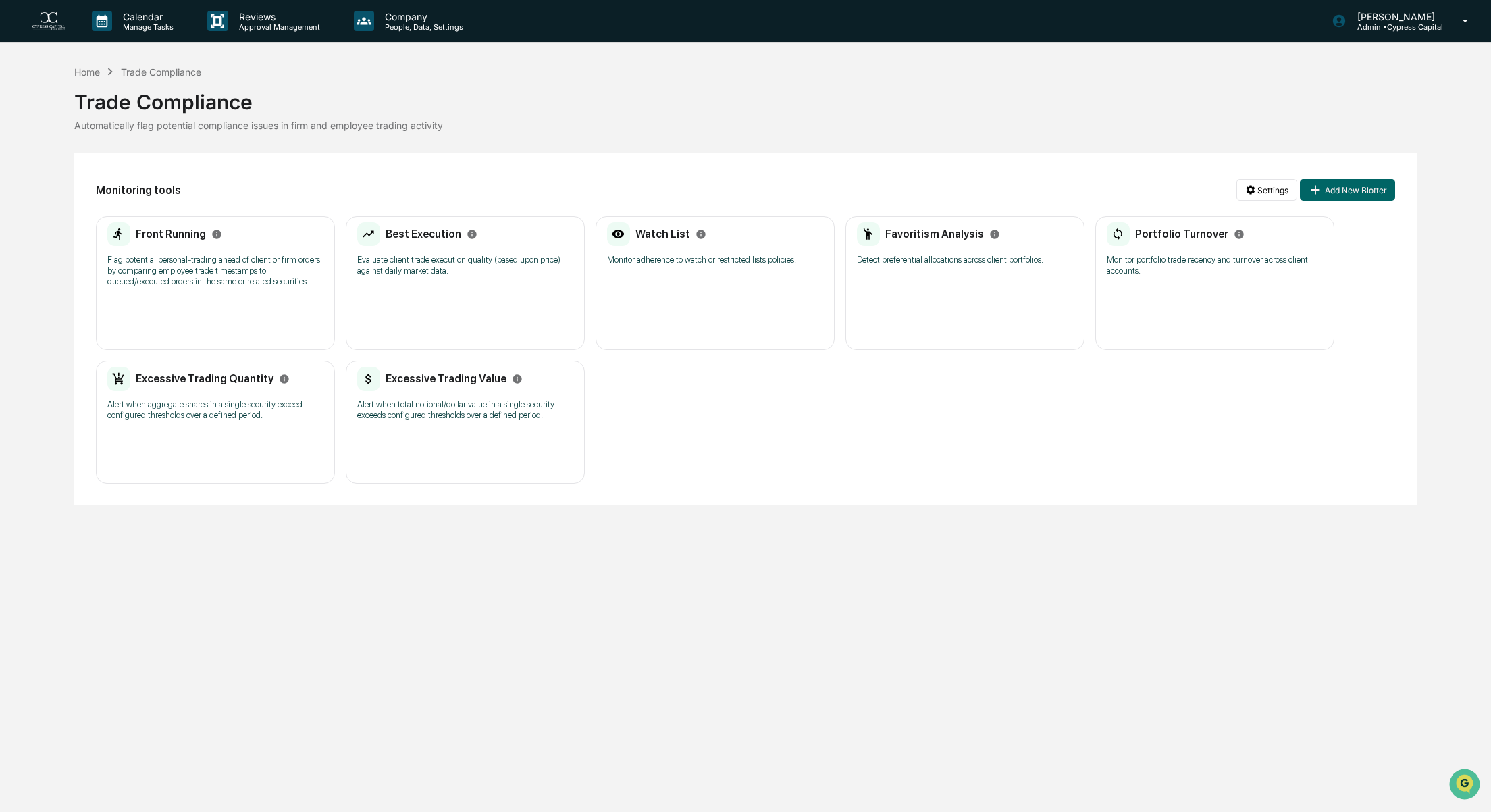
click at [1008, 273] on div "Favoritism Analysis Detect preferential allocations across client portfolios." at bounding box center [965, 248] width 216 height 51
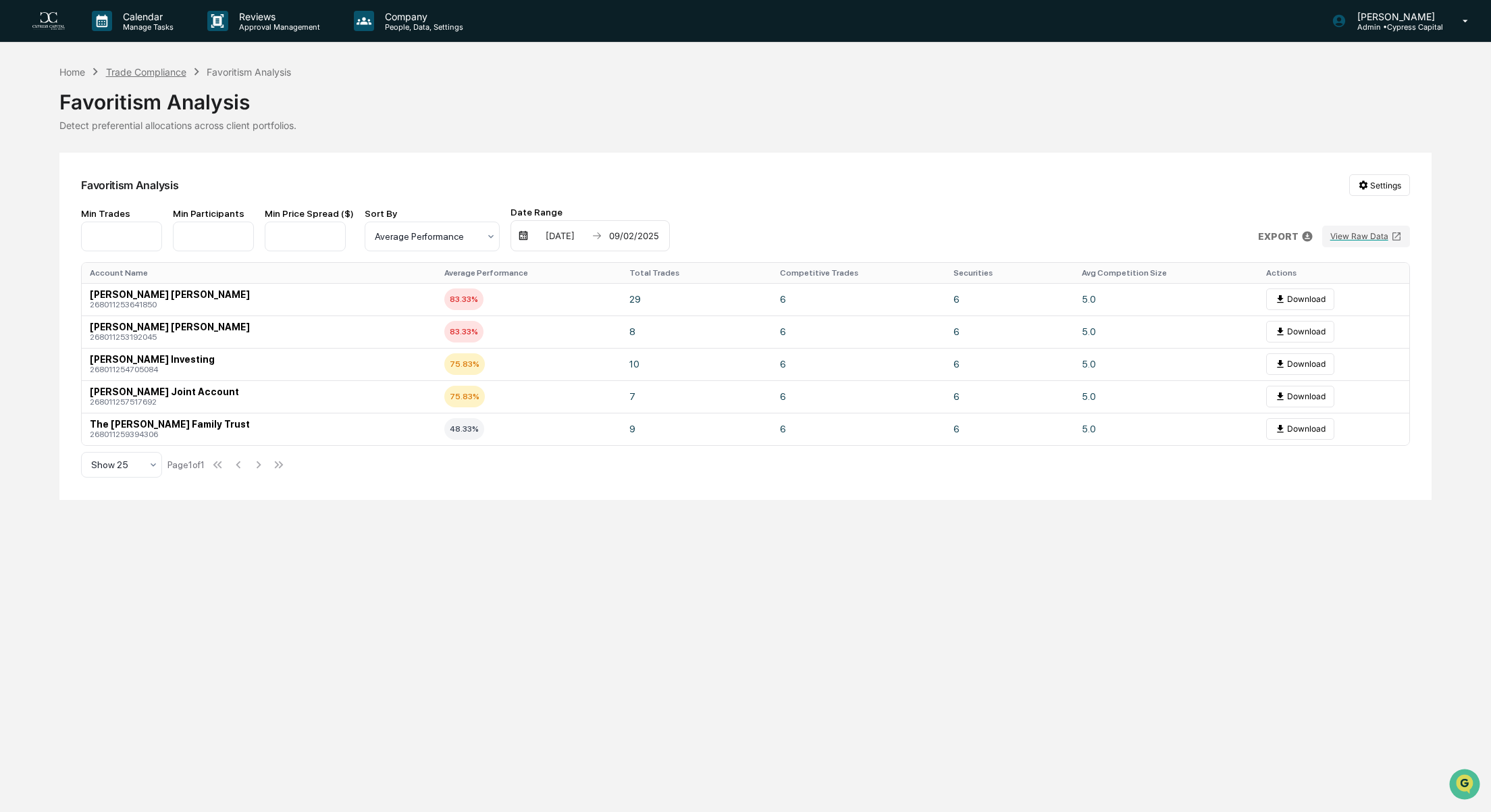
click at [147, 73] on div "Trade Compliance" at bounding box center [146, 72] width 80 height 12
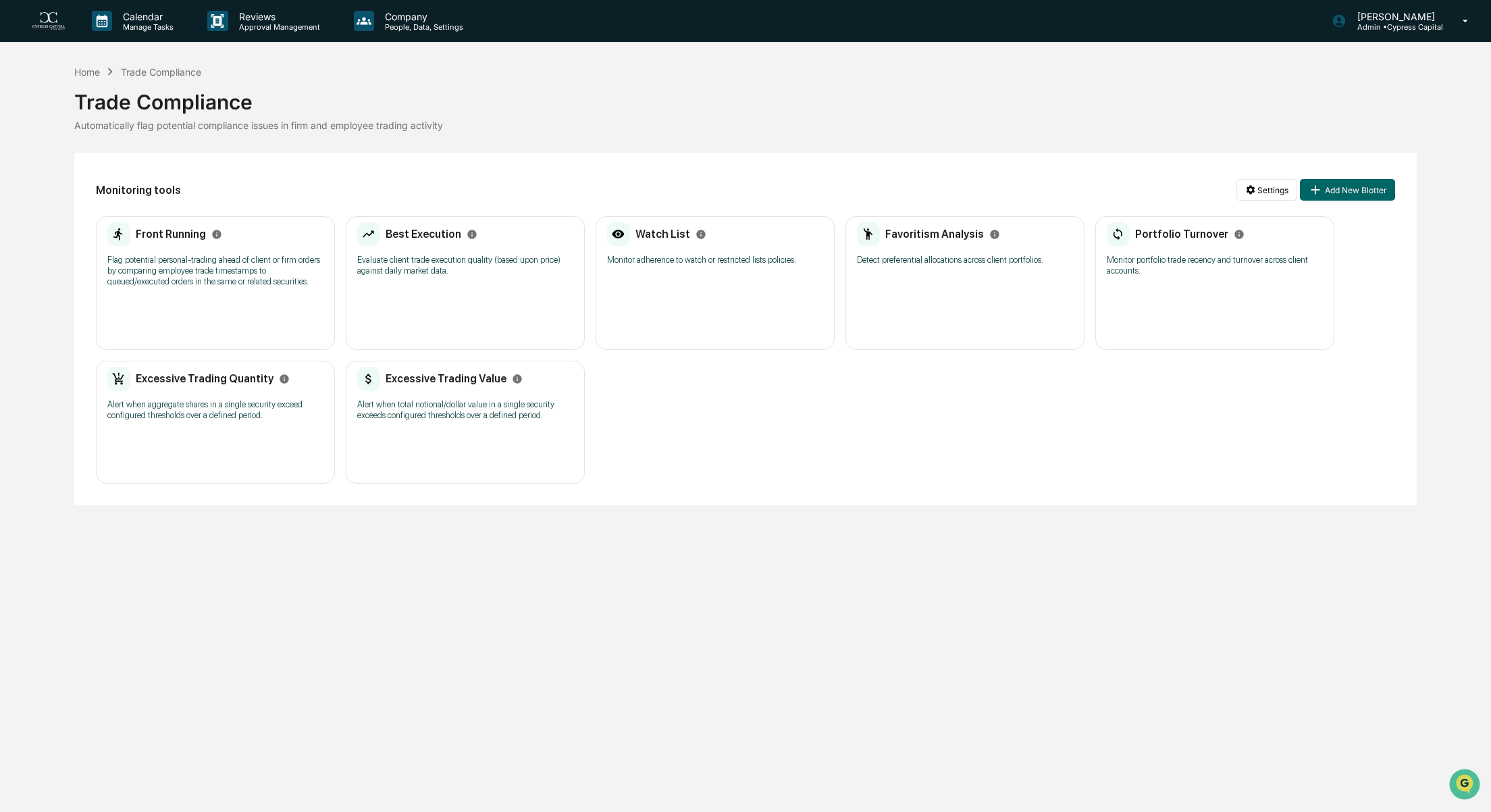
click at [1185, 264] on p "Monitor portfolio trade recency and turnover across client accounts." at bounding box center [1215, 265] width 216 height 22
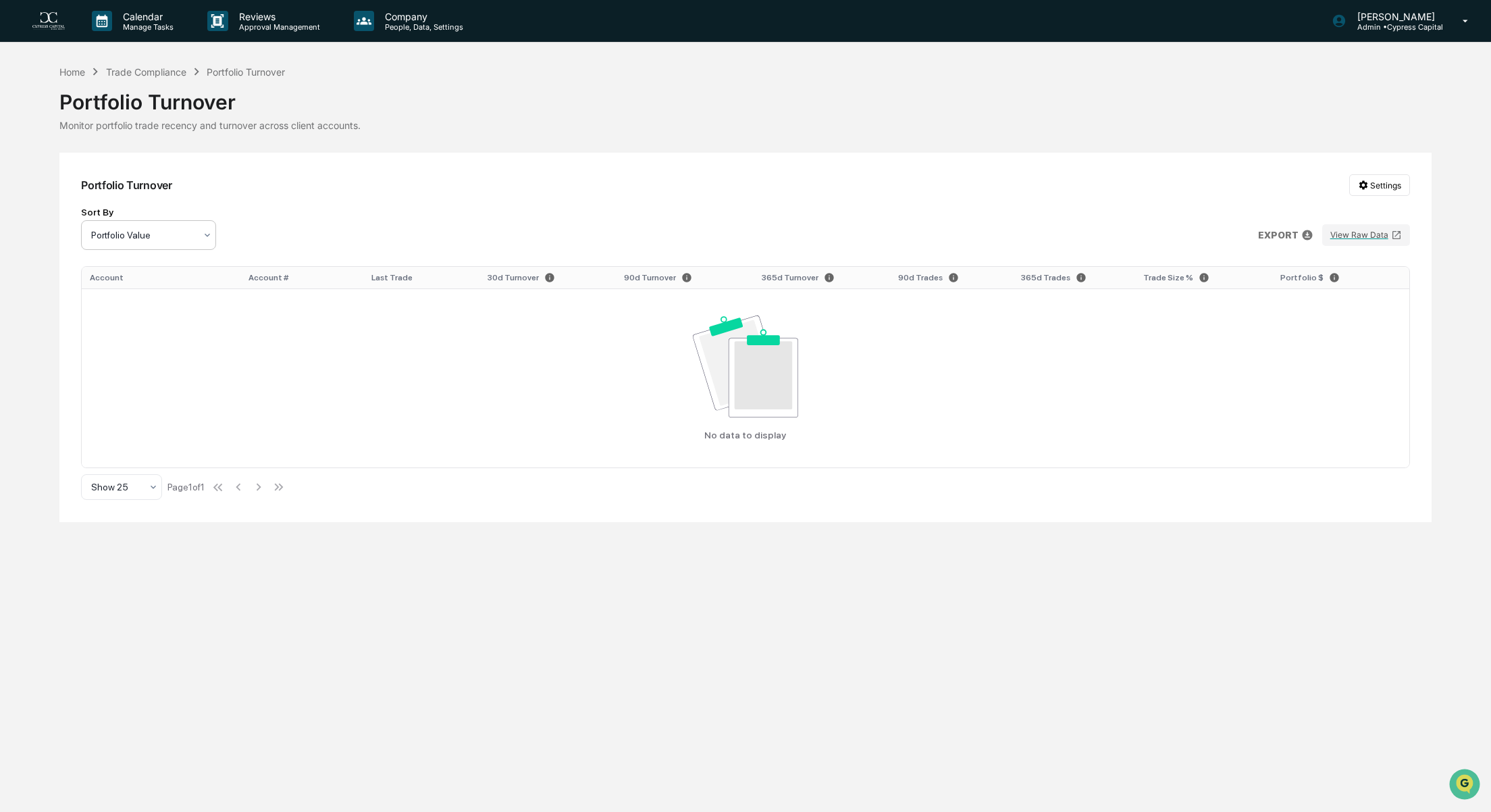
click at [164, 229] on div at bounding box center [143, 235] width 104 height 14
click at [268, 222] on div "Sort By Portfolio Value EXPORT View Raw Data" at bounding box center [745, 229] width 1329 height 44
click at [142, 66] on div "Trade Compliance" at bounding box center [146, 72] width 80 height 12
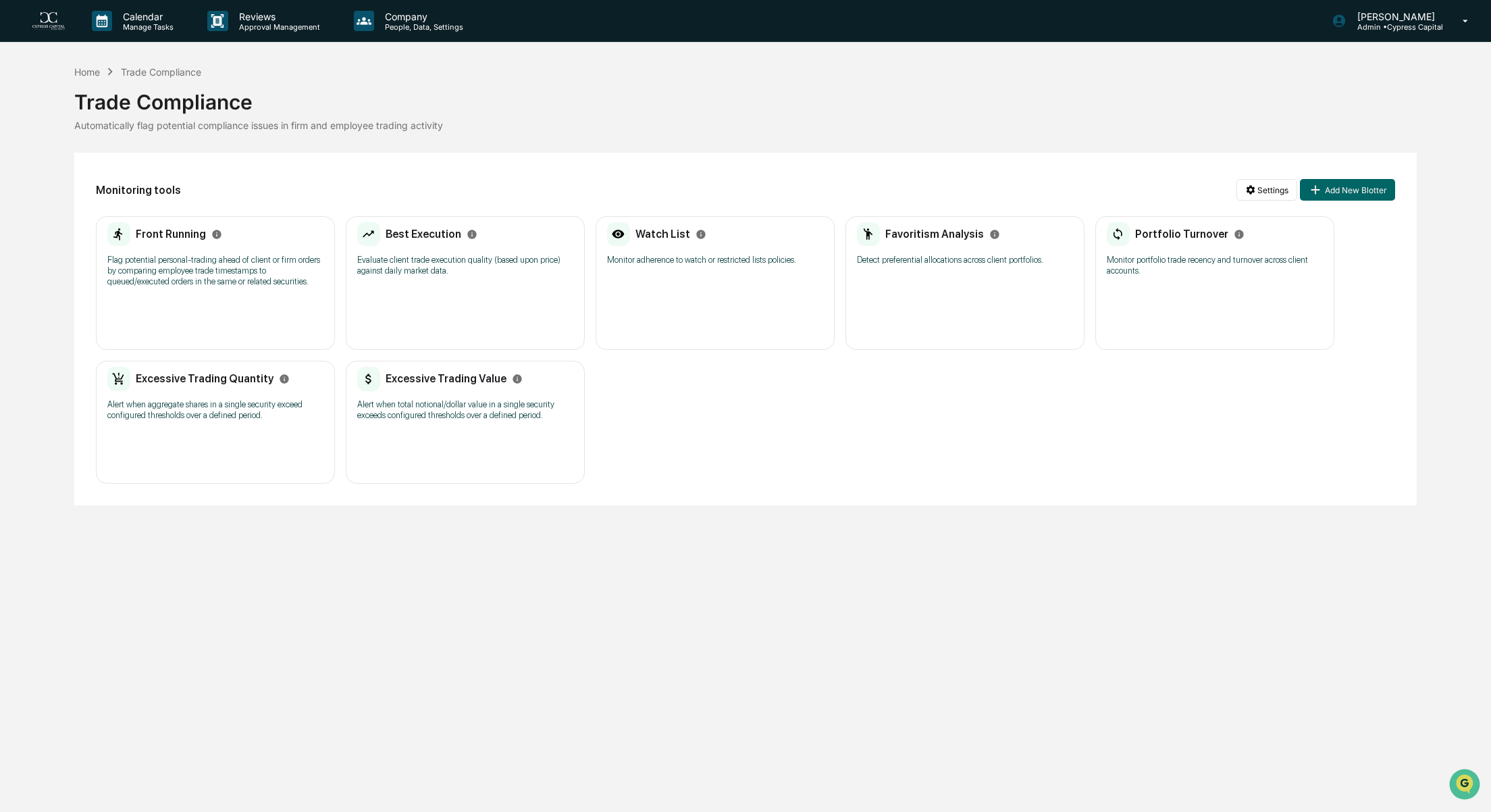
click at [161, 393] on div "Excessive Trading Quantity Alert when aggregate shares in a single security exc…" at bounding box center [215, 397] width 216 height 62
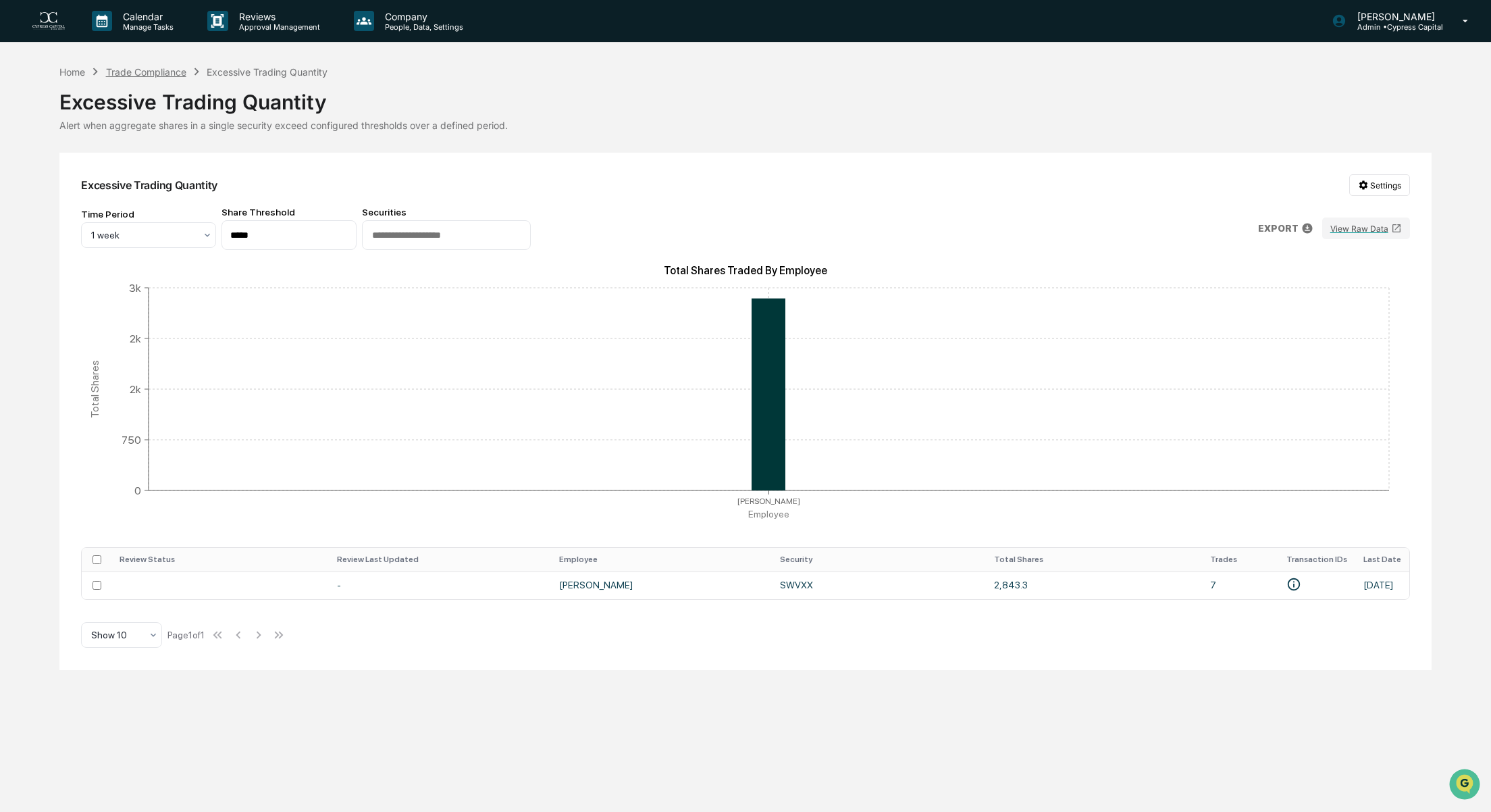
click at [161, 69] on div "Trade Compliance" at bounding box center [146, 72] width 80 height 12
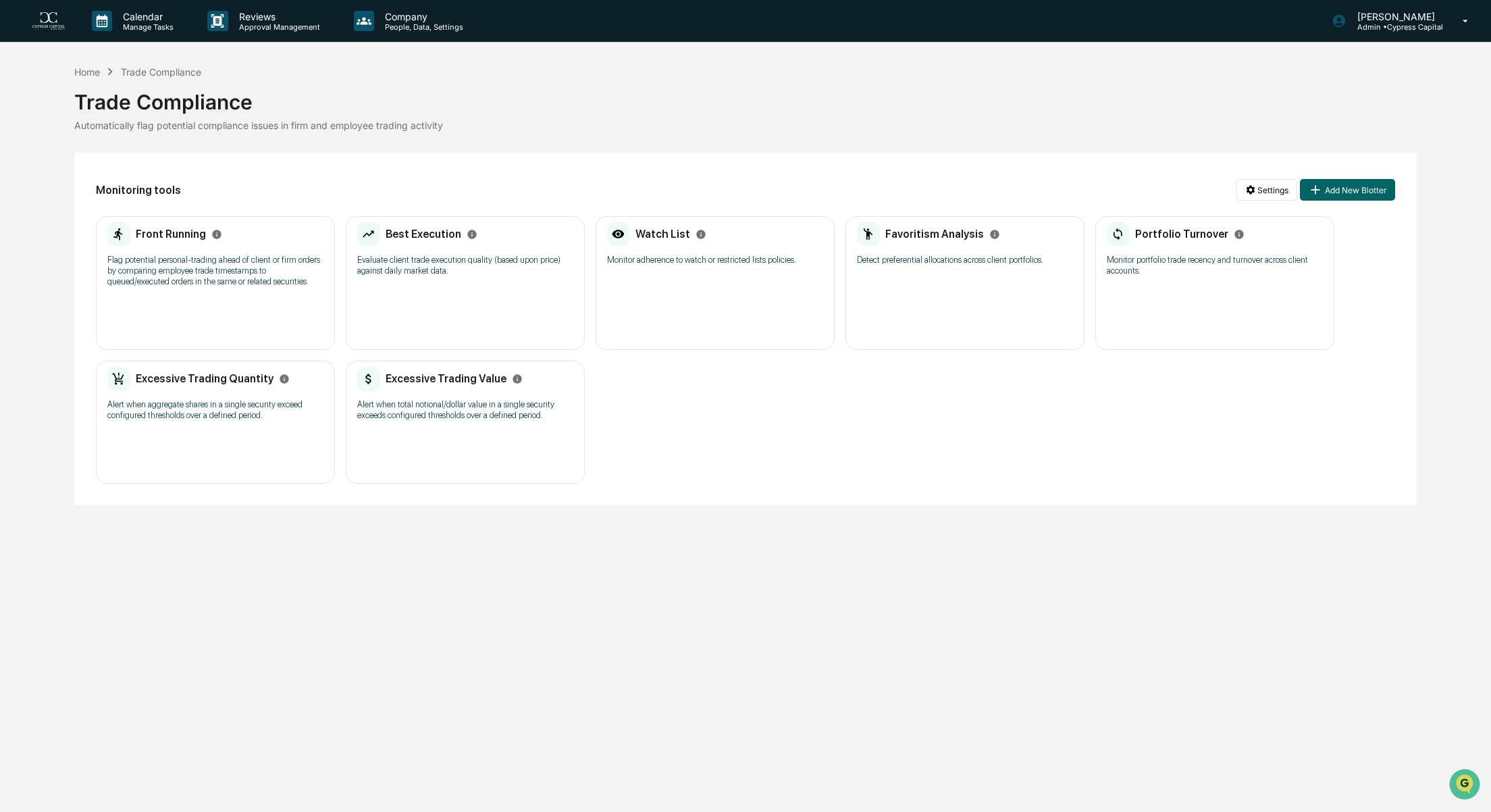
click at [912, 576] on div "Calendar Manage Tasks Reviews Approval Management Company People, Data, Setting…" at bounding box center [745, 406] width 1491 height 812
